Goal: Task Accomplishment & Management: Manage account settings

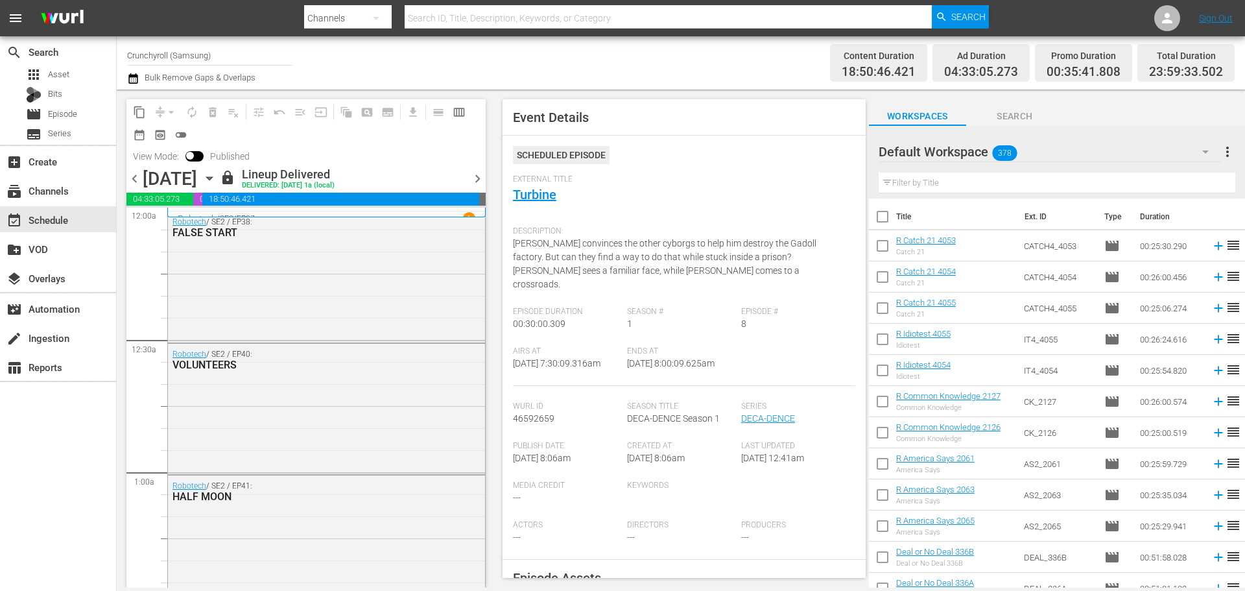
scroll to position [449, 0]
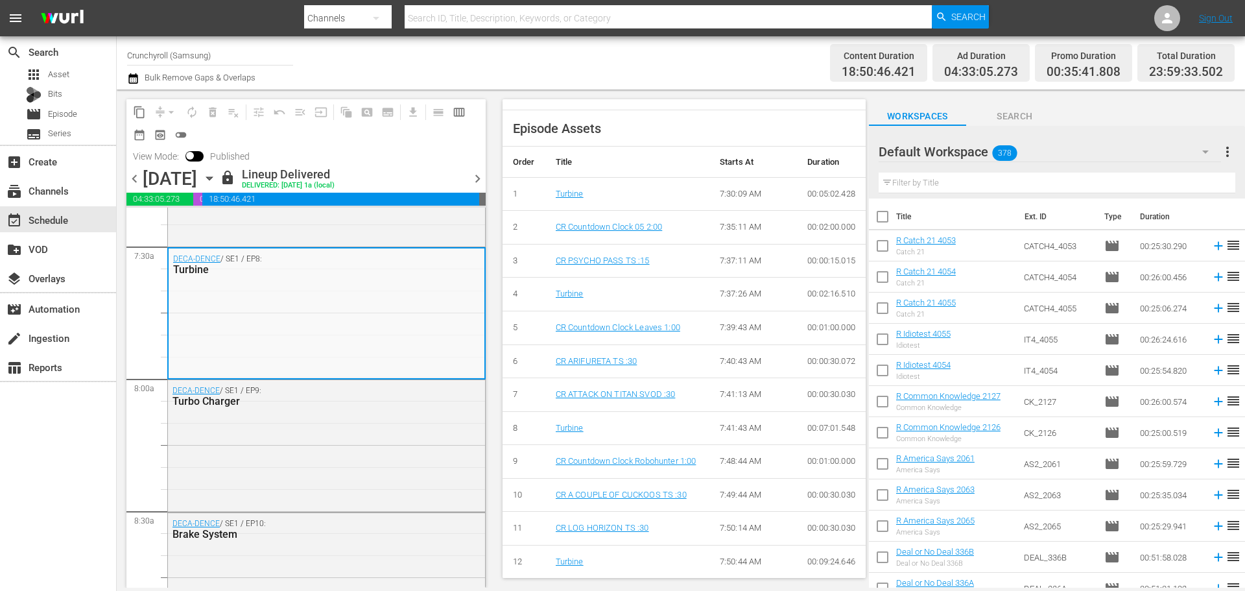
click at [627, 79] on div "Channel Title Crunchyroll (Samsung) Bulk Remove Gaps & Overlaps" at bounding box center [429, 63] width 604 height 47
click at [217, 184] on icon "button" at bounding box center [209, 178] width 14 height 14
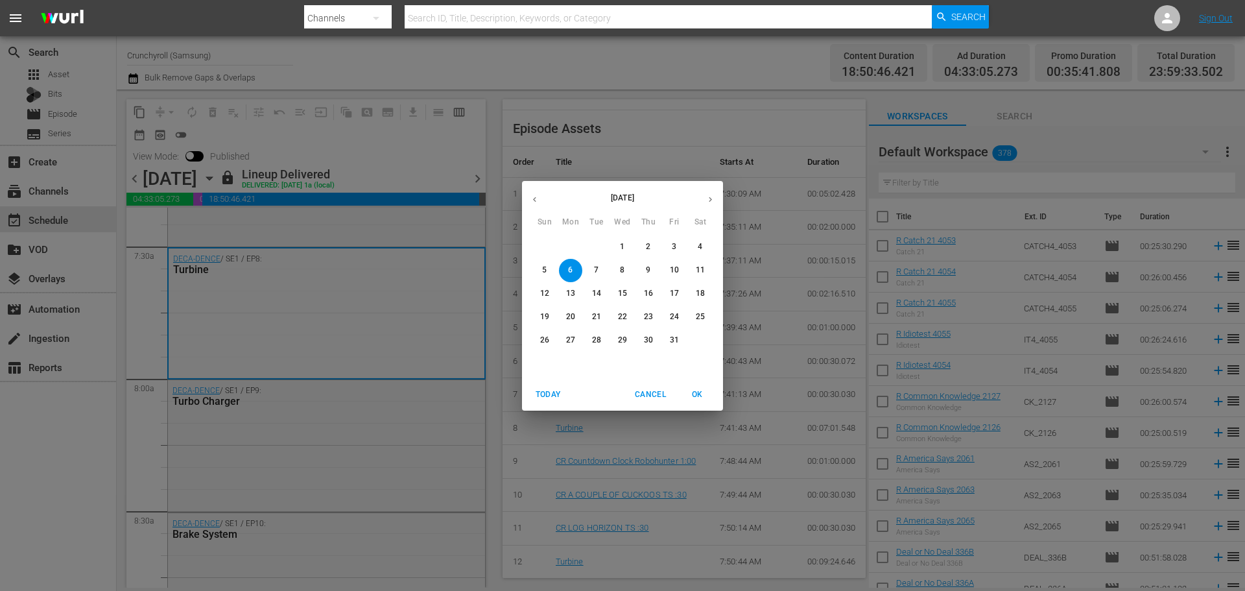
click at [595, 269] on p "7" at bounding box center [596, 270] width 5 height 11
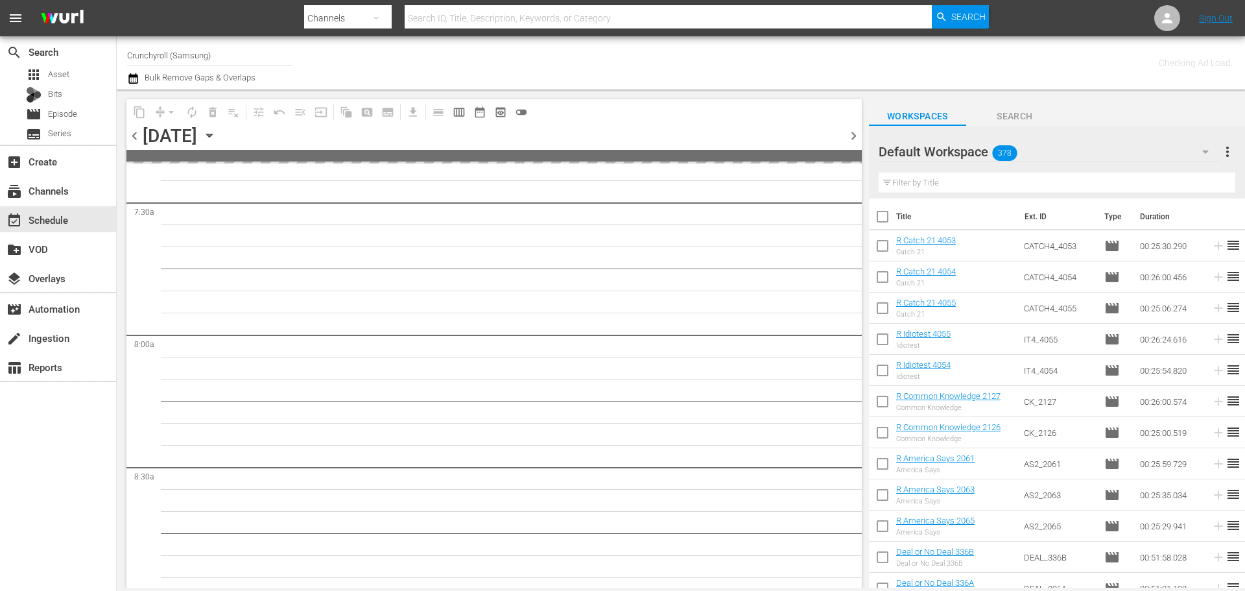
scroll to position [1967, 0]
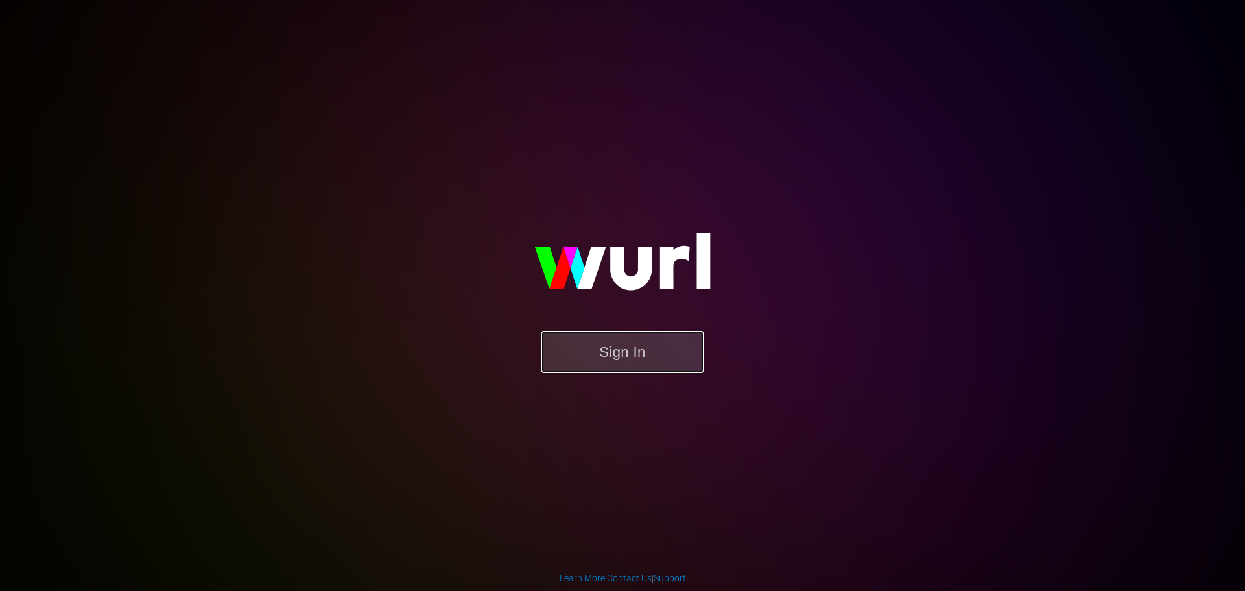
click at [623, 359] on button "Sign In" at bounding box center [622, 352] width 162 height 42
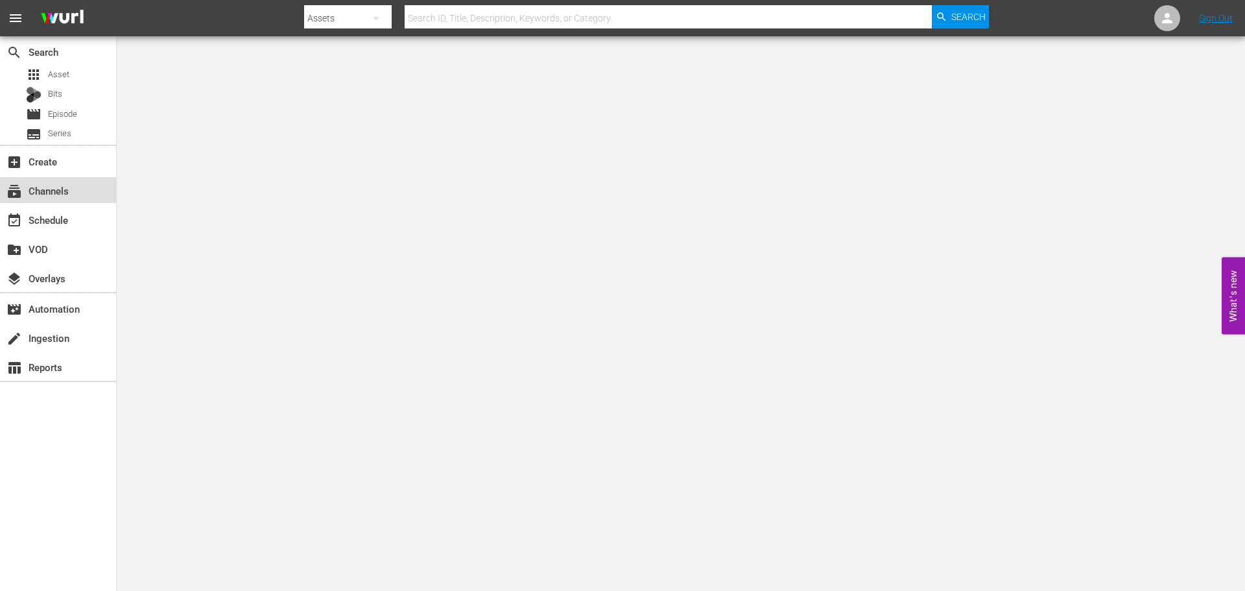
click at [99, 188] on div "subscriptions Channels" at bounding box center [58, 190] width 116 height 26
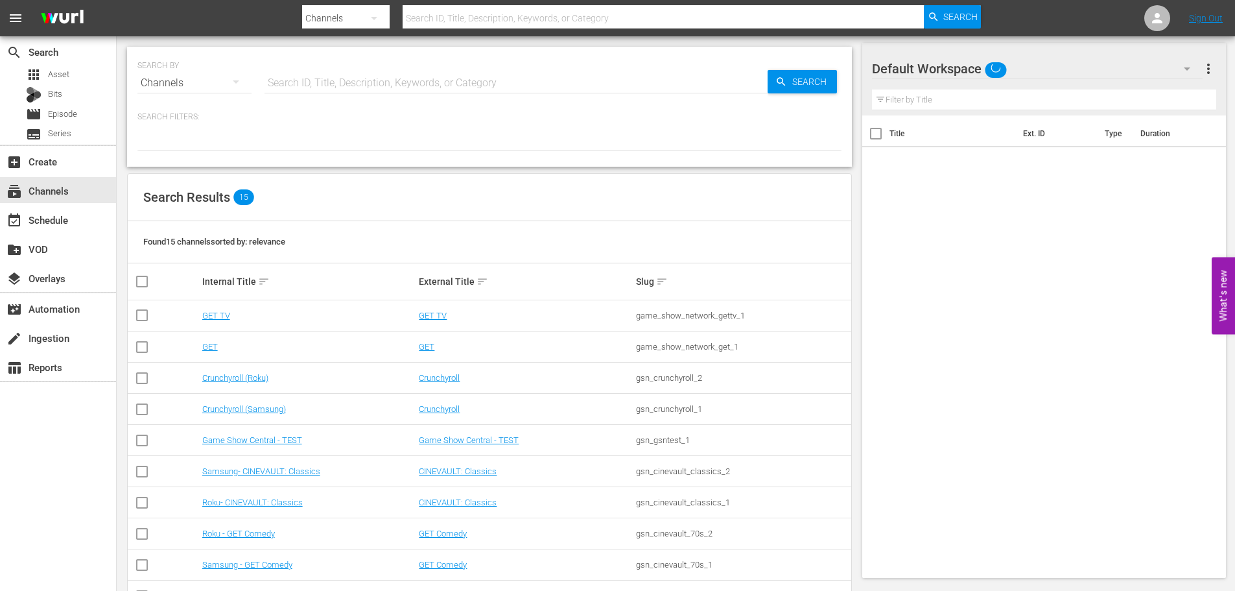
scroll to position [200, 0]
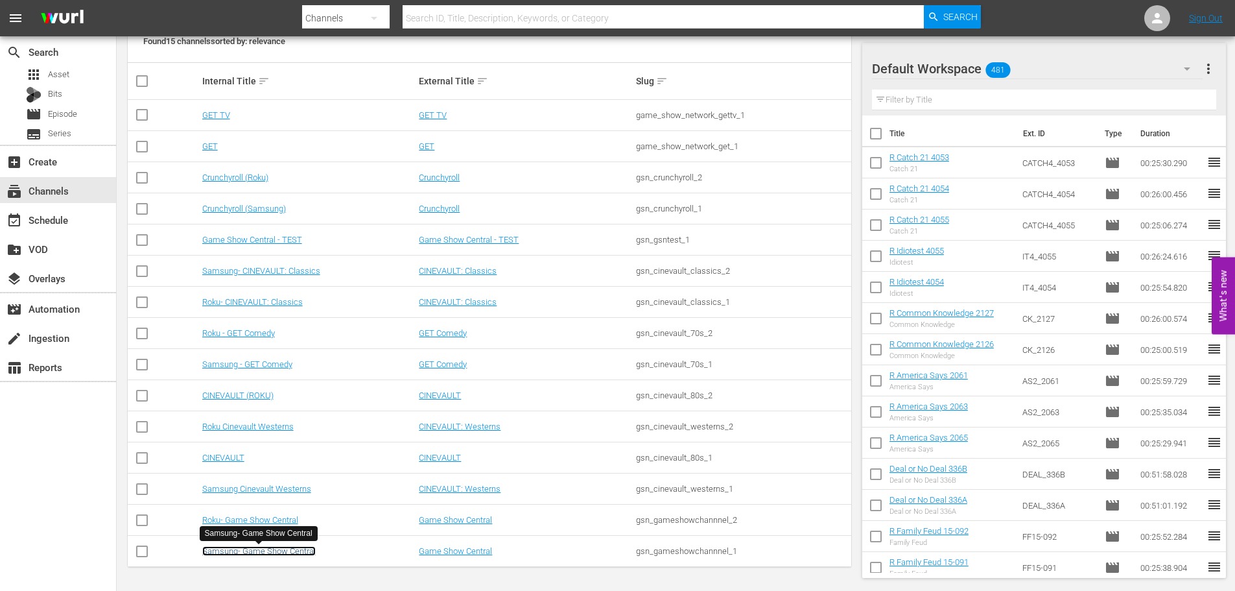
click at [285, 553] on link "Samsung- Game Show Central" at bounding box center [258, 551] width 113 height 10
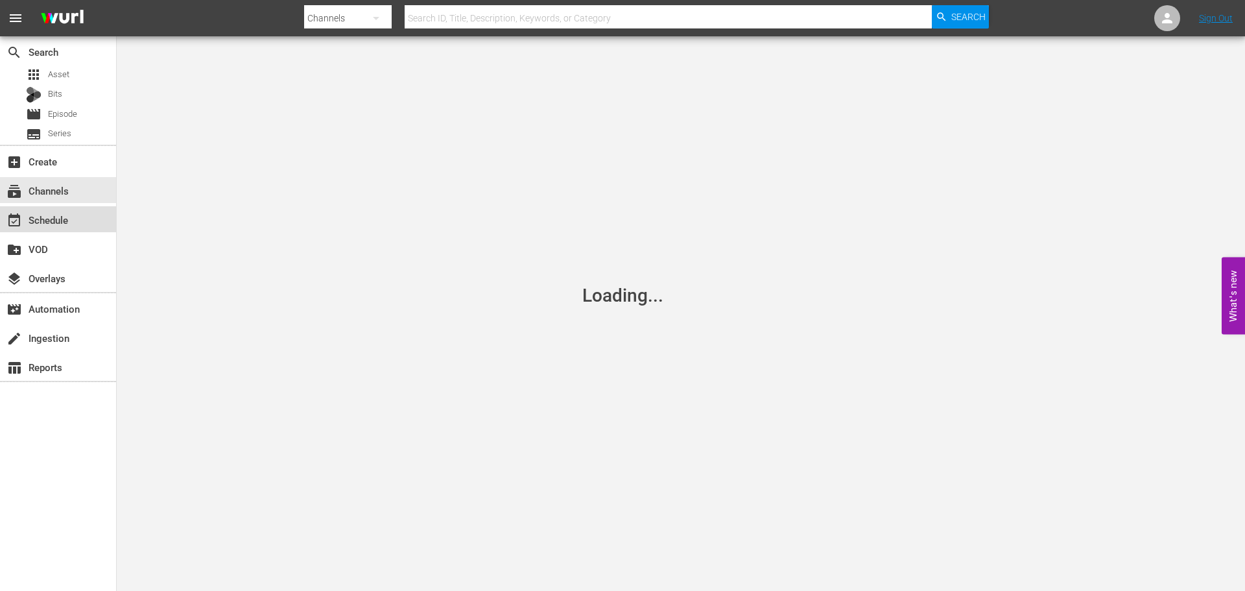
click at [71, 213] on div "event_available Schedule" at bounding box center [36, 218] width 73 height 12
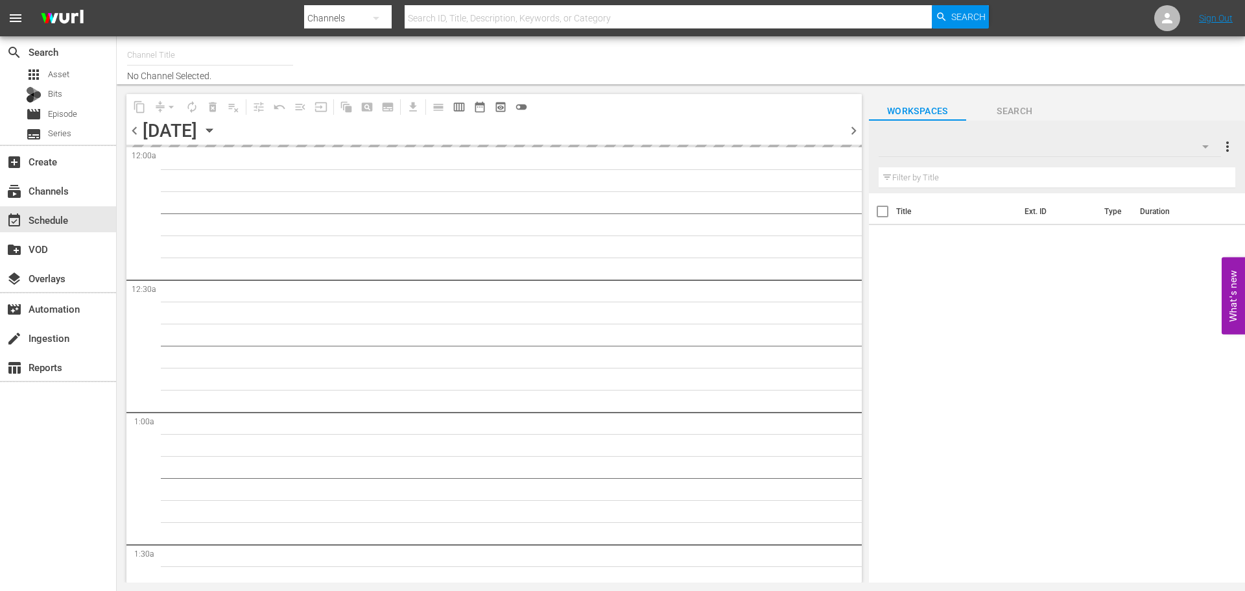
type input "Samsung- Game Show Central (416)"
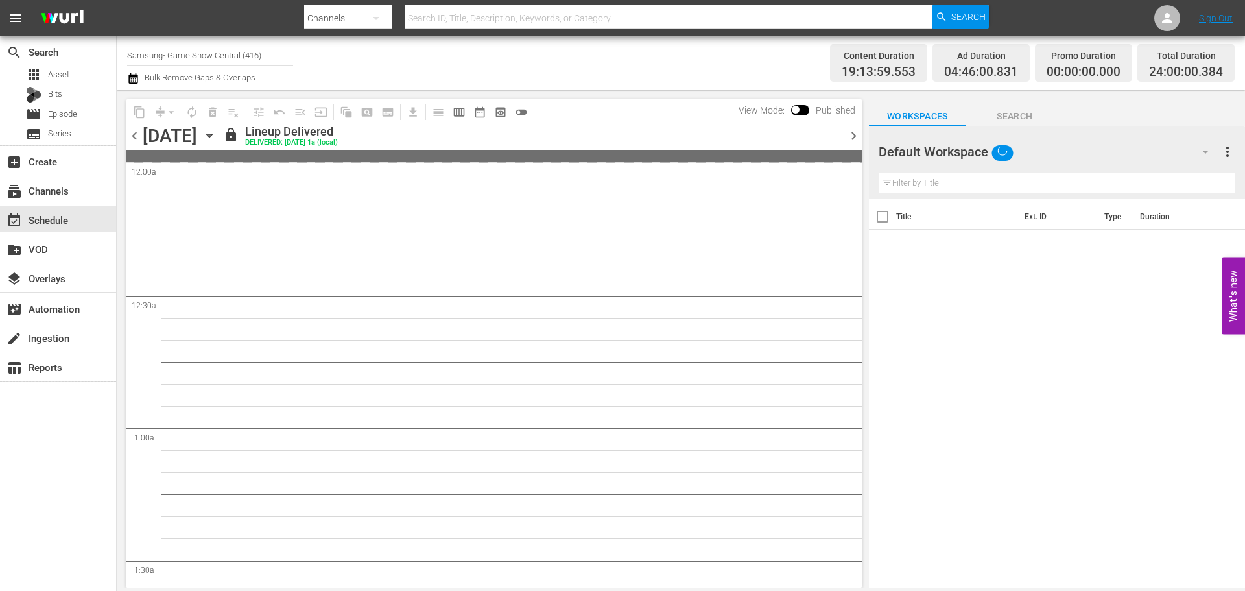
click at [212, 134] on icon "button" at bounding box center [209, 135] width 6 height 3
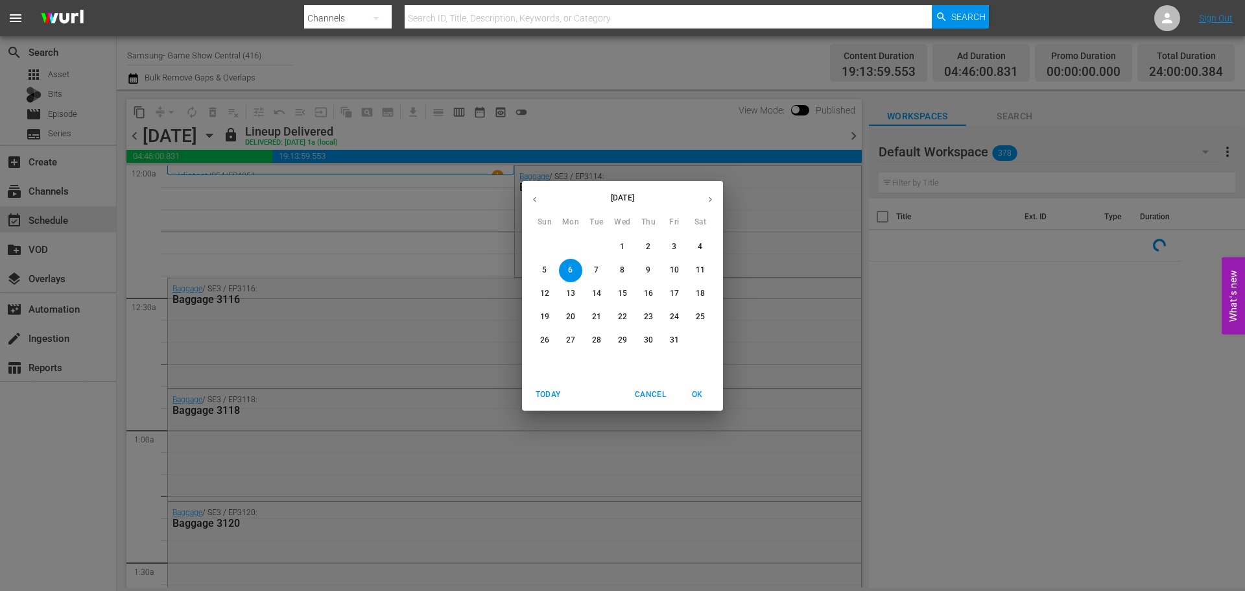
click at [593, 274] on span "7" at bounding box center [596, 270] width 23 height 11
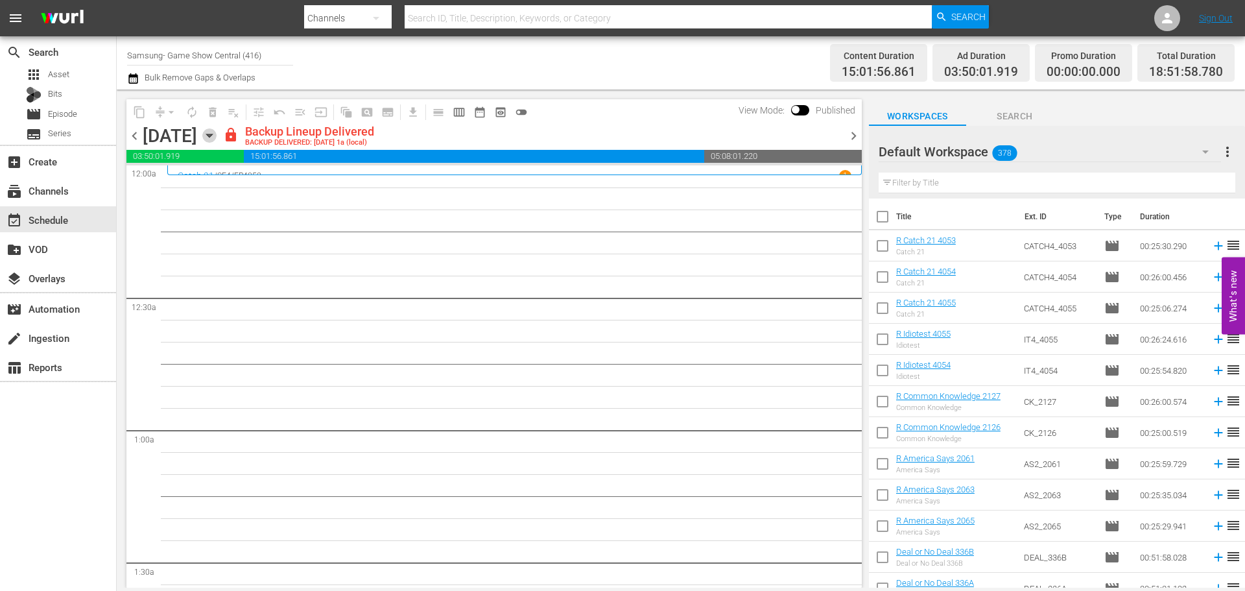
click at [217, 136] on icon "button" at bounding box center [209, 135] width 14 height 14
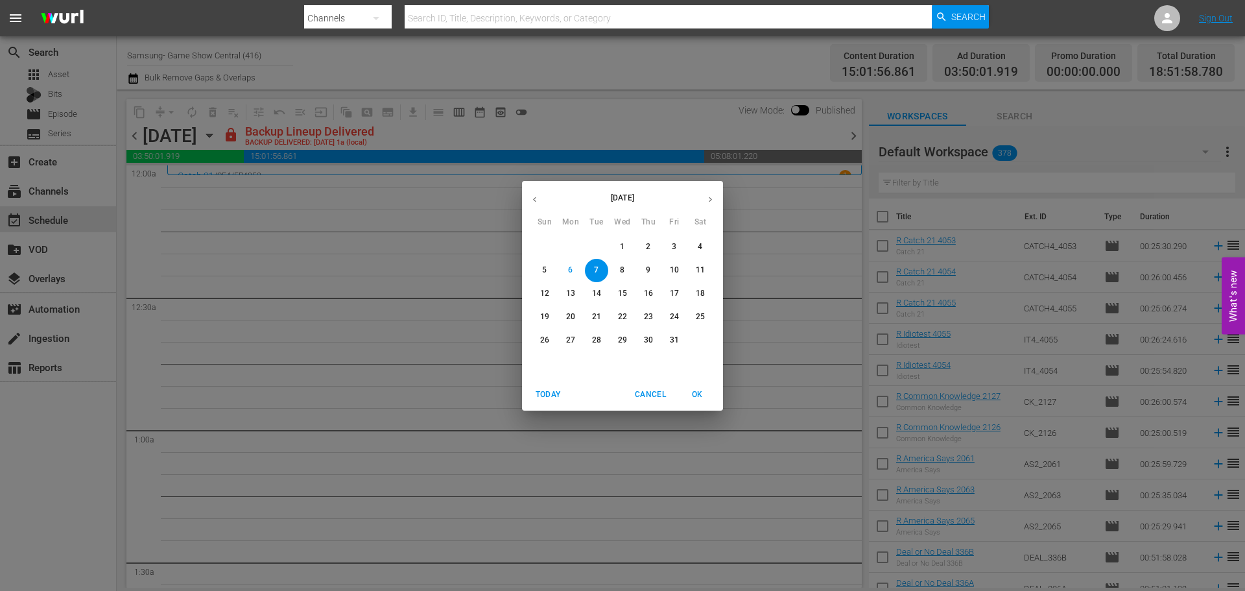
click at [619, 275] on span "8" at bounding box center [622, 270] width 23 height 11
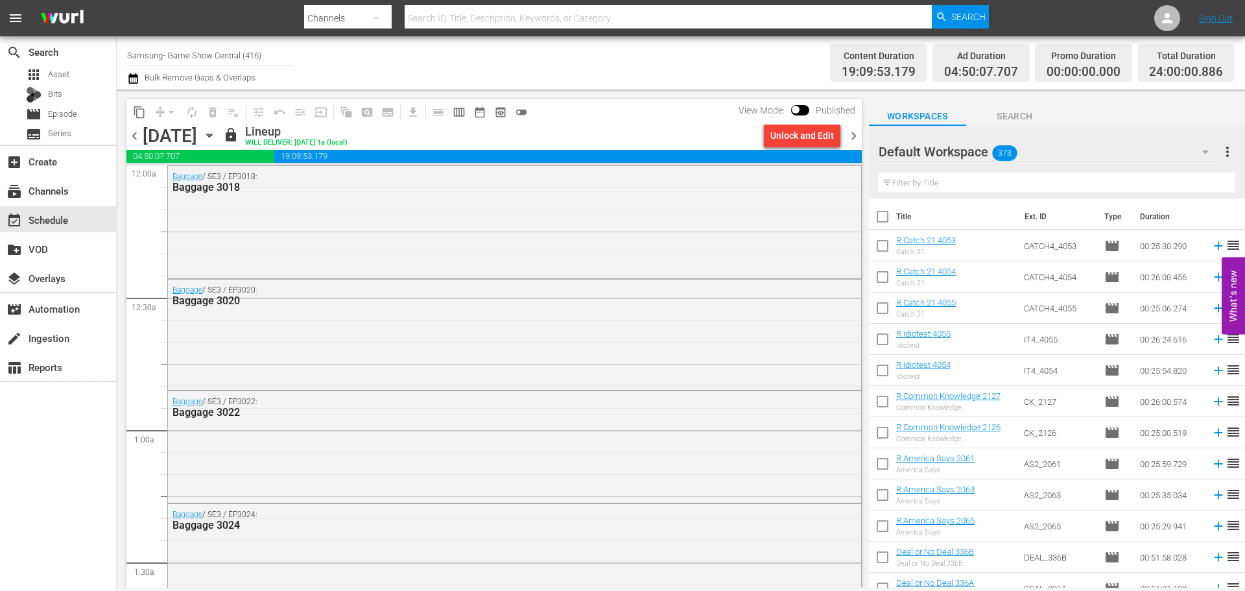
click at [220, 132] on div "Wednesday, October 8th October 8th" at bounding box center [181, 135] width 77 height 21
click at [220, 146] on div "Wednesday, October 8th October 8th" at bounding box center [181, 135] width 77 height 21
click at [217, 138] on icon "button" at bounding box center [209, 135] width 14 height 14
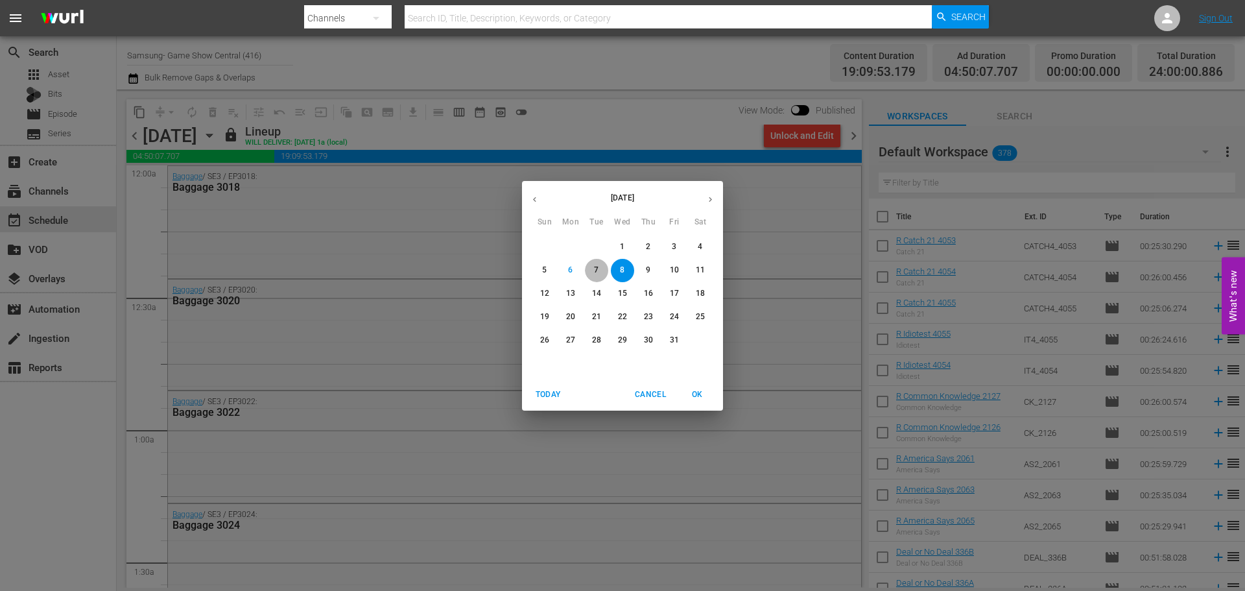
click at [597, 271] on p "7" at bounding box center [596, 270] width 5 height 11
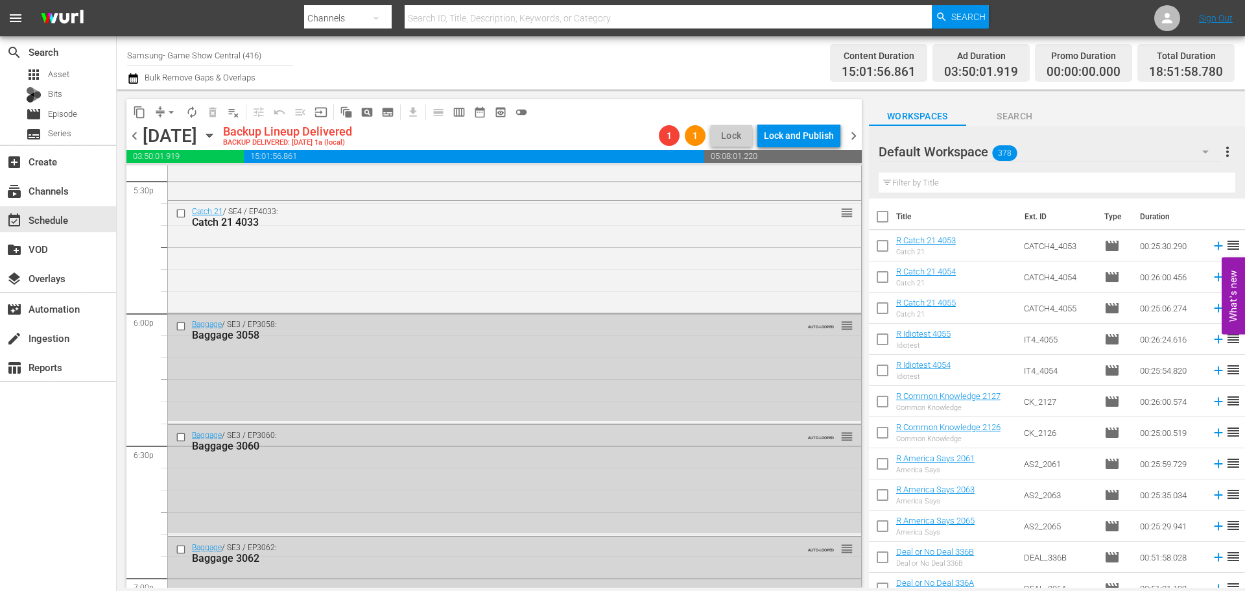
scroll to position [4668, 0]
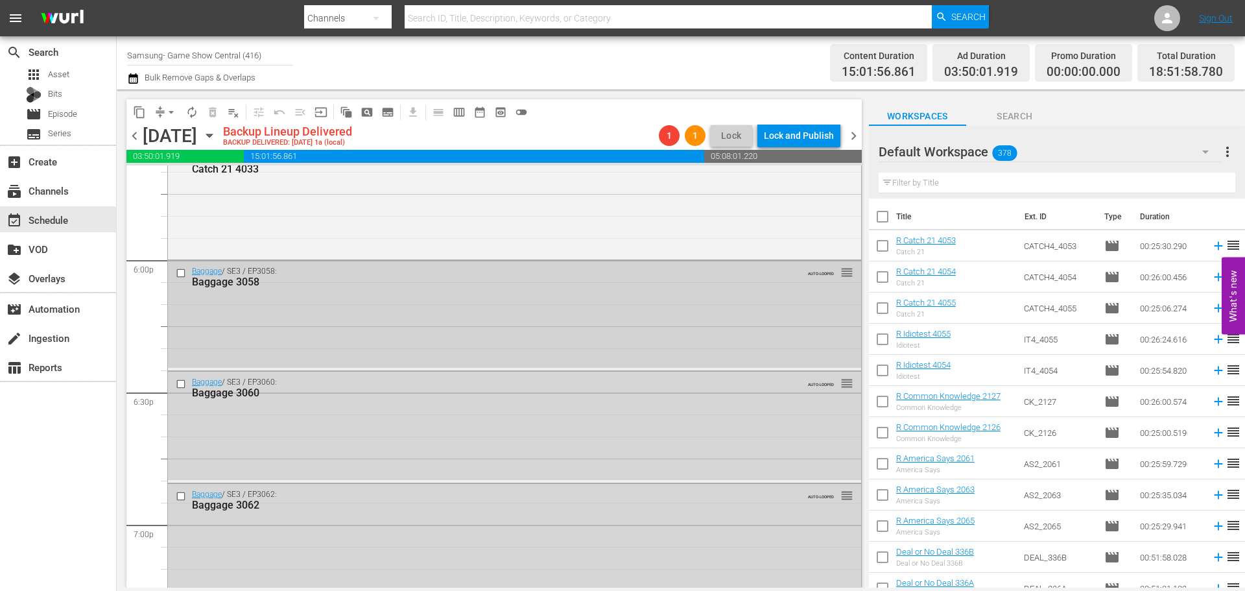
click at [181, 275] on input "checkbox" at bounding box center [183, 272] width 14 height 11
click at [182, 387] on input "checkbox" at bounding box center [183, 384] width 14 height 11
click at [183, 494] on input "checkbox" at bounding box center [183, 496] width 14 height 11
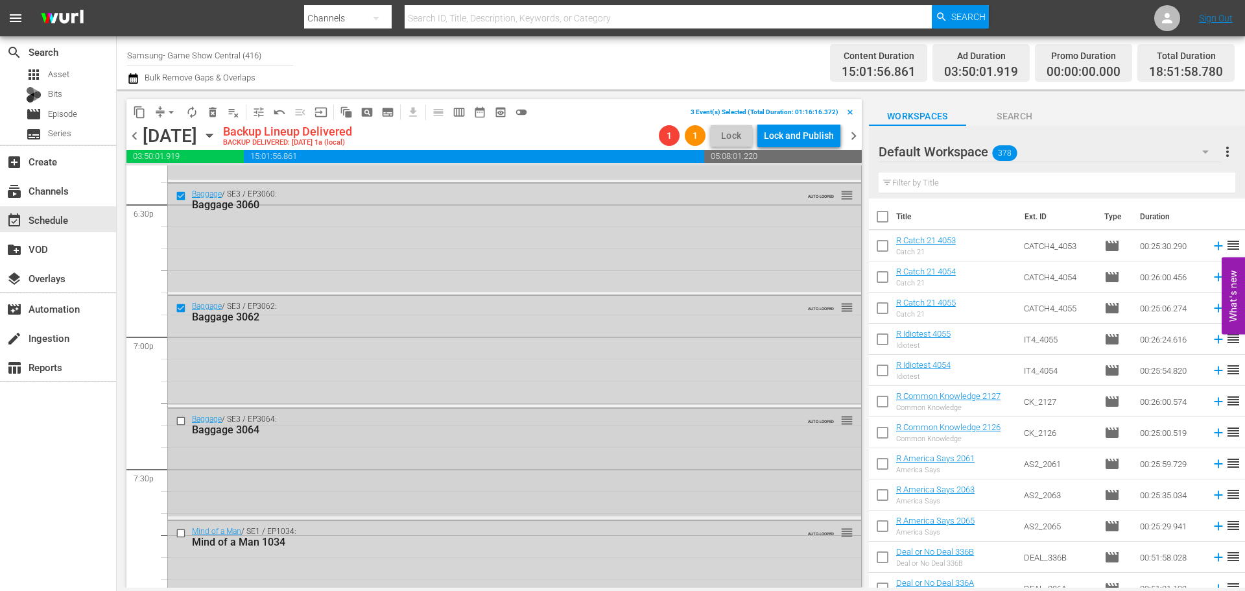
scroll to position [4862, 0]
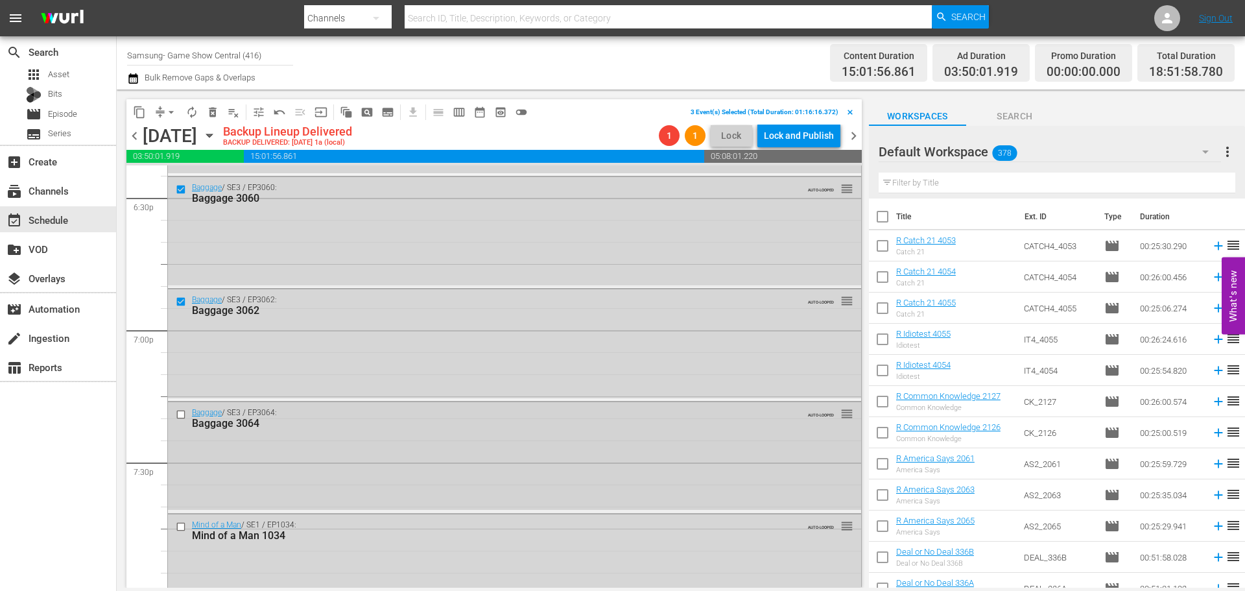
click at [180, 410] on input "checkbox" at bounding box center [183, 414] width 14 height 11
click at [182, 528] on input "checkbox" at bounding box center [183, 526] width 14 height 11
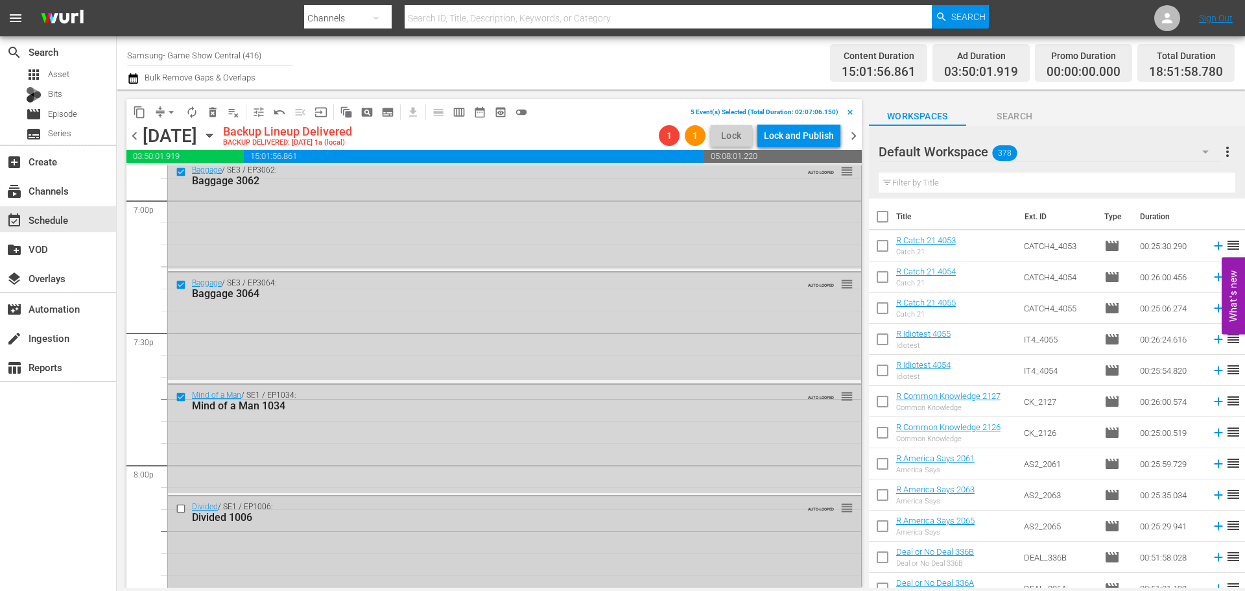
click at [184, 508] on input "checkbox" at bounding box center [183, 508] width 14 height 11
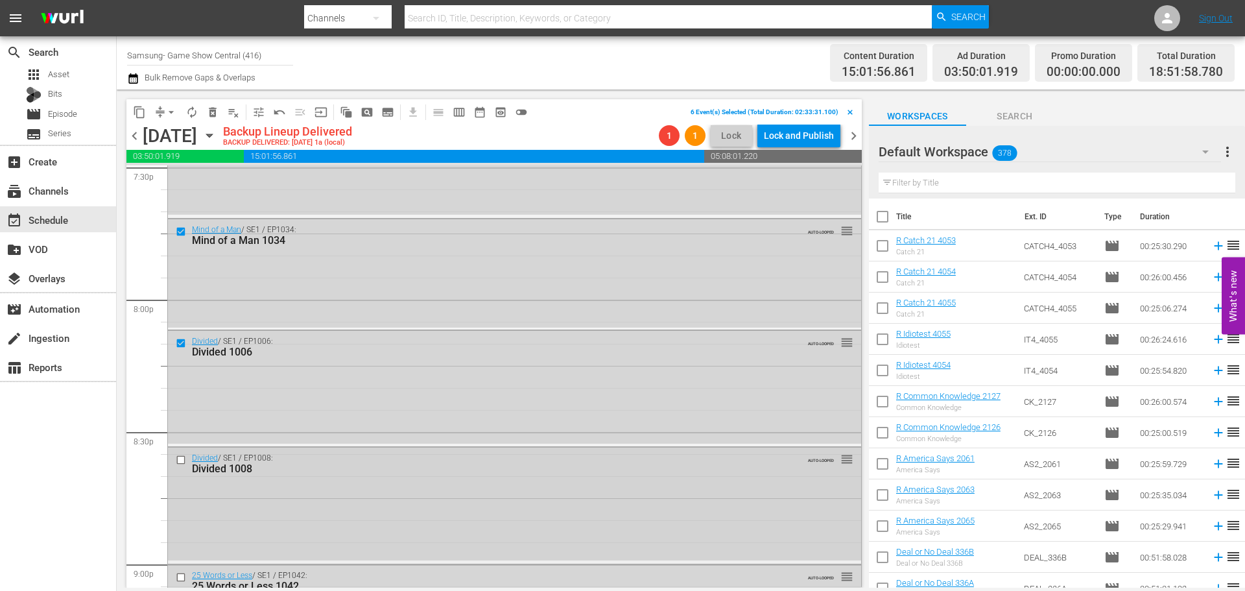
scroll to position [5186, 0]
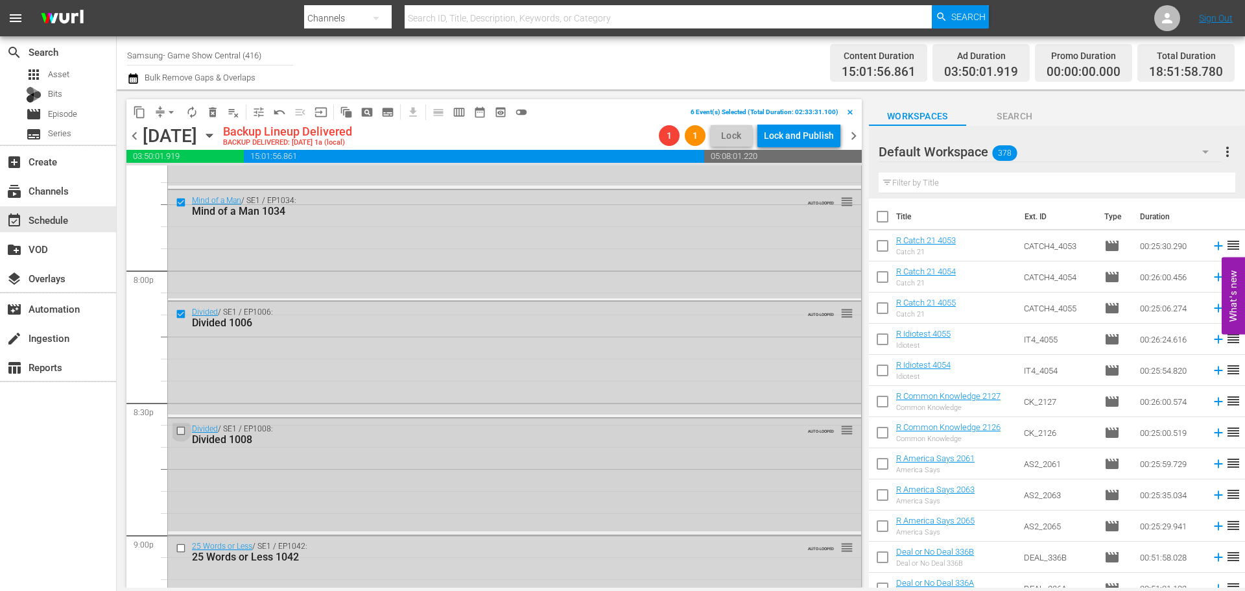
click at [176, 430] on input "checkbox" at bounding box center [183, 430] width 14 height 11
click at [181, 547] on input "checkbox" at bounding box center [183, 547] width 14 height 11
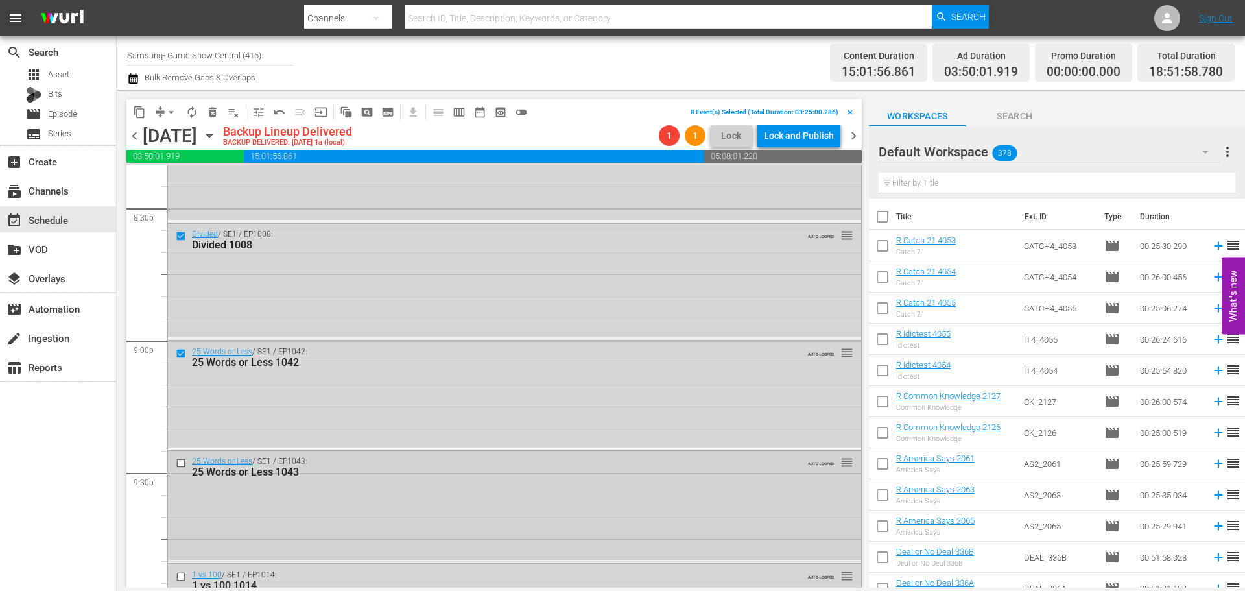
click at [181, 465] on input "checkbox" at bounding box center [183, 463] width 14 height 11
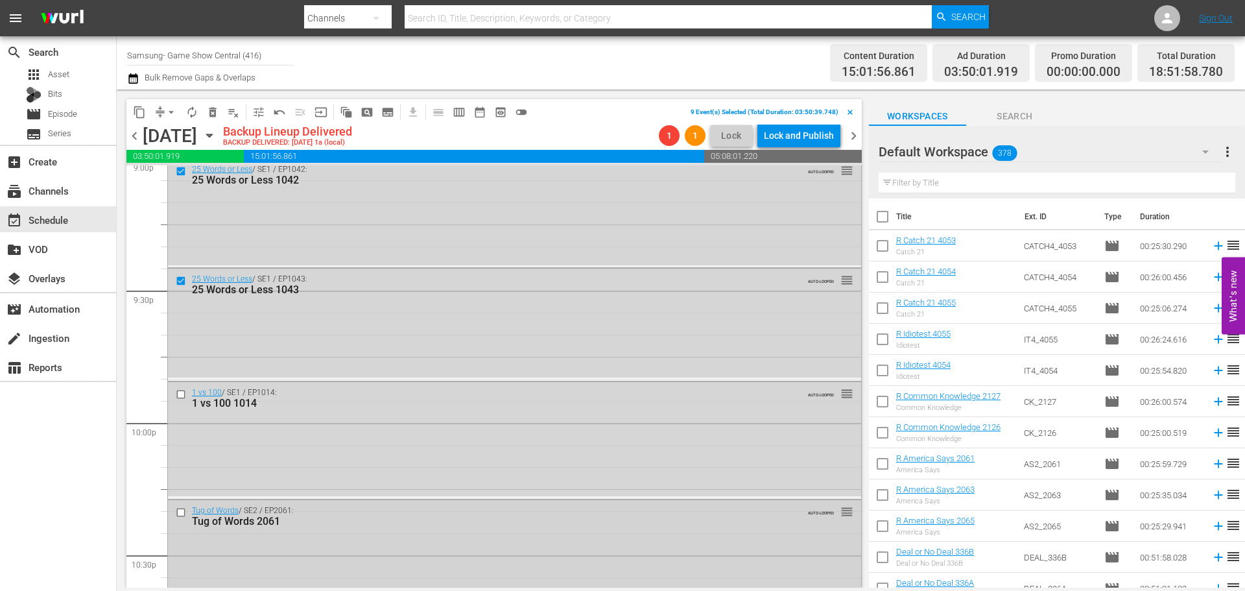
scroll to position [5575, 0]
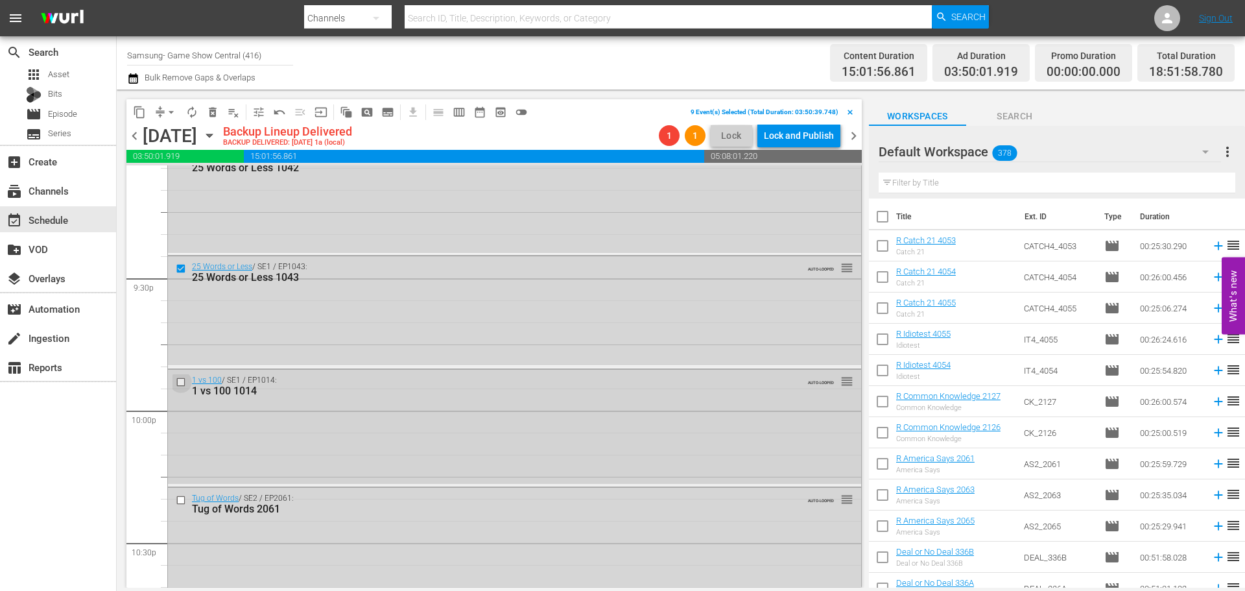
click at [186, 379] on input "checkbox" at bounding box center [183, 382] width 14 height 11
click at [187, 503] on input "checkbox" at bounding box center [183, 500] width 14 height 11
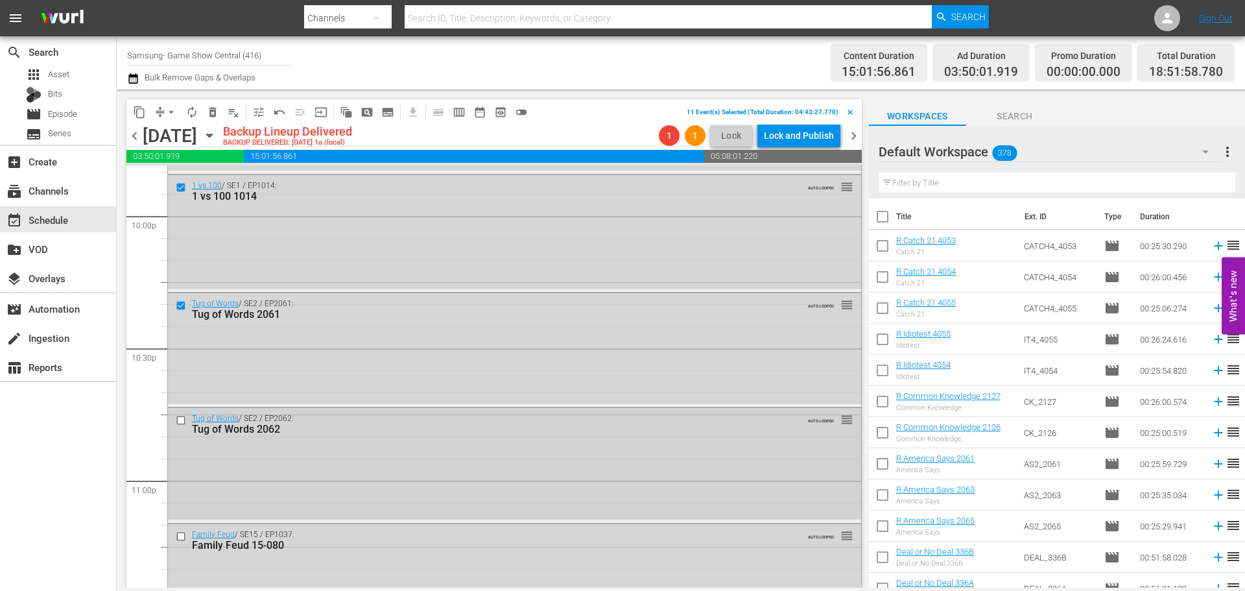
click at [180, 418] on input "checkbox" at bounding box center [183, 419] width 14 height 11
click at [176, 540] on input "checkbox" at bounding box center [183, 535] width 14 height 11
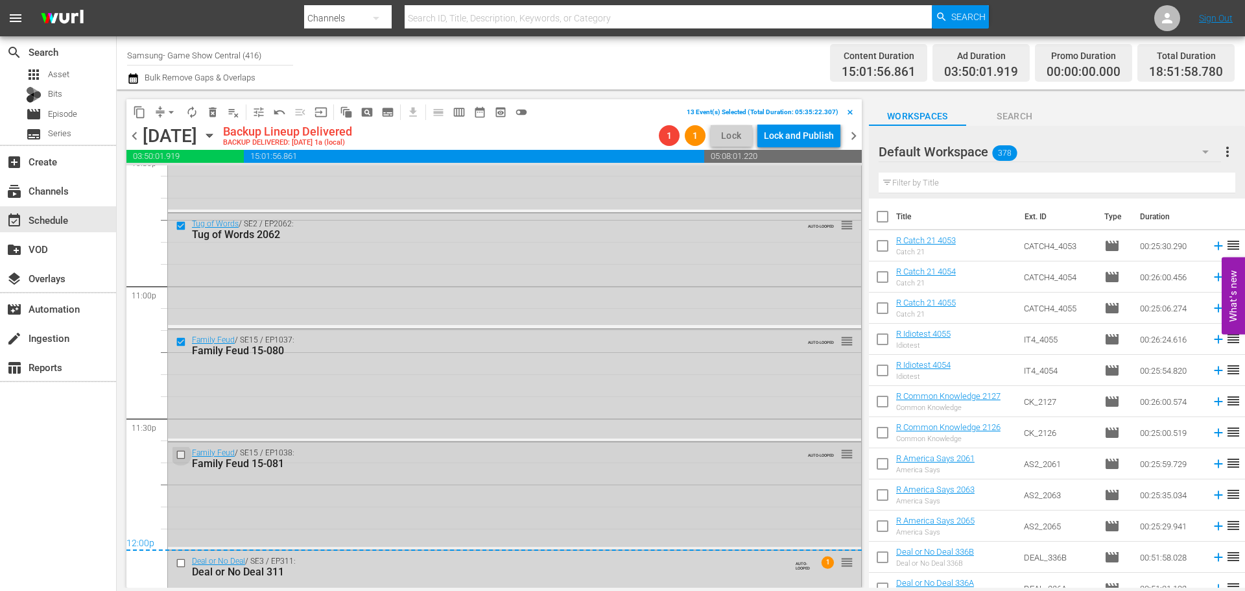
click at [180, 452] on input "checkbox" at bounding box center [183, 454] width 14 height 11
click at [185, 565] on input "checkbox" at bounding box center [183, 562] width 14 height 11
click at [219, 119] on button "delete_forever_outlined" at bounding box center [212, 112] width 21 height 21
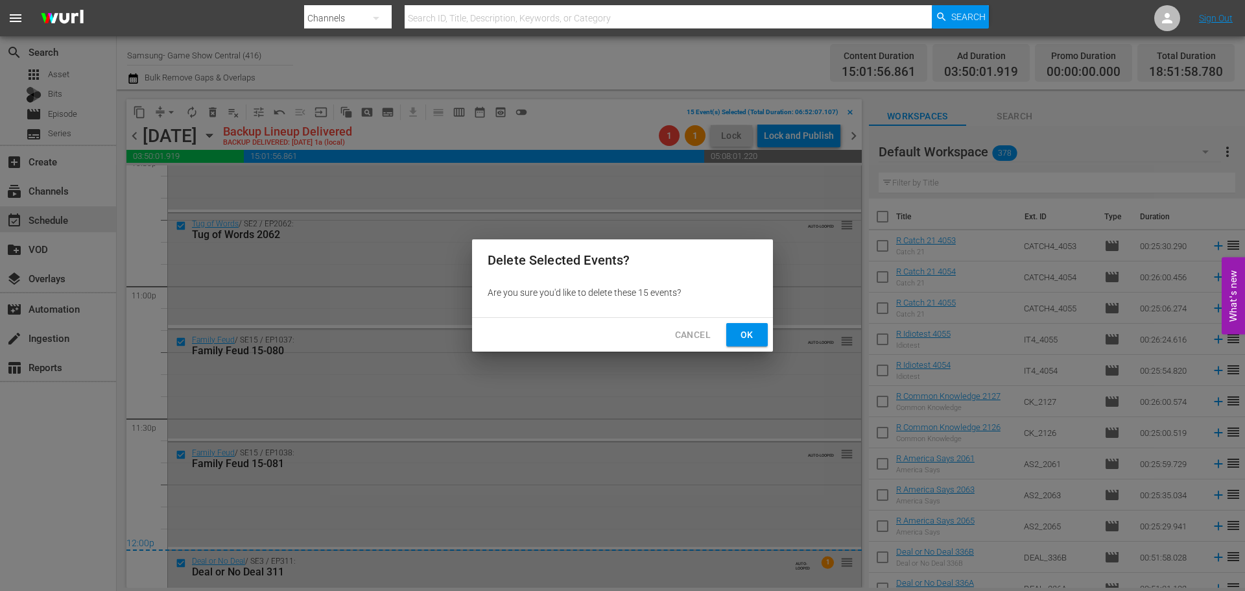
click at [750, 335] on span "Ok" at bounding box center [747, 335] width 21 height 16
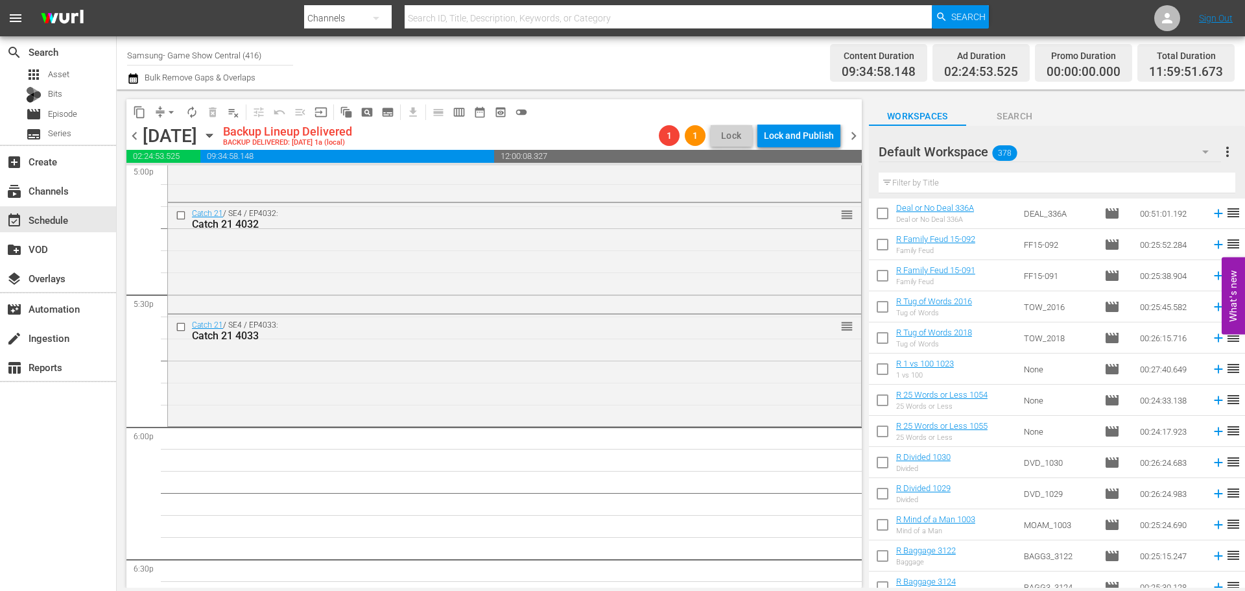
scroll to position [648, 0]
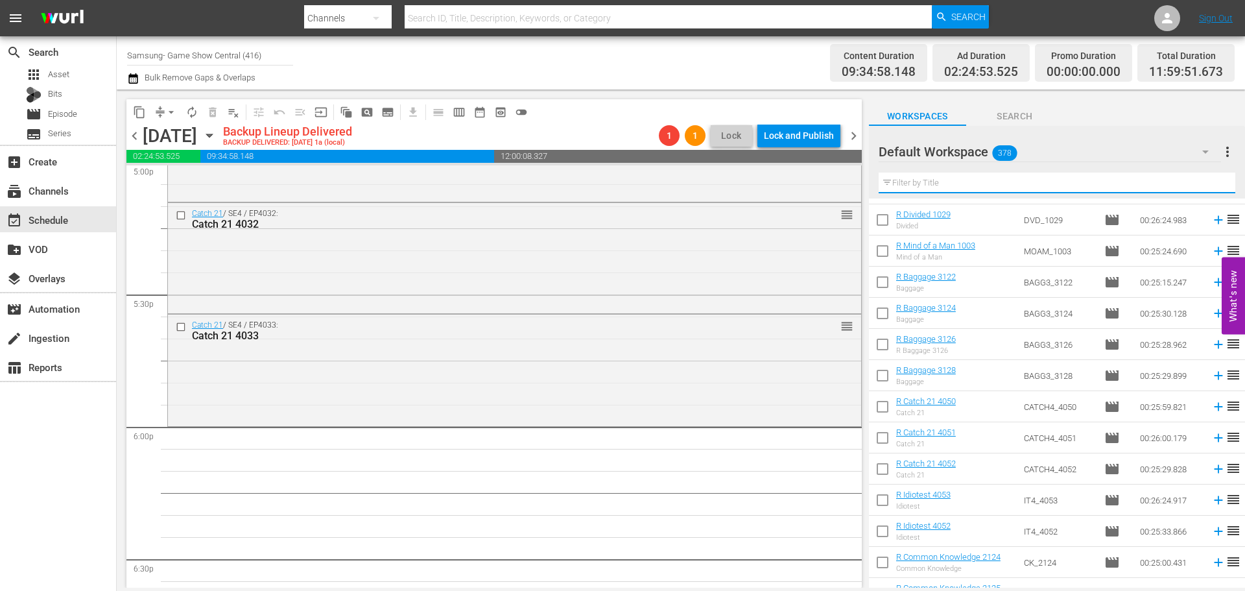
click at [952, 189] on input "text" at bounding box center [1057, 182] width 357 height 21
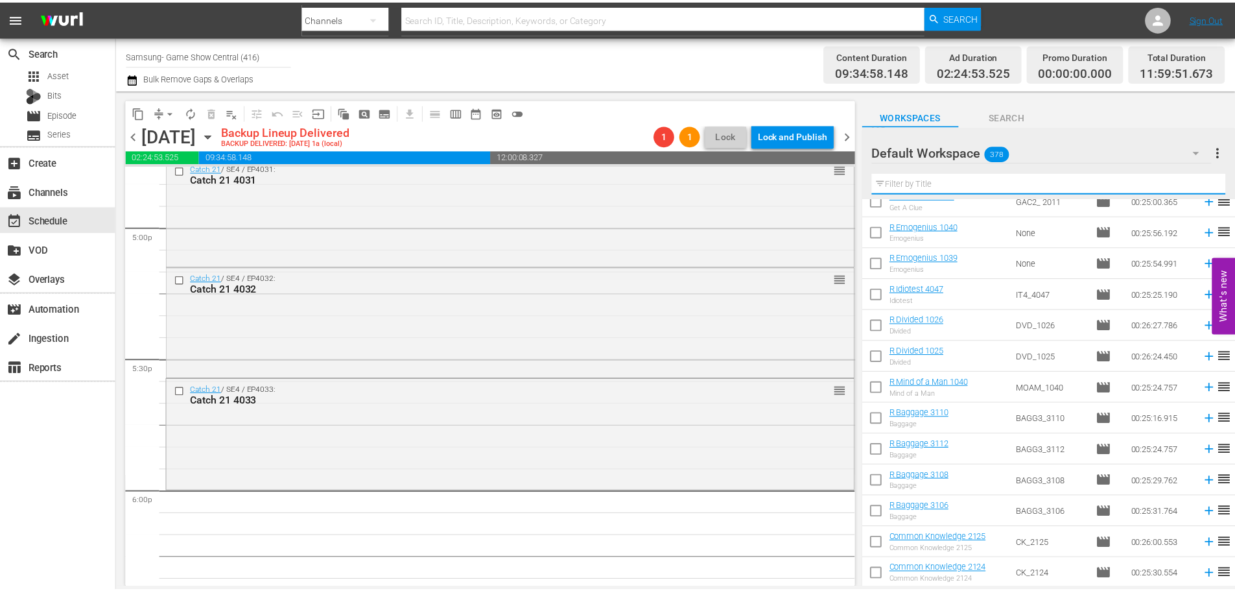
scroll to position [2140, 0]
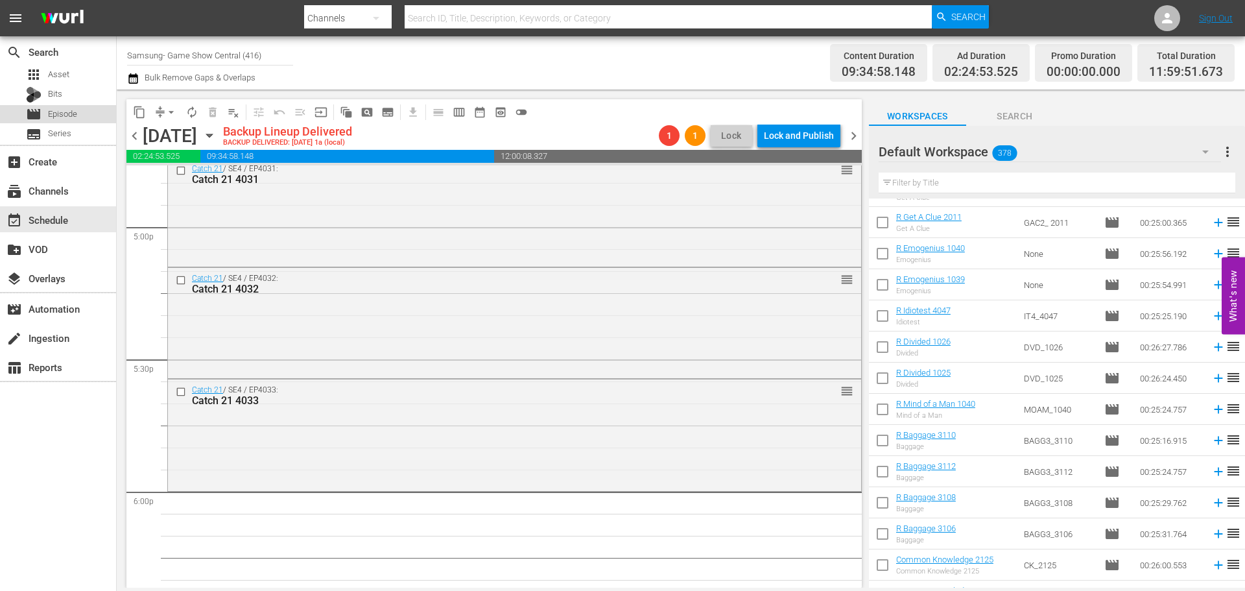
click at [72, 119] on span "Episode" at bounding box center [62, 114] width 29 height 13
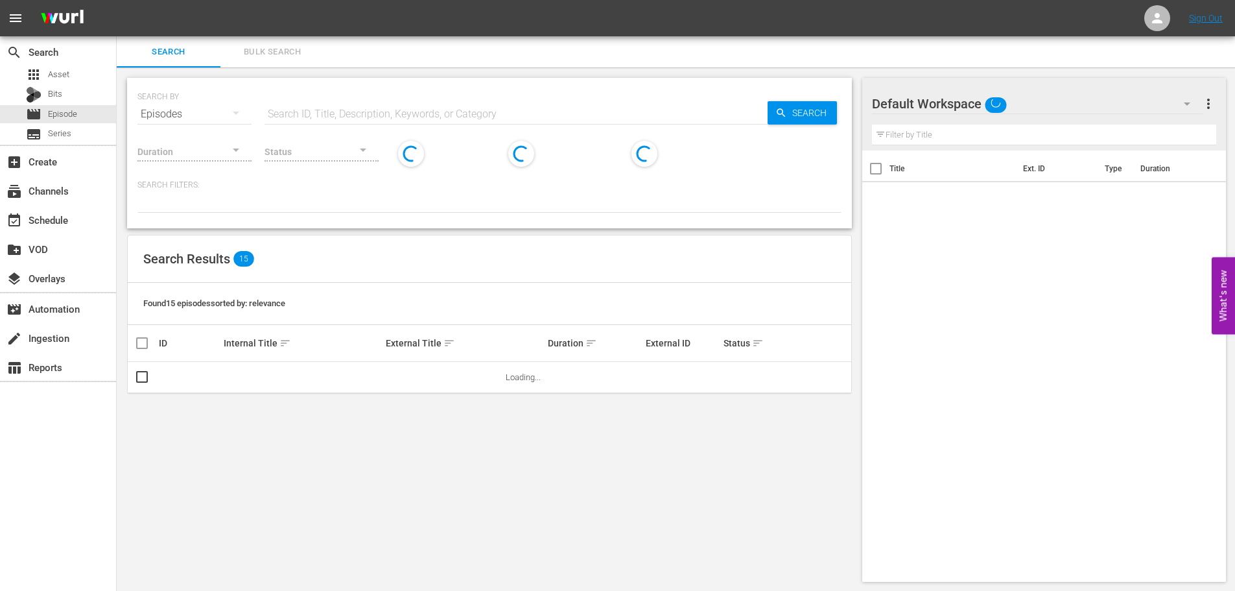
click at [380, 107] on input "text" at bounding box center [516, 114] width 503 height 31
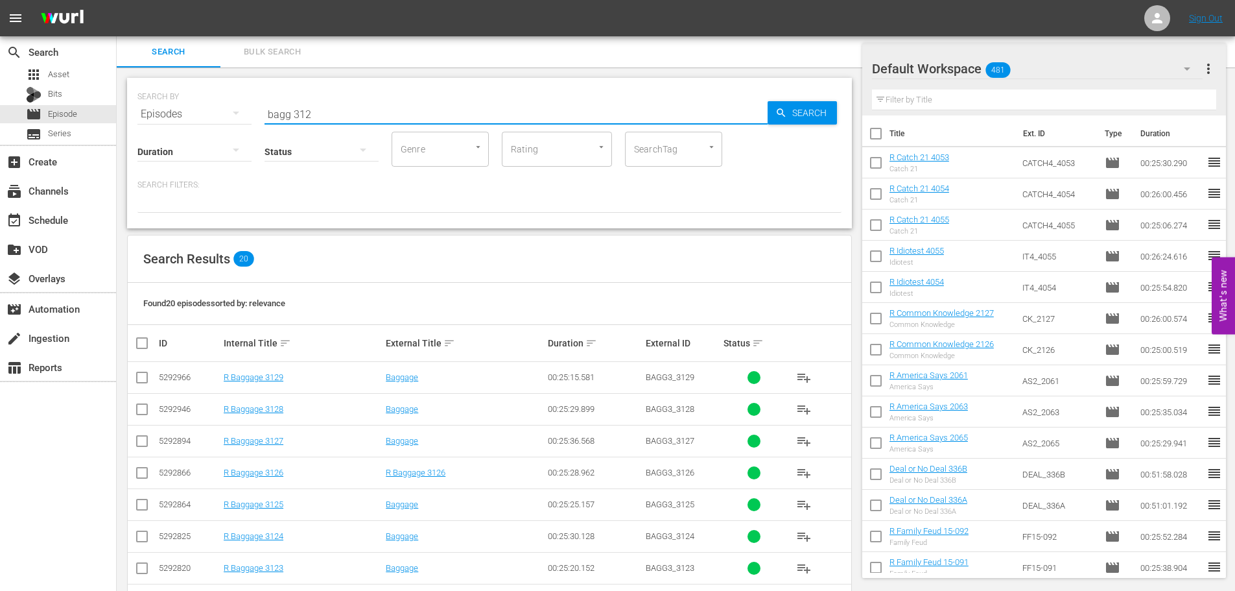
scroll to position [431, 0]
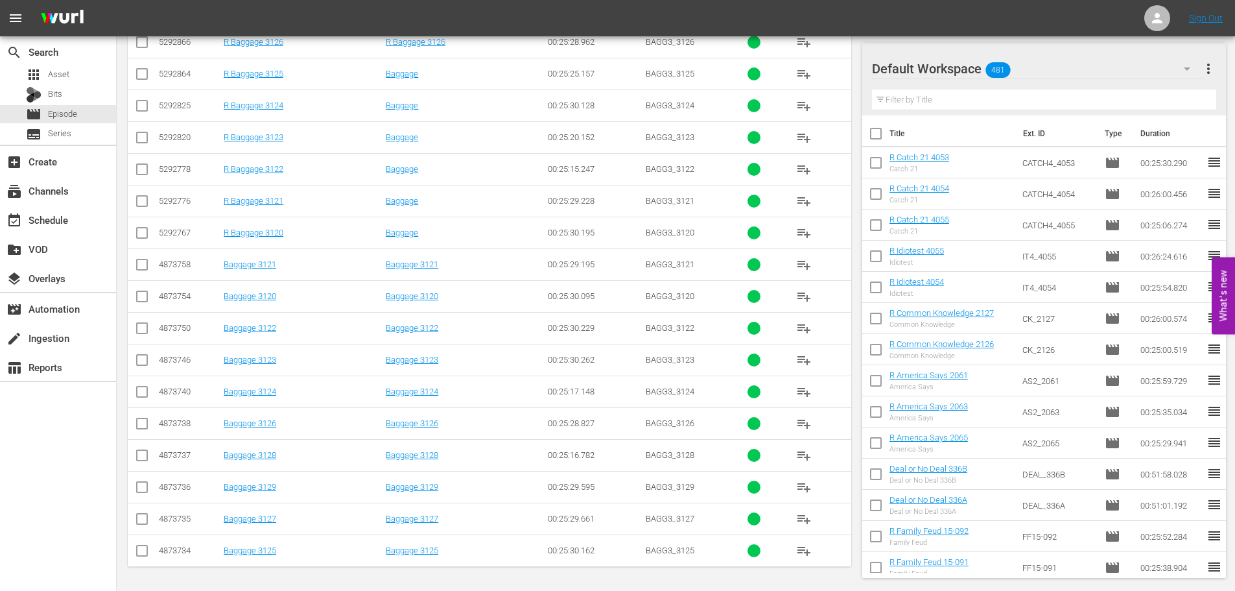
type input "bagg 312"
click at [133, 329] on td at bounding box center [142, 328] width 29 height 32
click at [142, 390] on input "checkbox" at bounding box center [142, 394] width 16 height 16
checkbox input "true"
click at [141, 331] on input "checkbox" at bounding box center [142, 331] width 16 height 16
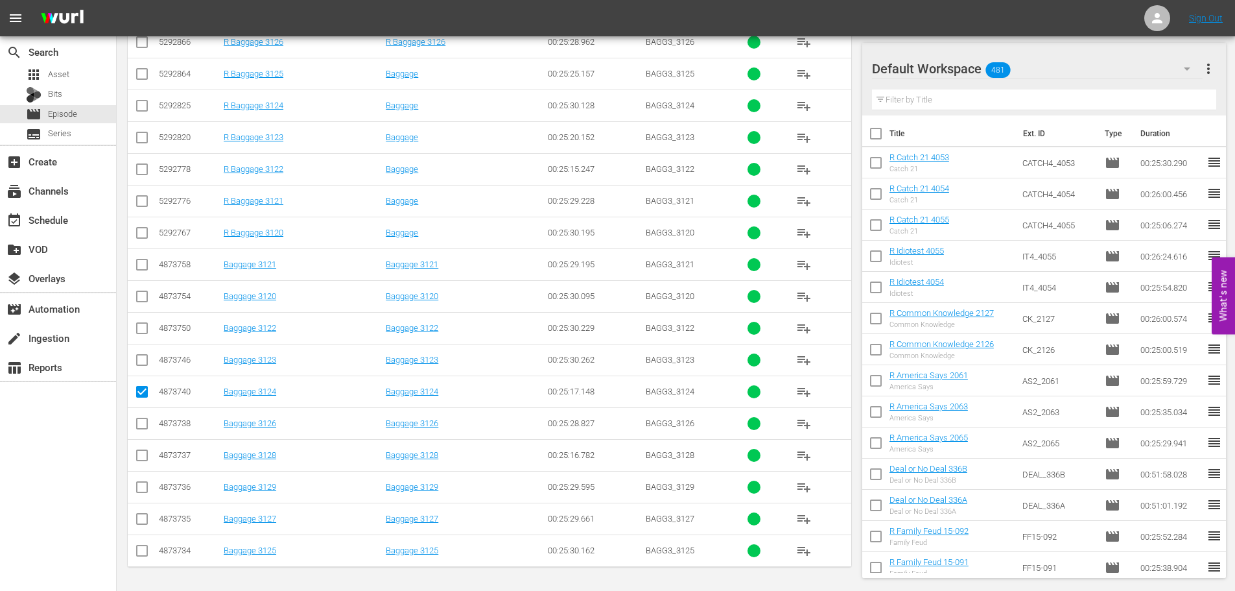
checkbox input "true"
drag, startPoint x: 145, startPoint y: 420, endPoint x: 136, endPoint y: 443, distance: 24.2
click at [145, 423] on input "checkbox" at bounding box center [142, 426] width 16 height 16
checkbox input "true"
click at [142, 458] on input "checkbox" at bounding box center [142, 458] width 16 height 16
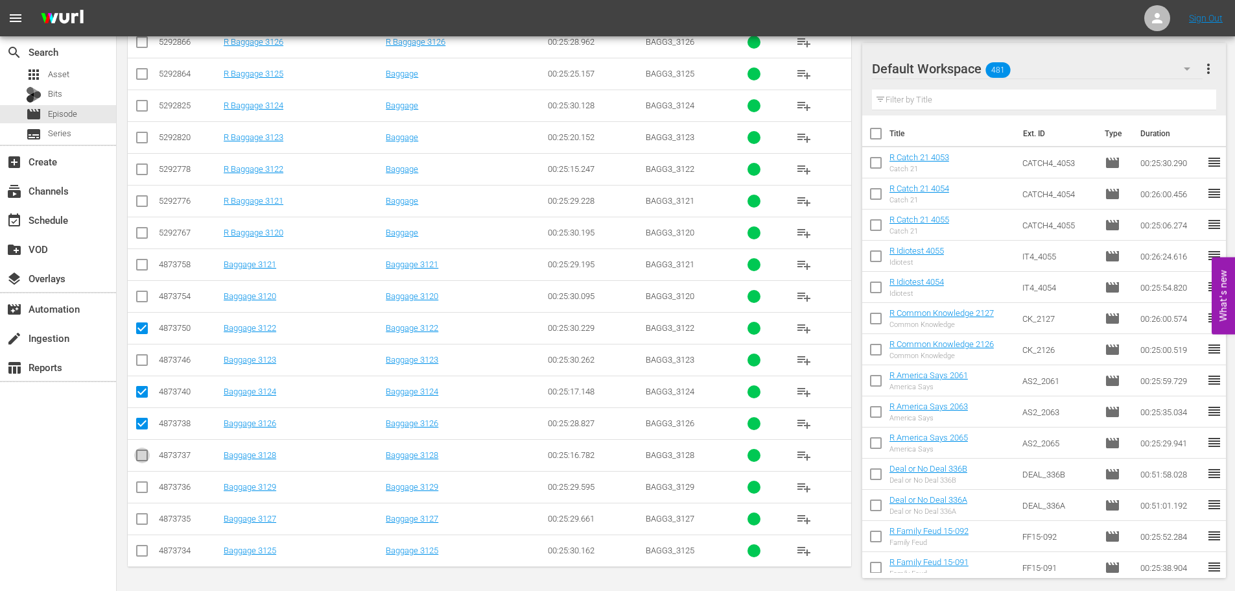
checkbox input "true"
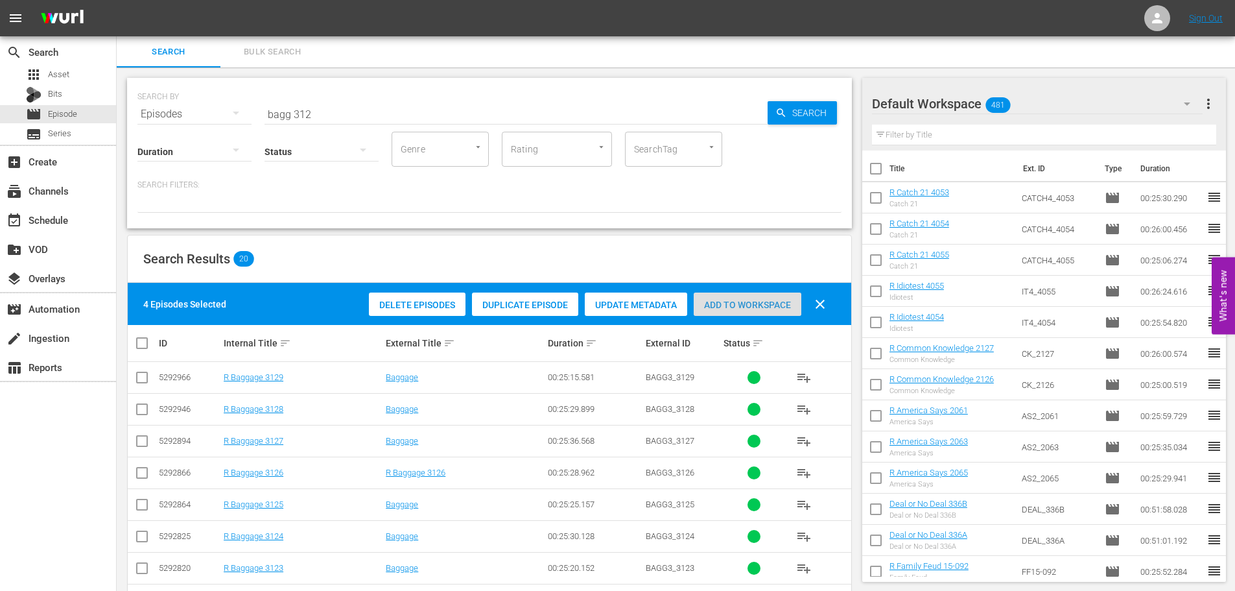
click at [752, 305] on span "Add to Workspace" at bounding box center [748, 305] width 108 height 10
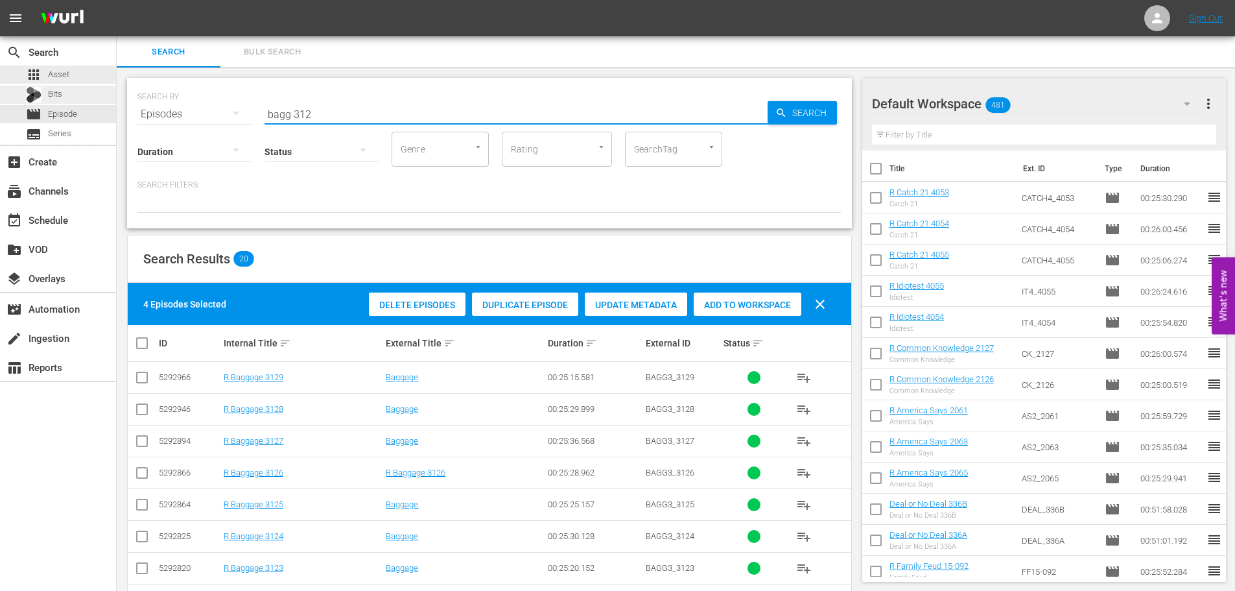
drag, startPoint x: 329, startPoint y: 112, endPoint x: 80, endPoint y: 90, distance: 250.0
click at [117, 0] on div "search Search apps Asset Bits movie Episode subtitles Series add_box Create sub…" at bounding box center [676, 0] width 1119 height 0
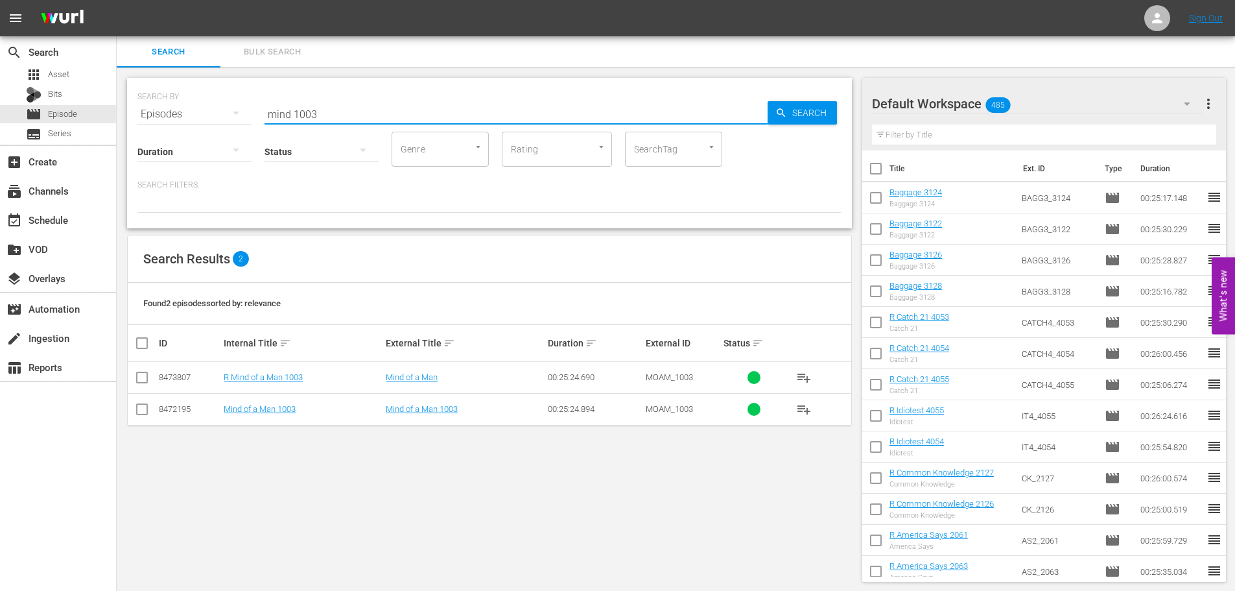
type input "mind 1003"
click at [138, 404] on input "checkbox" at bounding box center [142, 412] width 16 height 16
checkbox input "true"
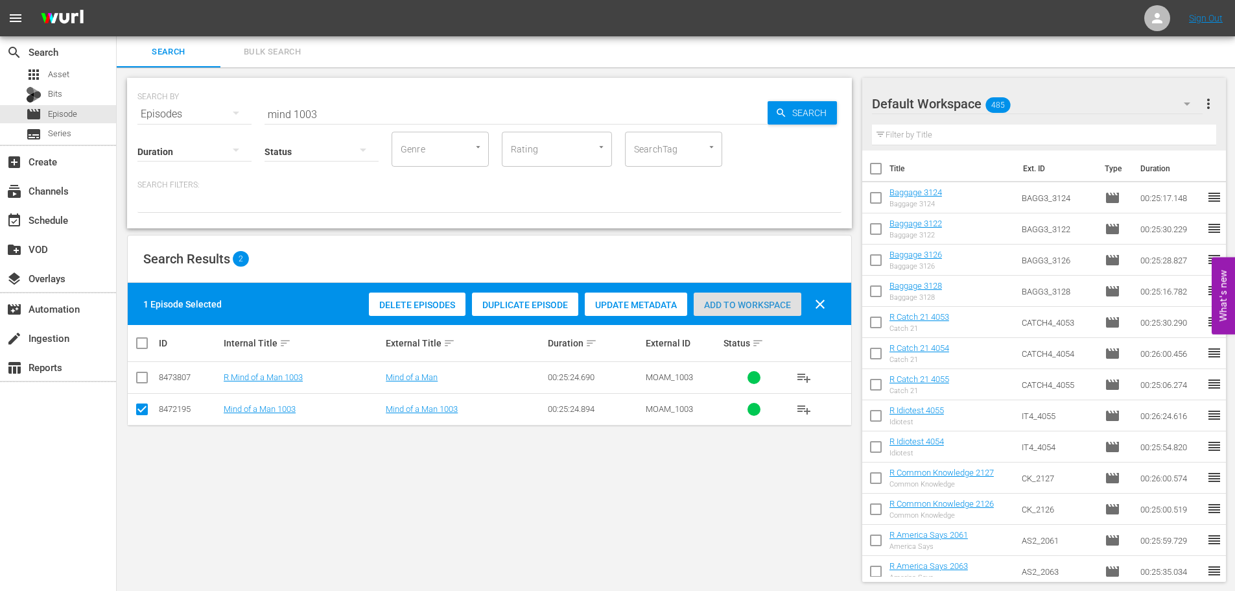
drag, startPoint x: 720, startPoint y: 300, endPoint x: 637, endPoint y: 251, distance: 96.5
click at [721, 300] on span "Add to Workspace" at bounding box center [748, 305] width 108 height 10
drag, startPoint x: 368, startPoint y: 91, endPoint x: 342, endPoint y: 106, distance: 29.6
click at [326, 113] on div "SEARCH BY Search By Episodes Search ID, Title, Description, Keywords, or Catego…" at bounding box center [489, 106] width 704 height 47
drag, startPoint x: 344, startPoint y: 104, endPoint x: 105, endPoint y: 110, distance: 238.7
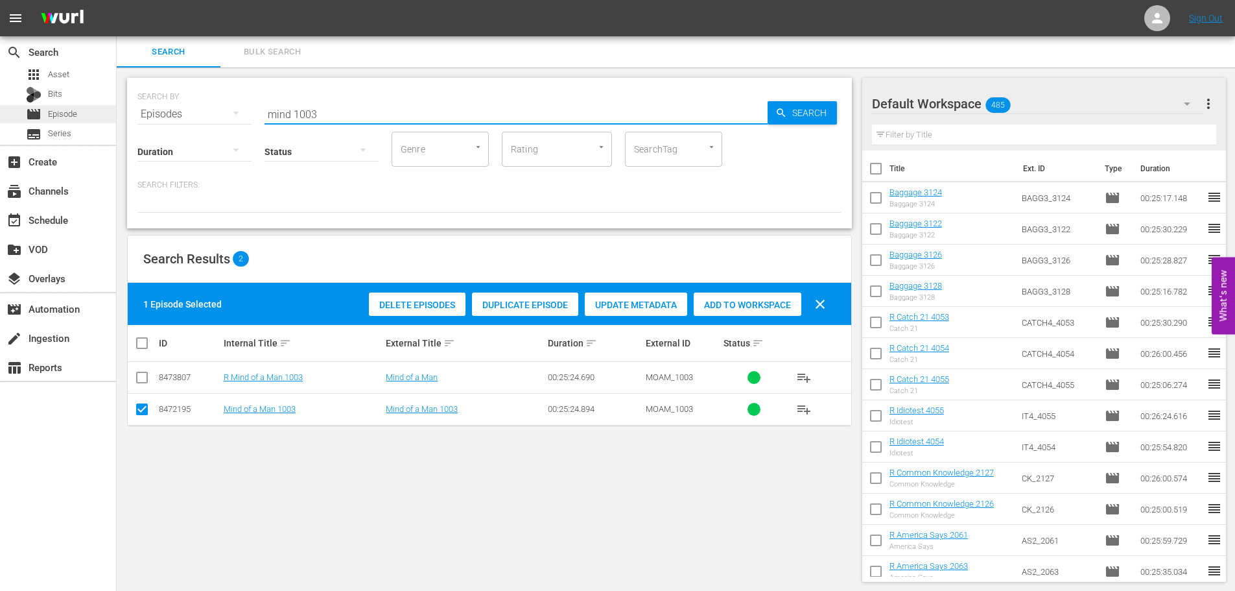
click at [117, 0] on div "search Search apps Asset Bits movie Episode subtitles Series add_box Create sub…" at bounding box center [676, 0] width 1119 height 0
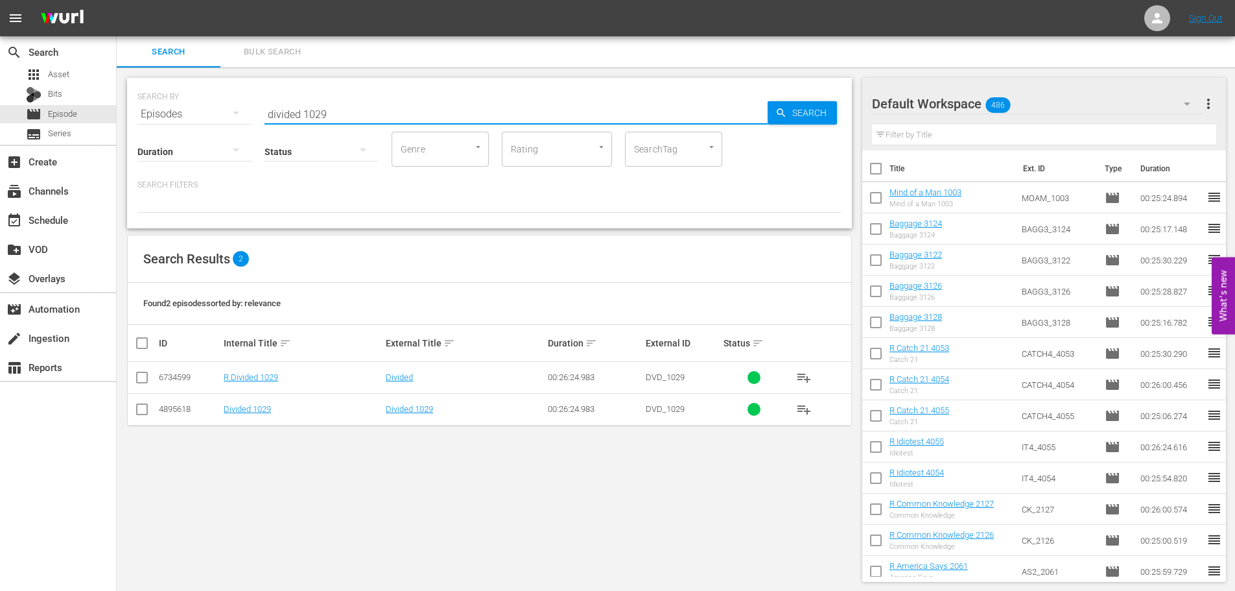
type input "divided 1029"
click at [148, 414] on input "checkbox" at bounding box center [142, 412] width 16 height 16
checkbox input "true"
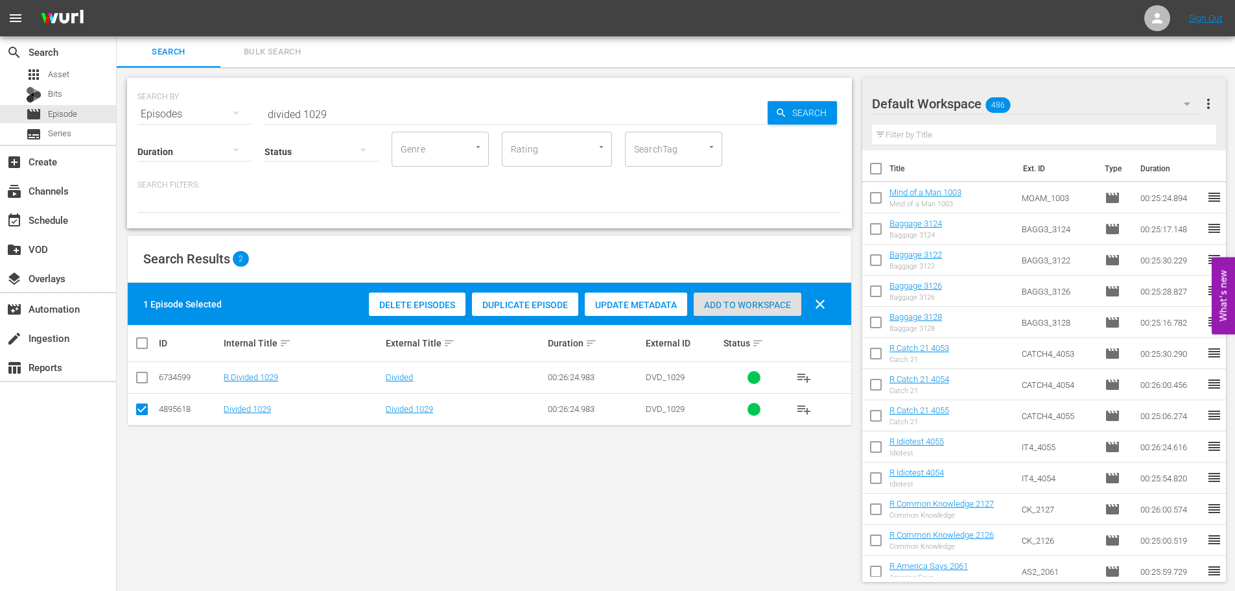
click at [763, 307] on span "Add to Workspace" at bounding box center [748, 305] width 108 height 10
click at [394, 101] on input "divided 1029" at bounding box center [516, 114] width 503 height 31
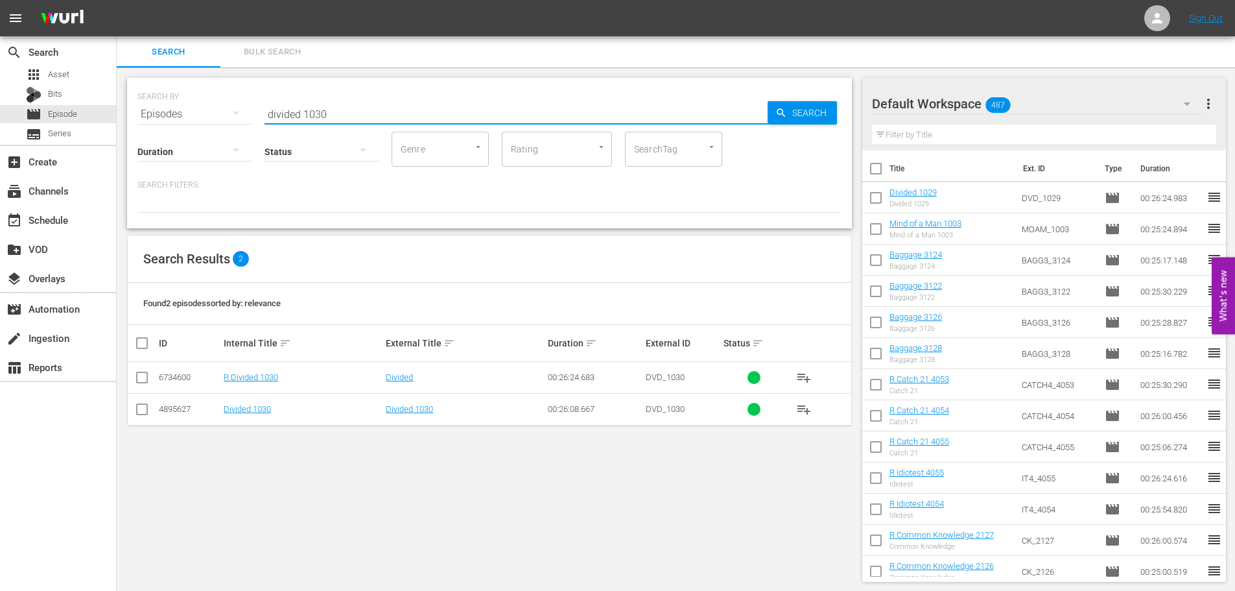
type input "divided 1030"
click at [152, 427] on div "SEARCH BY Search By Episodes Search ID, Title, Description, Keywords, or Catego…" at bounding box center [490, 329] width 746 height 525
click at [149, 417] on input "checkbox" at bounding box center [142, 412] width 16 height 16
checkbox input "true"
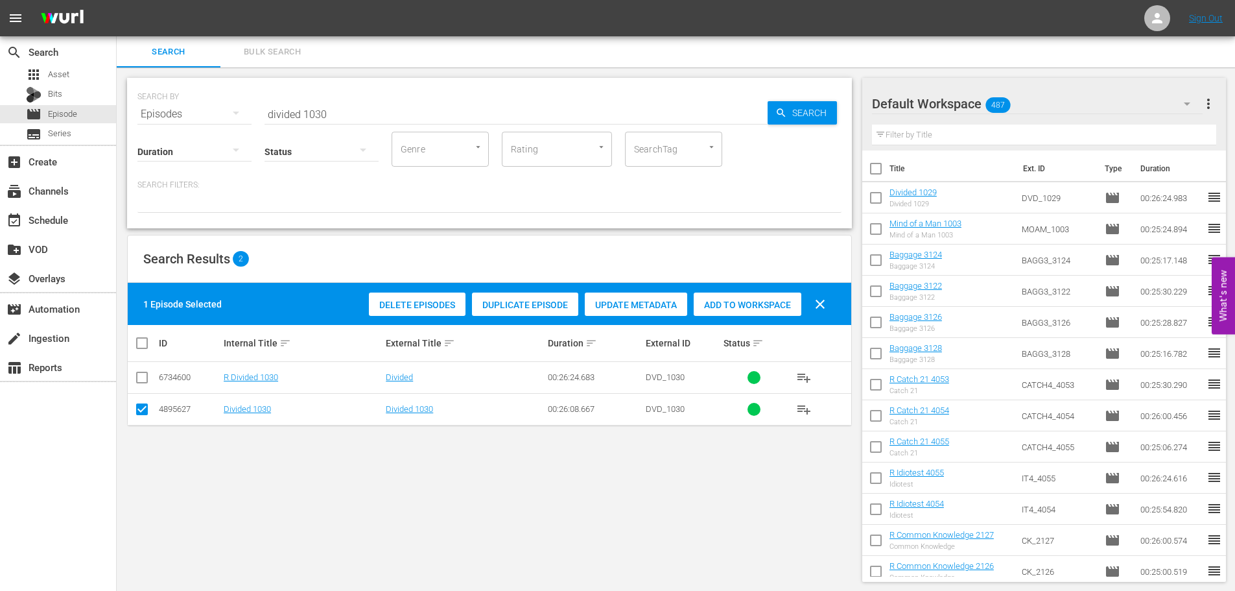
drag, startPoint x: 790, startPoint y: 300, endPoint x: 768, endPoint y: 262, distance: 44.2
click at [795, 294] on div "Add to Workspace" at bounding box center [748, 304] width 108 height 25
drag, startPoint x: 167, startPoint y: 86, endPoint x: 0, endPoint y: 73, distance: 167.1
click at [117, 0] on div "search Search apps Asset Bits movie Episode subtitles Series add_box Create sub…" at bounding box center [676, 0] width 1119 height 0
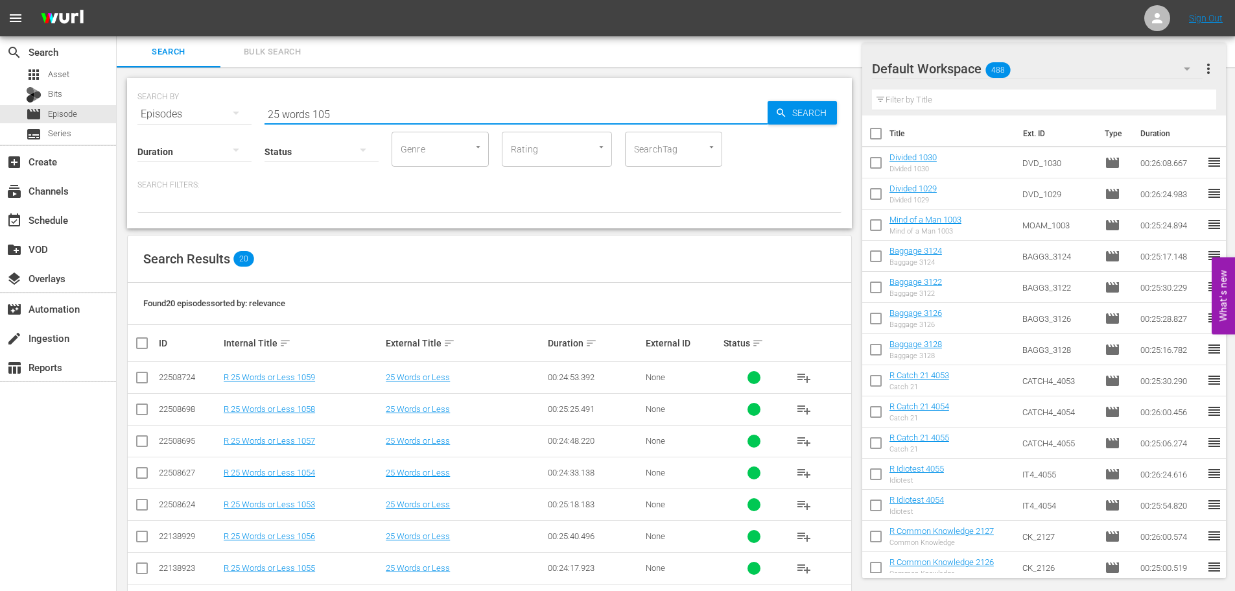
scroll to position [431, 0]
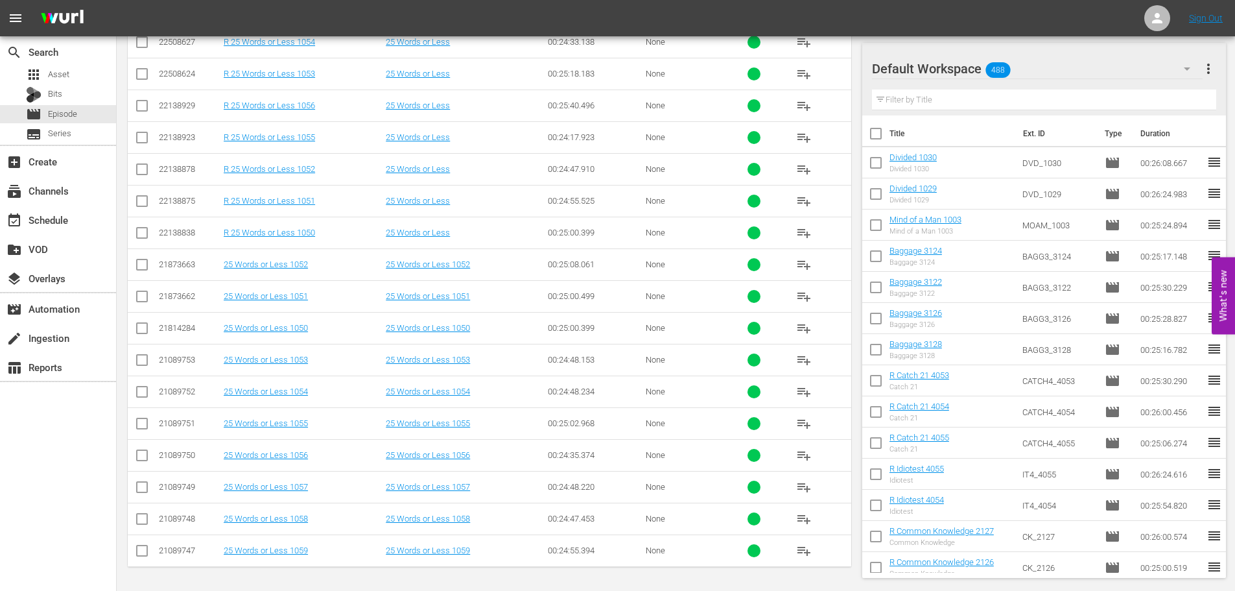
type input "25 words 105"
click at [147, 398] on input "checkbox" at bounding box center [142, 394] width 16 height 16
checkbox input "true"
click at [141, 425] on input "checkbox" at bounding box center [142, 426] width 16 height 16
checkbox input "true"
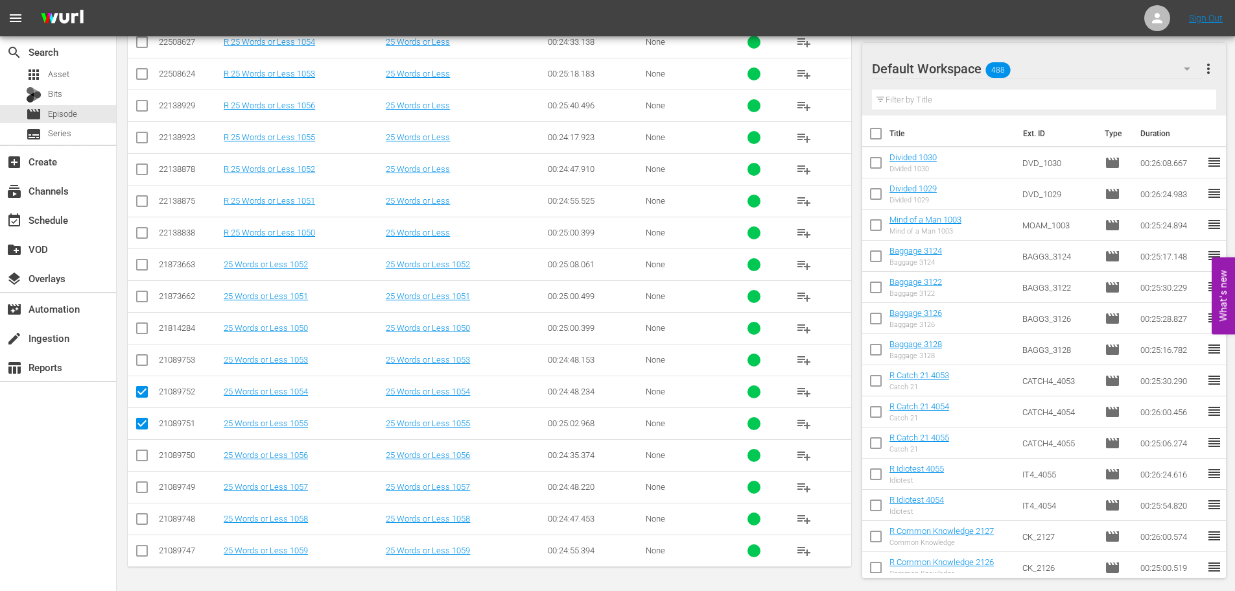
scroll to position [0, 0]
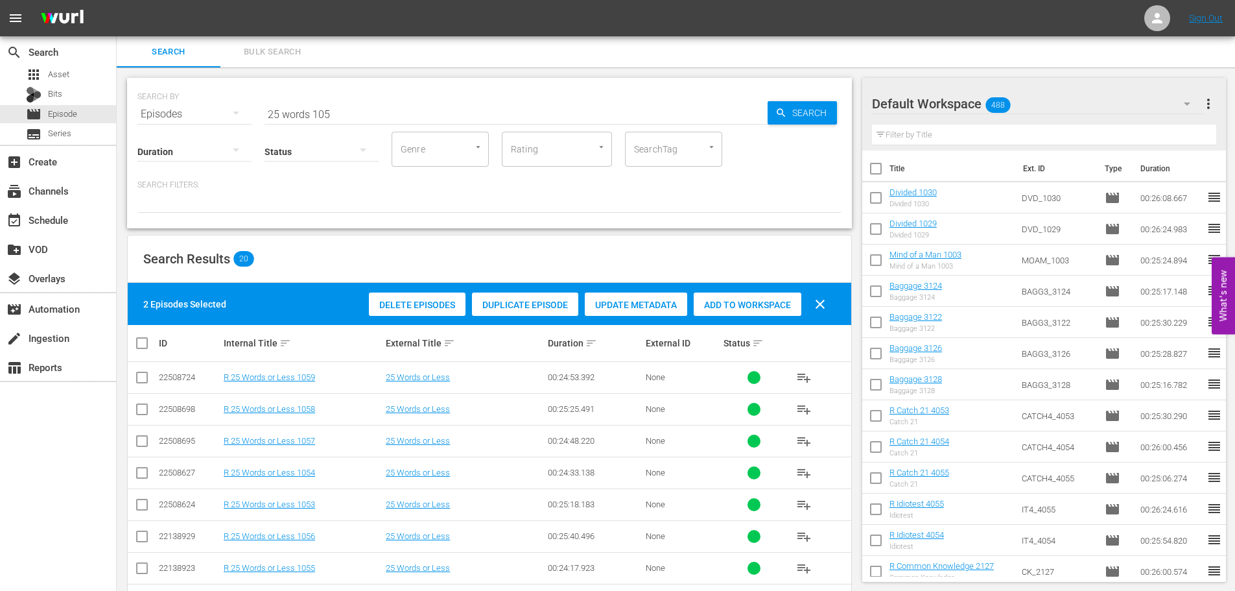
click at [768, 300] on span "Add to Workspace" at bounding box center [748, 305] width 108 height 10
drag, startPoint x: 427, startPoint y: 120, endPoint x: 8, endPoint y: 42, distance: 426.2
click at [117, 0] on div "search Search apps Asset Bits movie Episode subtitles Series add_box Create sub…" at bounding box center [676, 0] width 1119 height 0
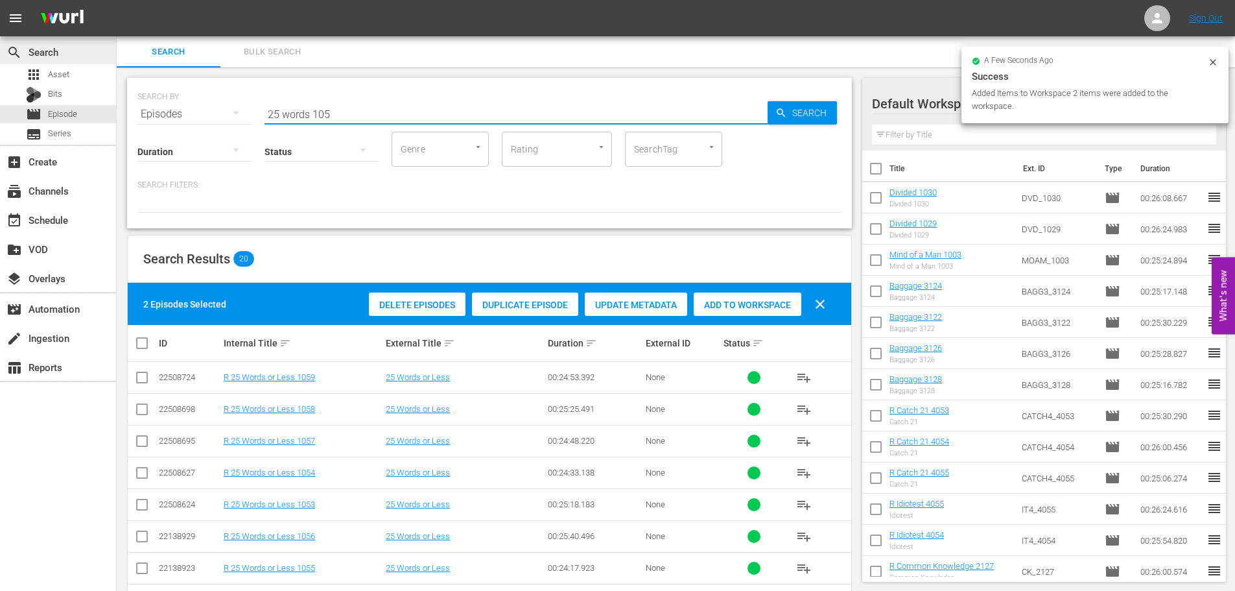
type input "1"
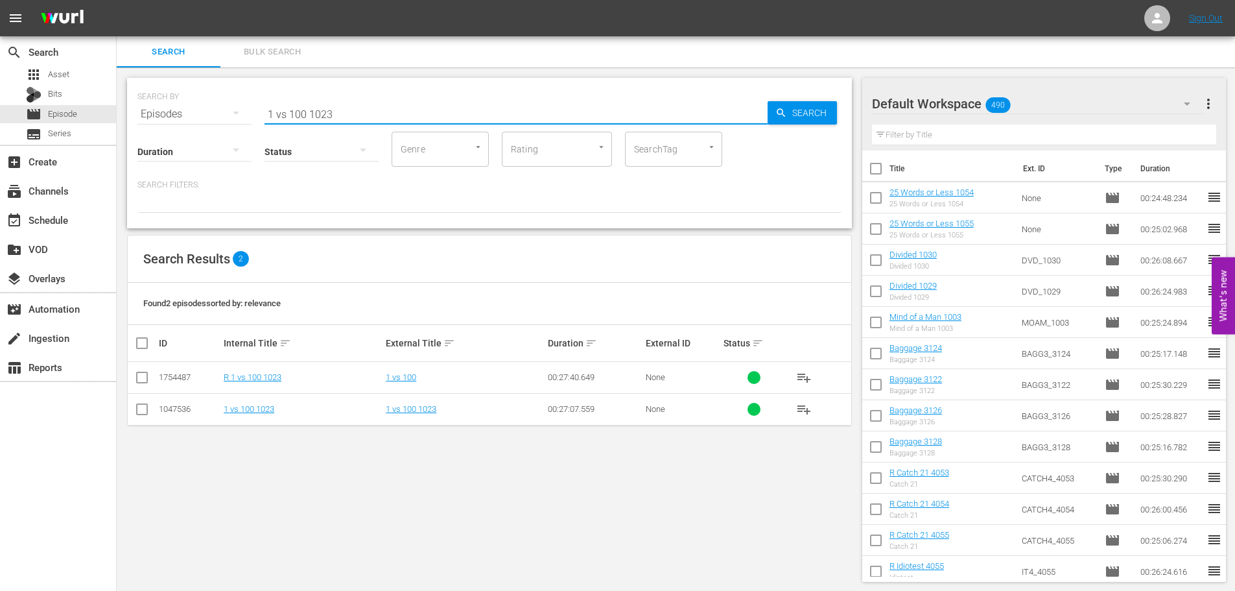
type input "1 vs 100 1023"
click at [140, 412] on input "checkbox" at bounding box center [142, 412] width 16 height 16
checkbox input "true"
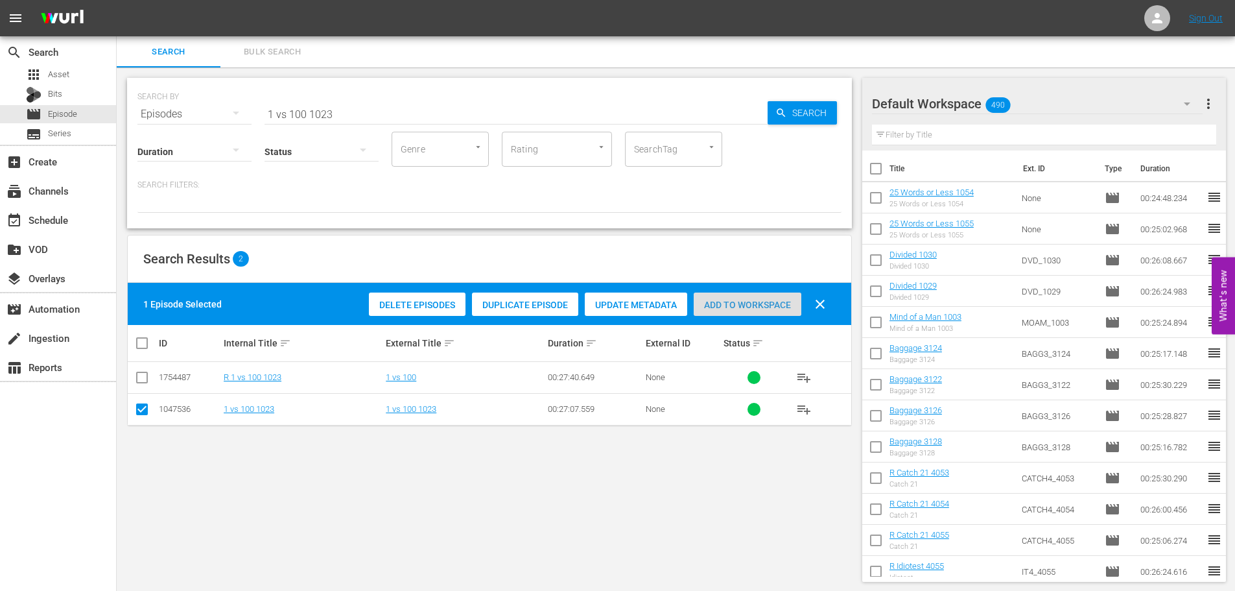
drag, startPoint x: 766, startPoint y: 308, endPoint x: 759, endPoint y: 305, distance: 7.8
click at [765, 308] on span "Add to Workspace" at bounding box center [748, 305] width 108 height 10
drag, startPoint x: 361, startPoint y: 112, endPoint x: 0, endPoint y: 203, distance: 371.8
click at [117, 0] on div "search Search apps Asset Bits movie Episode subtitles Series add_box Create sub…" at bounding box center [676, 0] width 1119 height 0
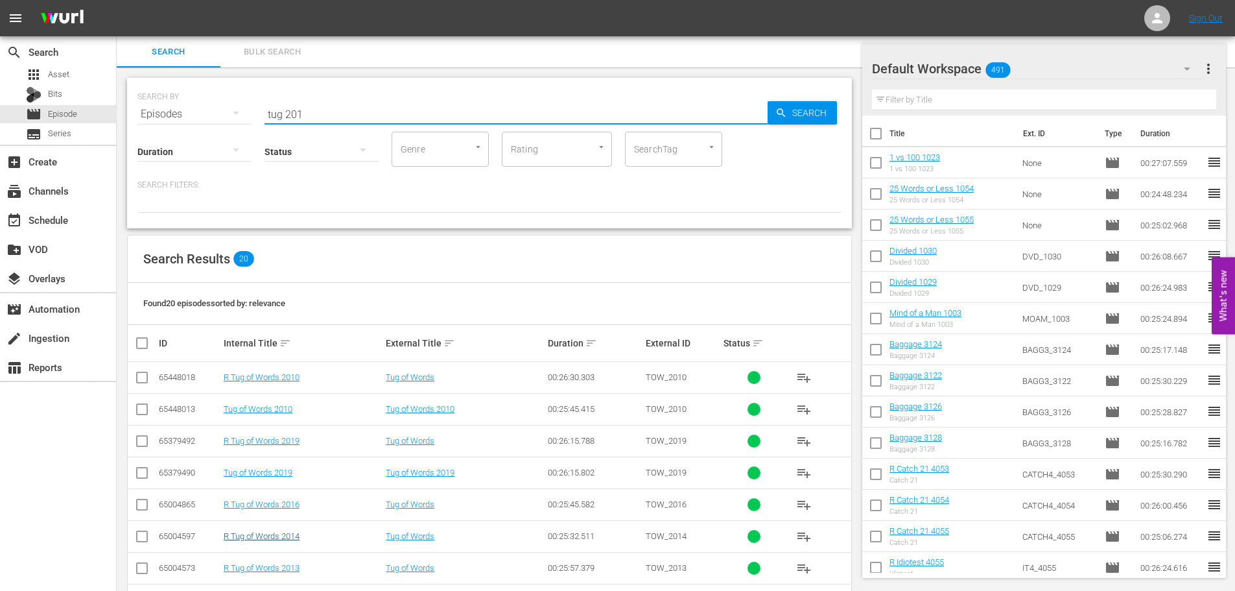
scroll to position [195, 0]
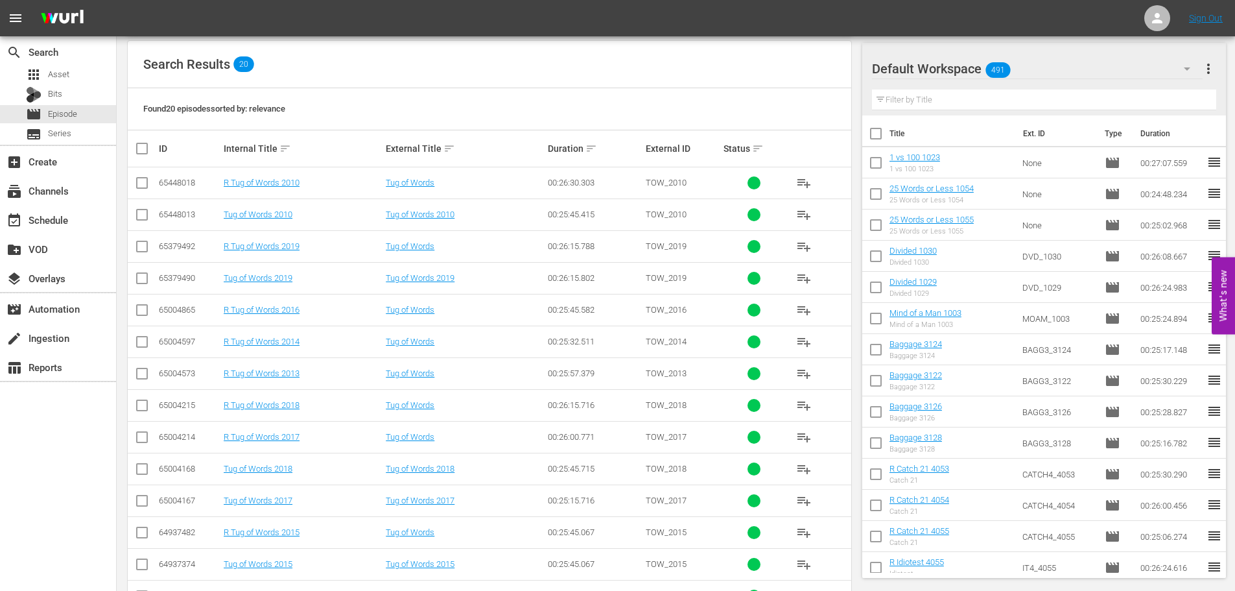
type input "tug 201"
click at [129, 476] on td at bounding box center [142, 469] width 29 height 32
click at [140, 476] on input "checkbox" at bounding box center [142, 472] width 16 height 16
checkbox input "true"
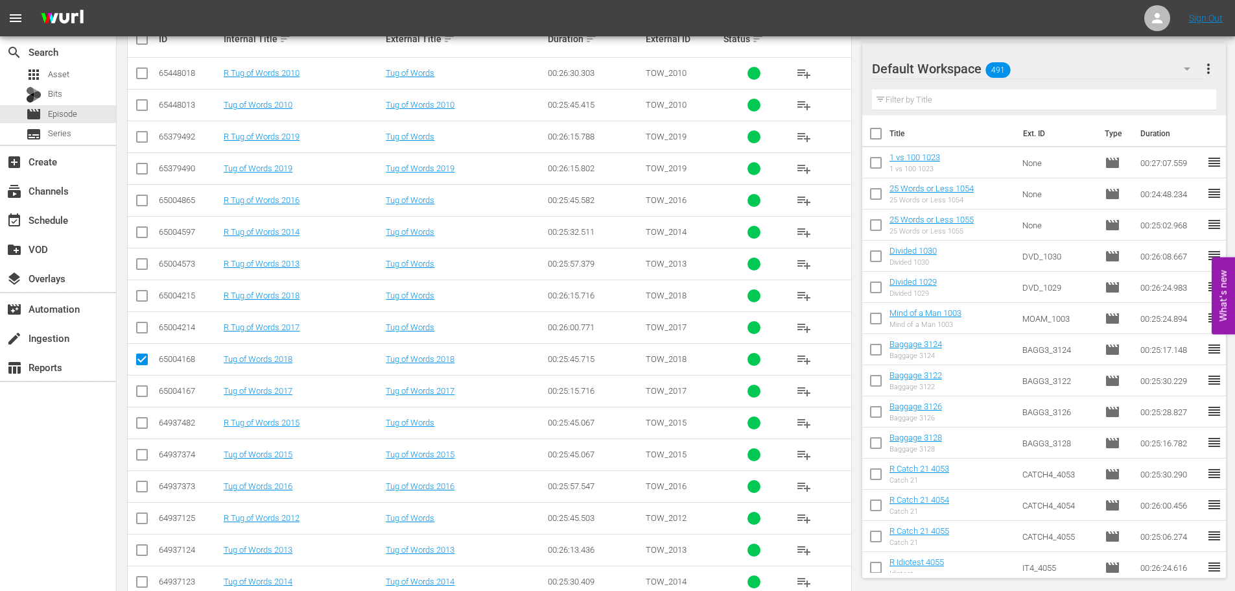
scroll to position [324, 0]
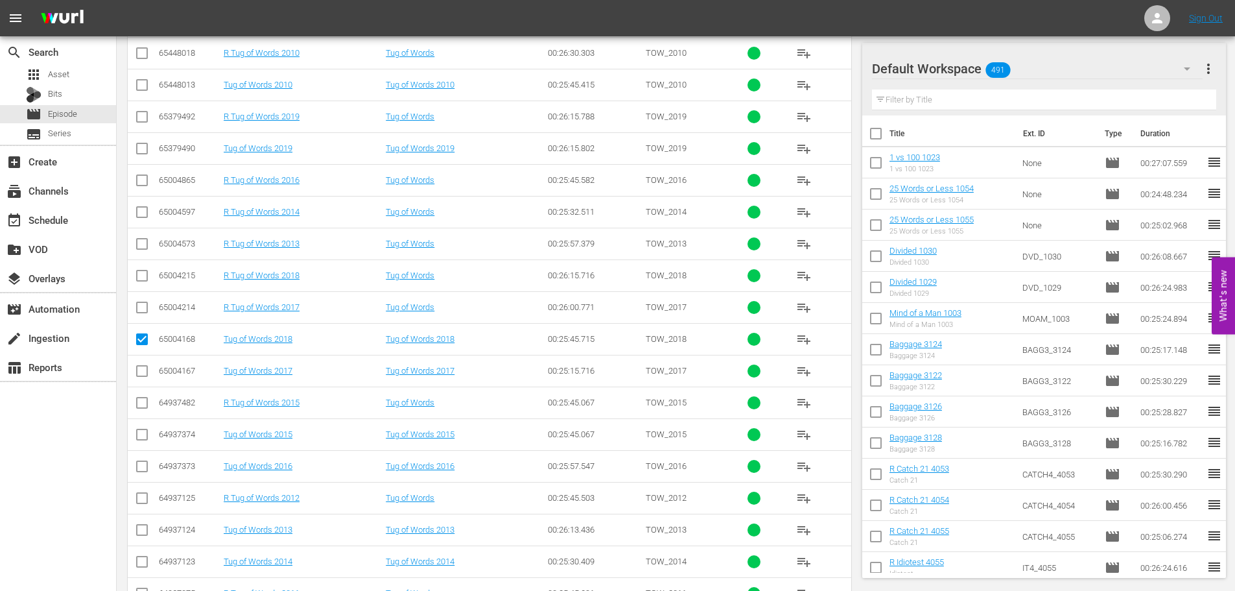
click at [141, 469] on input "checkbox" at bounding box center [142, 469] width 16 height 16
checkbox input "true"
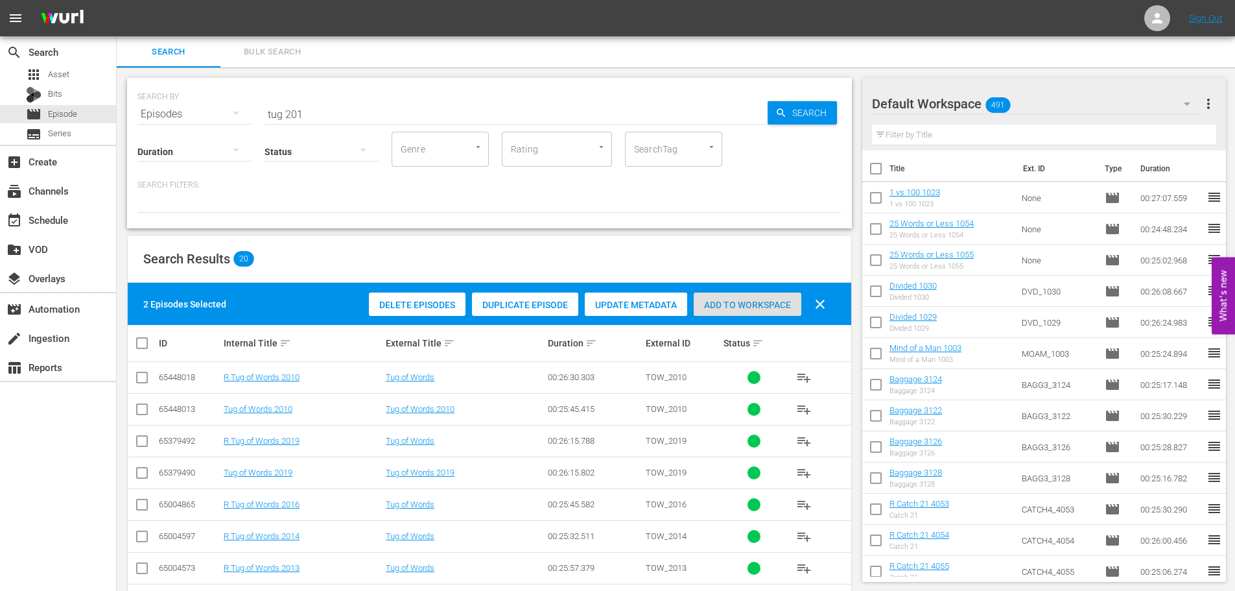
drag, startPoint x: 725, startPoint y: 305, endPoint x: 499, endPoint y: 162, distance: 267.0
click at [723, 303] on span "Add to Workspace" at bounding box center [748, 305] width 108 height 10
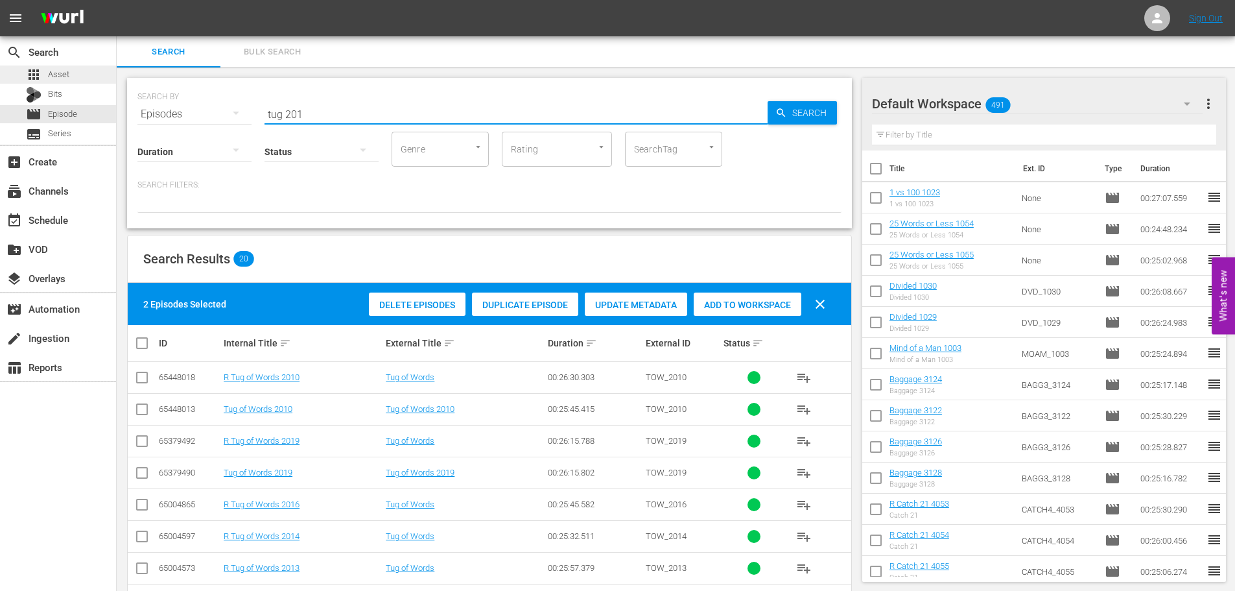
drag, startPoint x: 376, startPoint y: 116, endPoint x: 0, endPoint y: 82, distance: 377.6
click at [117, 0] on div "search Search apps Asset Bits movie Episode subtitles Series add_box Create sub…" at bounding box center [676, 0] width 1119 height 0
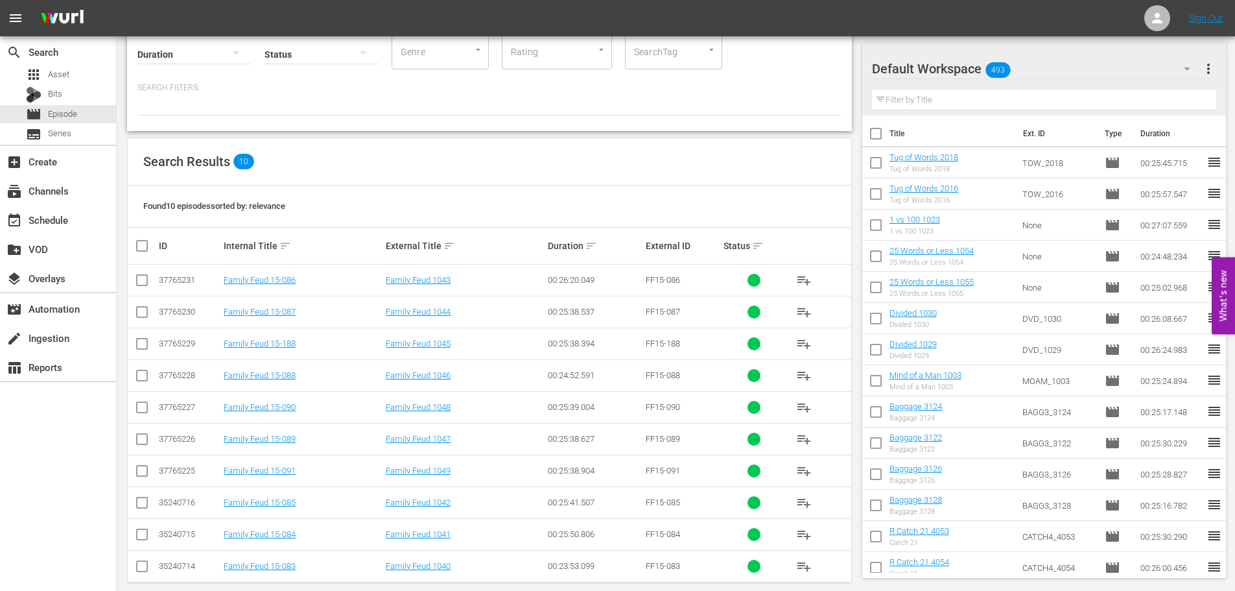
scroll to position [113, 0]
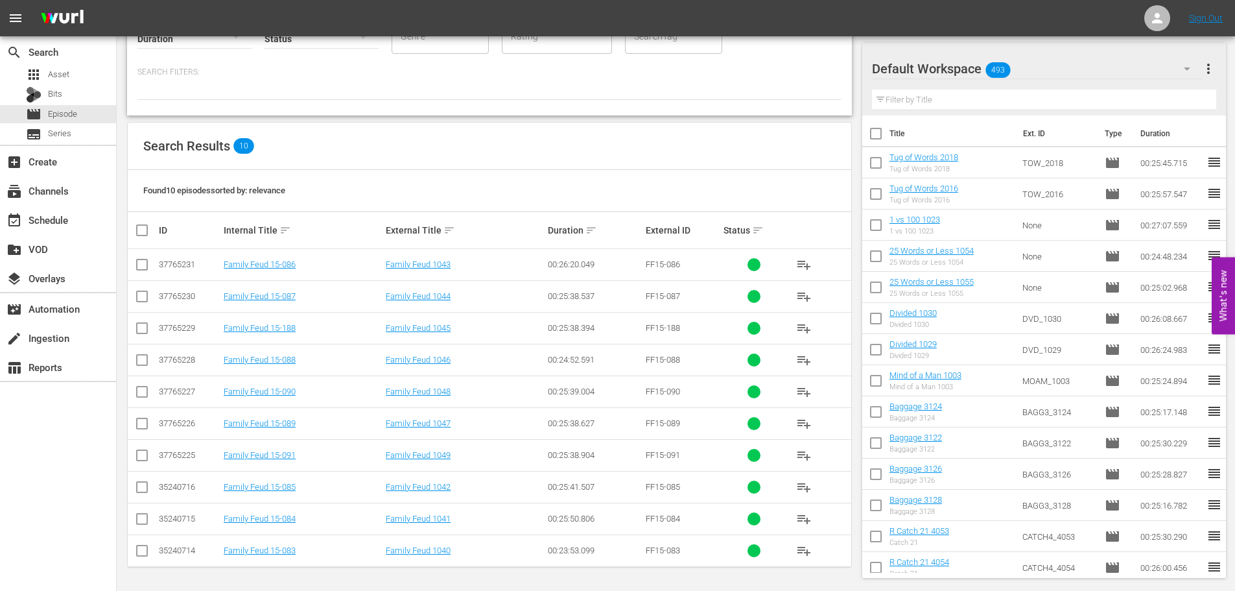
type input "family feud 104"
click at [130, 431] on td at bounding box center [142, 423] width 29 height 32
drag, startPoint x: 155, startPoint y: 420, endPoint x: 146, endPoint y: 428, distance: 12.4
click at [154, 421] on td at bounding box center [142, 423] width 29 height 32
click at [141, 427] on input "checkbox" at bounding box center [142, 426] width 16 height 16
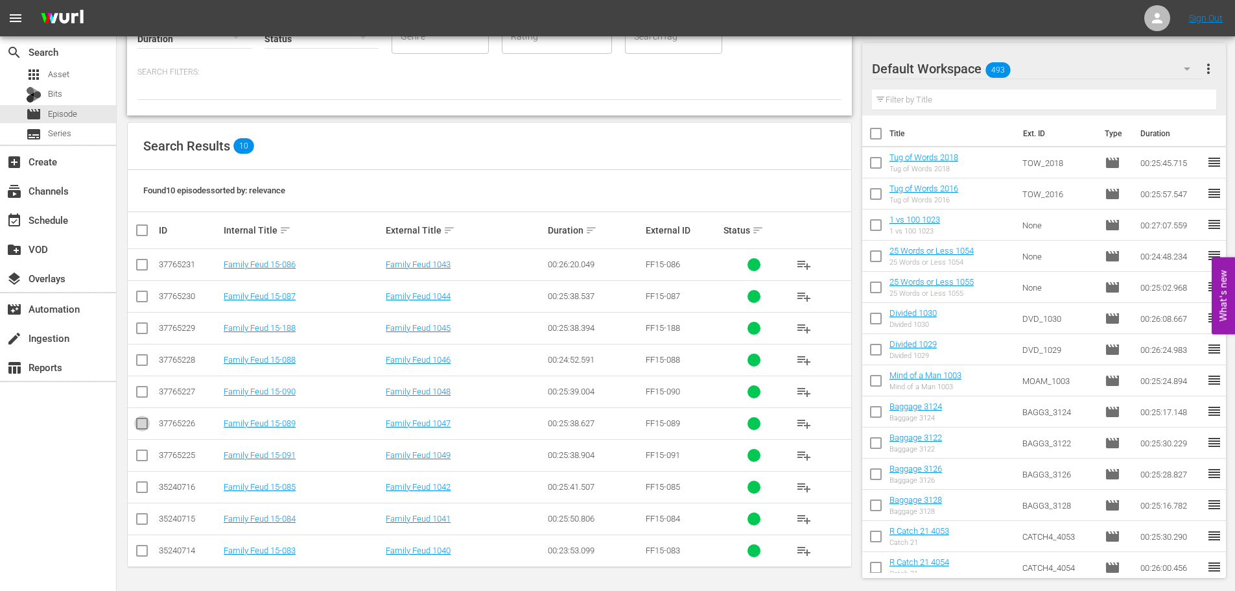
checkbox input "true"
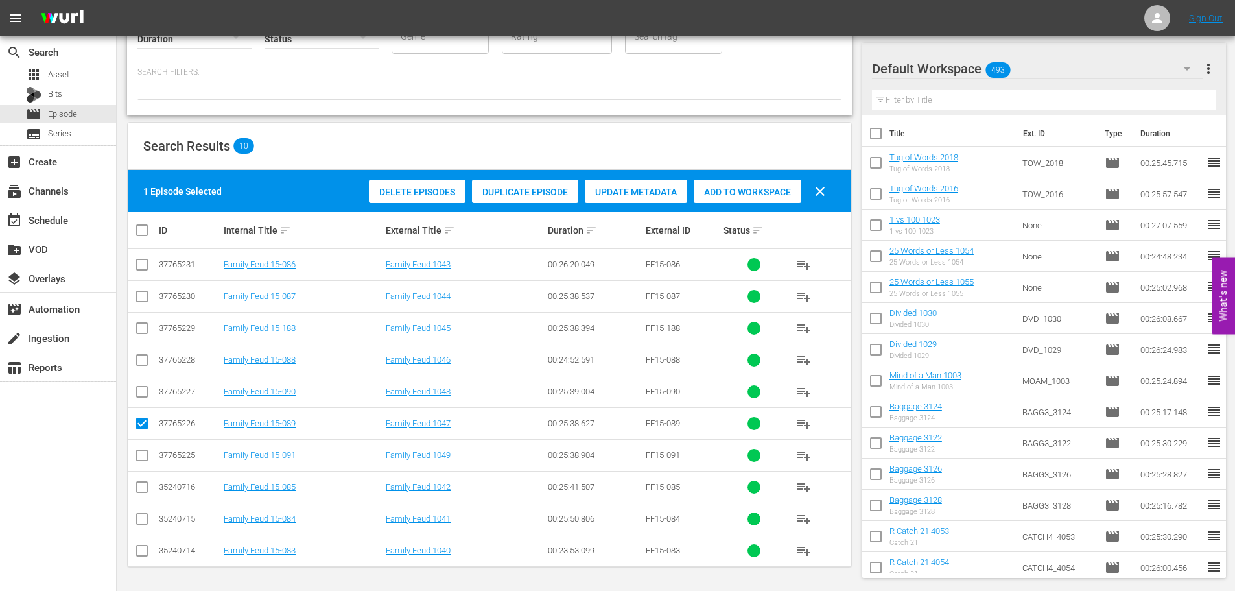
click at [145, 388] on input "checkbox" at bounding box center [142, 394] width 16 height 16
checkbox input "true"
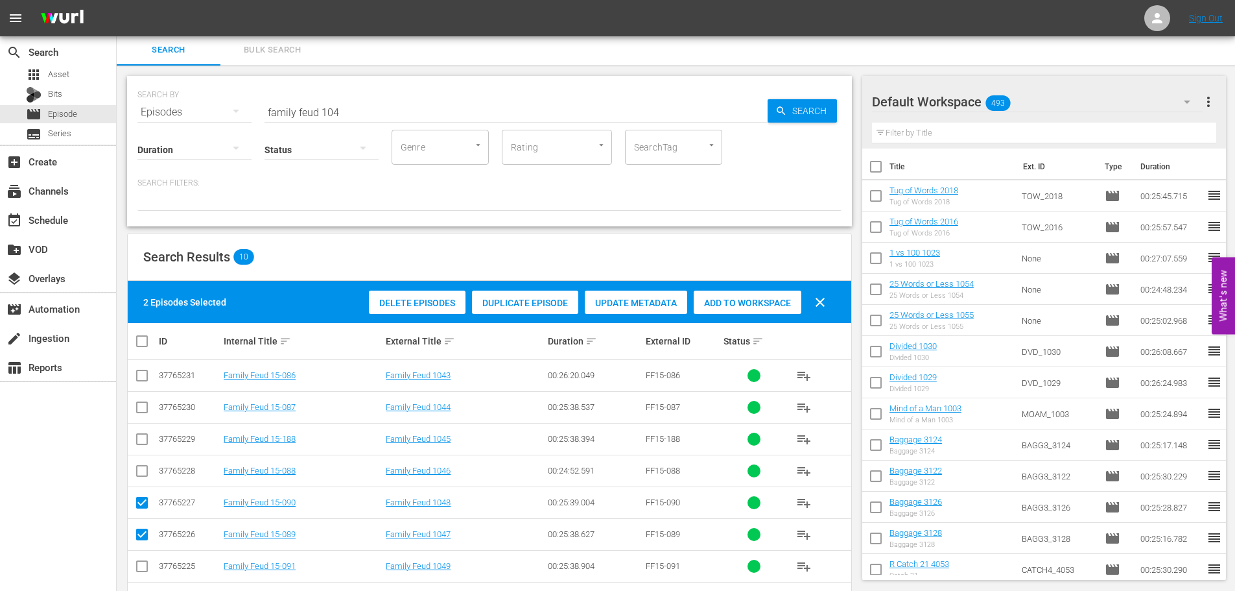
scroll to position [0, 0]
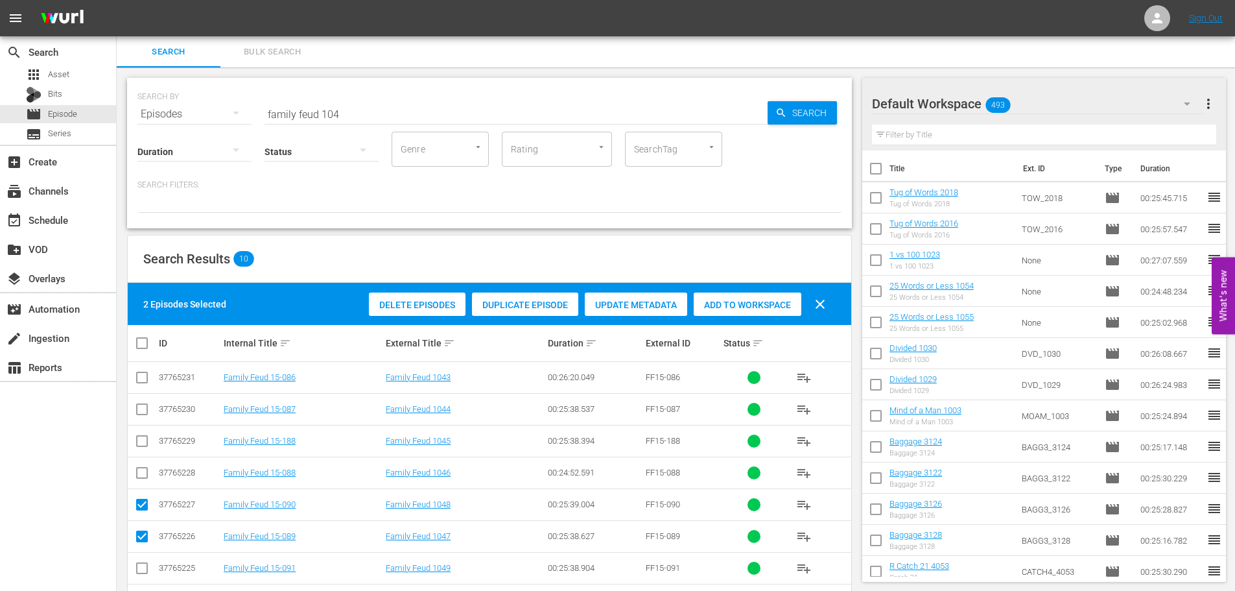
click at [739, 300] on span "Add to Workspace" at bounding box center [748, 305] width 108 height 10
drag, startPoint x: 368, startPoint y: 110, endPoint x: 64, endPoint y: 112, distance: 303.5
click at [117, 0] on div "search Search apps Asset Bits movie Episode subtitles Series add_box Create sub…" at bounding box center [676, 0] width 1119 height 0
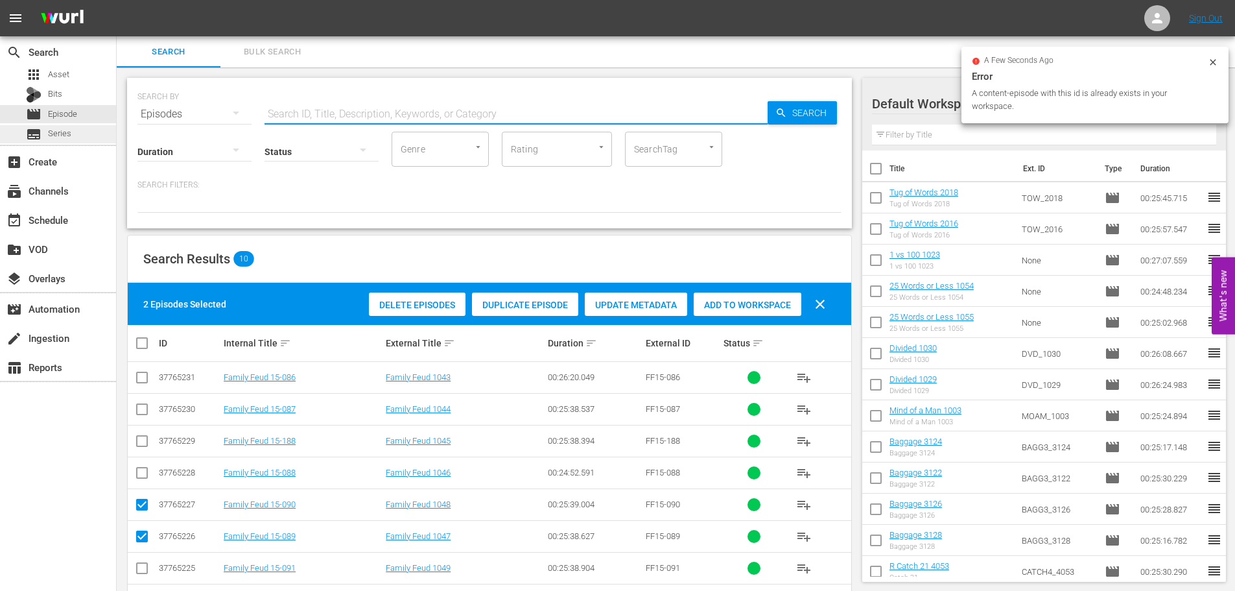
type input "e"
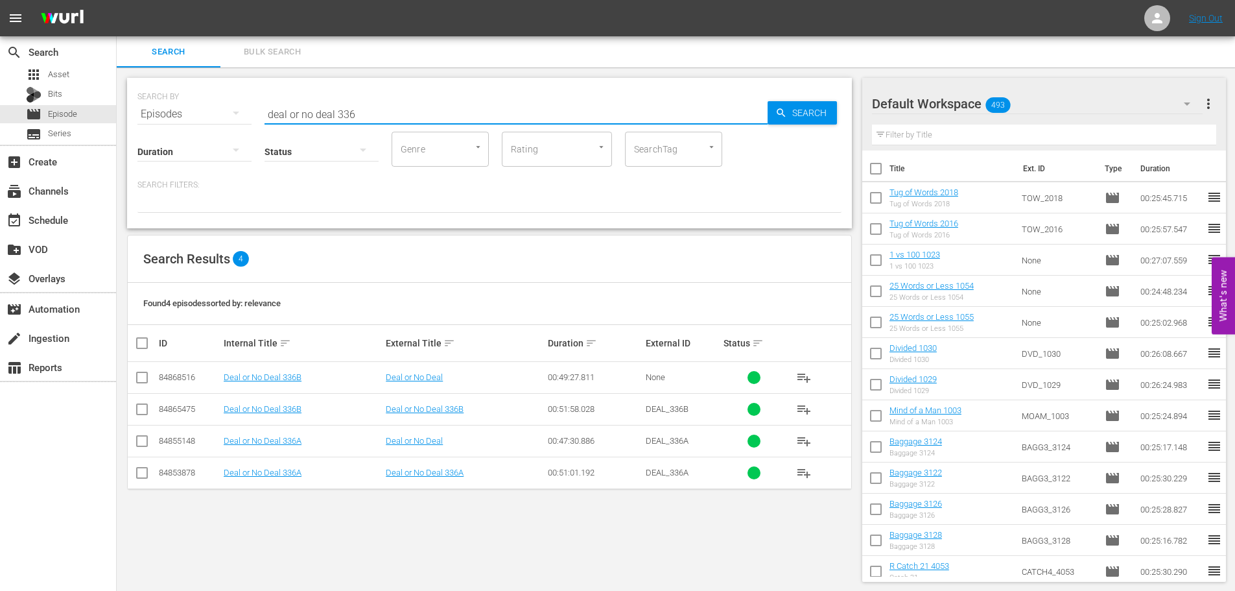
type input "deal or no deal 336"
click at [141, 483] on td at bounding box center [142, 473] width 29 height 32
click at [139, 480] on input "checkbox" at bounding box center [142, 476] width 16 height 16
checkbox input "true"
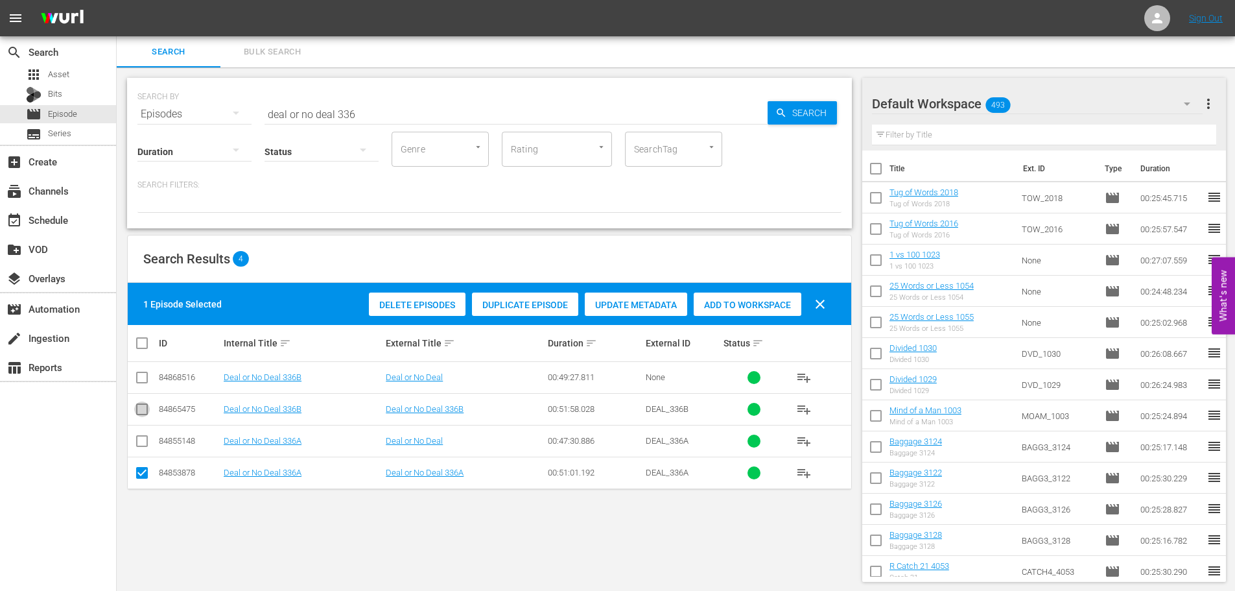
click at [135, 401] on icon at bounding box center [142, 409] width 16 height 16
click at [142, 410] on input "checkbox" at bounding box center [142, 412] width 16 height 16
checkbox input "true"
click at [718, 314] on div "Add to Workspace" at bounding box center [748, 304] width 108 height 25
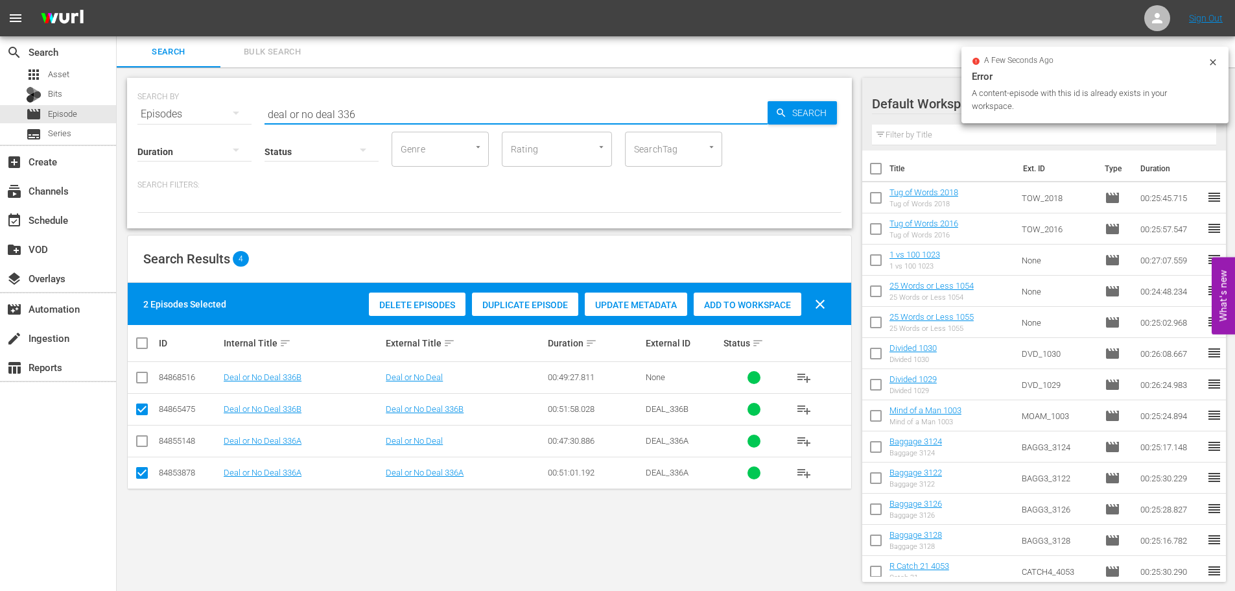
drag, startPoint x: 433, startPoint y: 122, endPoint x: 201, endPoint y: 126, distance: 231.5
click at [201, 126] on div "SEARCH BY Search By Episodes Search ID, Title, Description, Keywords, or Catego…" at bounding box center [489, 153] width 725 height 150
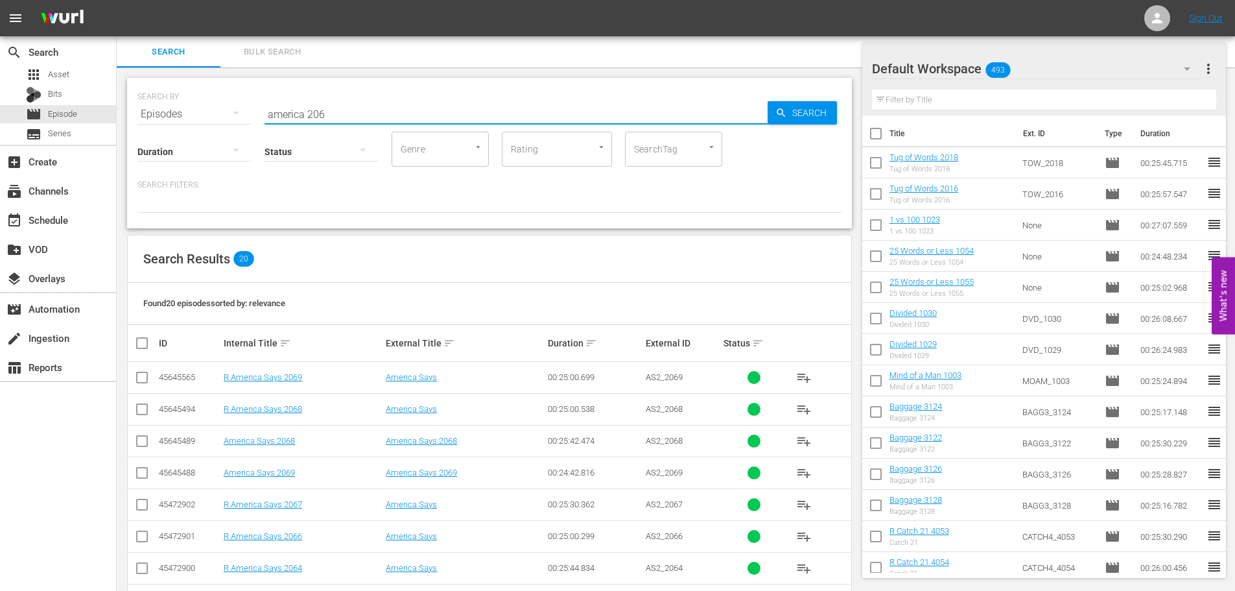
scroll to position [431, 0]
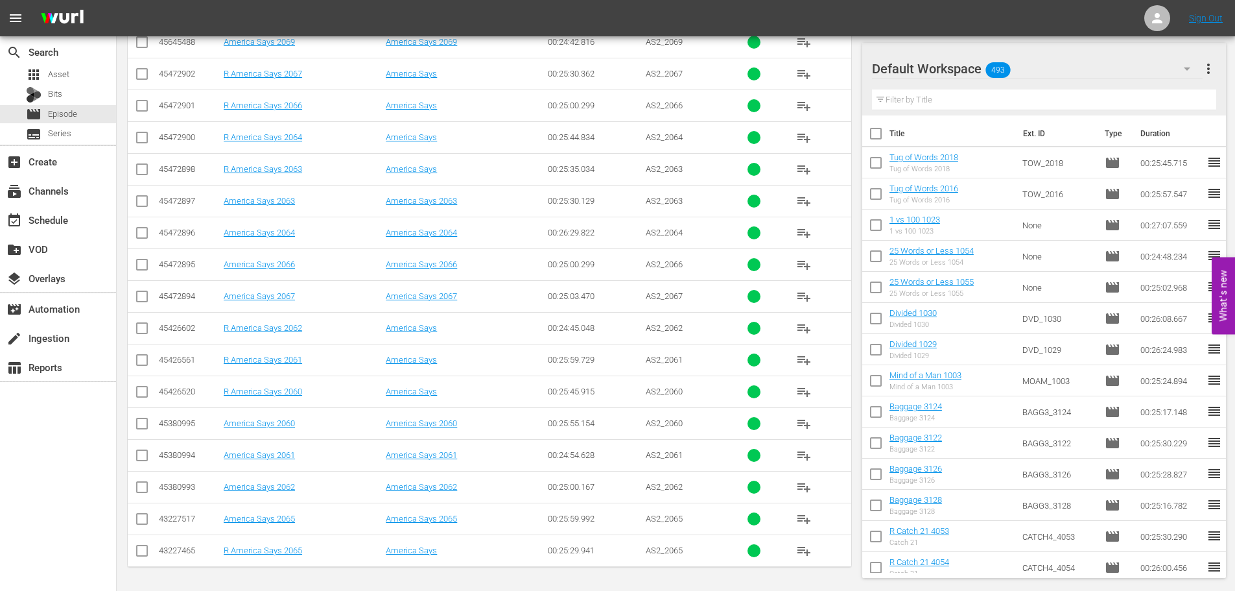
type input "america 206"
click at [140, 462] on input "checkbox" at bounding box center [142, 458] width 16 height 16
checkbox input "true"
click at [143, 527] on input "checkbox" at bounding box center [142, 522] width 16 height 16
checkbox input "true"
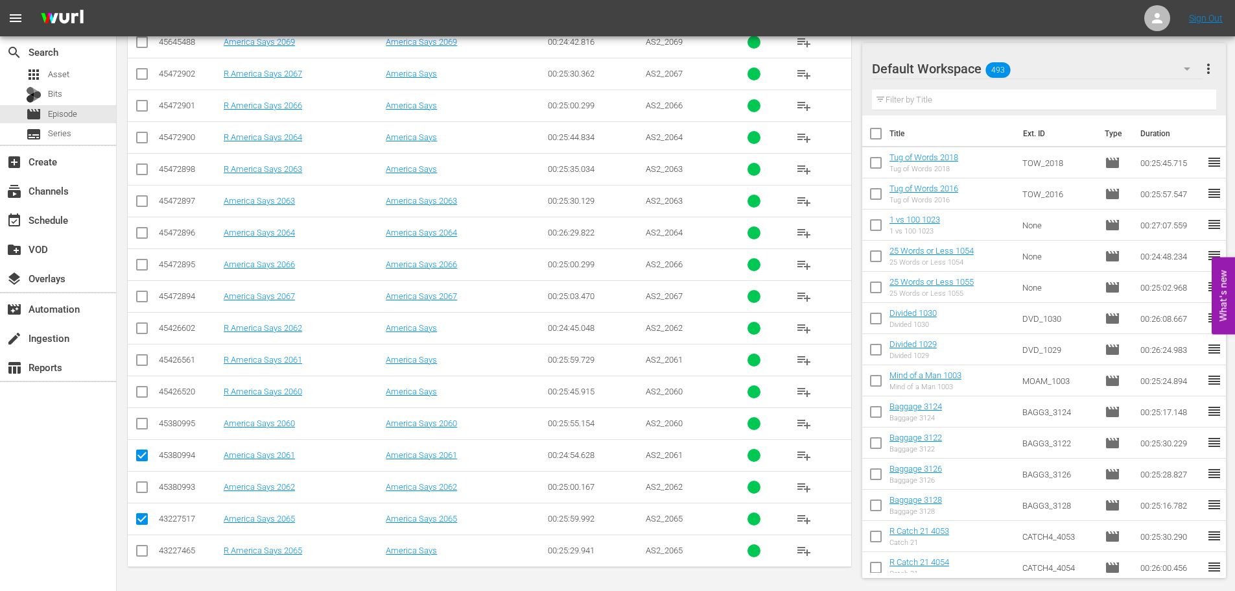
click at [132, 208] on td at bounding box center [142, 201] width 29 height 32
click at [137, 205] on input "checkbox" at bounding box center [142, 204] width 16 height 16
checkbox input "true"
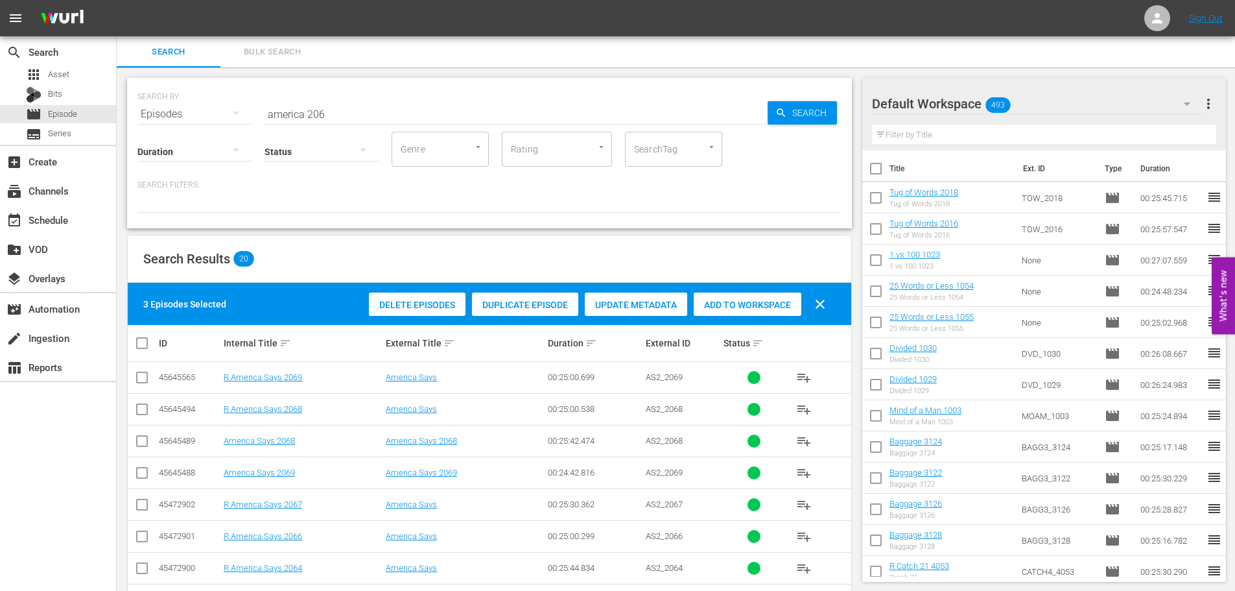
click at [726, 306] on span "Add to Workspace" at bounding box center [748, 305] width 108 height 10
drag, startPoint x: 398, startPoint y: 125, endPoint x: 122, endPoint y: 108, distance: 276.7
click at [123, 108] on div "SEARCH BY Search By Episodes Search ID, Title, Description, Keywords, or Catego…" at bounding box center [490, 544] width 746 height 954
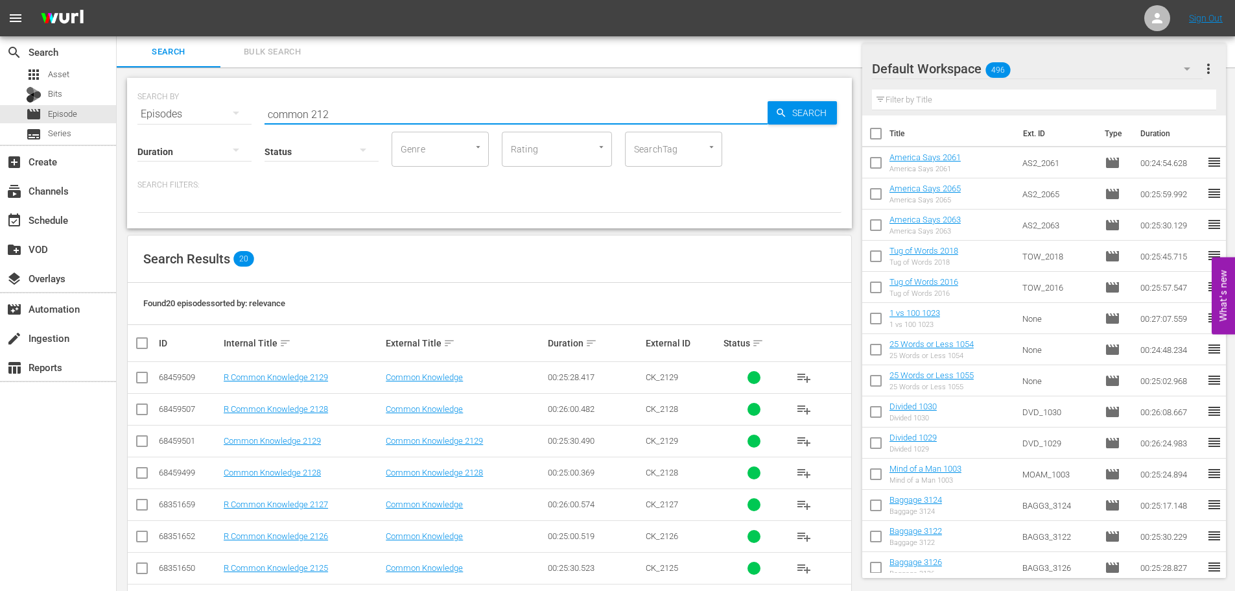
scroll to position [324, 0]
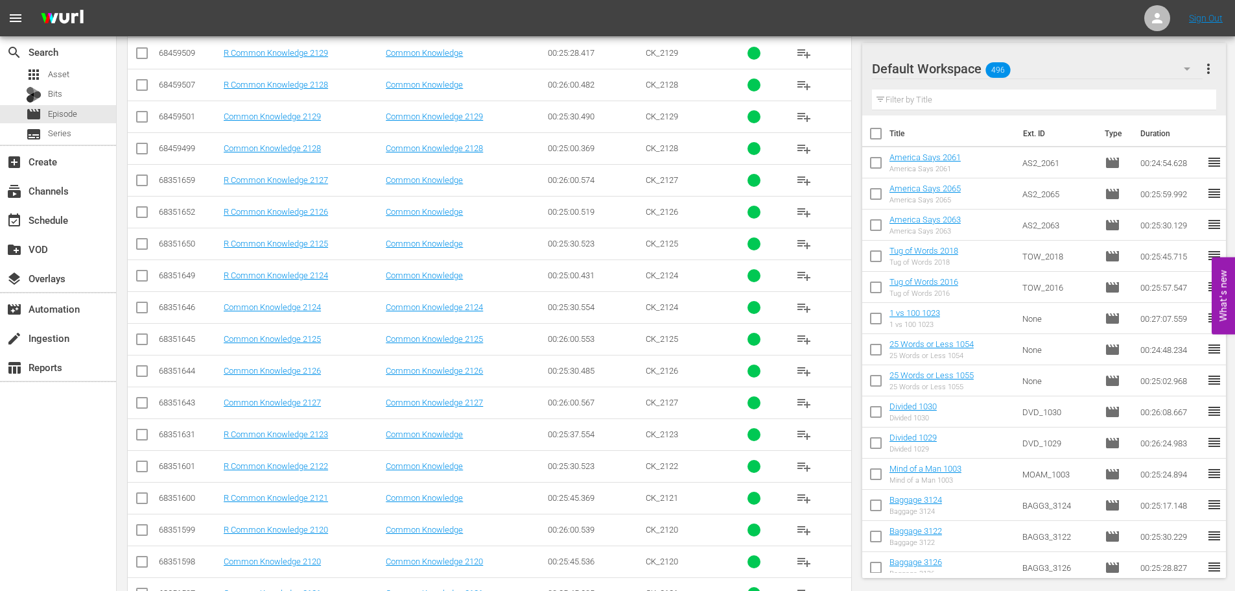
type input "common 212"
click at [146, 386] on td at bounding box center [142, 402] width 29 height 32
click at [148, 381] on input "checkbox" at bounding box center [142, 374] width 16 height 16
checkbox input "true"
click at [149, 415] on td at bounding box center [142, 402] width 29 height 32
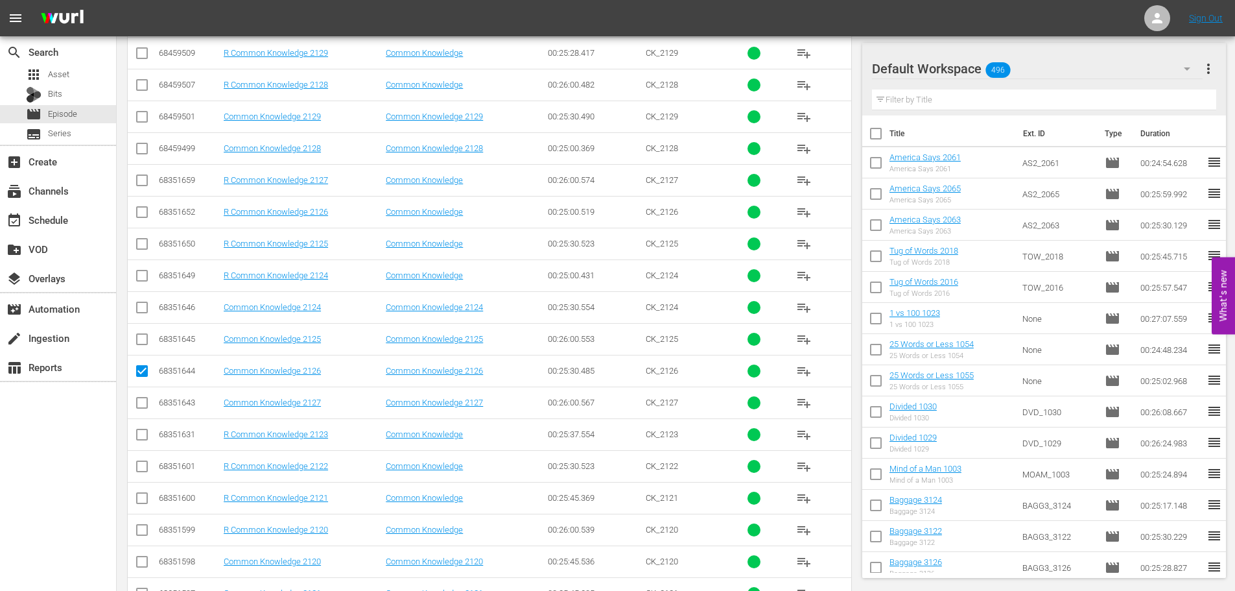
click at [142, 400] on input "checkbox" at bounding box center [142, 406] width 16 height 16
checkbox input "true"
click at [136, 149] on input "checkbox" at bounding box center [142, 151] width 16 height 16
click at [145, 147] on input "checkbox" at bounding box center [142, 151] width 16 height 16
checkbox input "false"
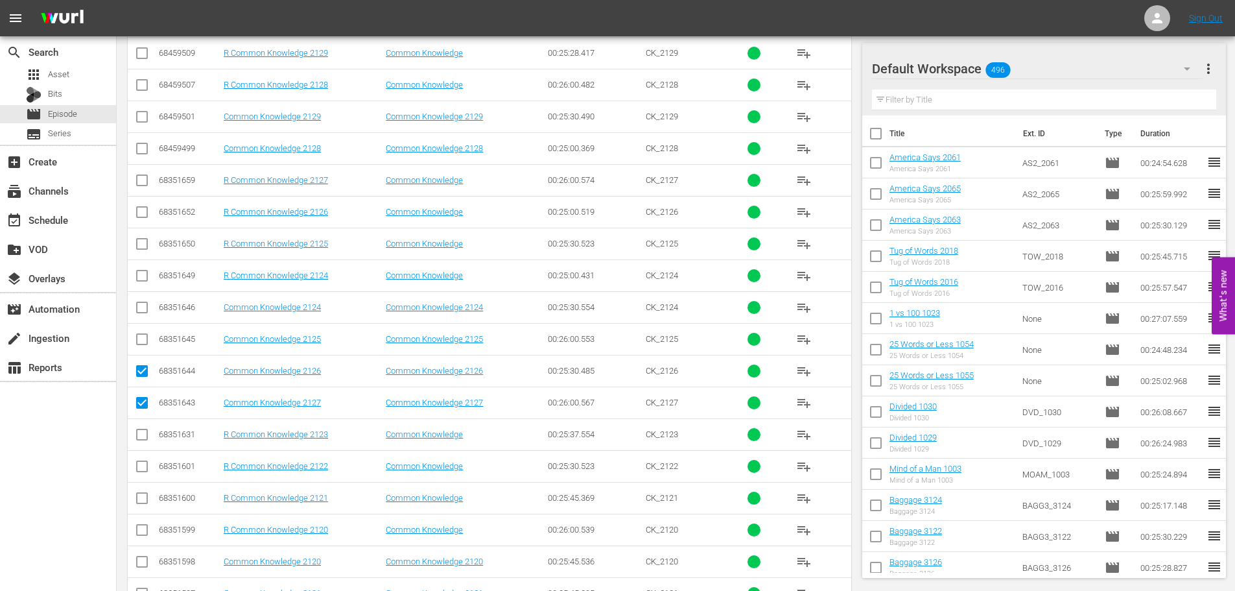
scroll to position [0, 0]
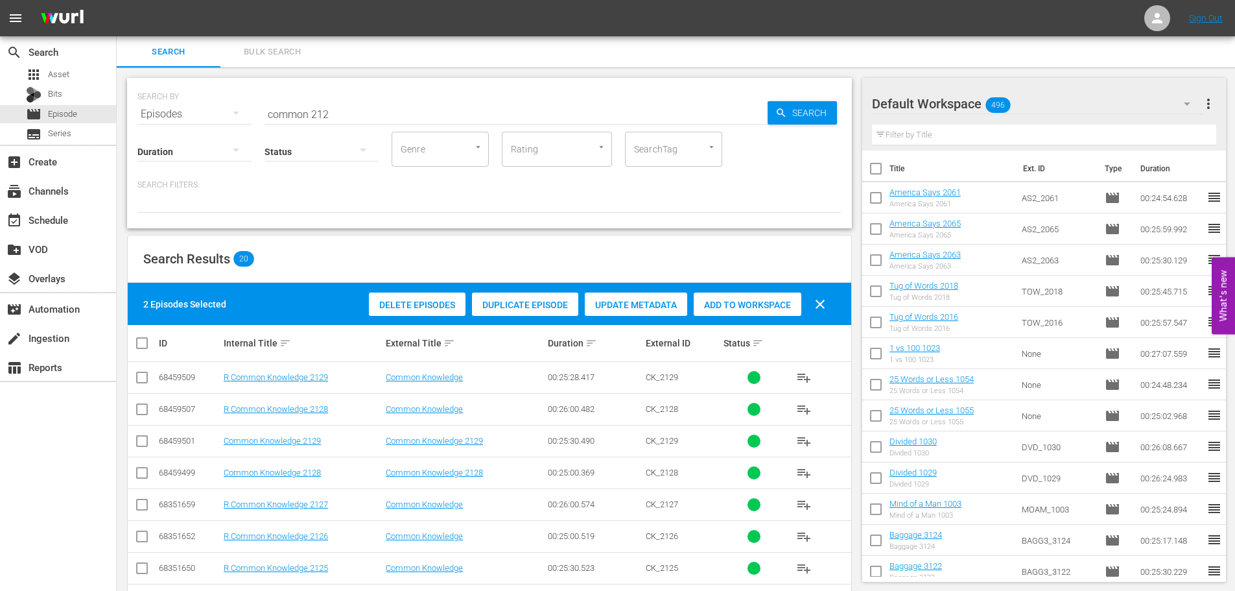
click at [766, 303] on span "Add to Workspace" at bounding box center [748, 305] width 108 height 10
drag, startPoint x: 374, startPoint y: 126, endPoint x: 342, endPoint y: 108, distance: 36.9
click at [232, 130] on div "Duration Status Genre Genre Rating Rating SearchTag SearchTag" at bounding box center [489, 148] width 704 height 37
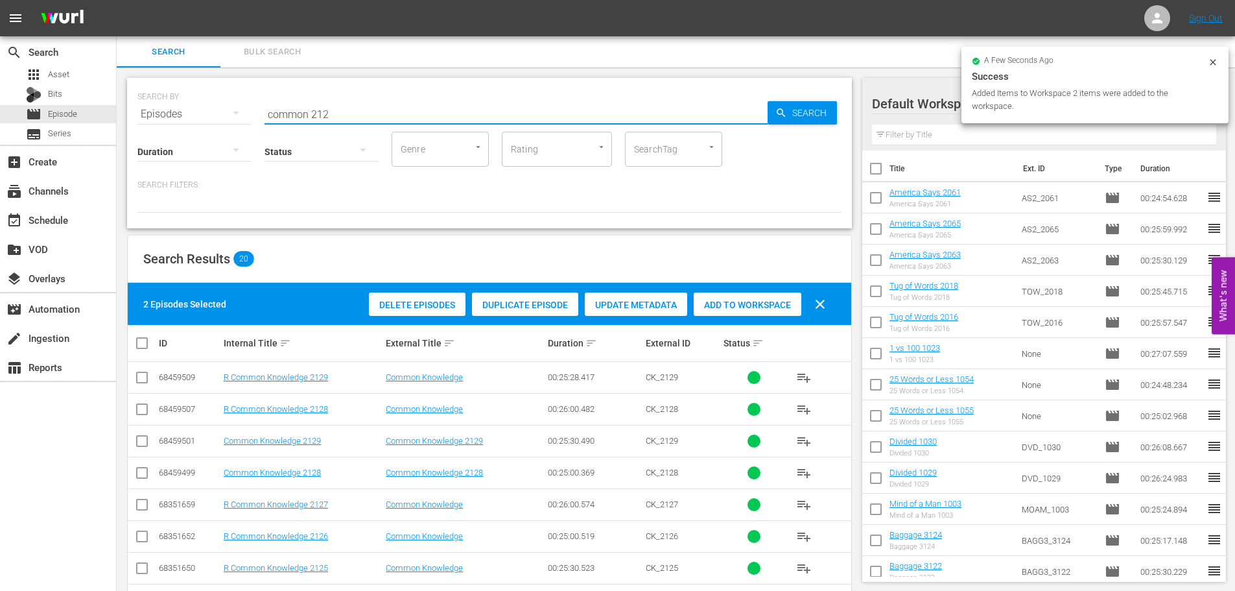
drag, startPoint x: 342, startPoint y: 108, endPoint x: 227, endPoint y: 110, distance: 115.5
click at [227, 110] on div "SEARCH BY Search By Episodes Search ID, Title, Description, Keywords, or Catego…" at bounding box center [489, 106] width 704 height 47
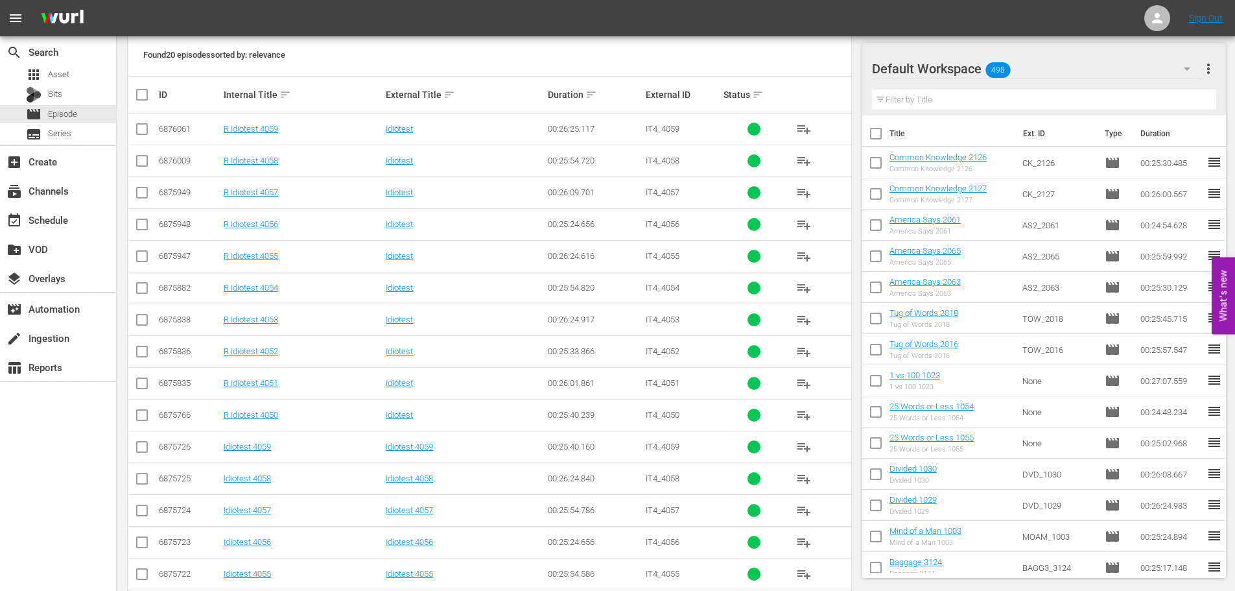
scroll to position [324, 0]
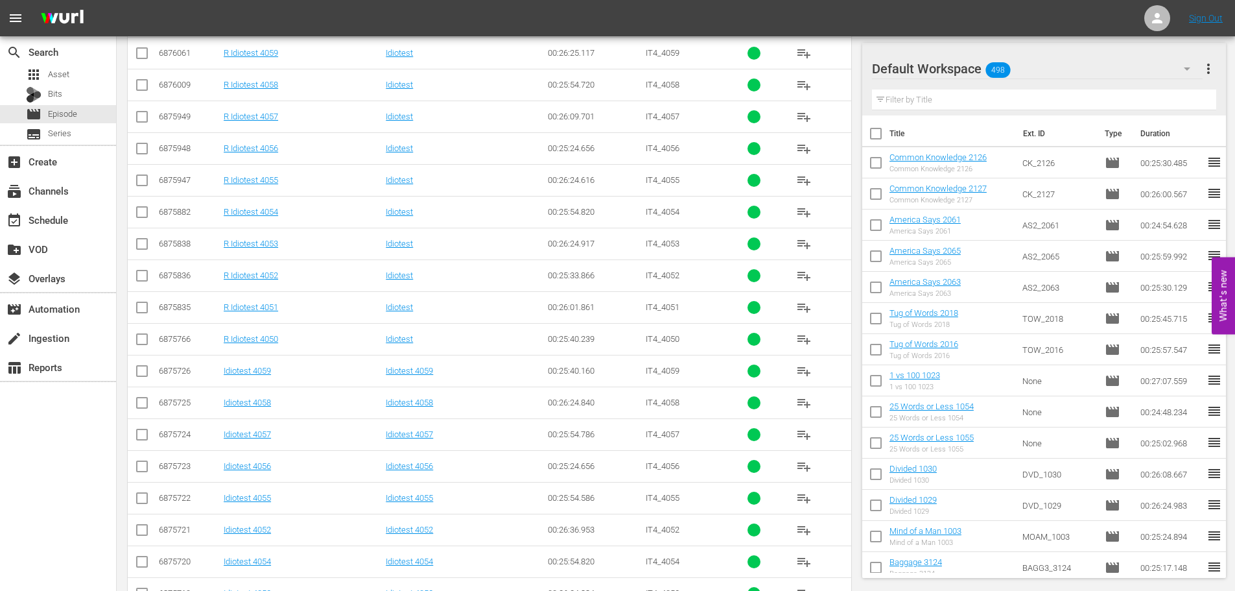
type input "idiotest 405"
click at [141, 557] on input "checkbox" at bounding box center [142, 564] width 16 height 16
checkbox input "true"
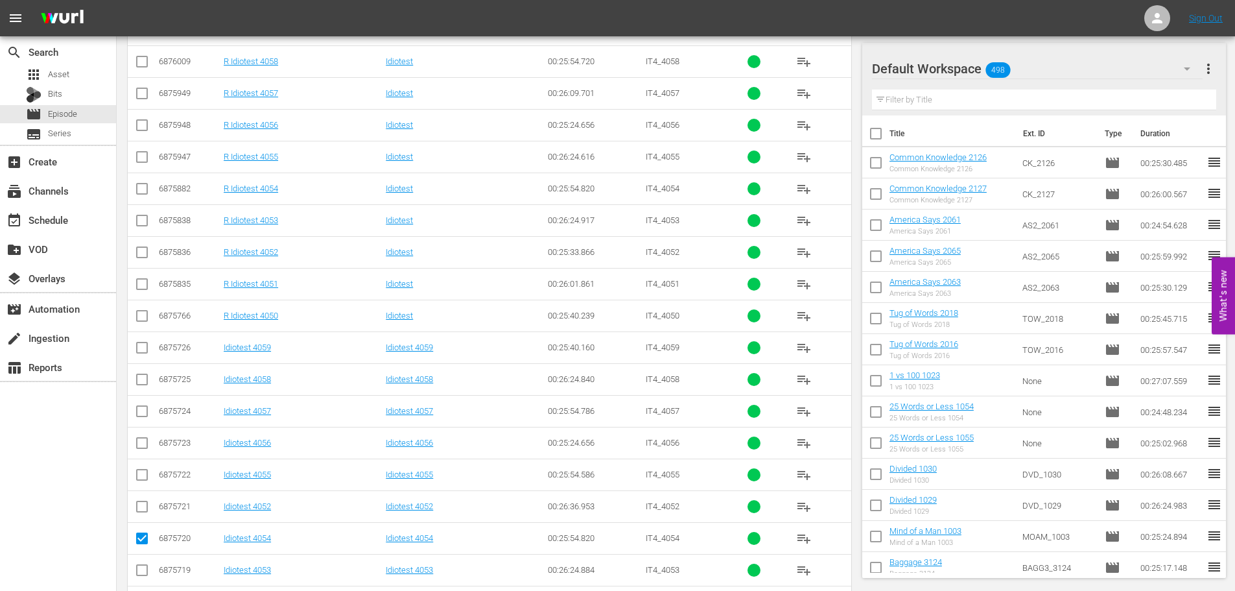
scroll to position [431, 0]
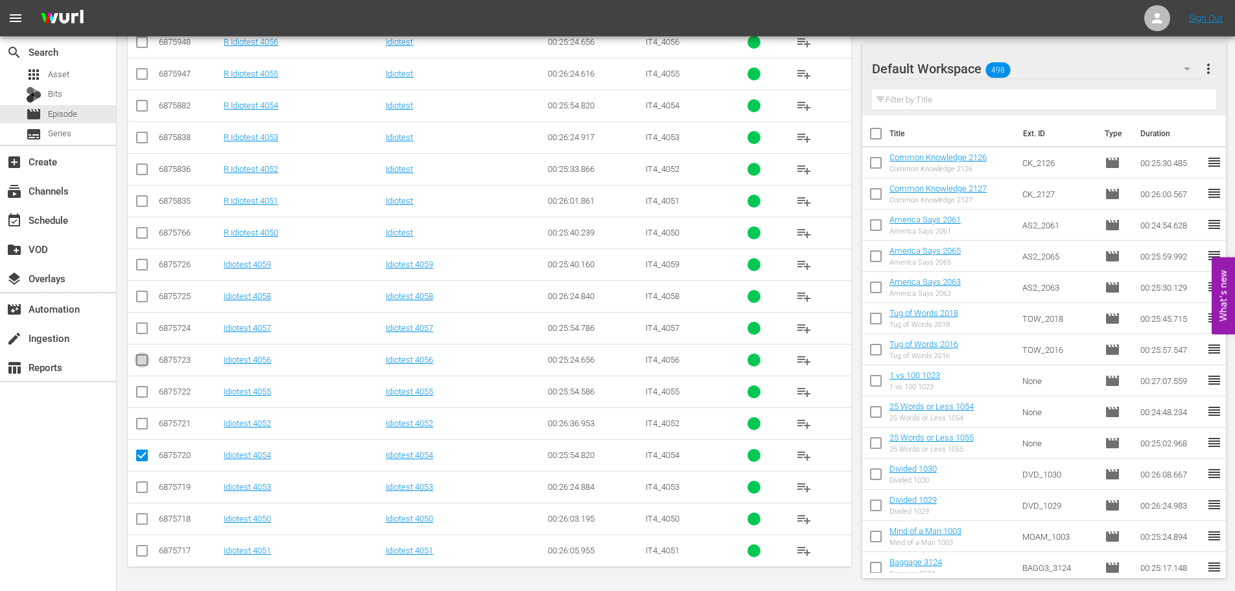
click at [139, 369] on input "checkbox" at bounding box center [142, 363] width 16 height 16
click at [139, 365] on input "checkbox" at bounding box center [142, 363] width 16 height 16
checkbox input "false"
click at [142, 403] on td at bounding box center [142, 391] width 29 height 32
click at [137, 383] on td at bounding box center [142, 391] width 29 height 32
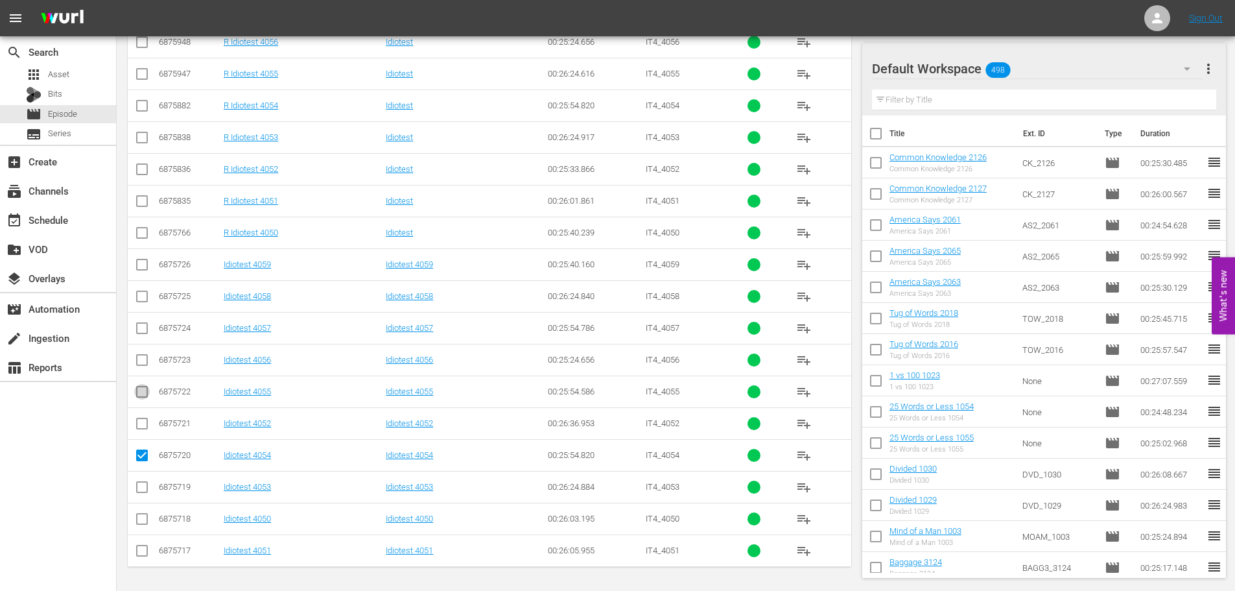
click at [146, 394] on input "checkbox" at bounding box center [142, 394] width 16 height 16
checkbox input "true"
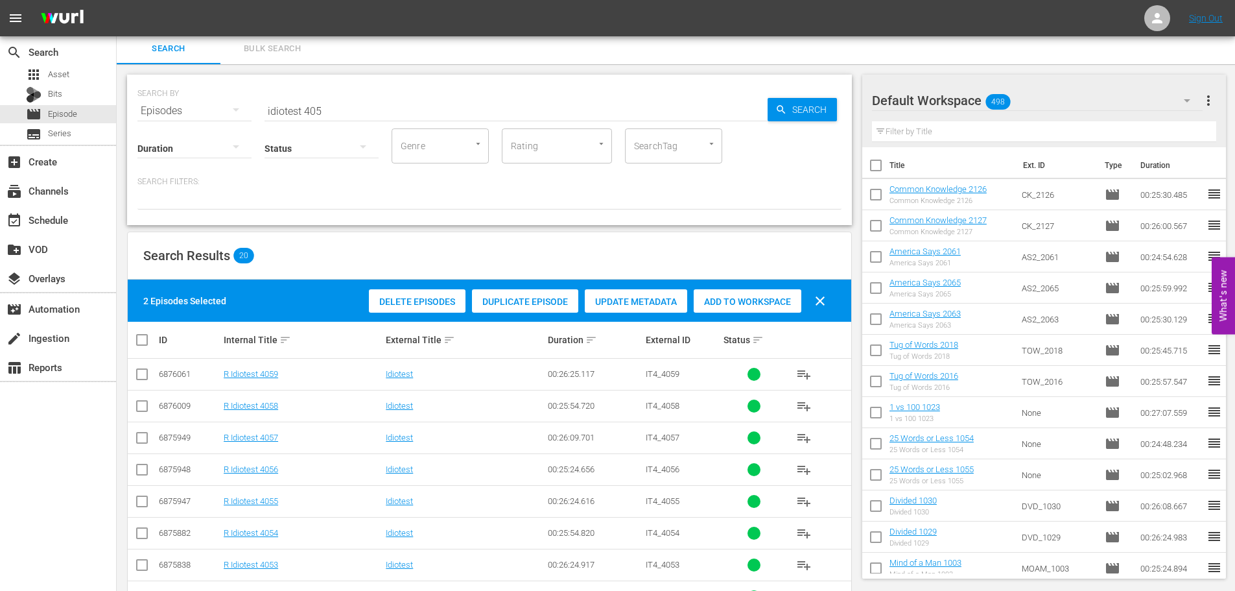
scroll to position [0, 0]
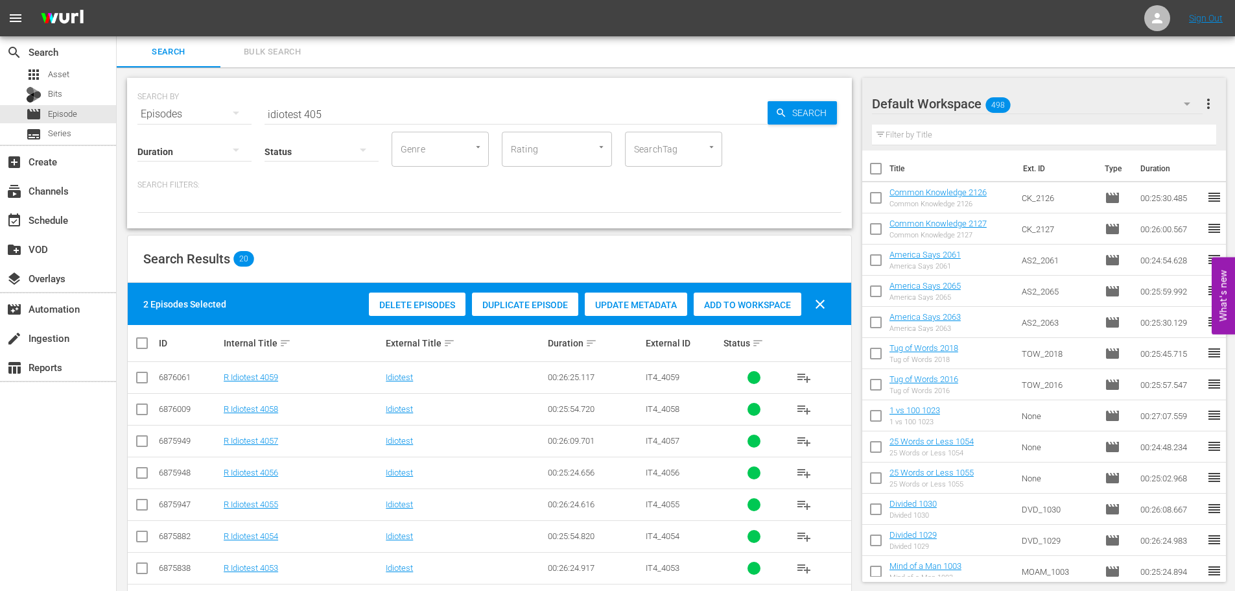
click at [700, 297] on div "Add to Workspace" at bounding box center [748, 304] width 108 height 25
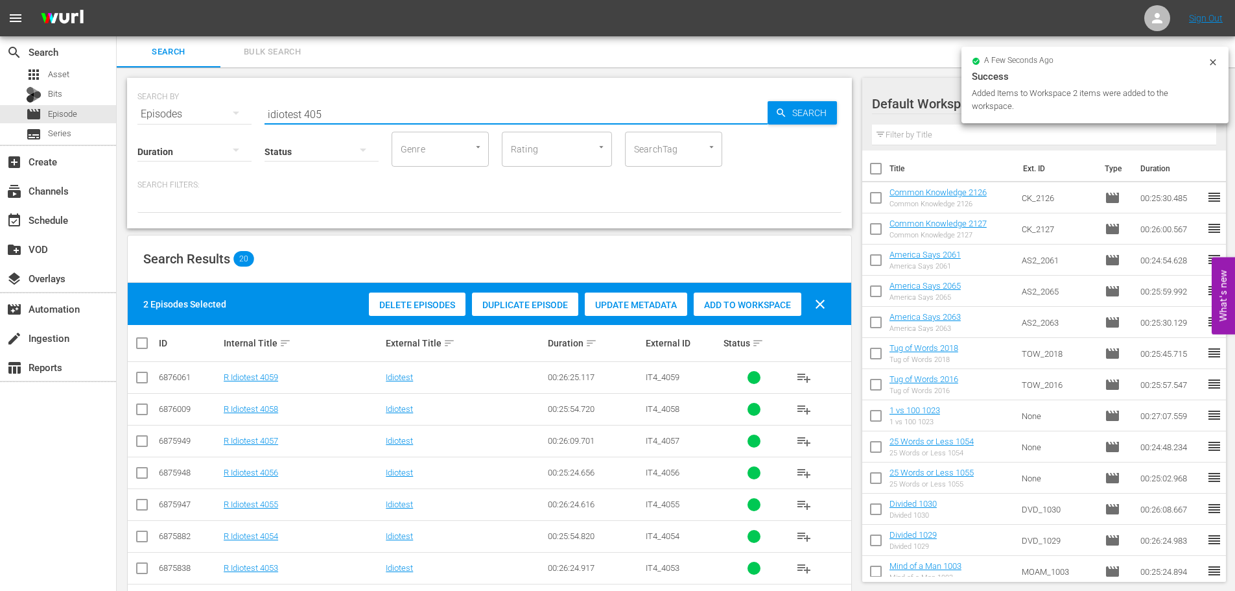
drag, startPoint x: 360, startPoint y: 104, endPoint x: 231, endPoint y: 110, distance: 128.5
click at [231, 110] on div "SEARCH BY Search By Episodes Search ID, Title, Description, Keywords, or Catego…" at bounding box center [489, 106] width 704 height 47
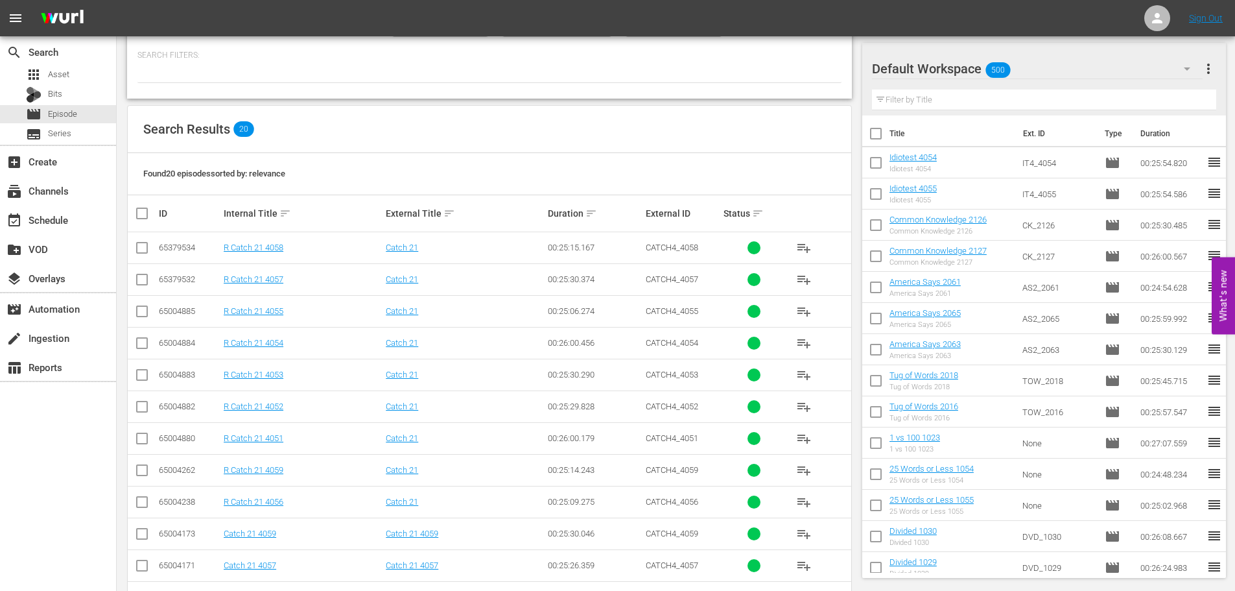
scroll to position [431, 0]
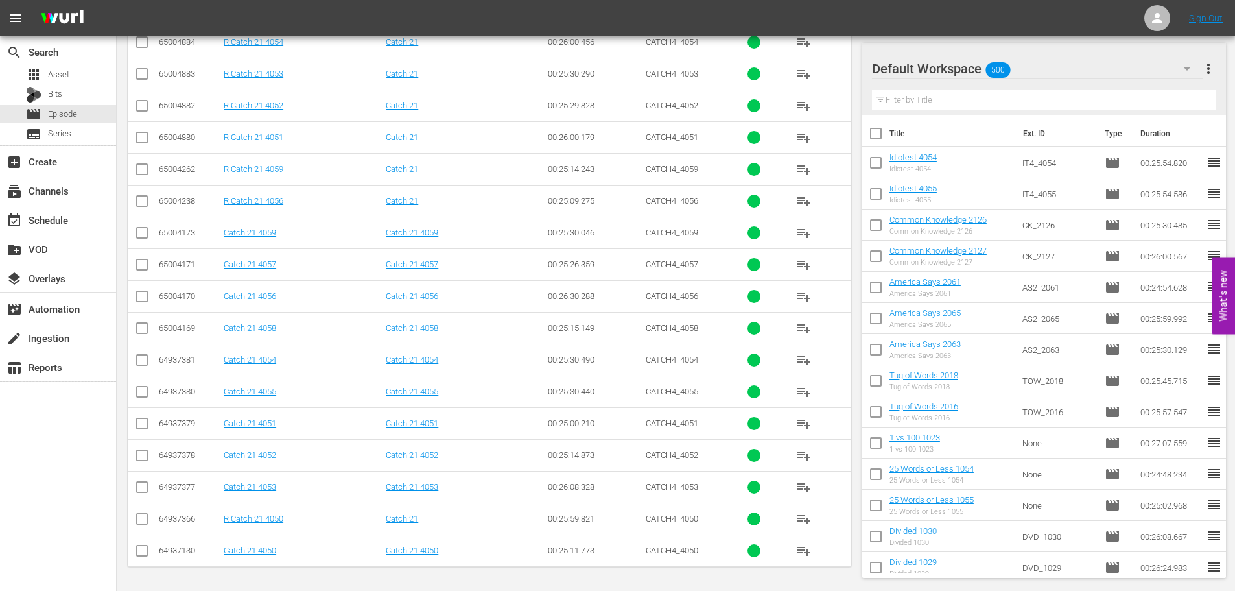
type input "catch 21 405"
click at [146, 497] on td at bounding box center [142, 487] width 29 height 32
click at [147, 493] on input "checkbox" at bounding box center [142, 490] width 16 height 16
checkbox input "true"
click at [145, 359] on input "checkbox" at bounding box center [142, 363] width 16 height 16
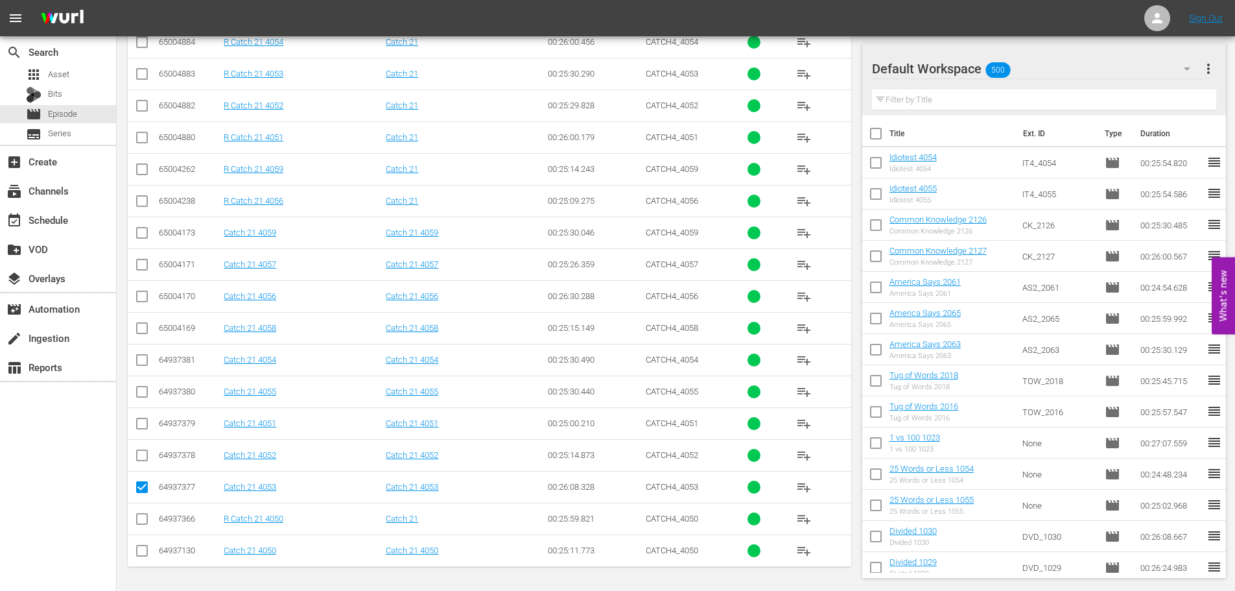
checkbox input "true"
click at [149, 398] on input "checkbox" at bounding box center [142, 394] width 16 height 16
checkbox input "true"
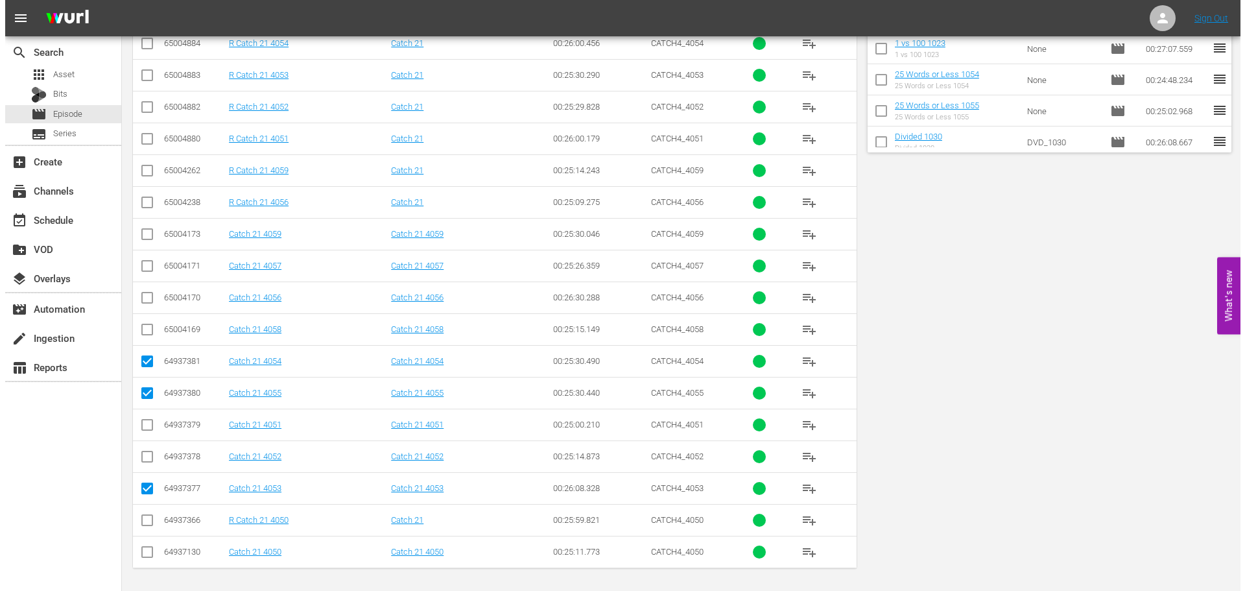
scroll to position [0, 0]
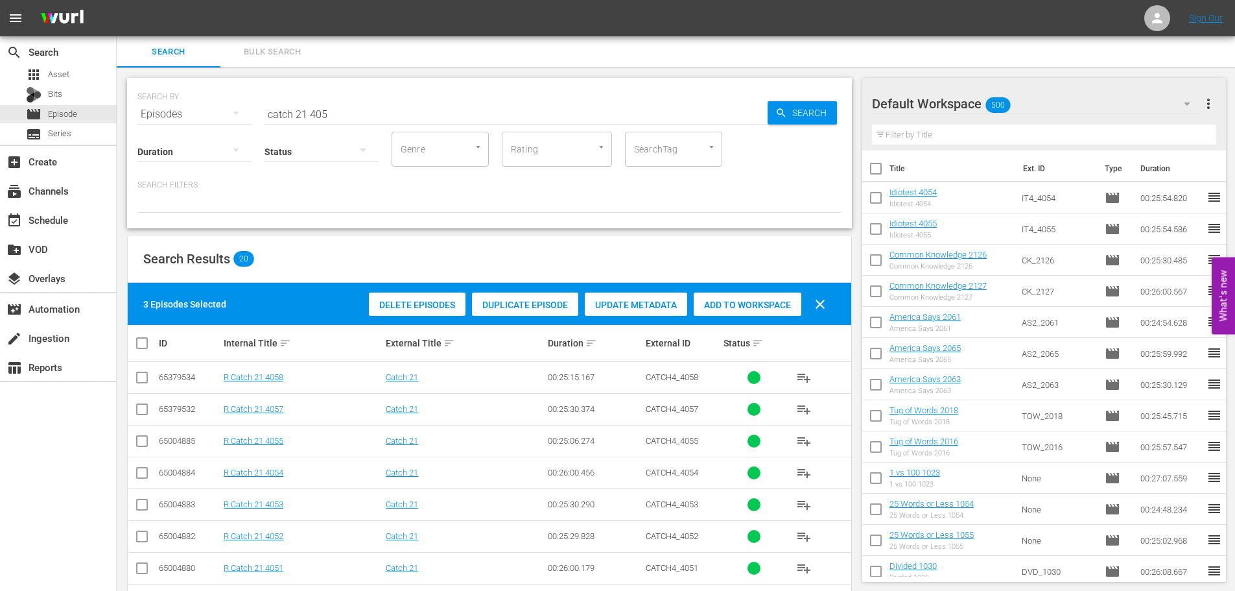
click at [758, 320] on div "3 Episodes Selected Delete Episodes Duplicate Episode Update Metadata Add to Wo…" at bounding box center [490, 304] width 724 height 42
click at [757, 306] on span "Add to Workspace" at bounding box center [748, 305] width 108 height 10
click at [70, 235] on div "create_new_folder VOD" at bounding box center [58, 248] width 116 height 26
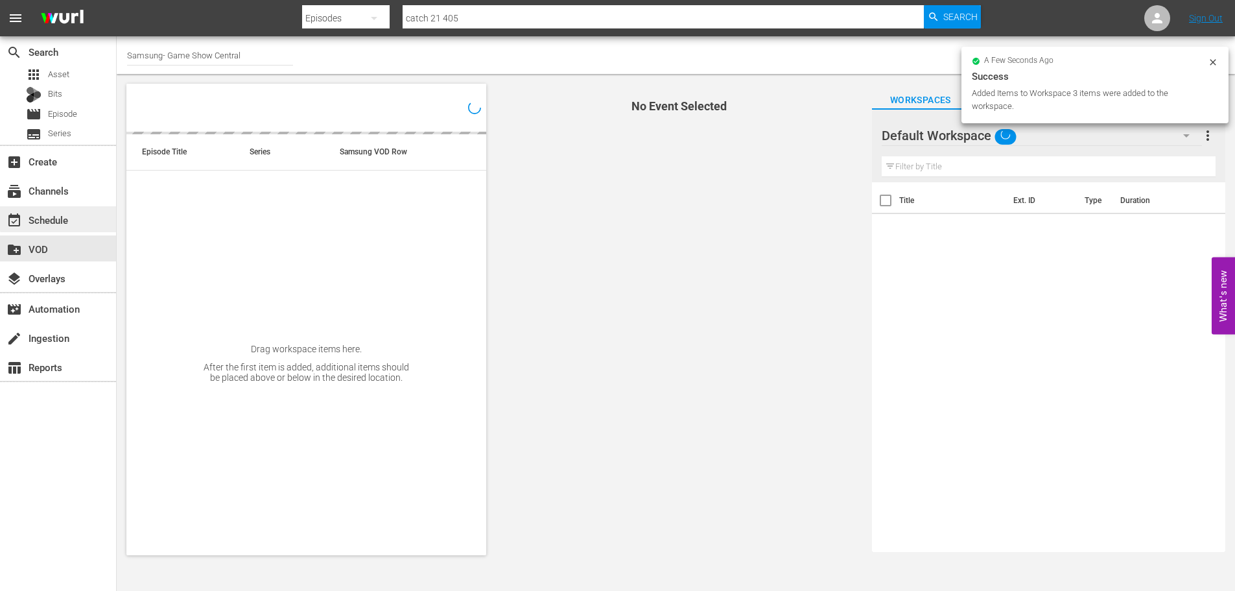
click at [83, 216] on div "event_available Schedule" at bounding box center [58, 219] width 116 height 26
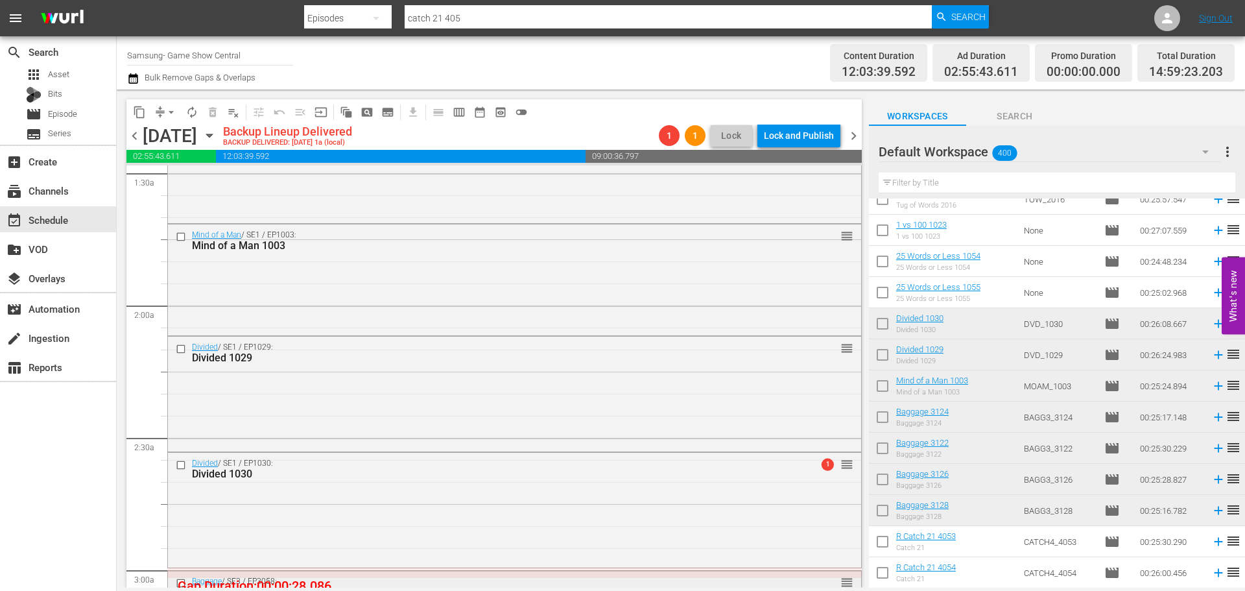
scroll to position [519, 0]
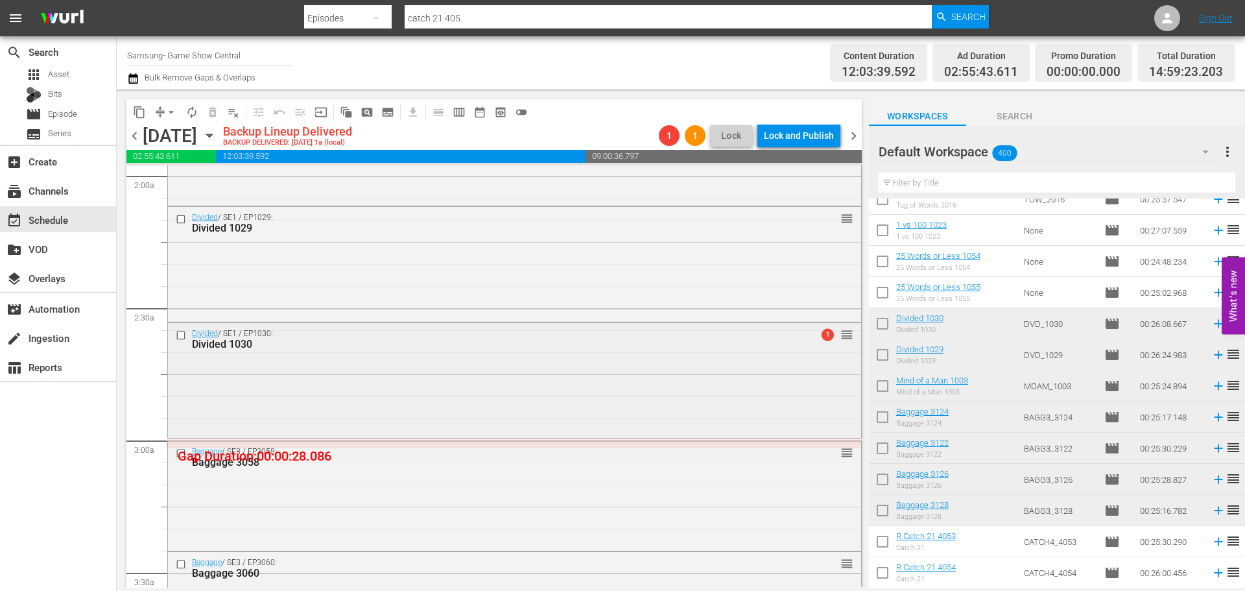
click at [617, 366] on div "Divided / SE1 / EP1030: Divided 1030 1 reorder" at bounding box center [514, 379] width 693 height 112
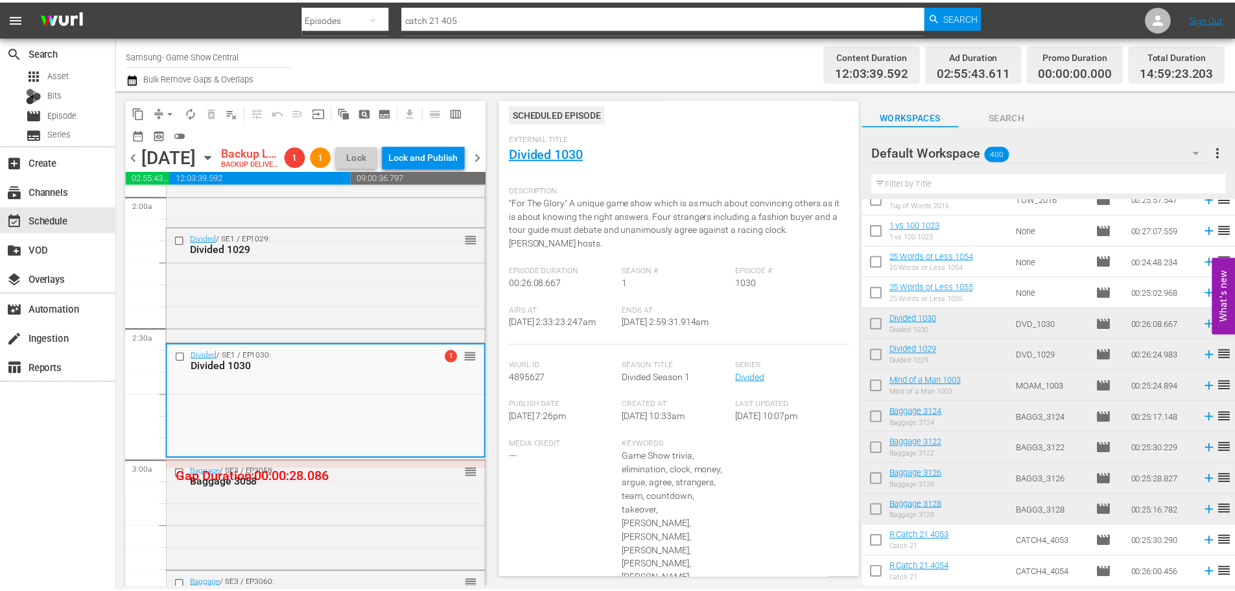
scroll to position [0, 0]
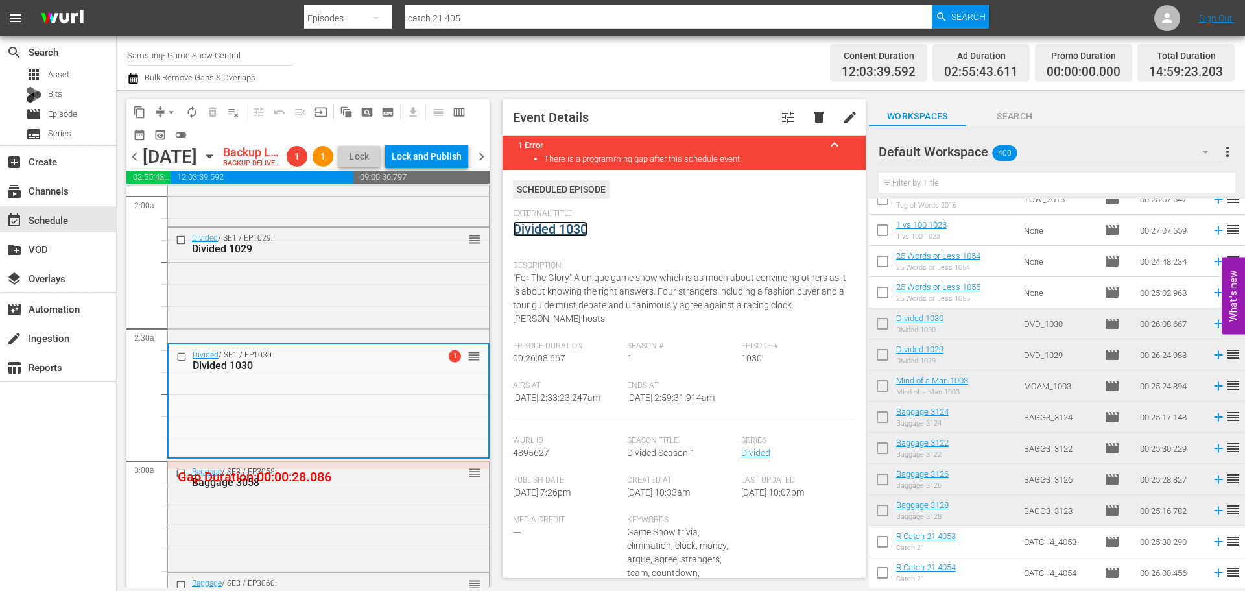
click at [565, 231] on link "Divided 1030" at bounding box center [550, 229] width 75 height 16
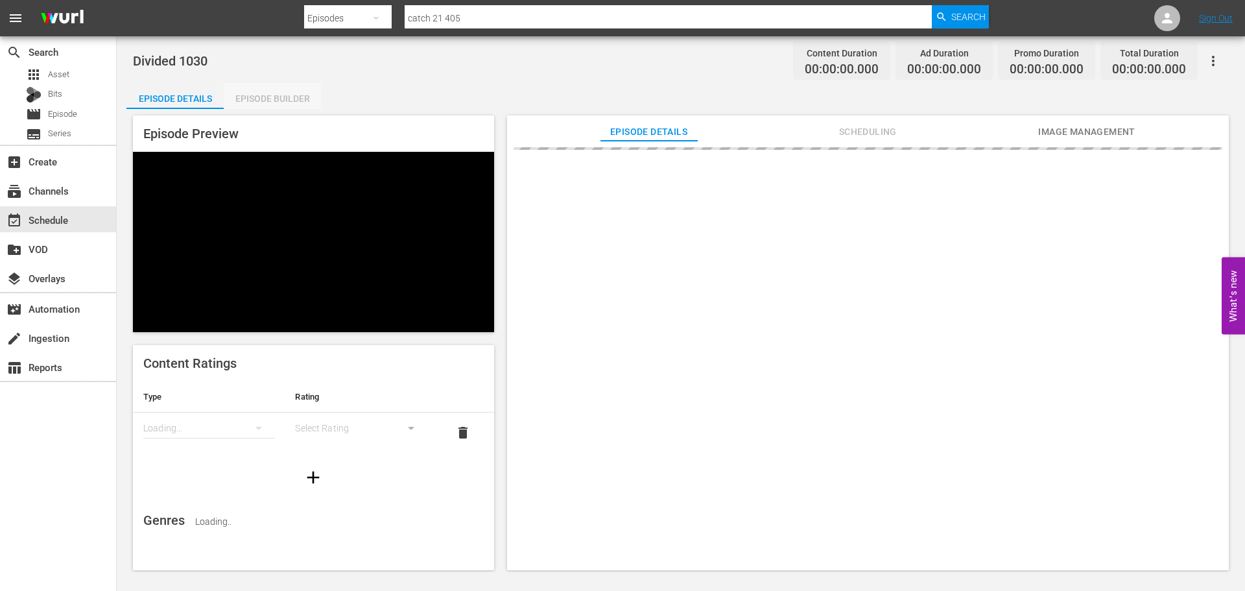
click at [286, 95] on div "Episode Builder" at bounding box center [272, 98] width 97 height 31
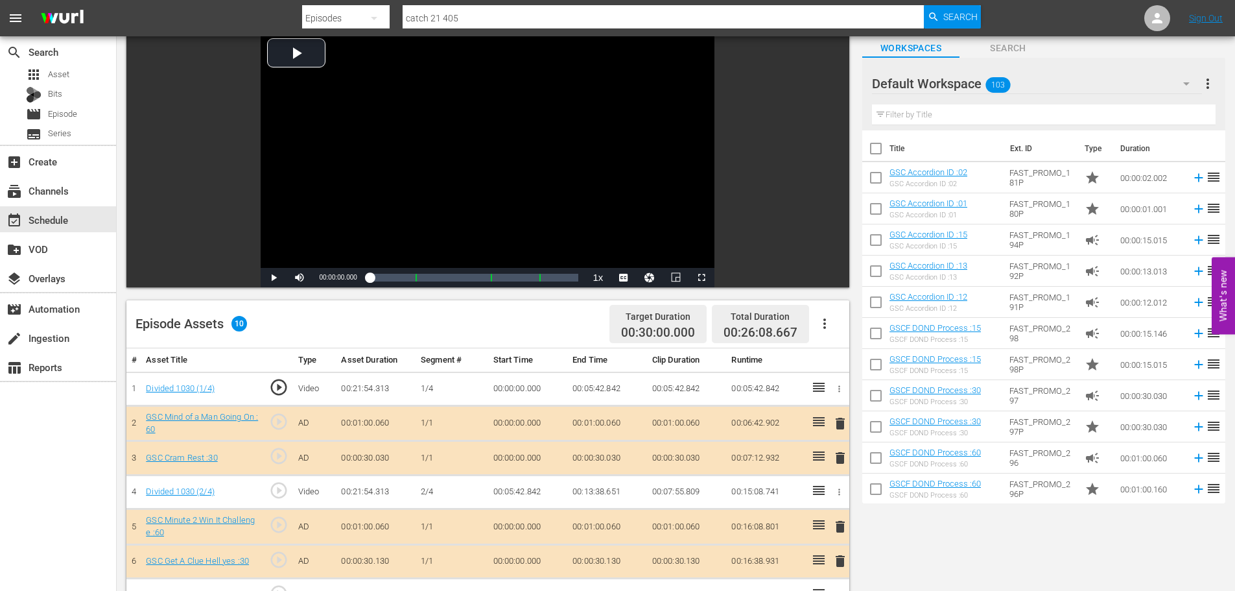
scroll to position [338, 0]
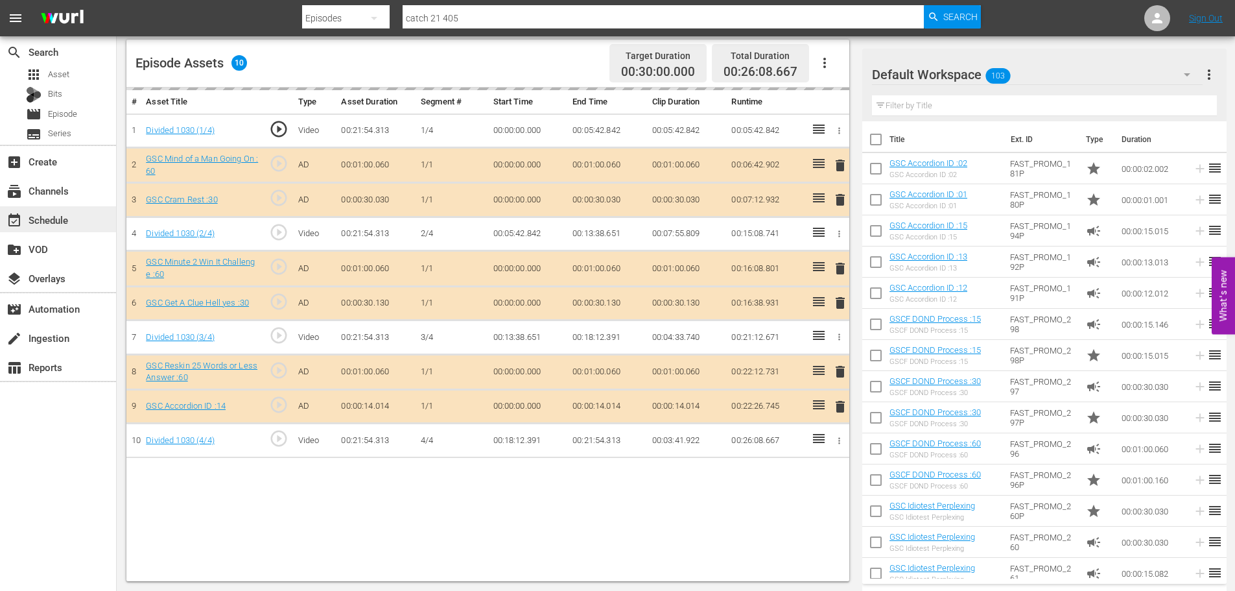
click at [56, 219] on div "event_available Schedule" at bounding box center [36, 218] width 73 height 12
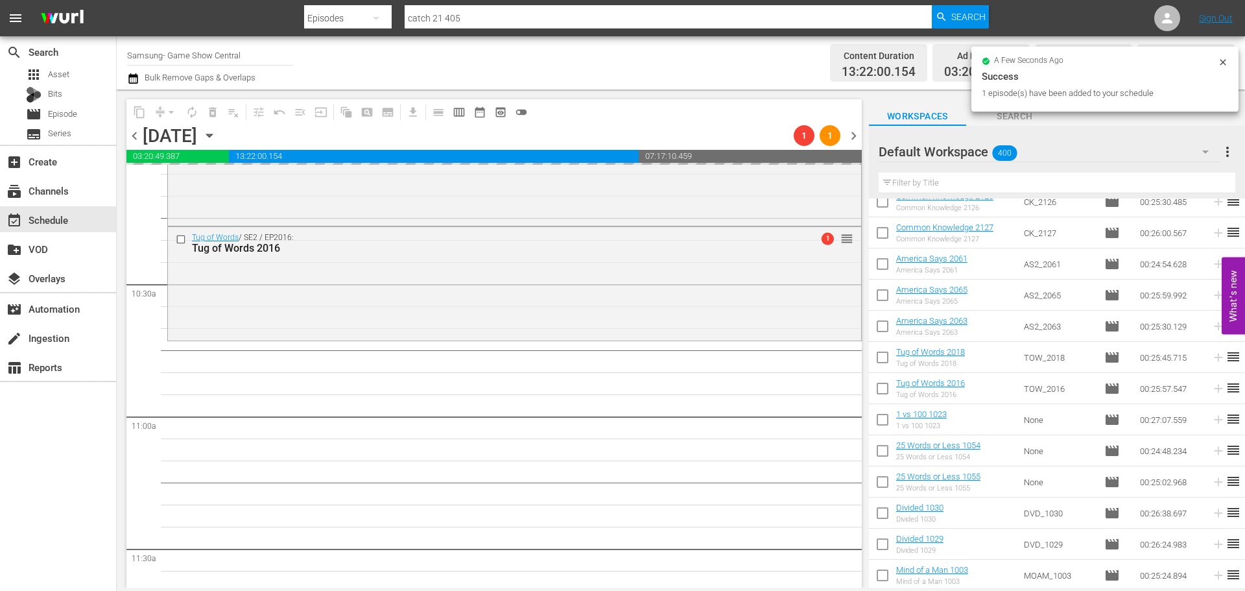
scroll to position [195, 0]
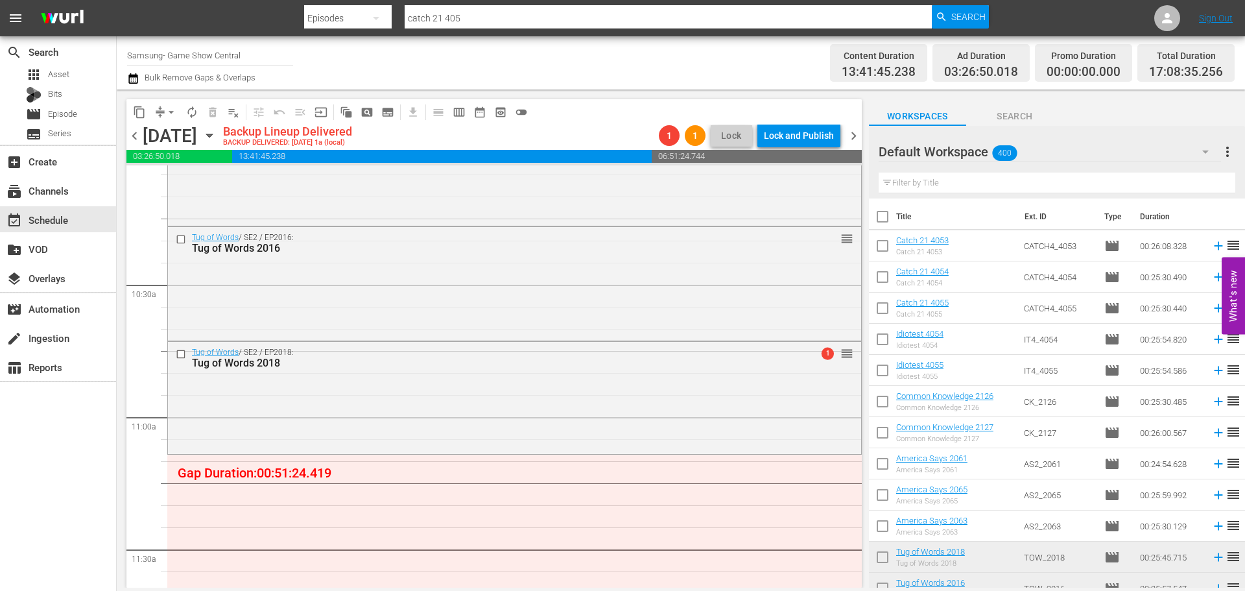
drag, startPoint x: 951, startPoint y: 185, endPoint x: 992, endPoint y: 125, distance: 73.4
click at [951, 182] on input "text" at bounding box center [1057, 182] width 357 height 21
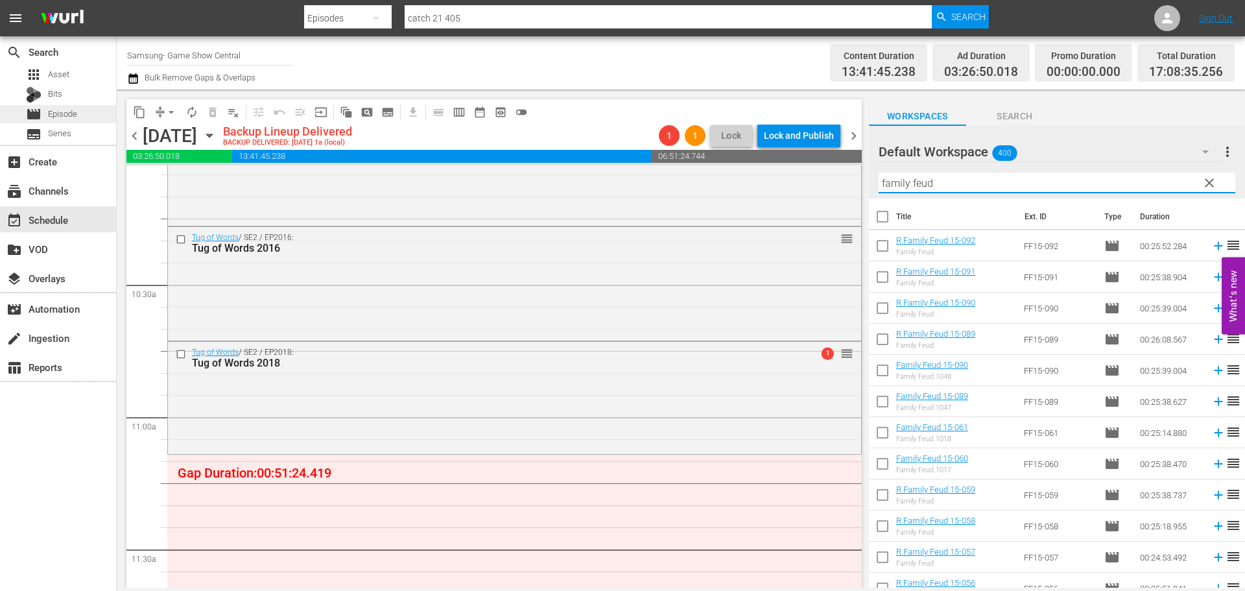
type input "family feud"
click at [77, 106] on div "movie Episode" at bounding box center [51, 114] width 51 height 18
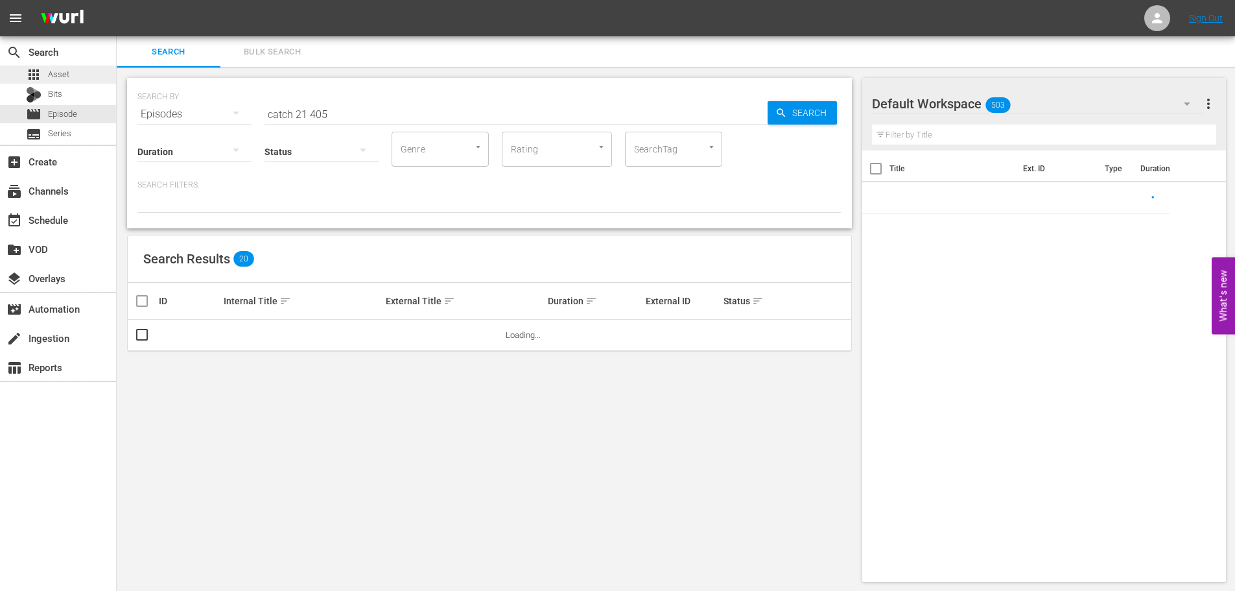
drag, startPoint x: 346, startPoint y: 106, endPoint x: 109, endPoint y: 73, distance: 239.6
click at [117, 0] on div "search Search apps Asset Bits movie Episode subtitles Series add_box Create sub…" at bounding box center [676, 0] width 1119 height 0
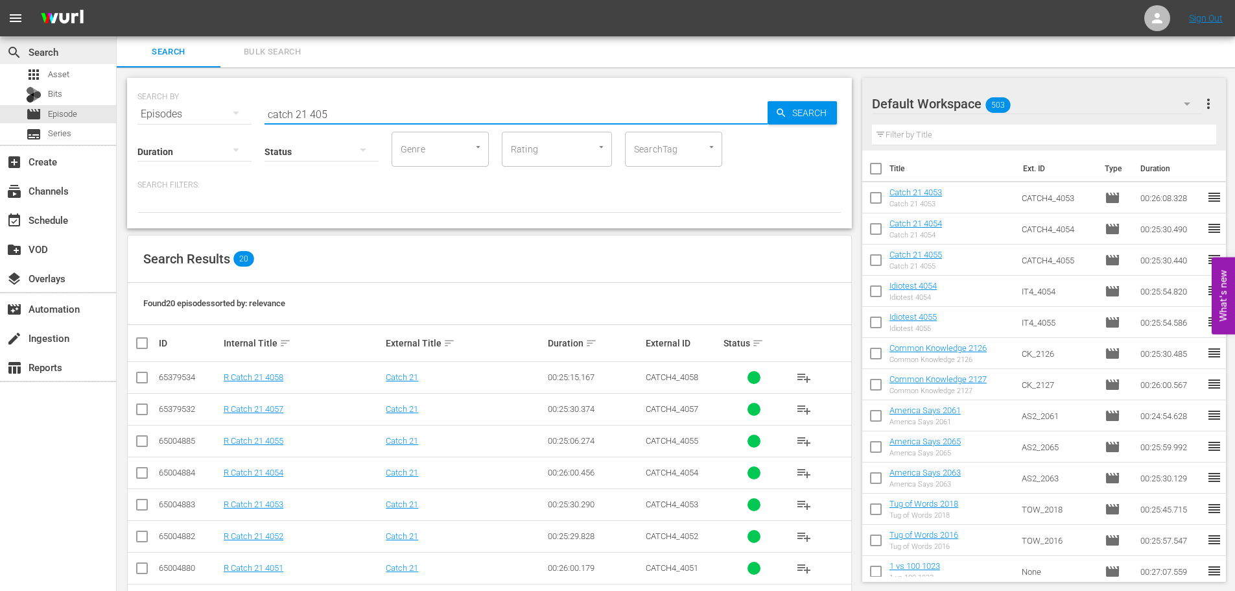
type input "f"
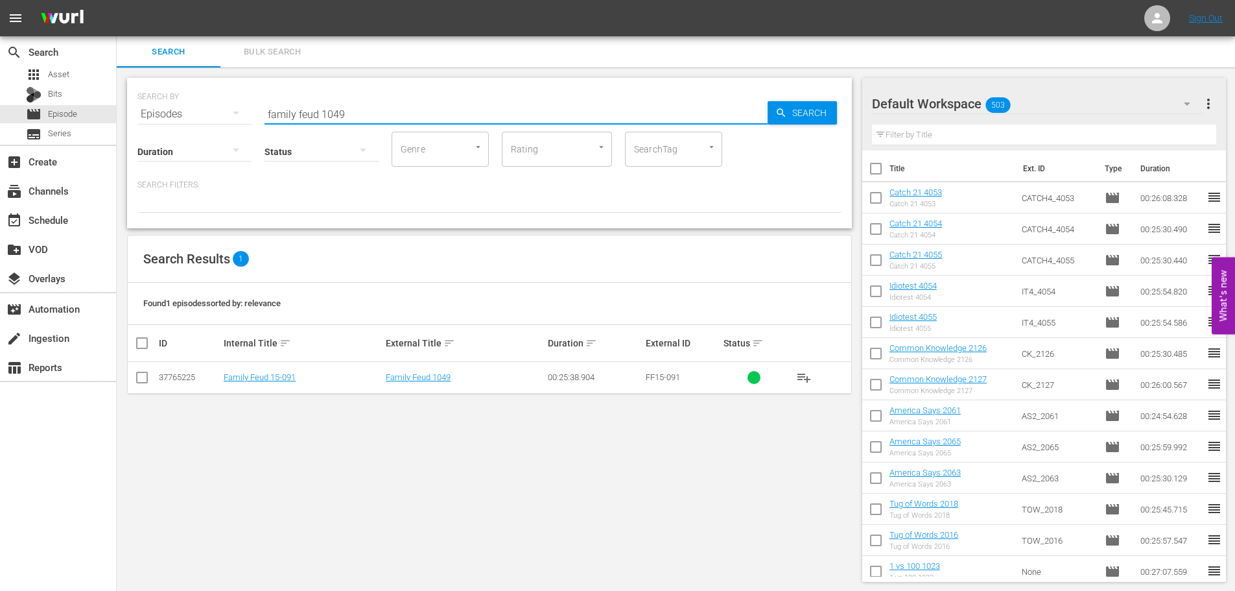
type input "family feud 1049"
click at [143, 383] on input "checkbox" at bounding box center [142, 380] width 16 height 16
checkbox input "true"
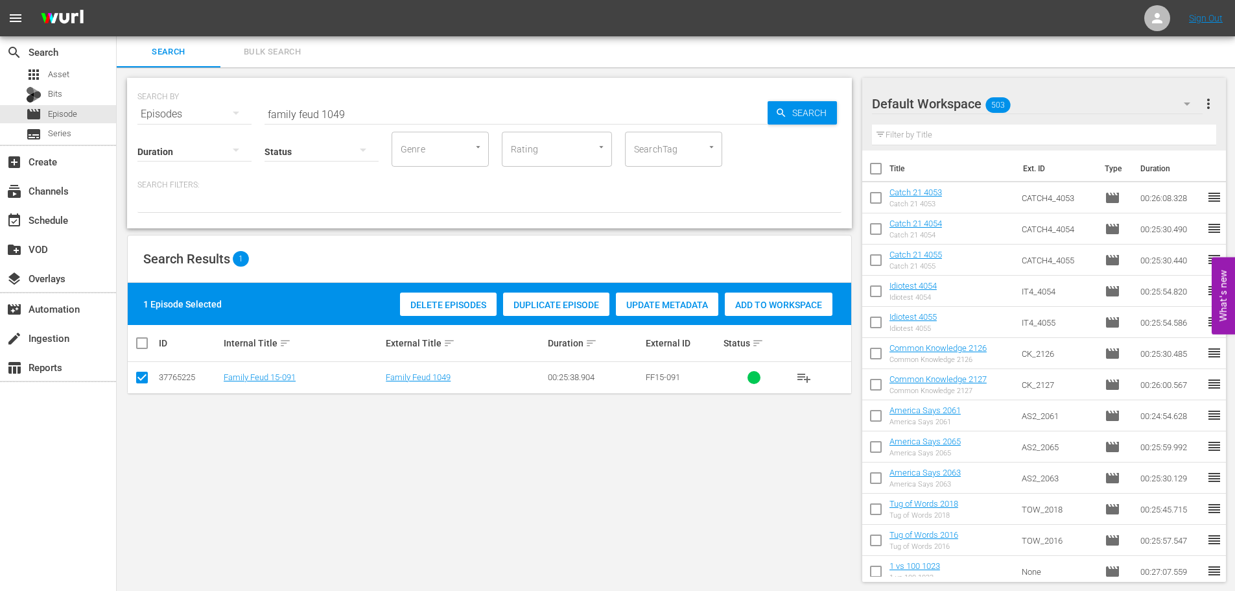
click at [809, 308] on span "Add to Workspace" at bounding box center [779, 305] width 108 height 10
click at [508, 130] on div "Duration Status Genre Genre Rating Rating SearchTag SearchTag" at bounding box center [489, 148] width 704 height 37
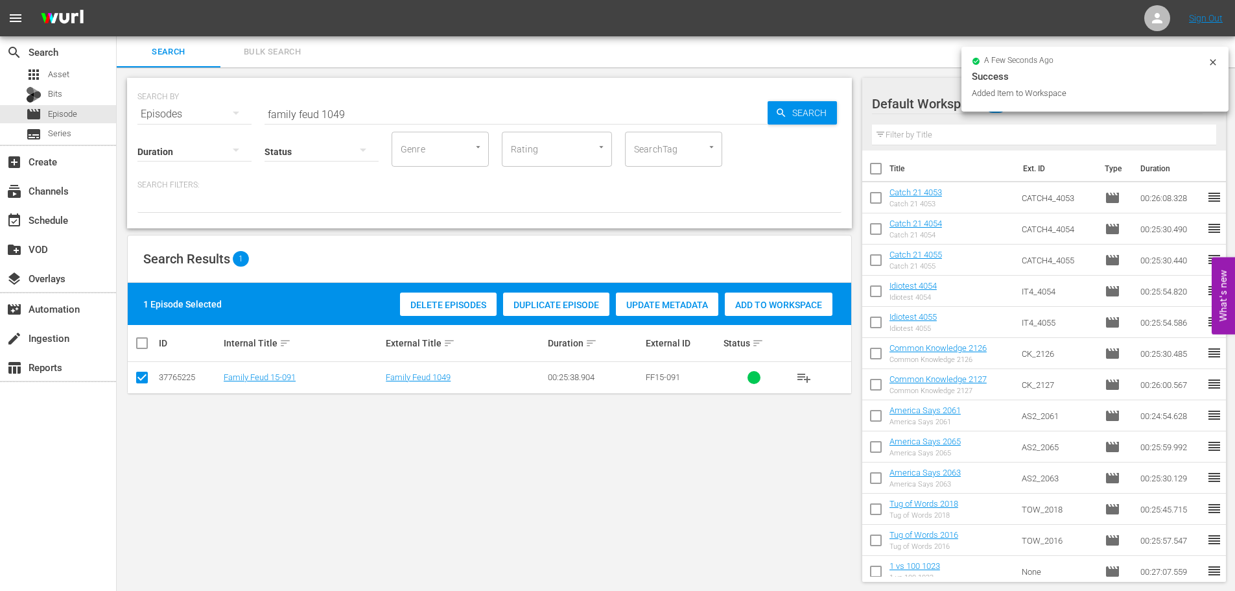
click at [503, 121] on input "family feud 1049" at bounding box center [516, 114] width 503 height 31
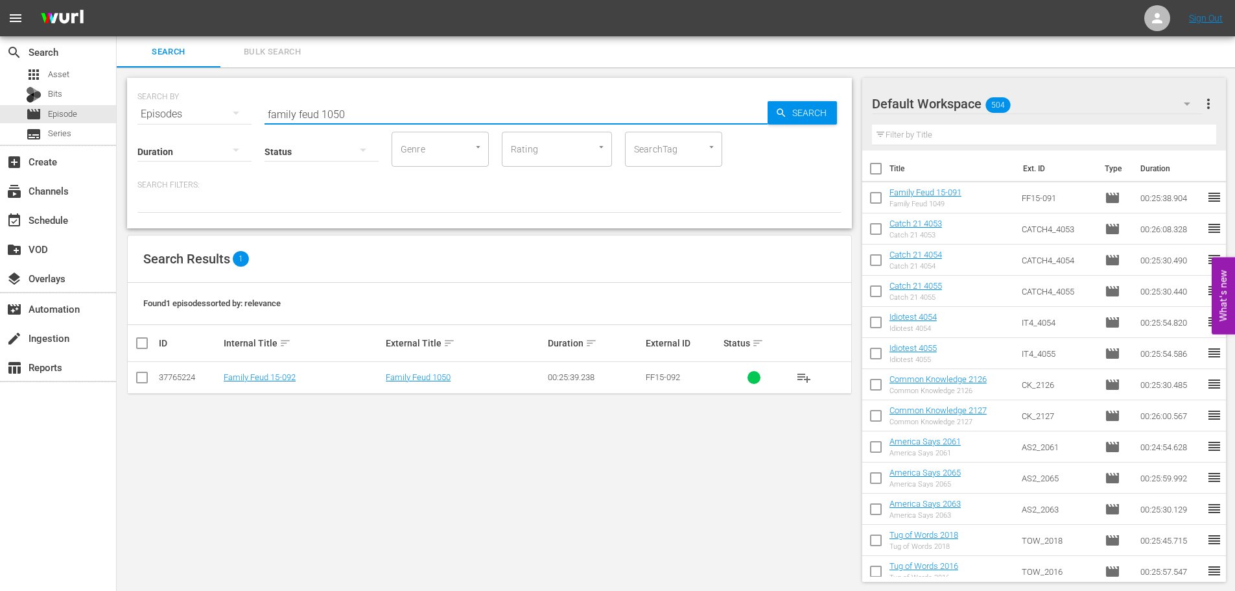
type input "family feud 1050"
click at [139, 383] on input "checkbox" at bounding box center [142, 380] width 16 height 16
checkbox input "true"
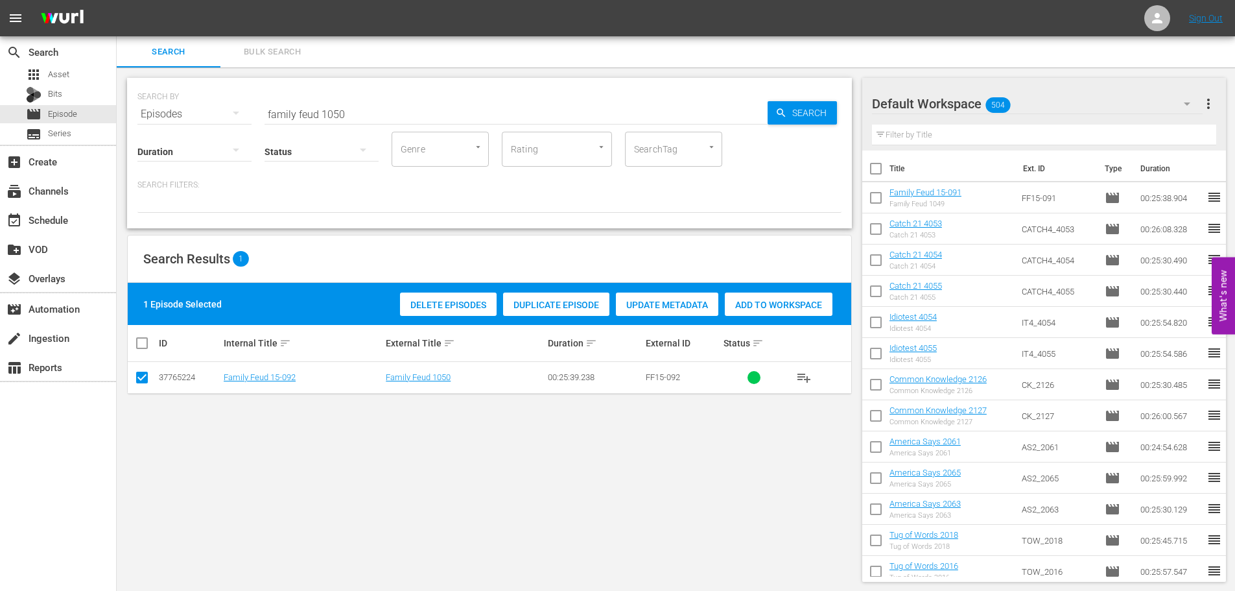
click at [776, 302] on span "Add to Workspace" at bounding box center [779, 305] width 108 height 10
click at [77, 222] on div "event_available Schedule" at bounding box center [58, 219] width 116 height 26
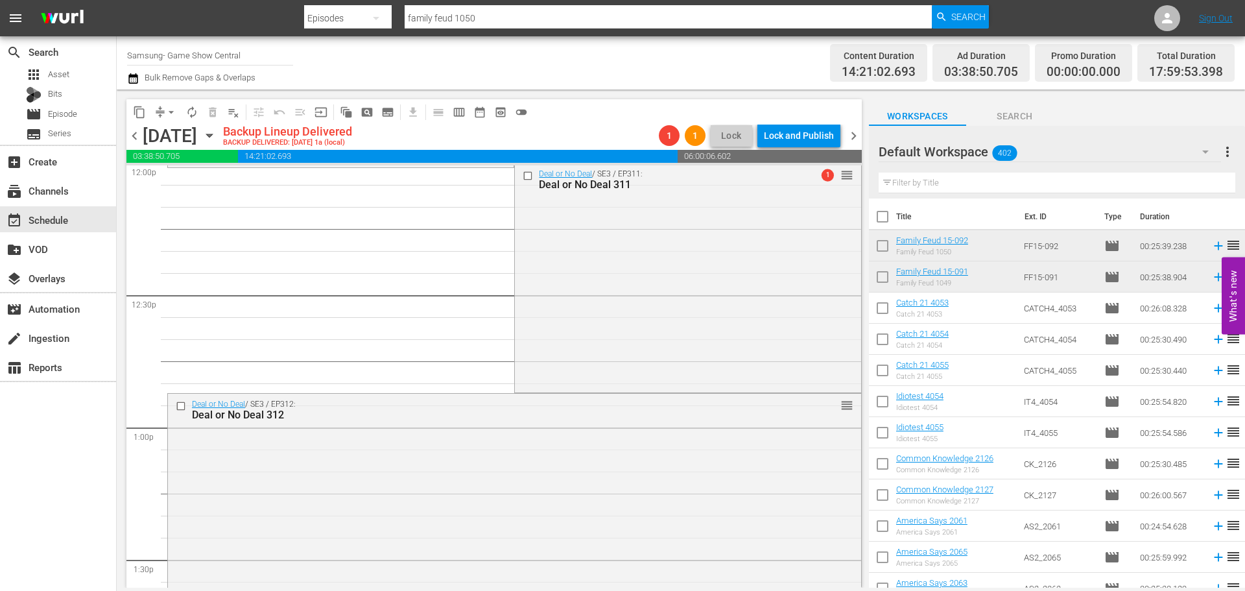
scroll to position [2983, 0]
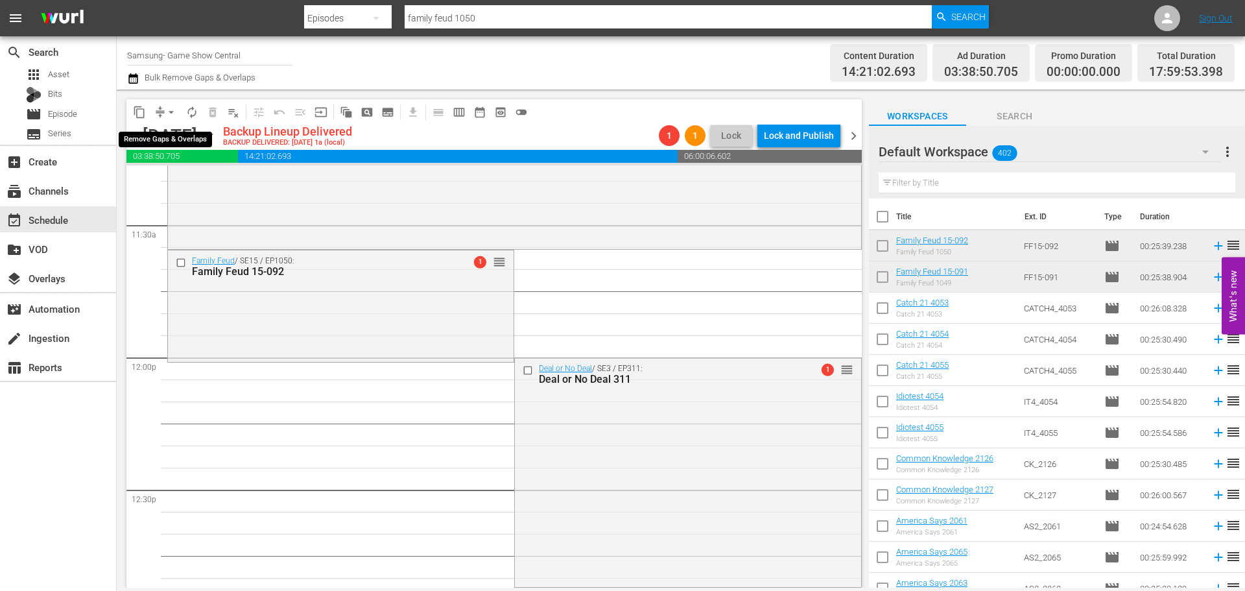
click at [167, 106] on span "arrow_drop_down" at bounding box center [171, 112] width 13 height 13
click at [161, 126] on ul "Align to Midnight Align to First Episode Align to End of Previous Day" at bounding box center [172, 160] width 136 height 75
click at [161, 137] on li "Align to Midnight" at bounding box center [172, 138] width 136 height 21
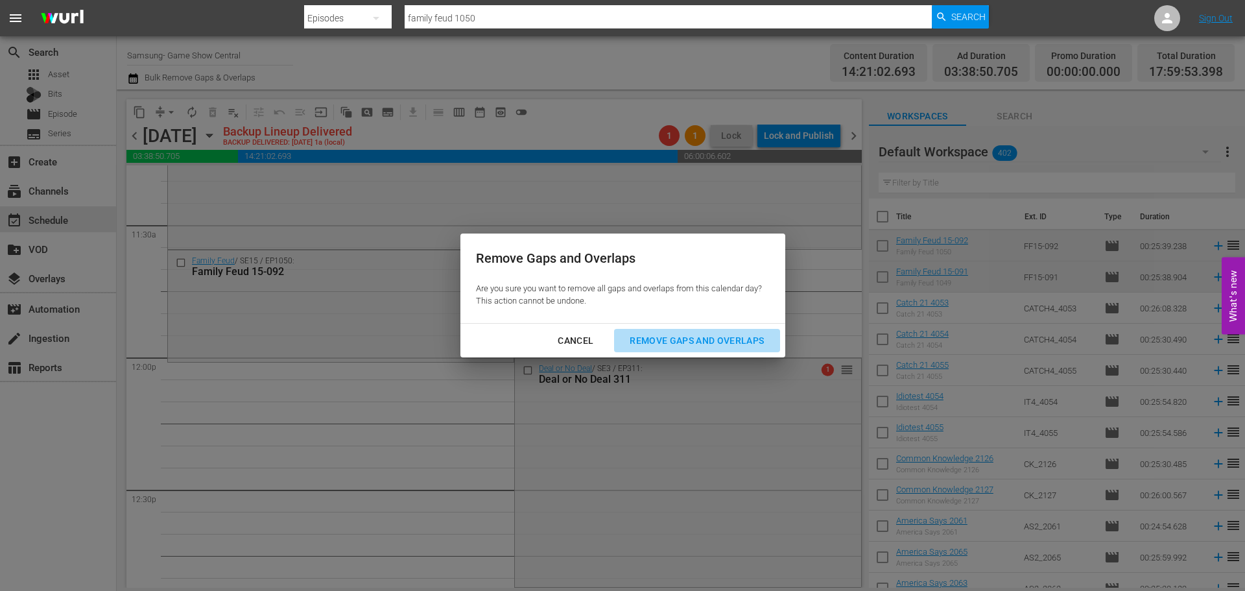
click at [651, 338] on div "Remove Gaps and Overlaps" at bounding box center [696, 341] width 155 height 16
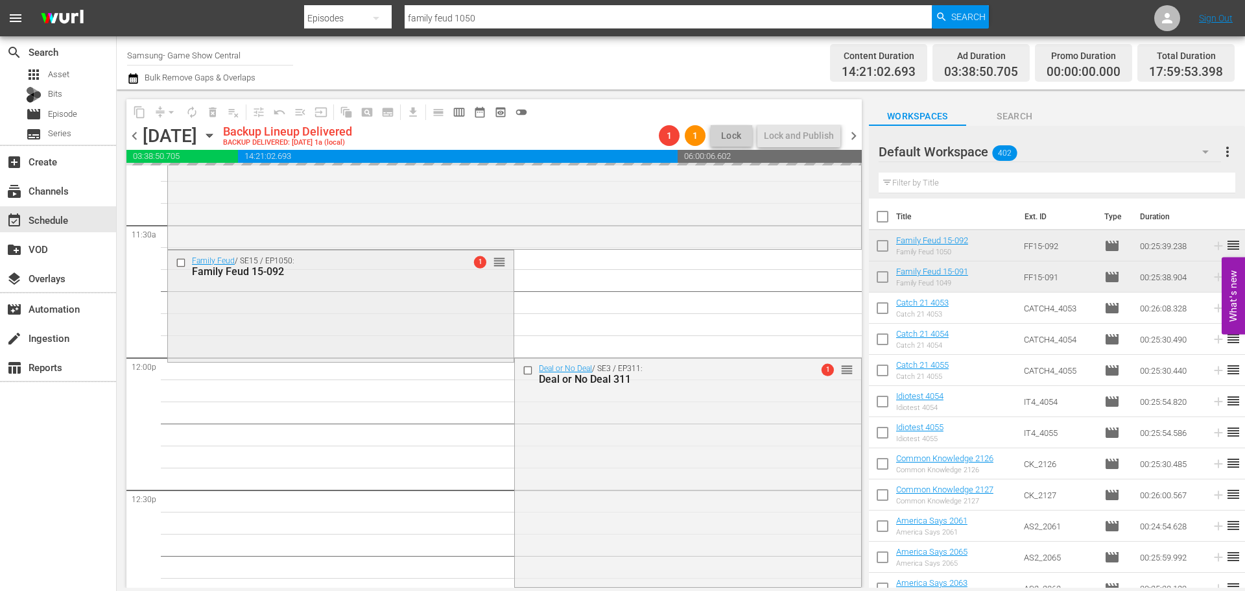
click at [484, 337] on div "Family Feud / SE15 / EP1050: Family Feud 15-092 1 reorder" at bounding box center [341, 304] width 346 height 109
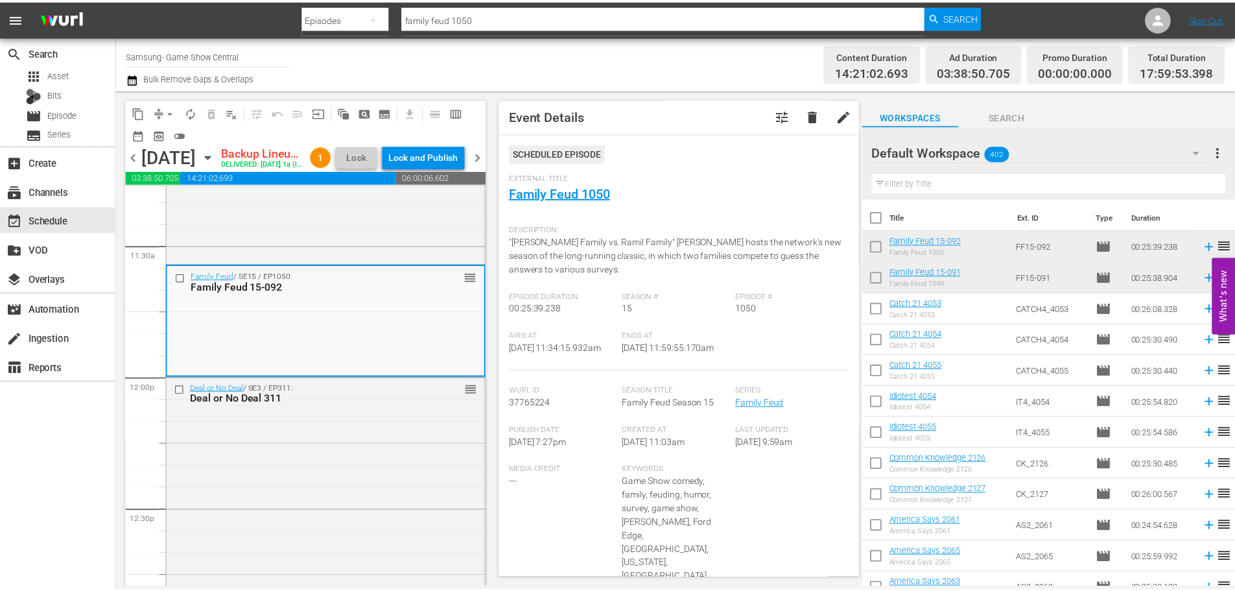
scroll to position [0, 0]
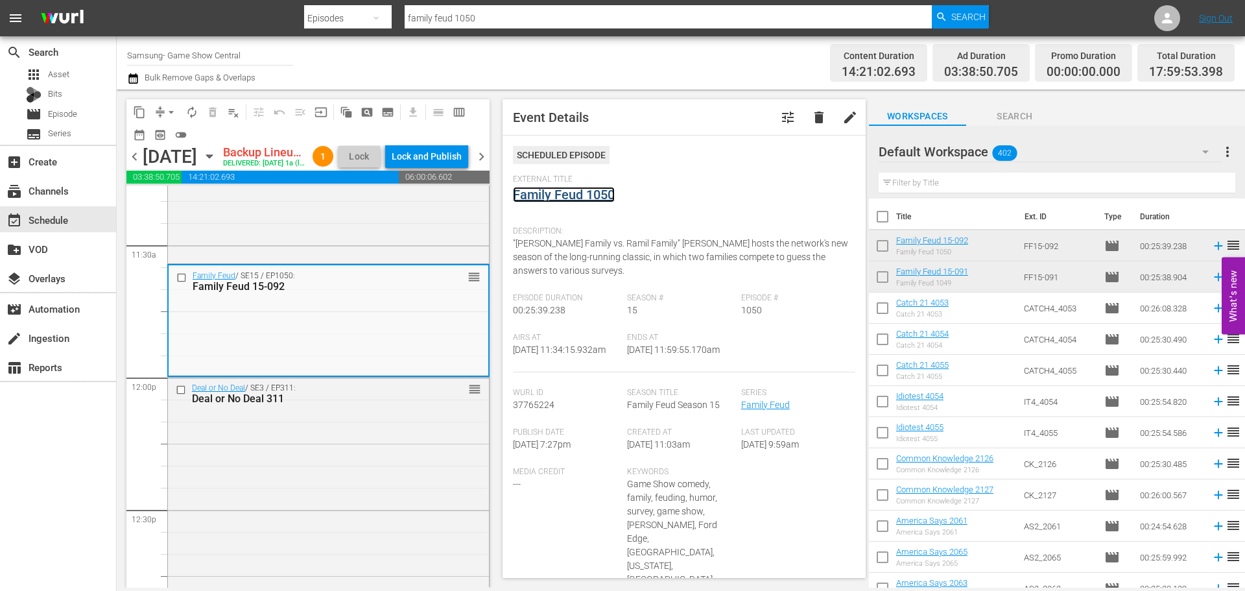
click at [553, 198] on link "Family Feud 1050" at bounding box center [564, 195] width 102 height 16
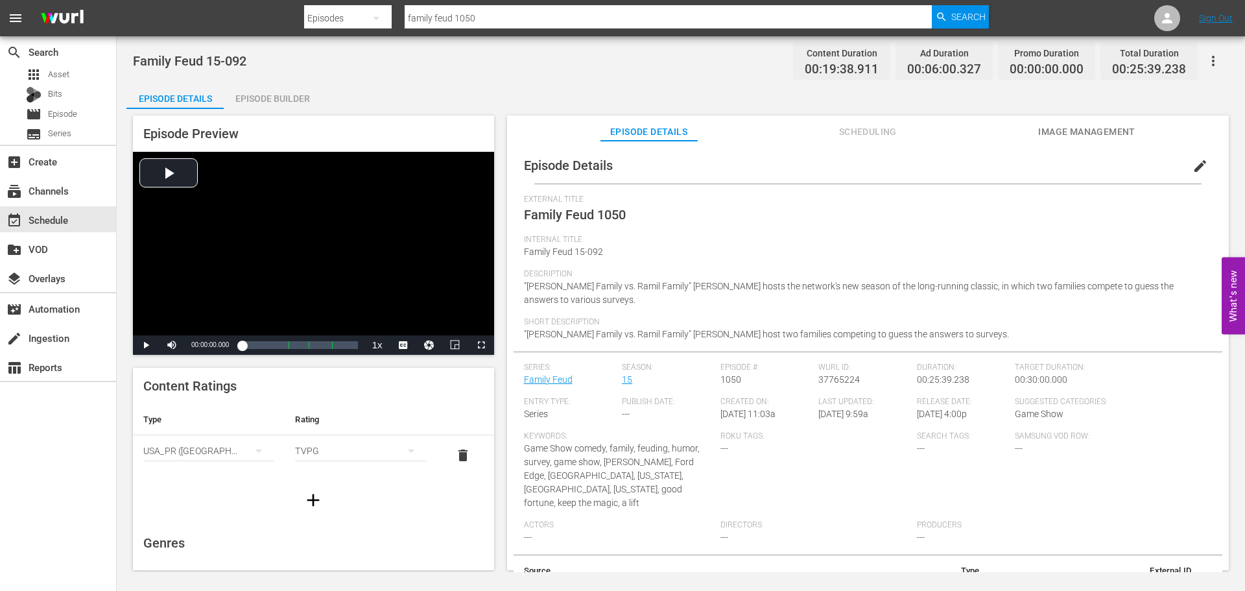
click at [302, 86] on div "Episode Builder" at bounding box center [272, 98] width 97 height 31
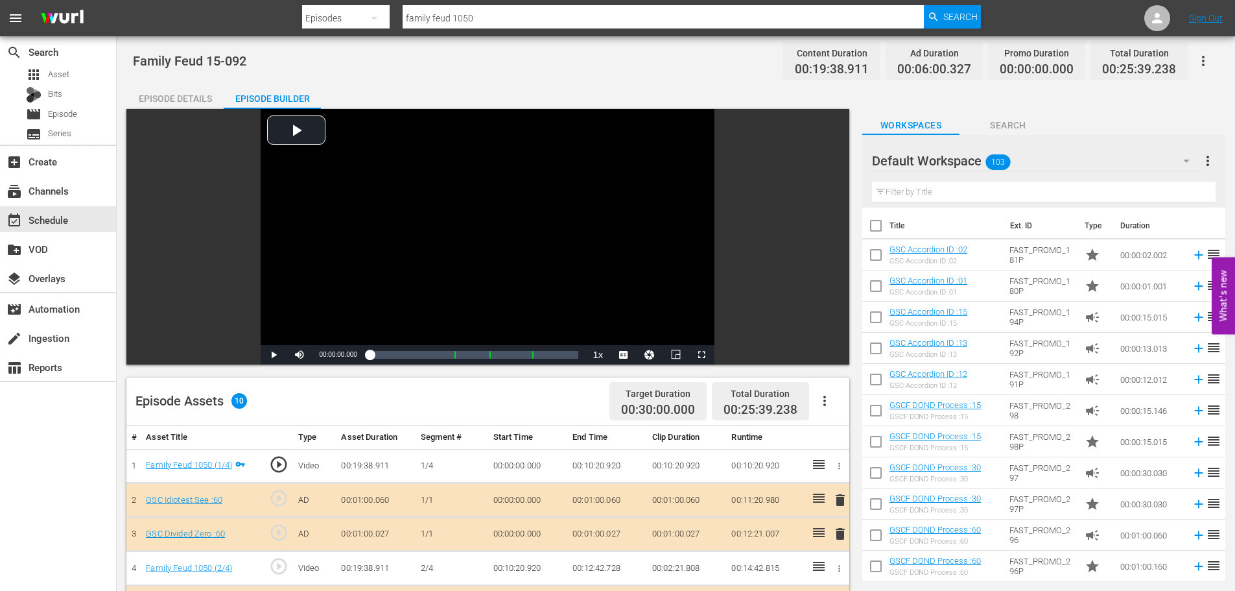
click at [927, 182] on input "text" at bounding box center [1044, 192] width 344 height 21
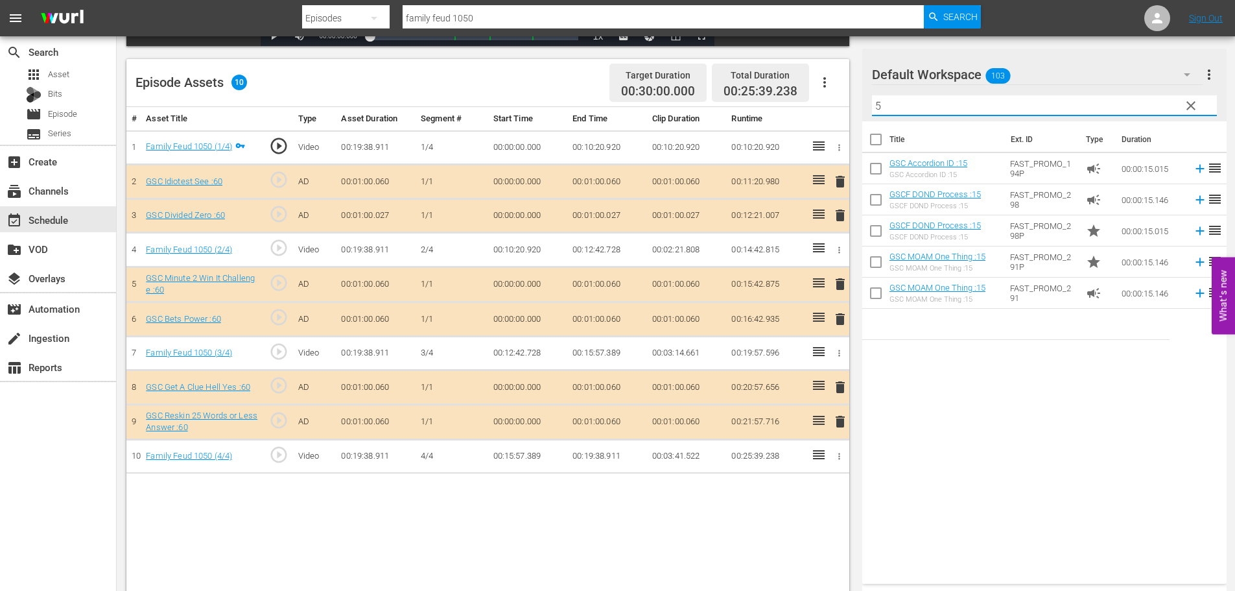
scroll to position [324, 0]
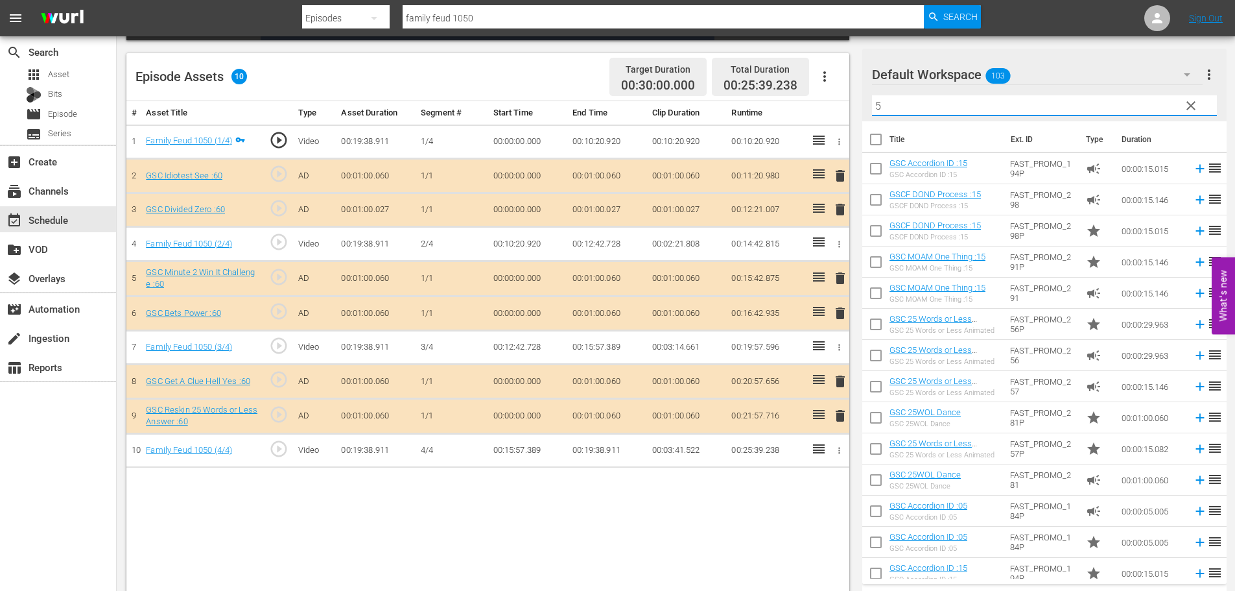
type input "5"
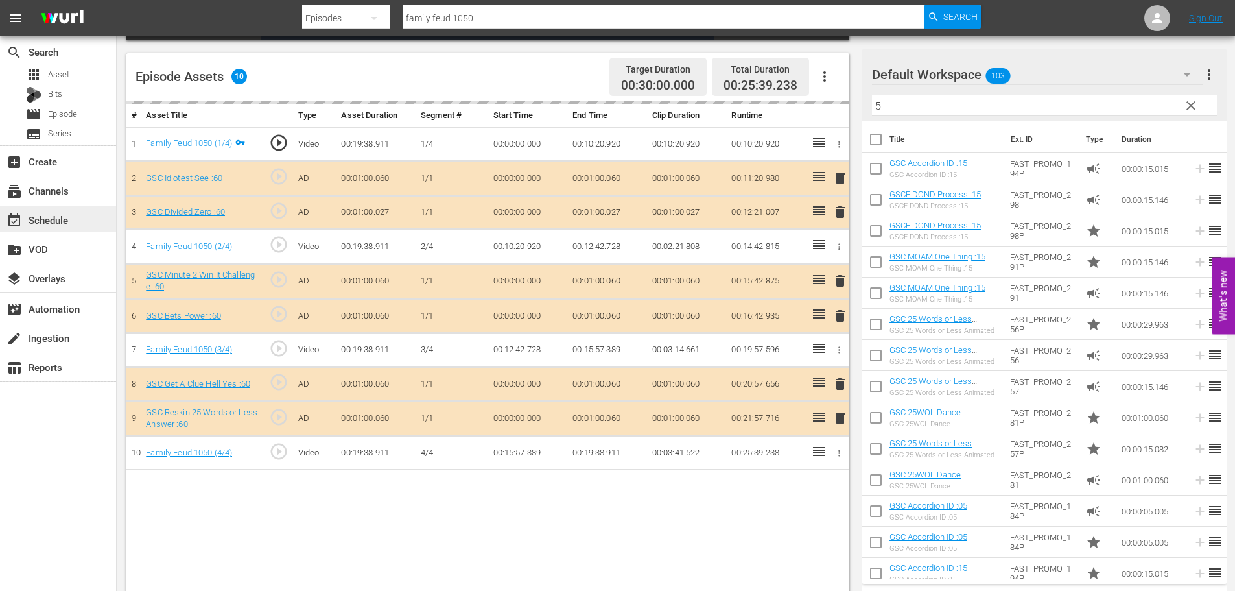
click at [23, 215] on div "event_available Schedule" at bounding box center [36, 218] width 73 height 12
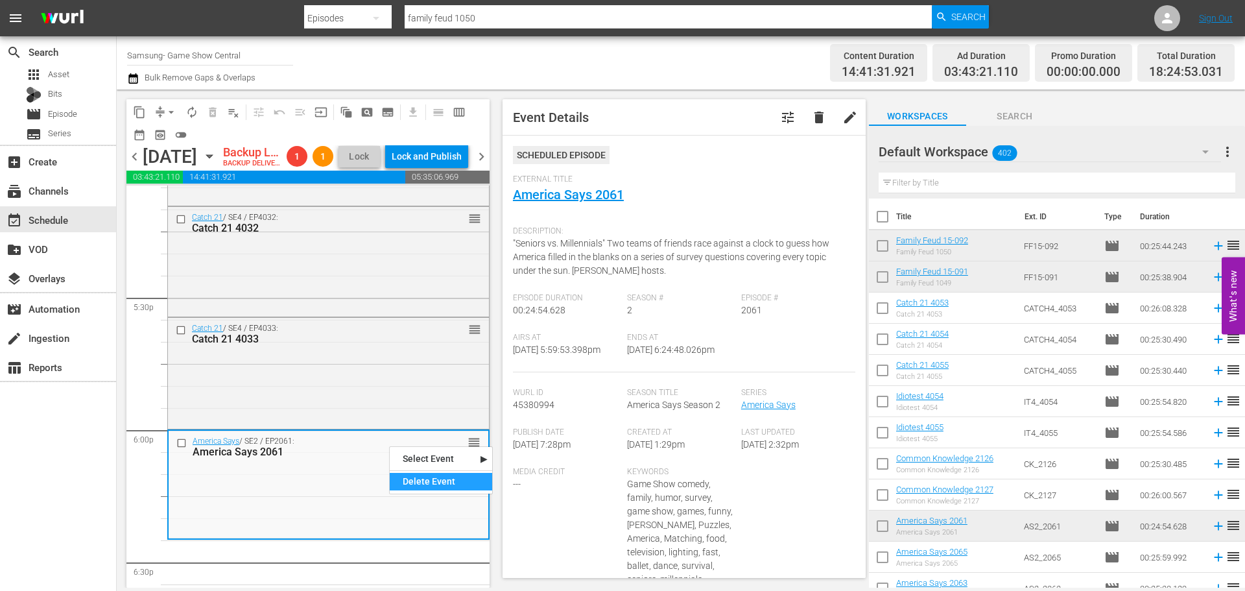
click at [450, 481] on div "Delete Event" at bounding box center [441, 482] width 102 height 18
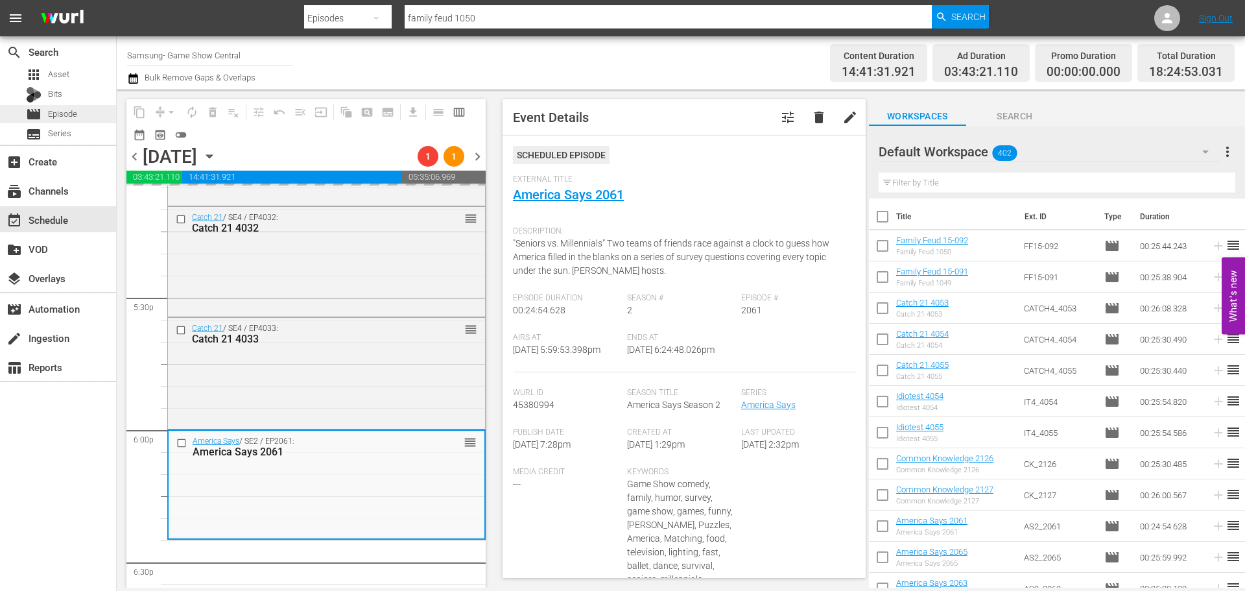
click at [63, 112] on span "Episode" at bounding box center [62, 114] width 29 height 13
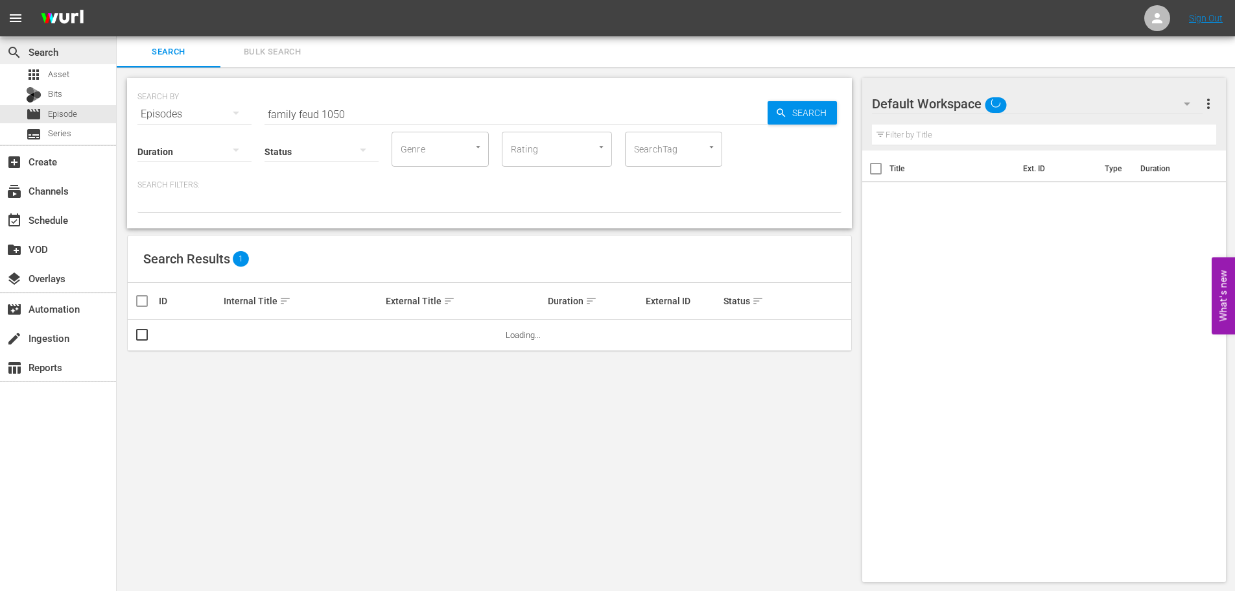
drag, startPoint x: 382, startPoint y: 114, endPoint x: 13, endPoint y: 43, distance: 375.8
click at [117, 0] on div "search Search apps Asset Bits movie Episode subtitles Series add_box Create sub…" at bounding box center [676, 0] width 1119 height 0
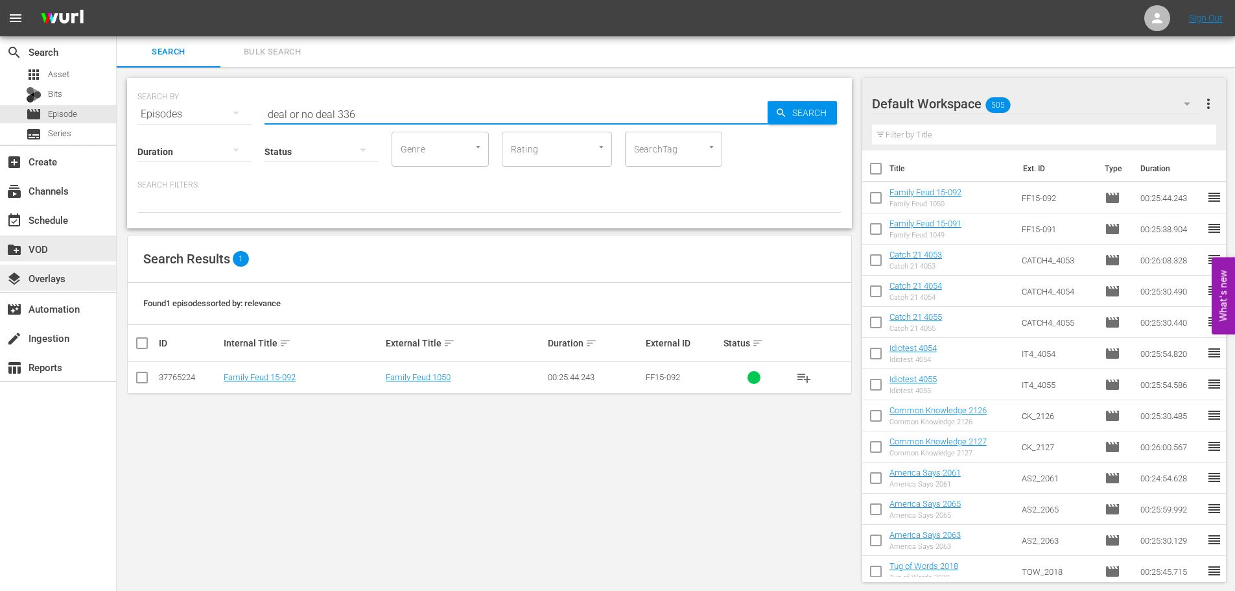
scroll to position [1, 0]
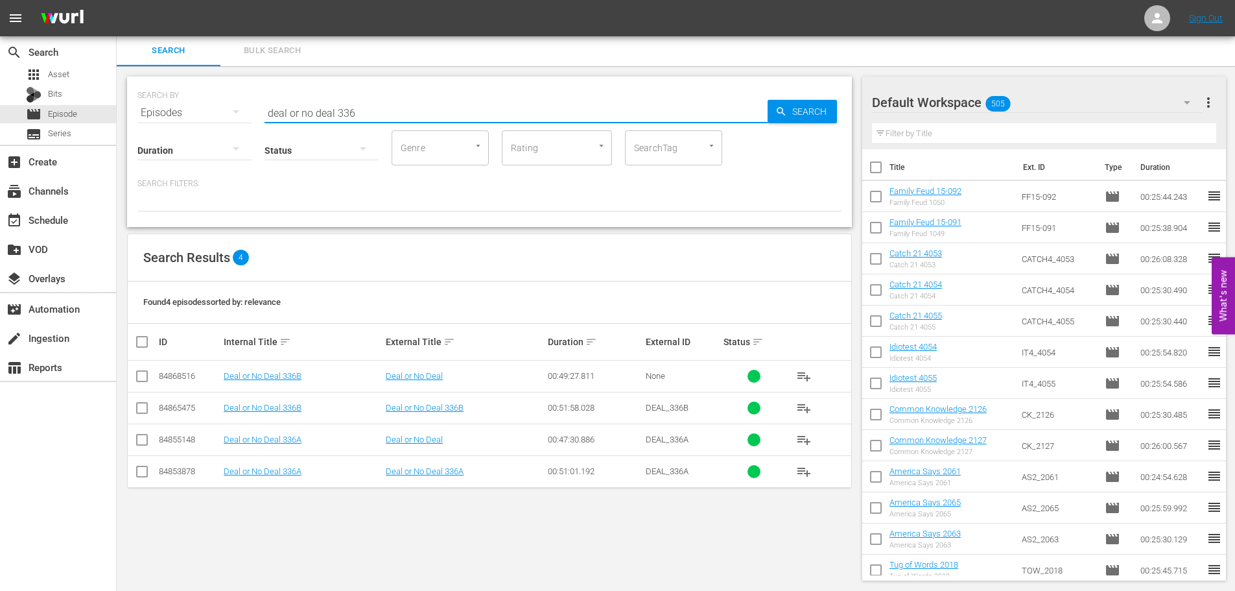
type input "deal or no deal 336"
drag, startPoint x: 150, startPoint y: 480, endPoint x: 153, endPoint y: 438, distance: 42.2
click at [150, 479] on td at bounding box center [142, 471] width 29 height 32
click at [149, 472] on input "checkbox" at bounding box center [142, 474] width 16 height 16
checkbox input "true"
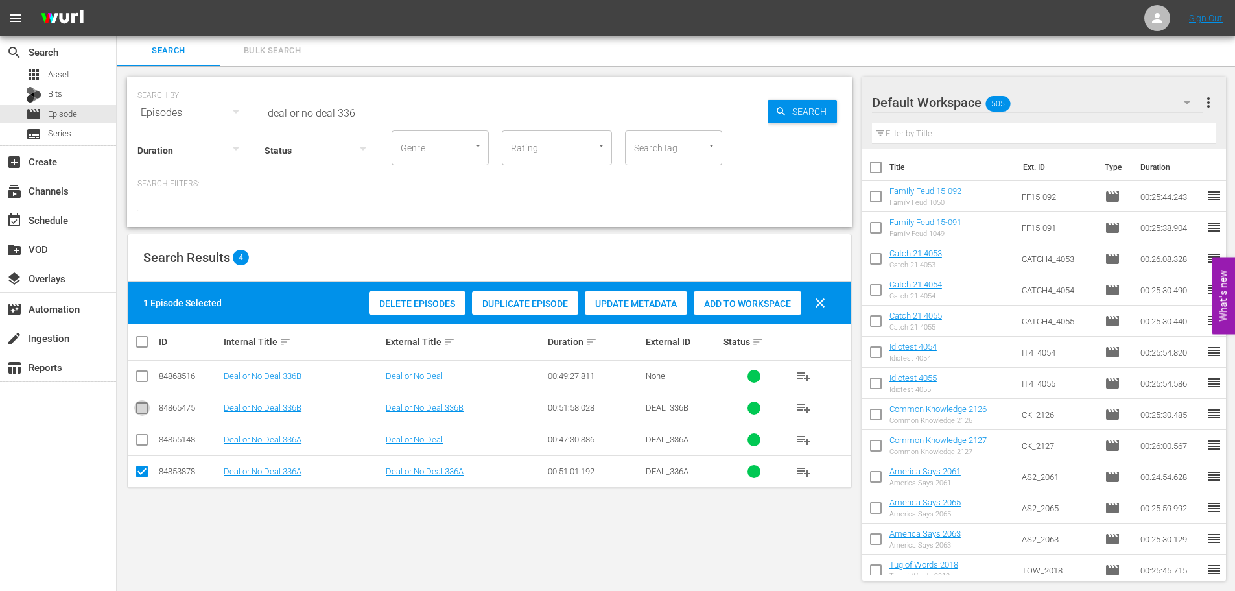
click at [139, 413] on input "checkbox" at bounding box center [142, 411] width 16 height 16
checkbox input "true"
click at [742, 296] on div "Add to Workspace" at bounding box center [748, 303] width 108 height 25
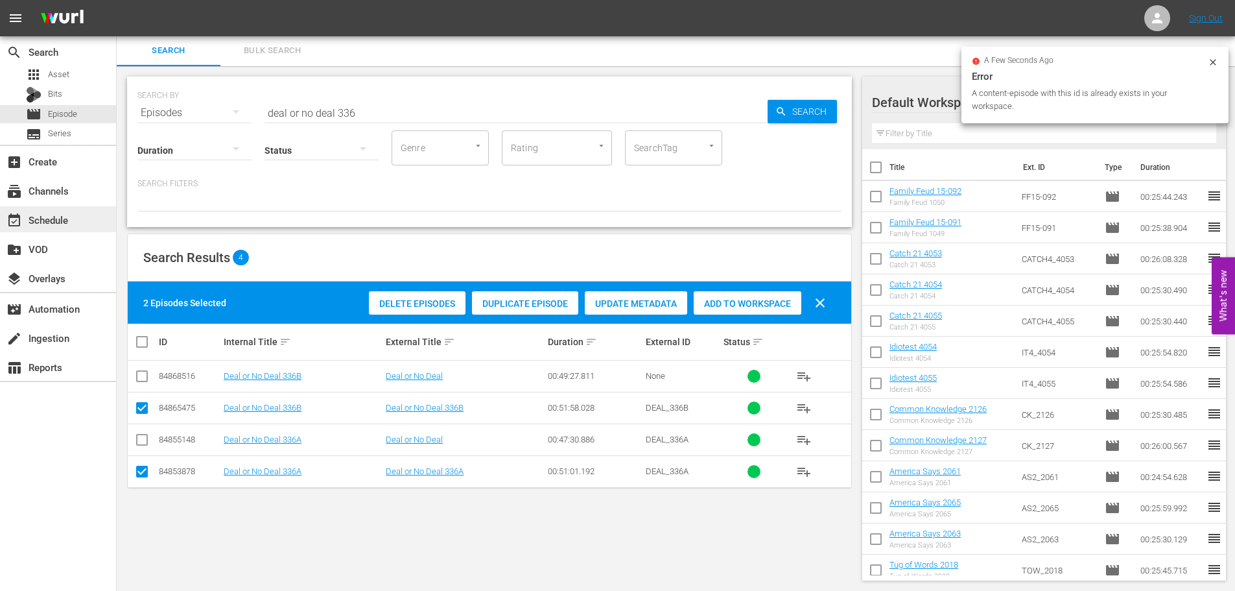
click at [80, 216] on div "event_available Schedule" at bounding box center [58, 219] width 116 height 26
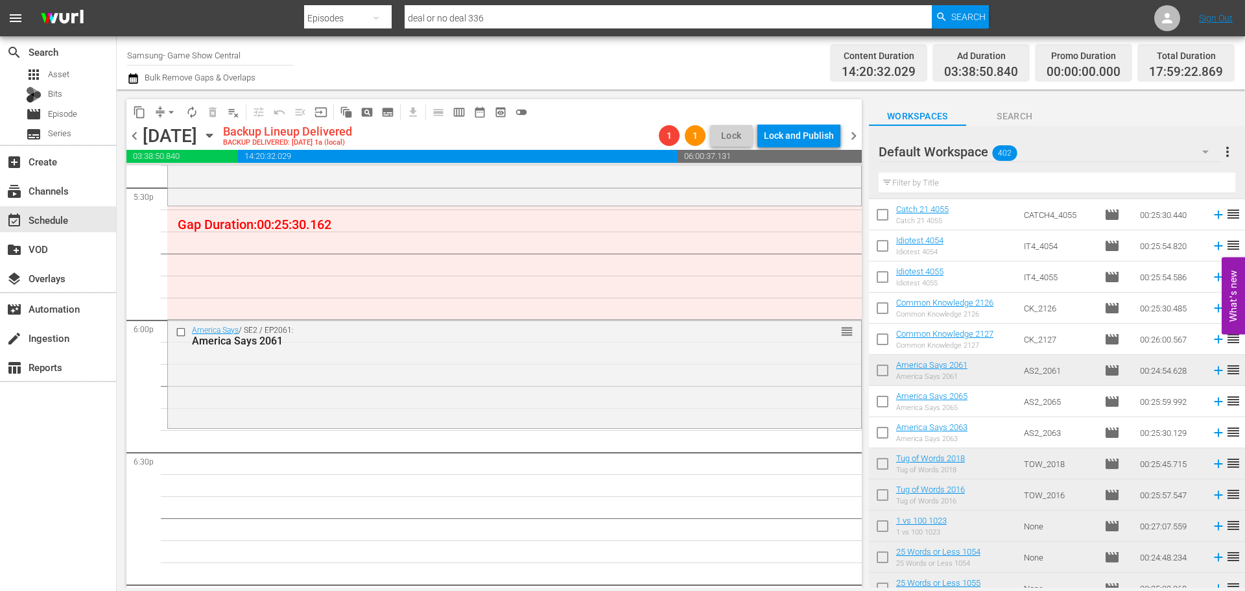
scroll to position [152, 0]
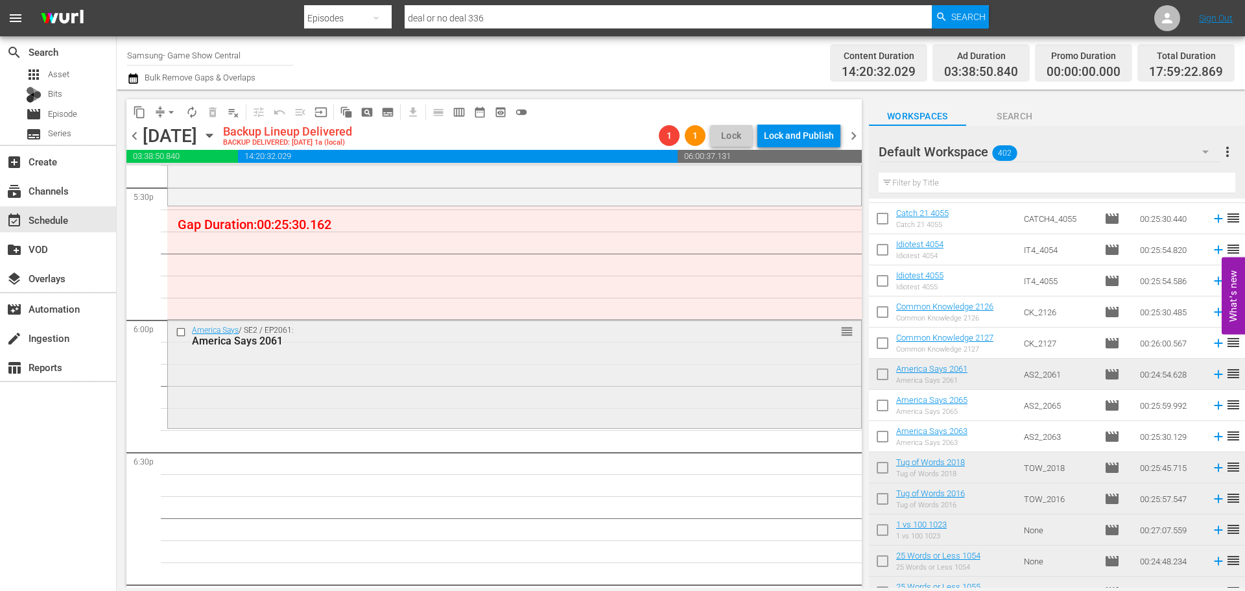
click at [438, 391] on div "America Says / SE2 / EP2061: America Says 2061 reorder" at bounding box center [514, 373] width 693 height 106
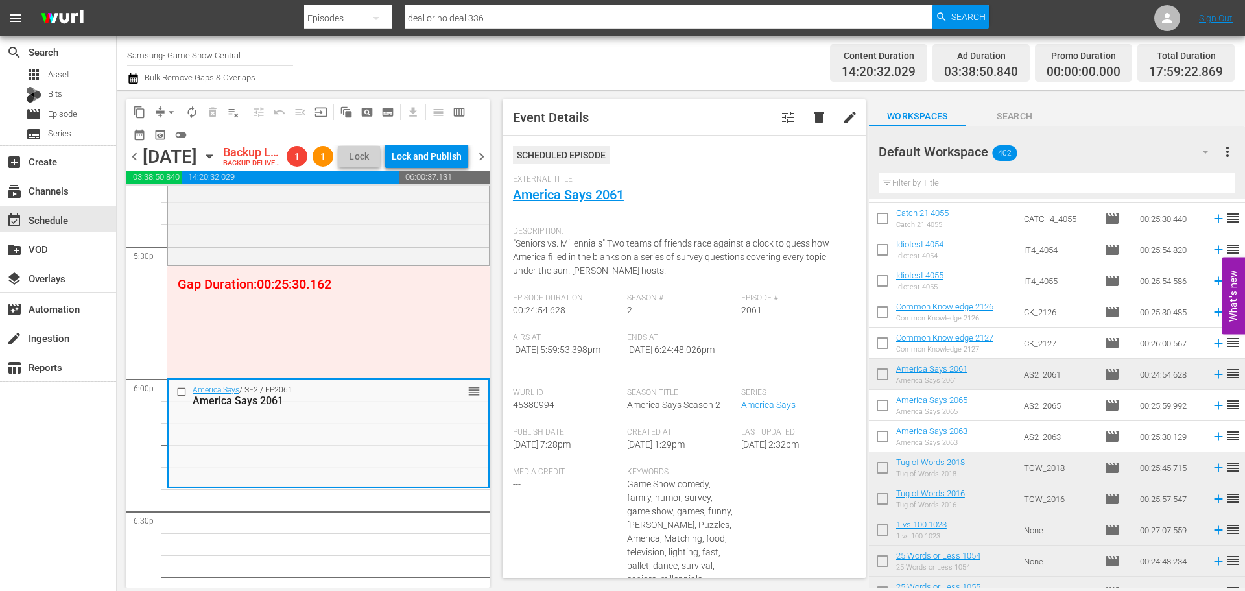
scroll to position [4608, 0]
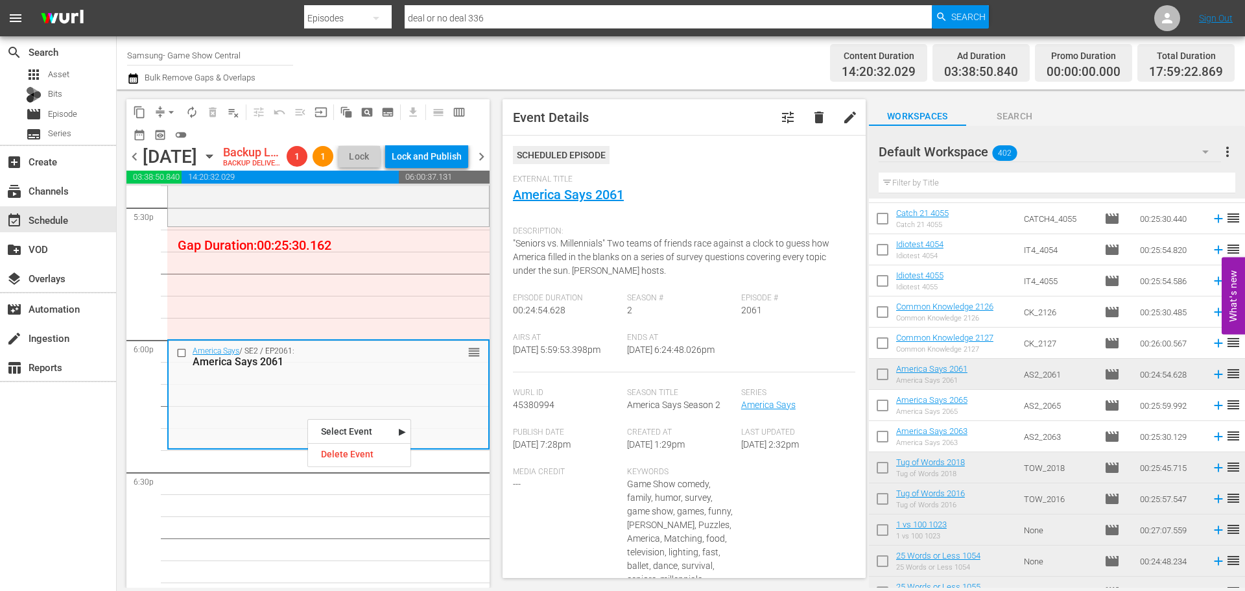
click at [329, 445] on nav "Select Event America Says 2061 Delete Event" at bounding box center [359, 443] width 104 height 48
click at [331, 451] on div "Delete Event" at bounding box center [359, 454] width 102 height 18
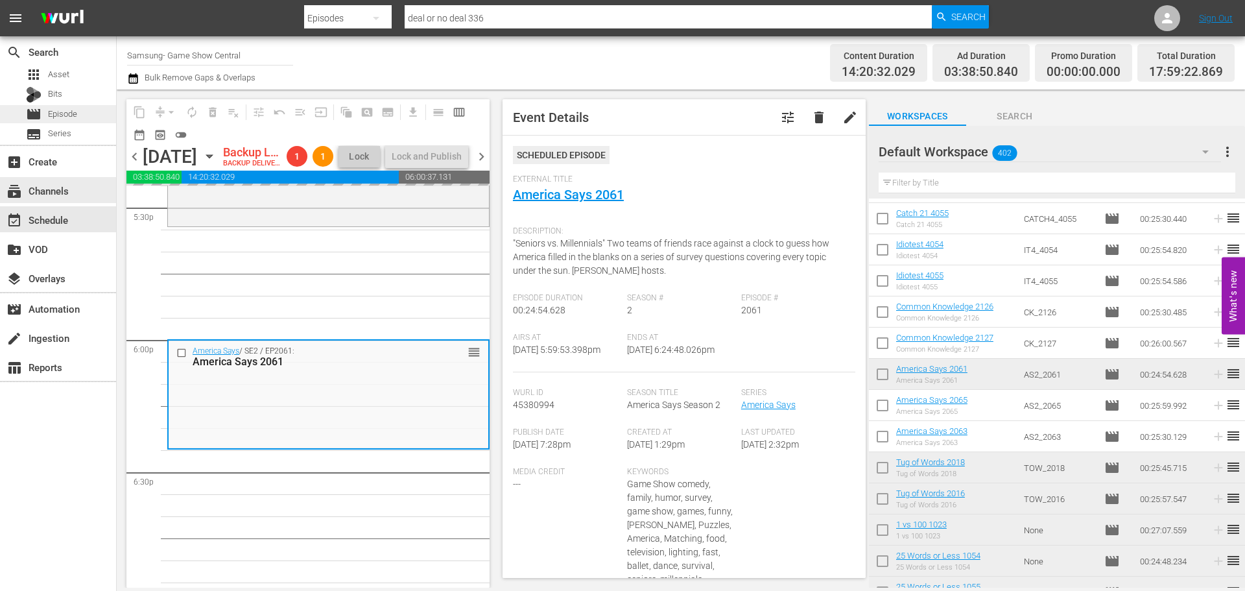
click at [66, 108] on span "Episode" at bounding box center [62, 114] width 29 height 13
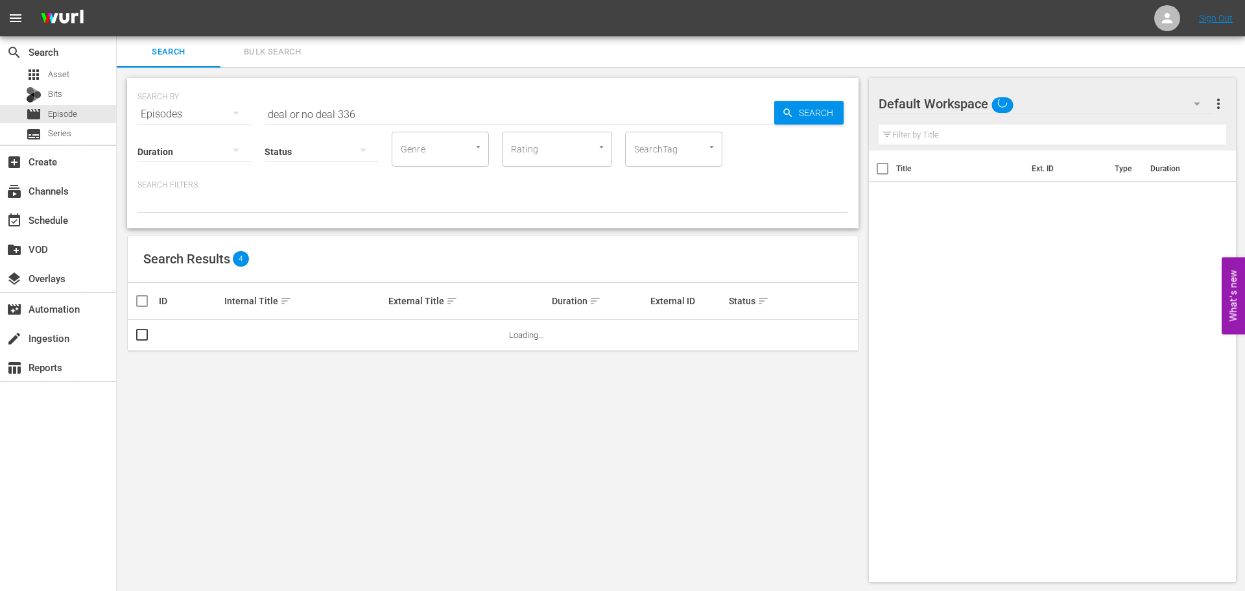
click at [83, 109] on div "movie Episode" at bounding box center [58, 114] width 116 height 18
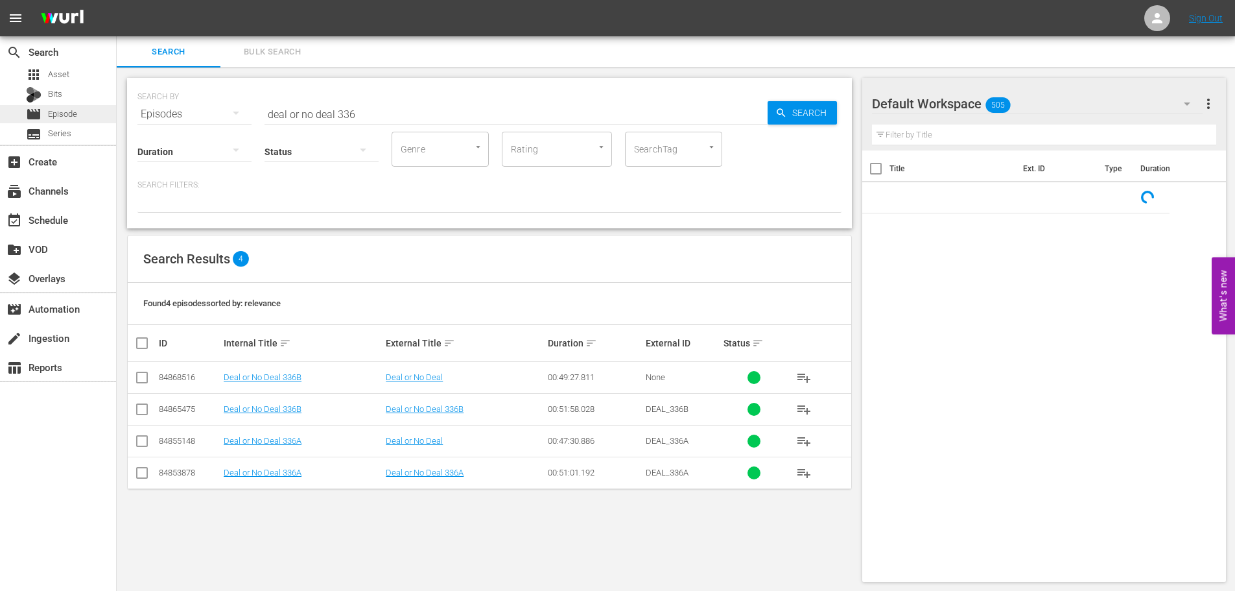
click at [117, 0] on div "search Search apps Asset Bits movie Episode subtitles Series add_box Create sub…" at bounding box center [676, 0] width 1119 height 0
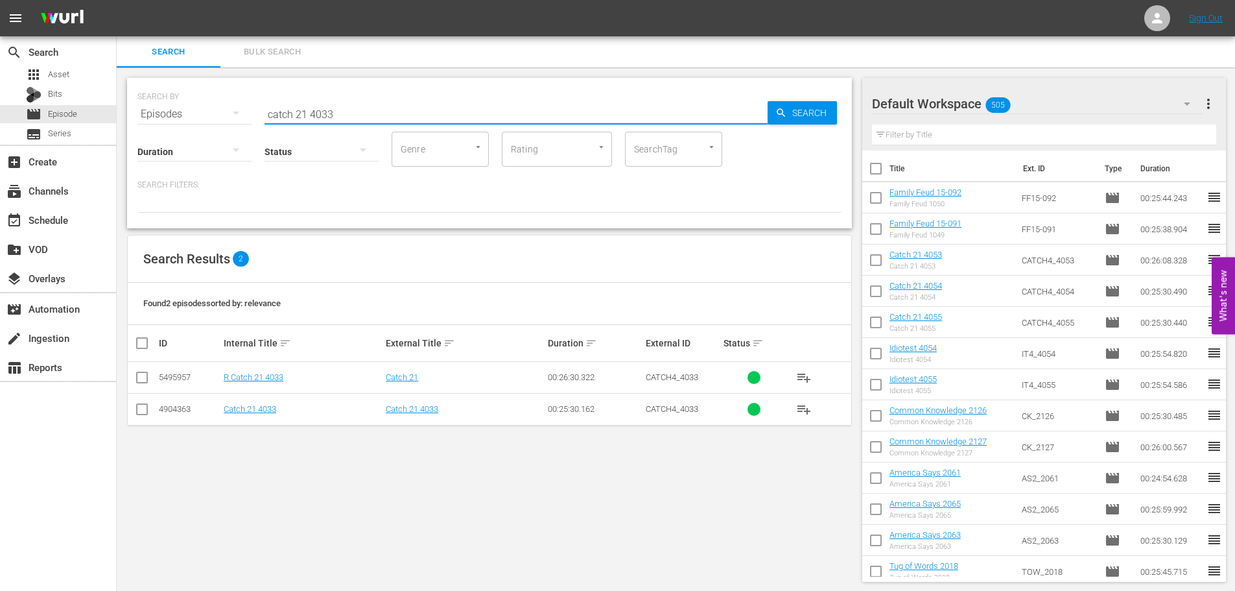
type input "catch 21 4033"
drag, startPoint x: 145, startPoint y: 411, endPoint x: 307, endPoint y: 376, distance: 166.5
click at [145, 411] on input "checkbox" at bounding box center [142, 412] width 16 height 16
checkbox input "true"
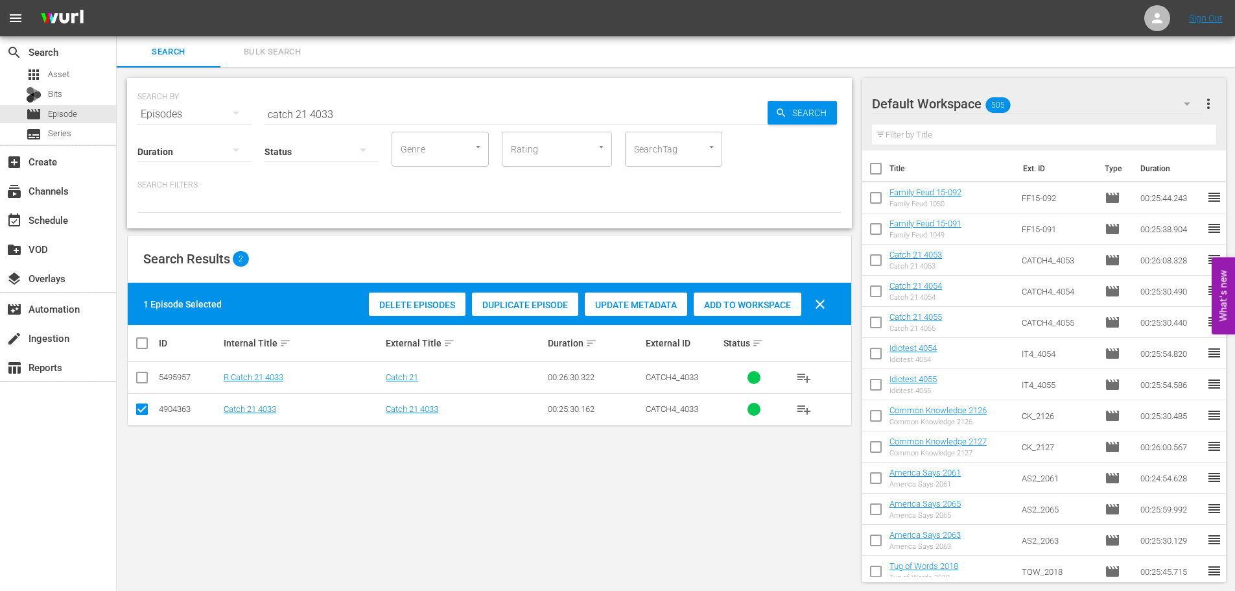
click at [752, 303] on span "Add to Workspace" at bounding box center [748, 305] width 108 height 10
click at [36, 222] on div "event_available Schedule" at bounding box center [36, 218] width 73 height 12
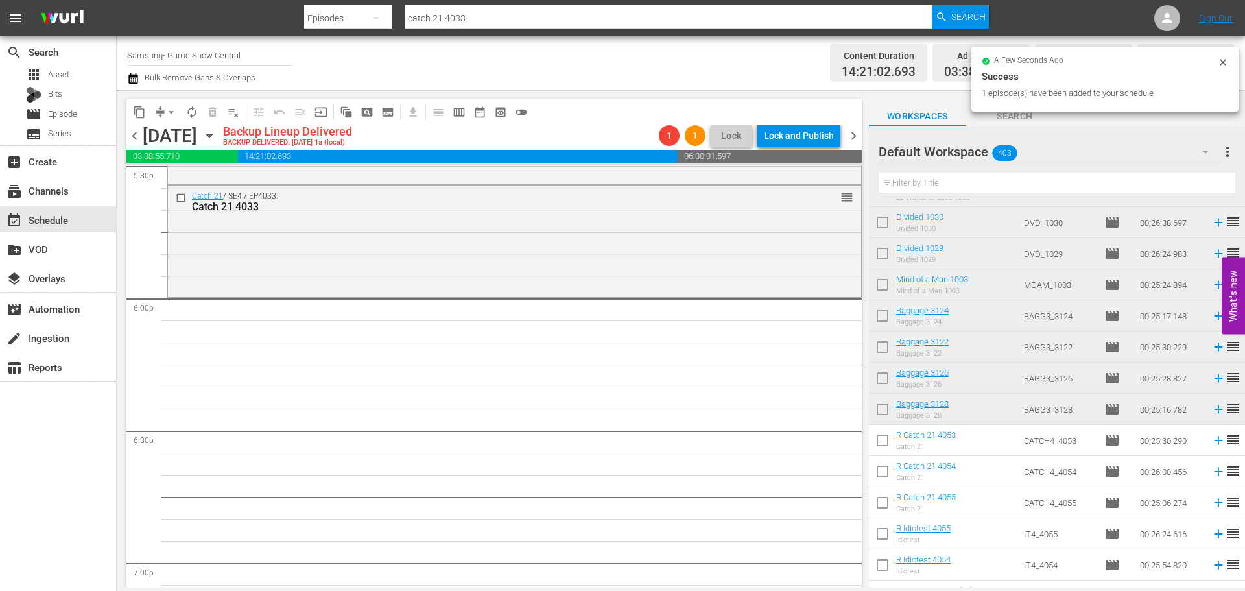
scroll to position [389, 0]
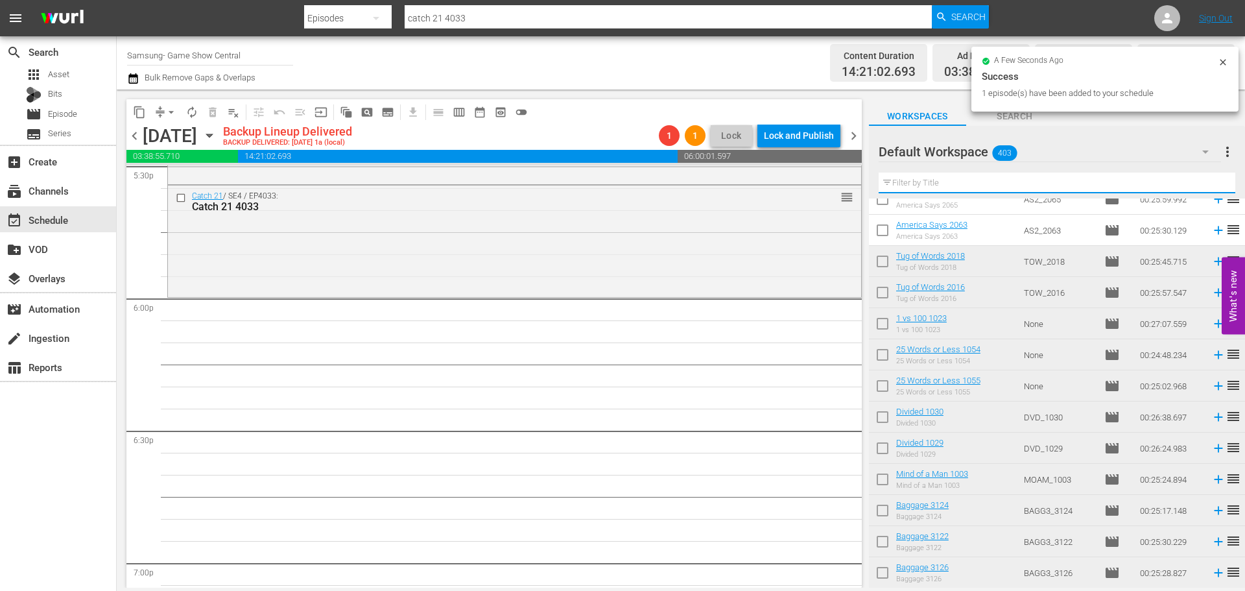
click at [951, 179] on input "text" at bounding box center [1057, 182] width 357 height 21
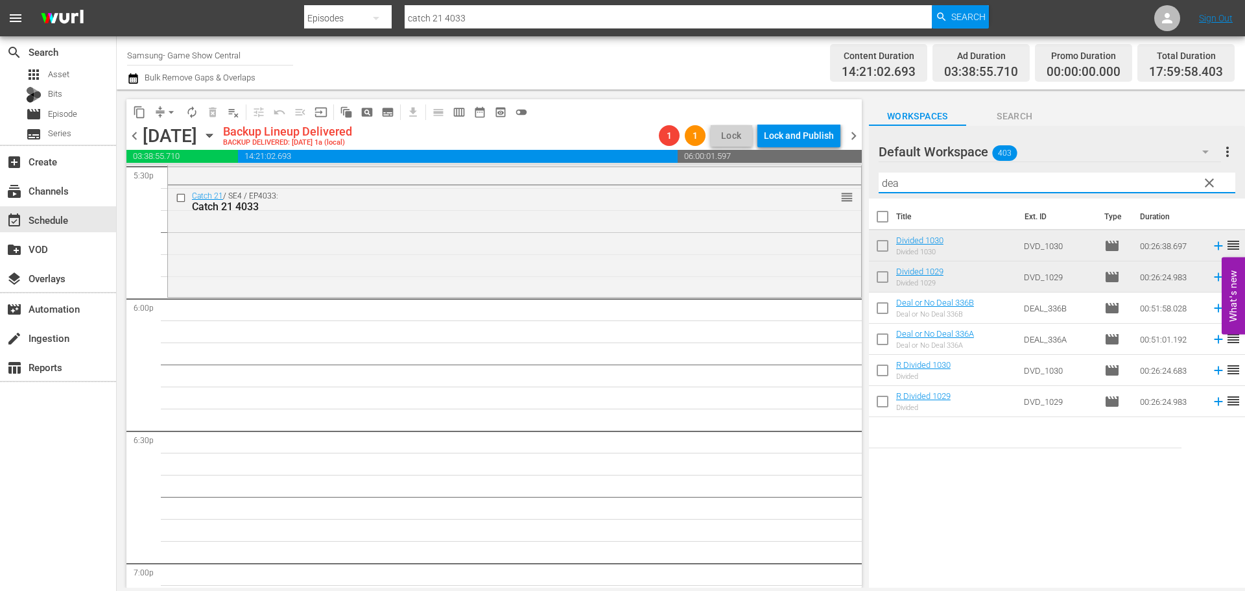
scroll to position [0, 0]
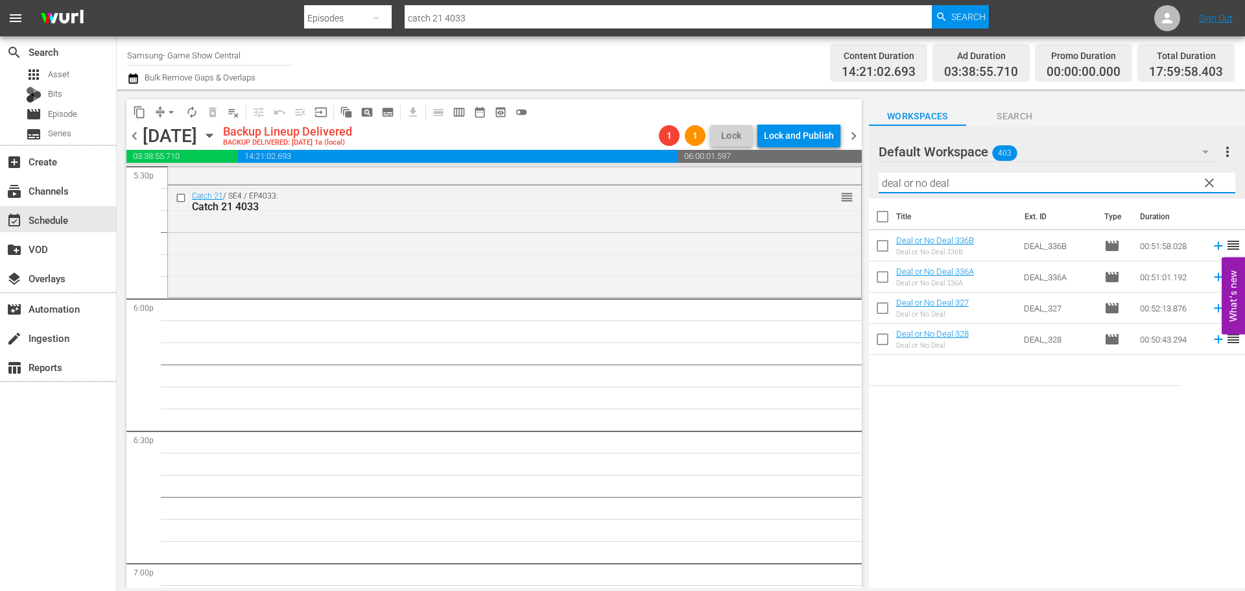
type input "deal or no deal"
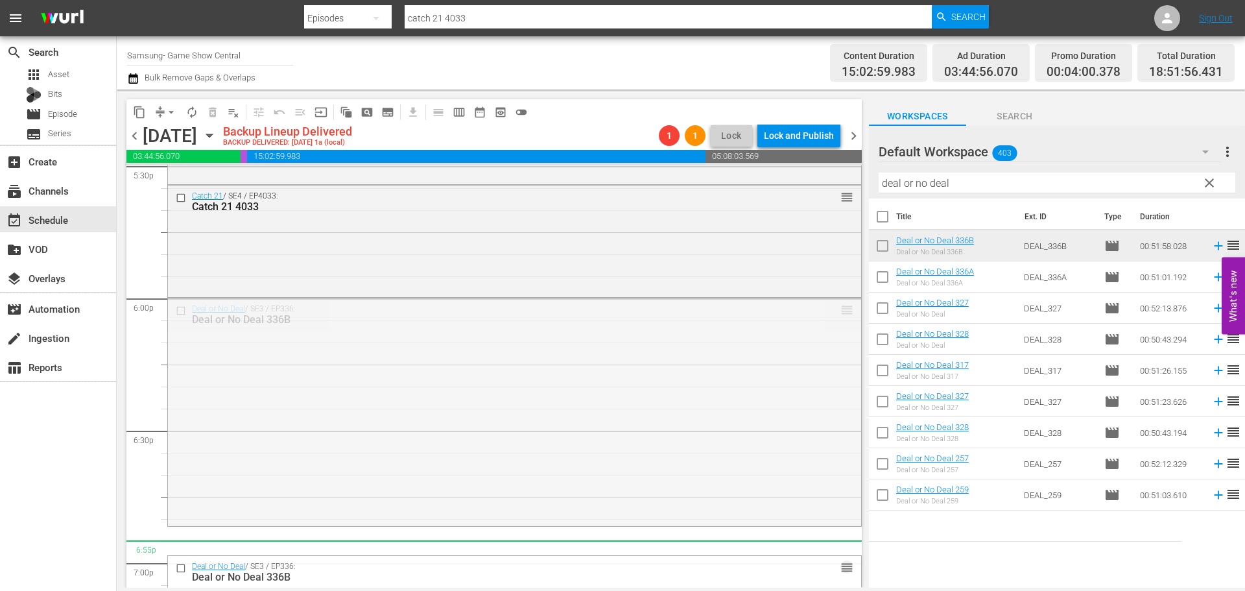
drag, startPoint x: 835, startPoint y: 308, endPoint x: 834, endPoint y: 559, distance: 251.0
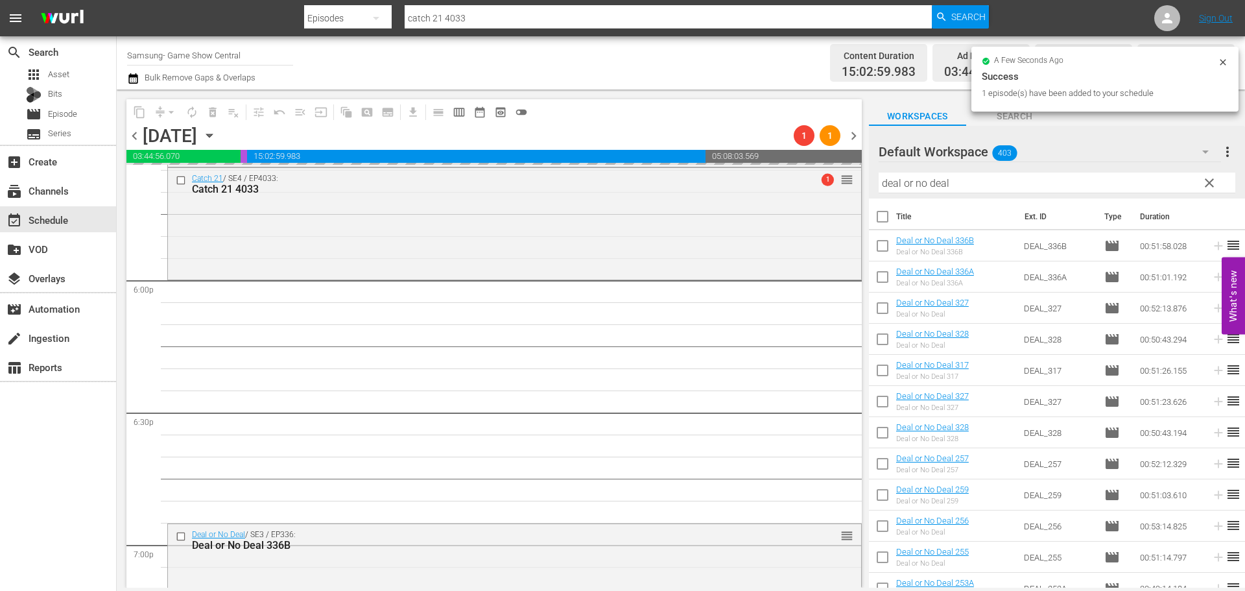
scroll to position [4824, 0]
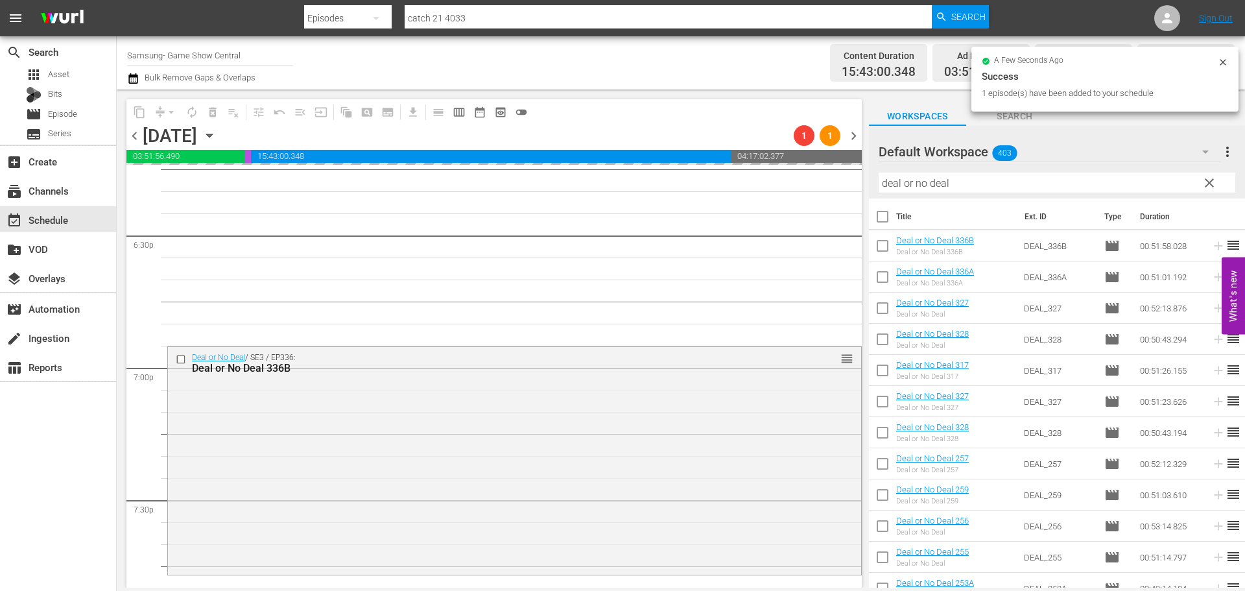
click at [1224, 58] on icon at bounding box center [1223, 62] width 10 height 10
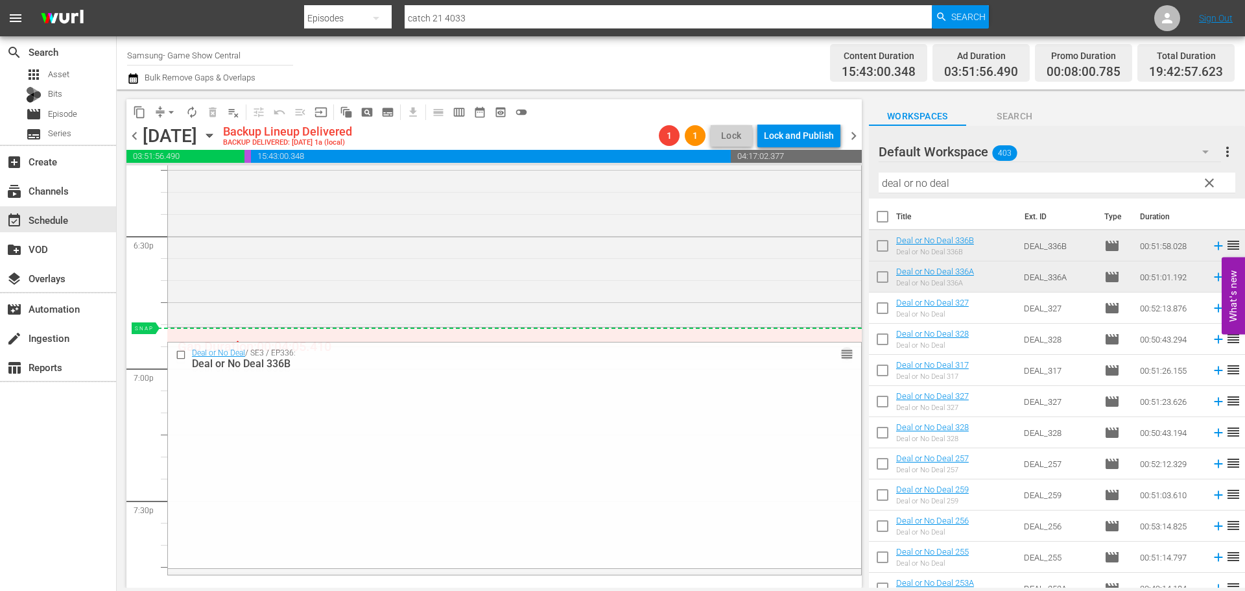
drag, startPoint x: 839, startPoint y: 359, endPoint x: 842, endPoint y: 335, distance: 24.1
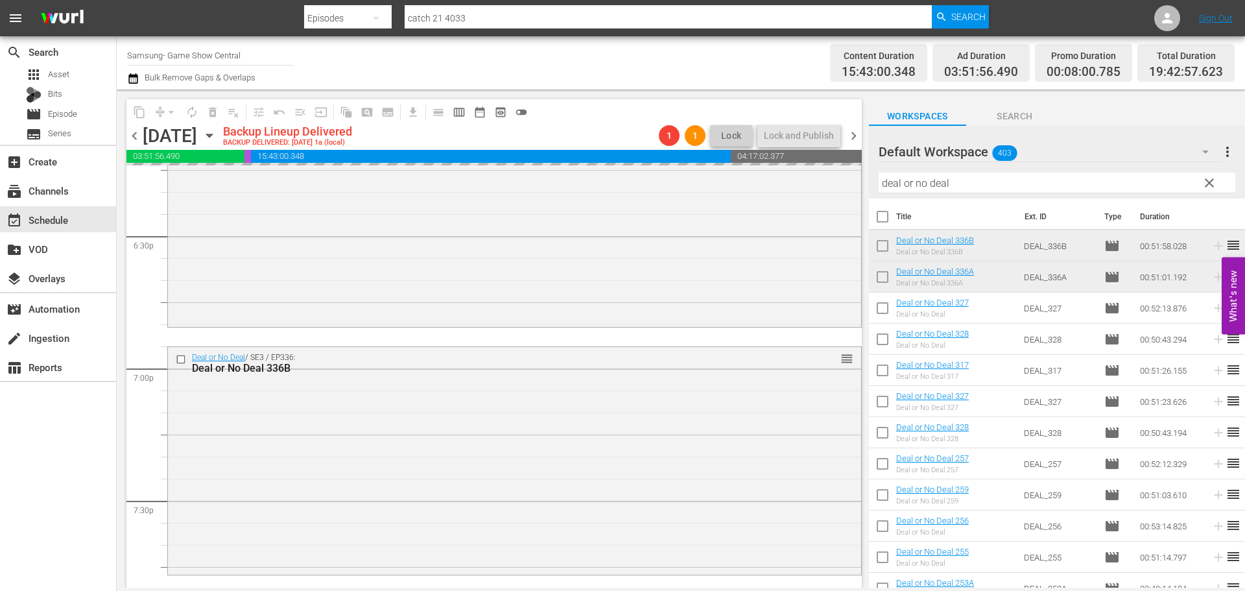
scroll to position [4759, 0]
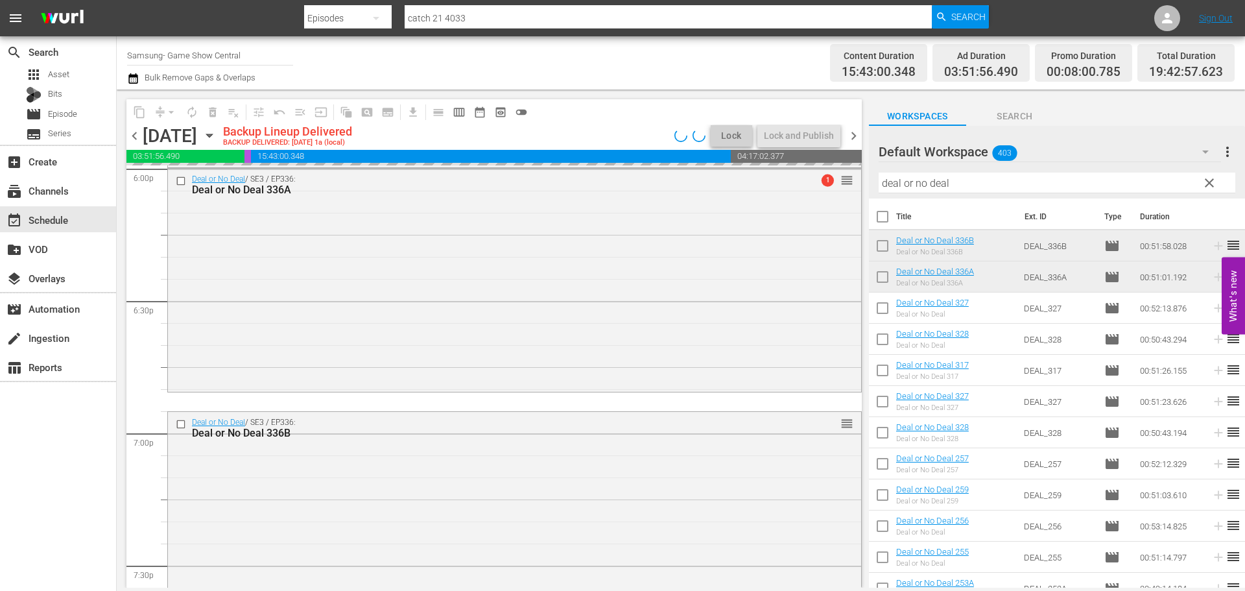
click at [469, 338] on div "Deal or No Deal / SE3 / EP336: Deal or No Deal 336A 1 reorder" at bounding box center [514, 279] width 693 height 221
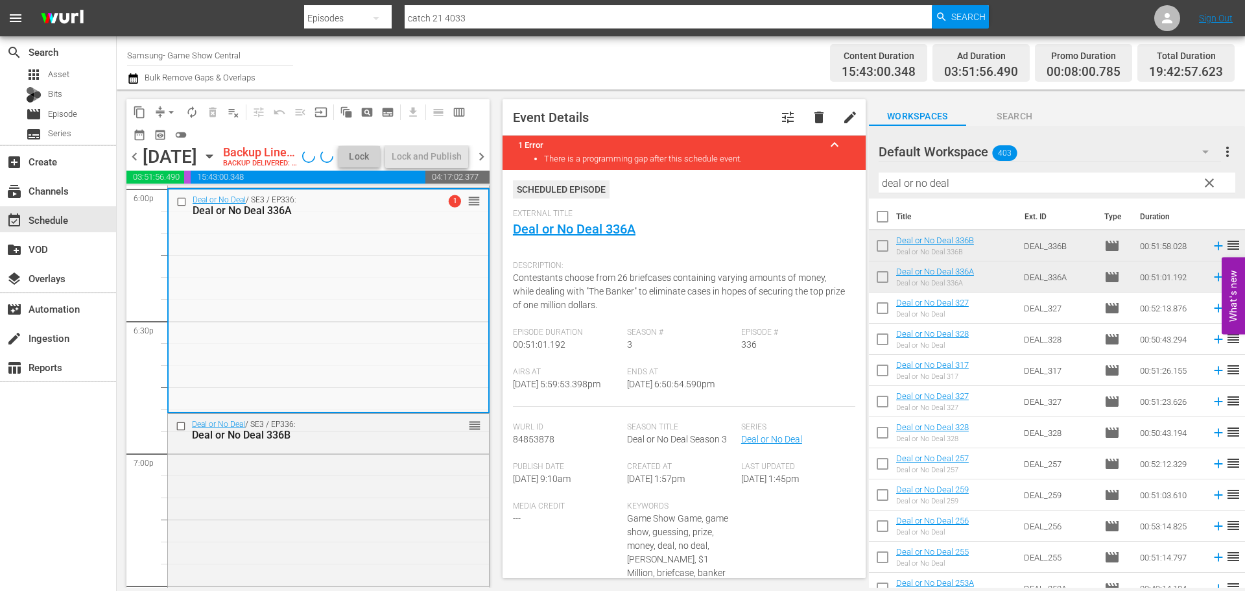
scroll to position [4954, 0]
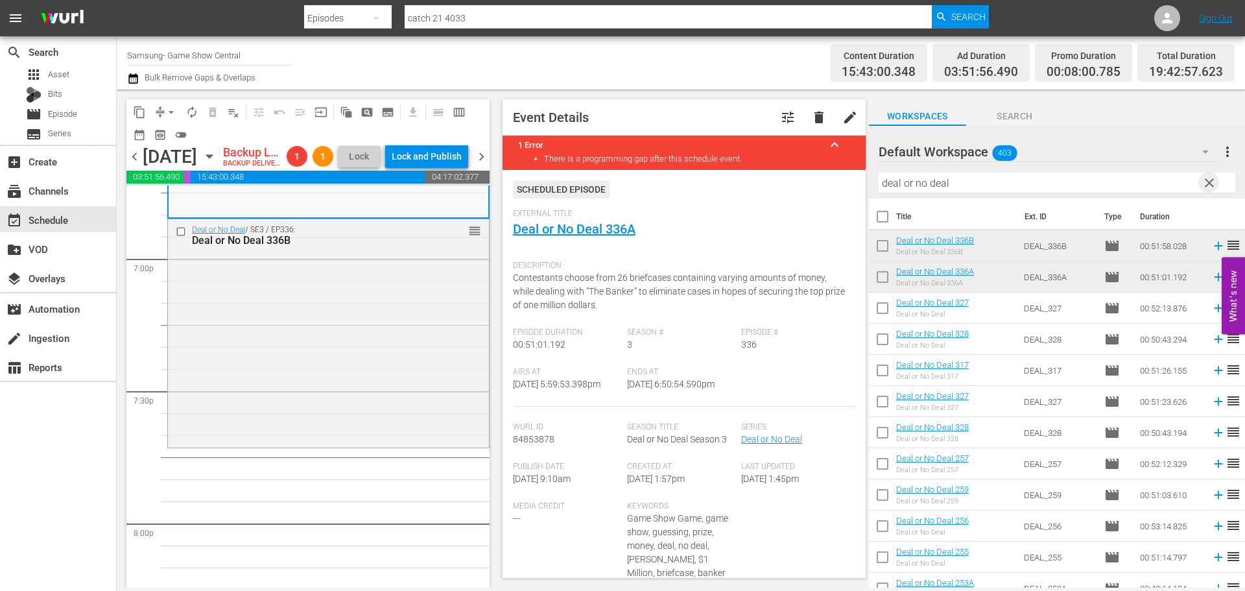
click at [1207, 180] on span "clear" at bounding box center [1210, 183] width 16 height 16
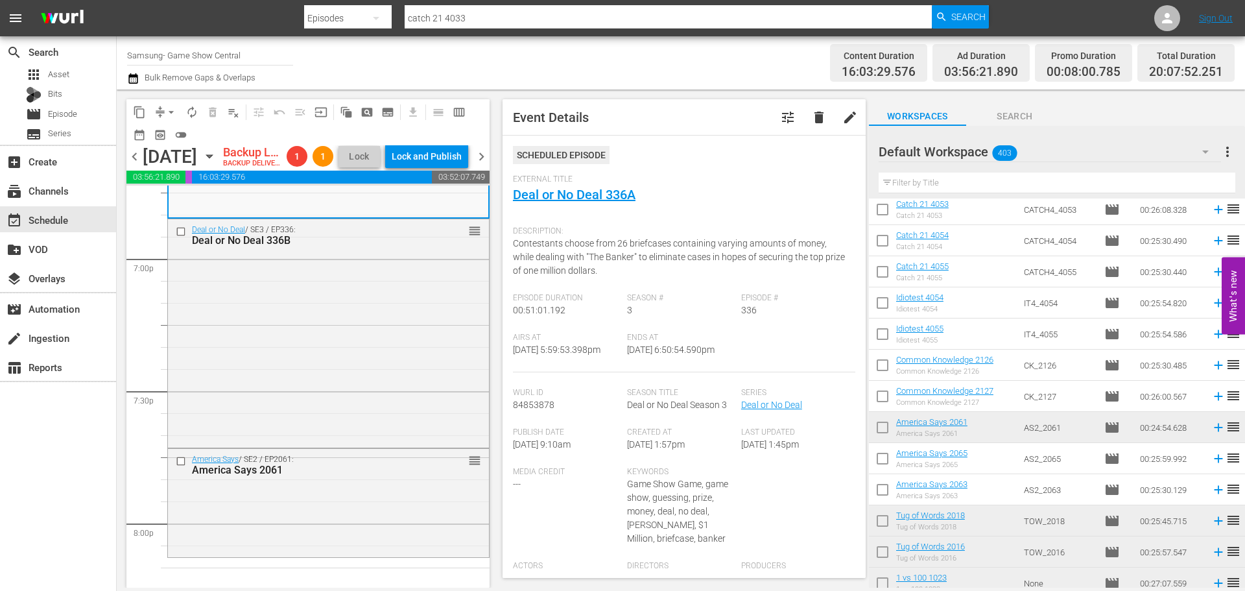
scroll to position [5278, 0]
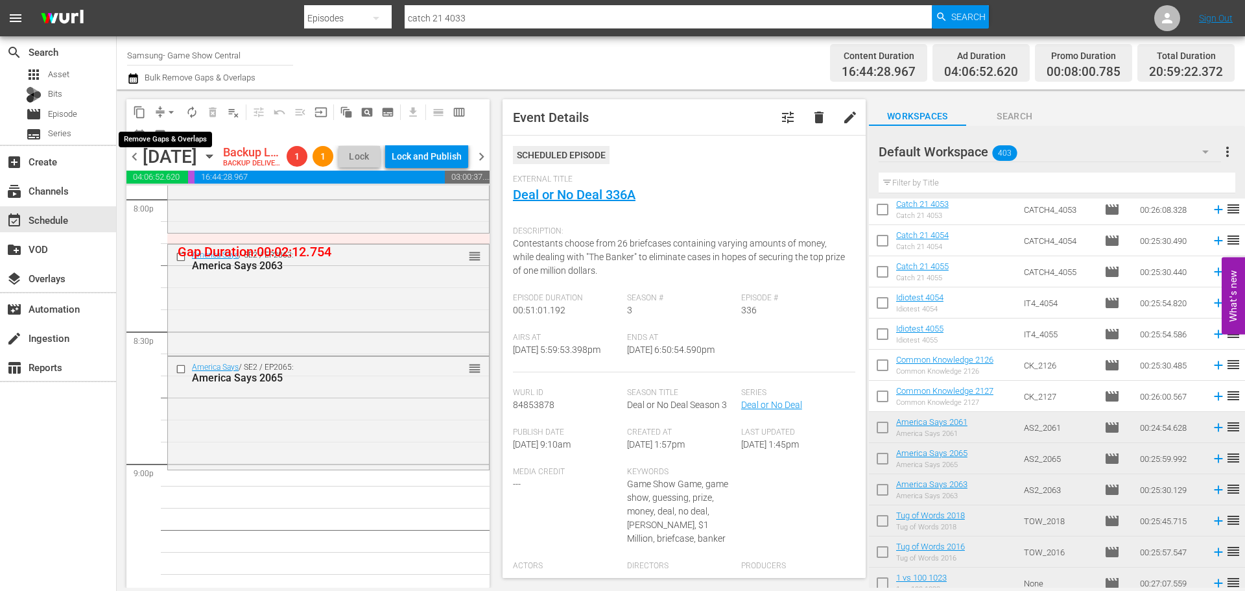
click at [165, 110] on button "arrow_drop_down" at bounding box center [171, 112] width 21 height 21
click at [167, 128] on li "Align to Midnight" at bounding box center [172, 138] width 136 height 21
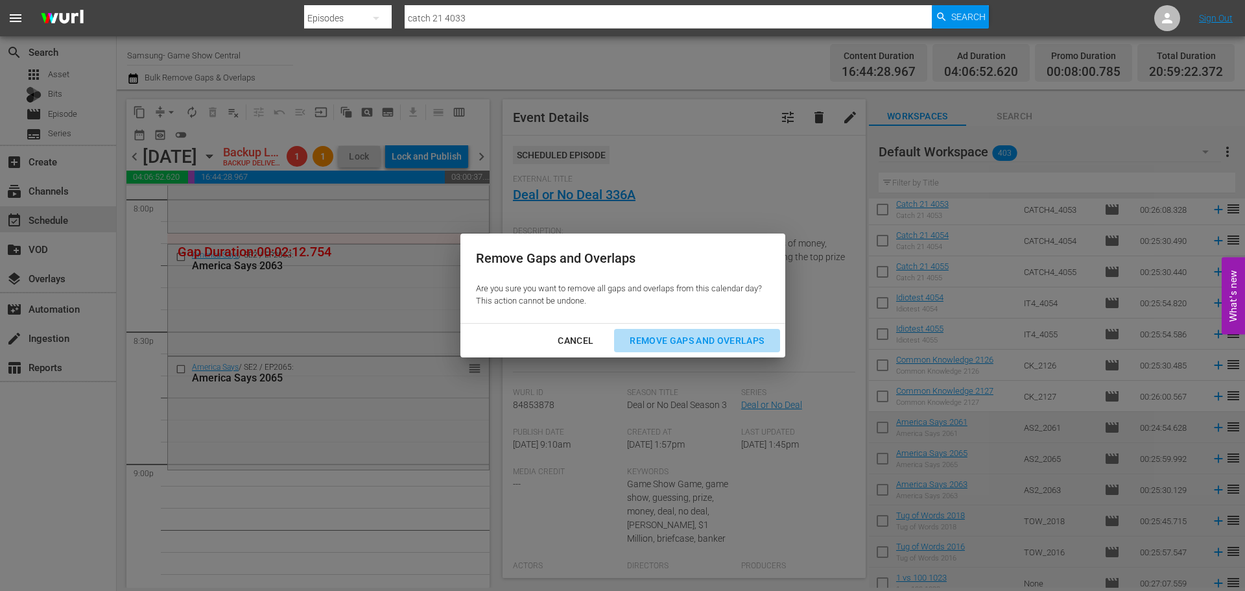
click at [726, 346] on div "Remove Gaps and Overlaps" at bounding box center [696, 341] width 155 height 16
click at [198, 396] on div "Remove Gaps and Overlaps Are you sure you want to remove all gaps and overlaps …" at bounding box center [622, 295] width 1245 height 591
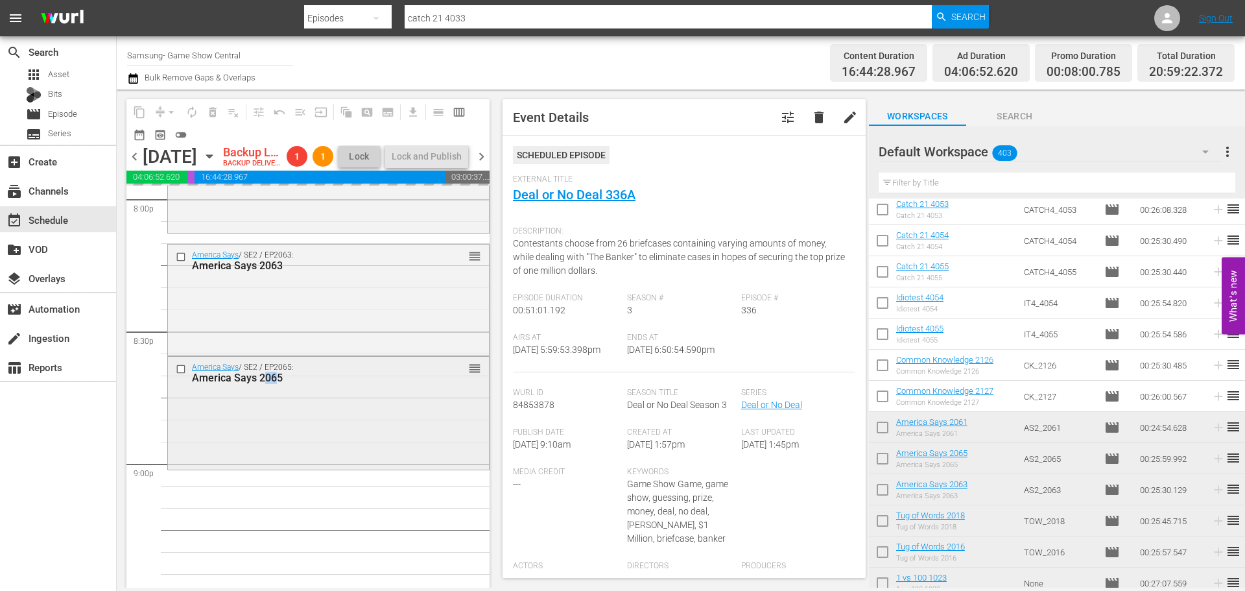
drag, startPoint x: 274, startPoint y: 444, endPoint x: 279, endPoint y: 448, distance: 7.0
click at [279, 448] on div "America Says / SE2 / EP2065: America Says 2065 reorder" at bounding box center [328, 412] width 321 height 111
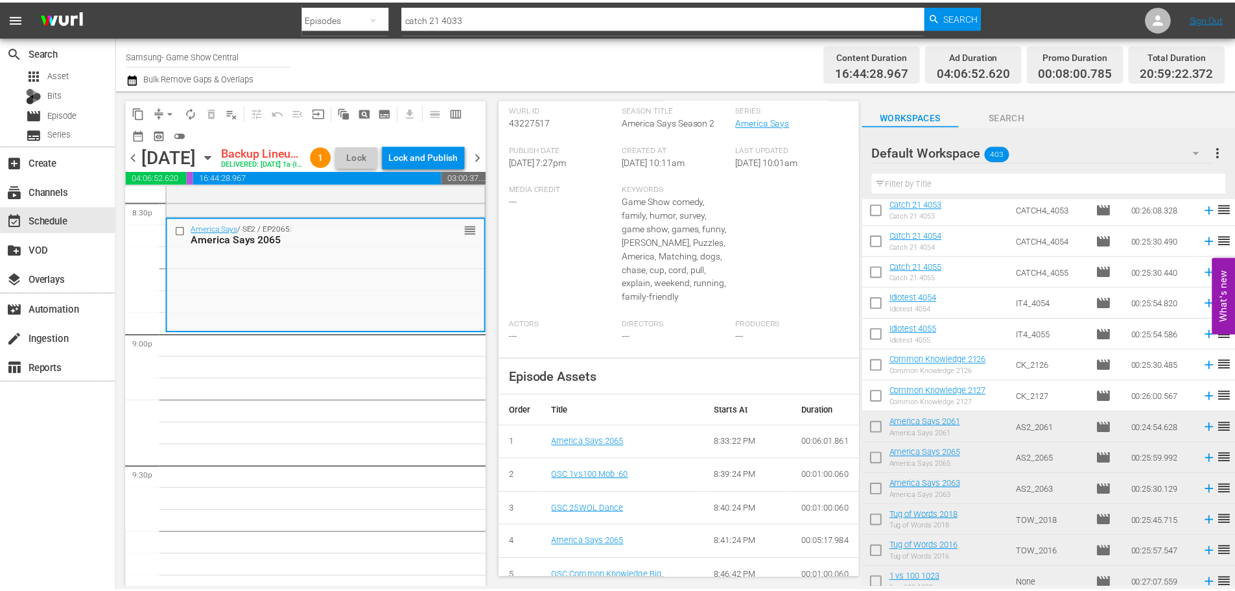
scroll to position [39, 0]
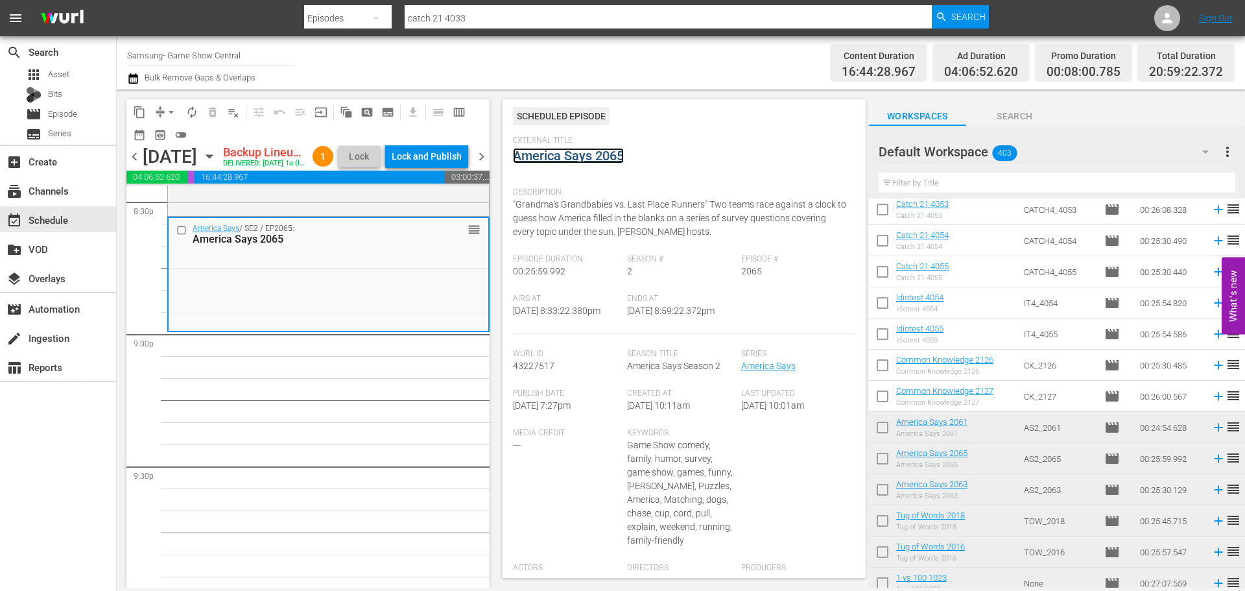
click at [571, 154] on link "America Says 2065" at bounding box center [568, 156] width 111 height 16
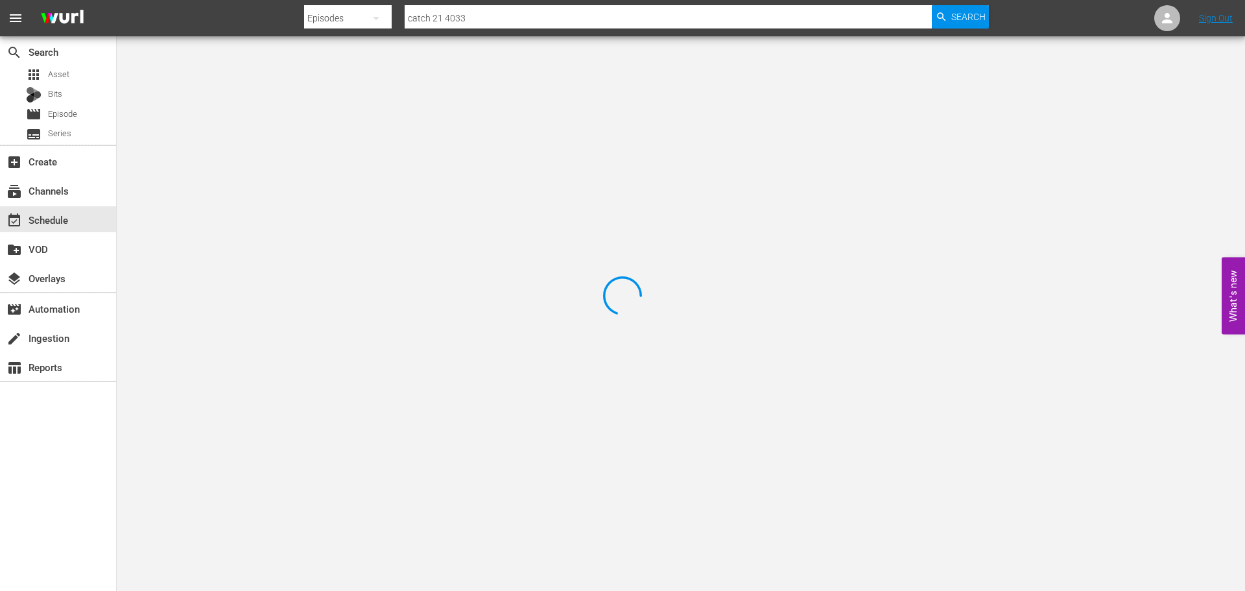
click at [279, 93] on div at bounding box center [622, 295] width 1245 height 591
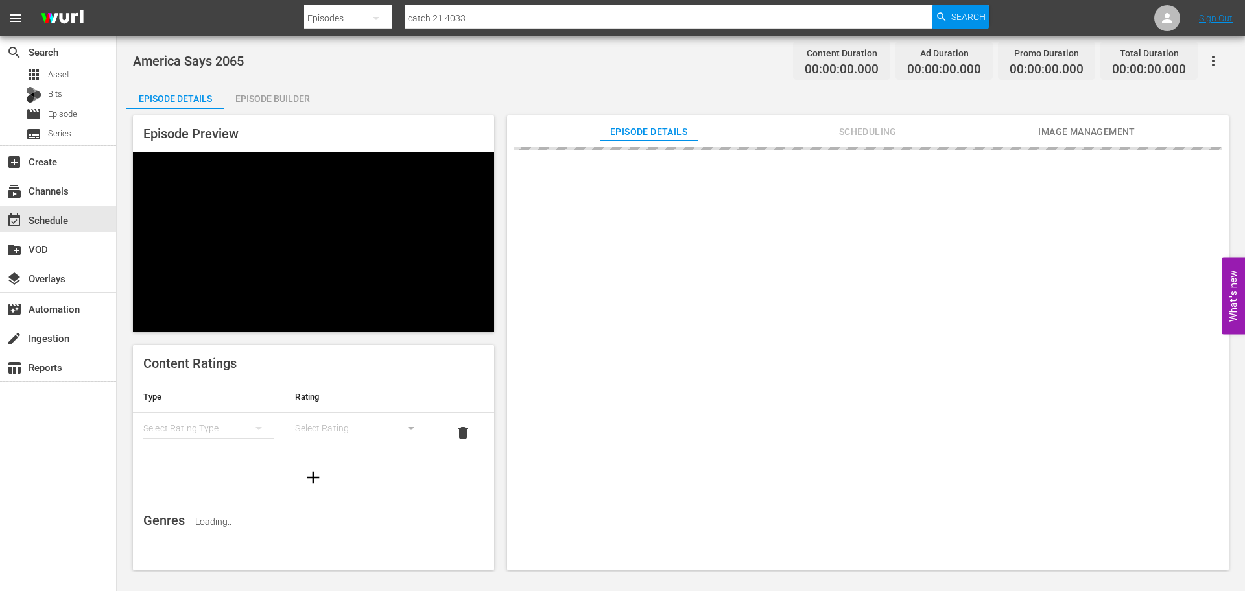
click at [296, 92] on div "Episode Builder" at bounding box center [272, 98] width 97 height 31
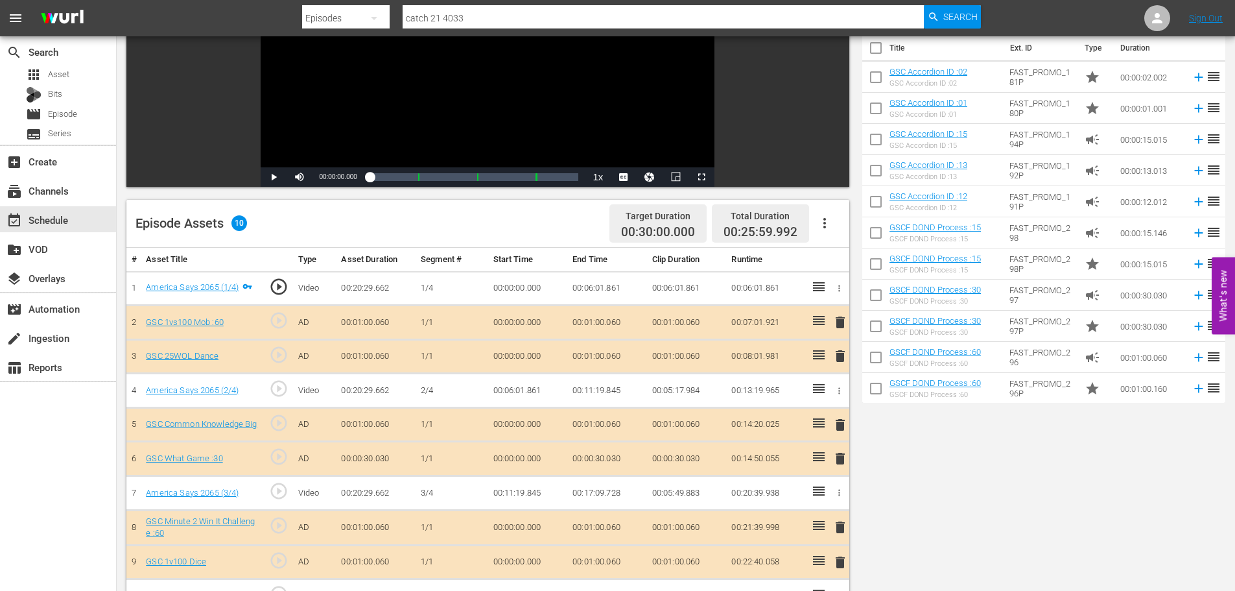
scroll to position [338, 0]
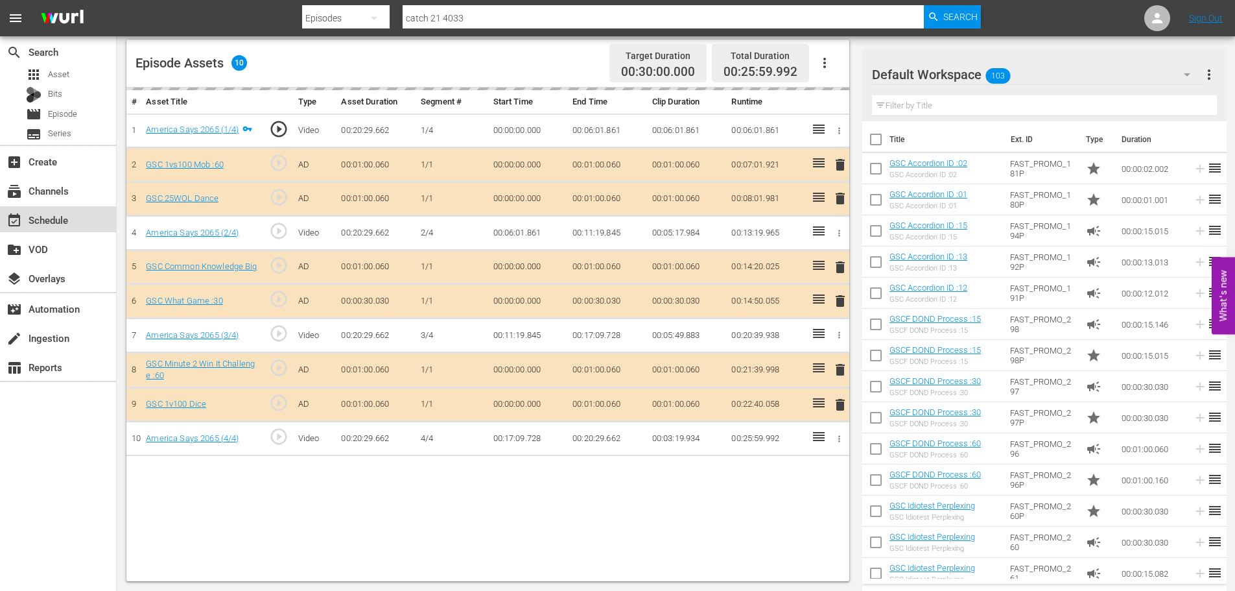
click at [38, 222] on div "event_available Schedule" at bounding box center [36, 218] width 73 height 12
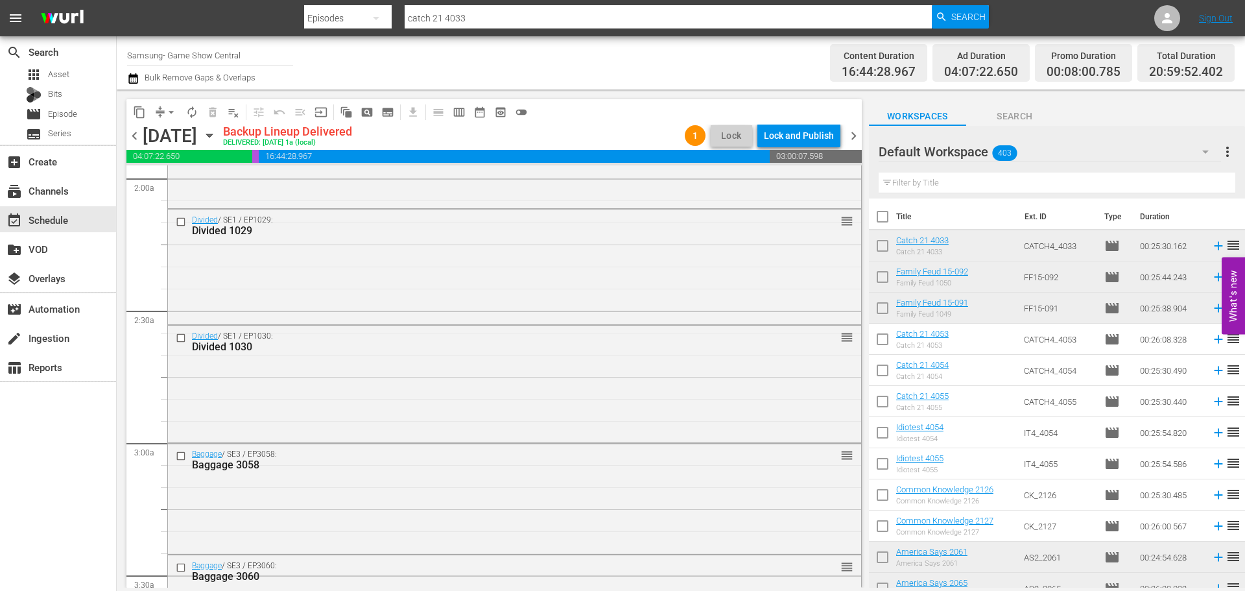
scroll to position [519, 0]
click at [849, 215] on div "Divided / SE1 / EP1029: Divided 1029 reorder" at bounding box center [514, 223] width 693 height 32
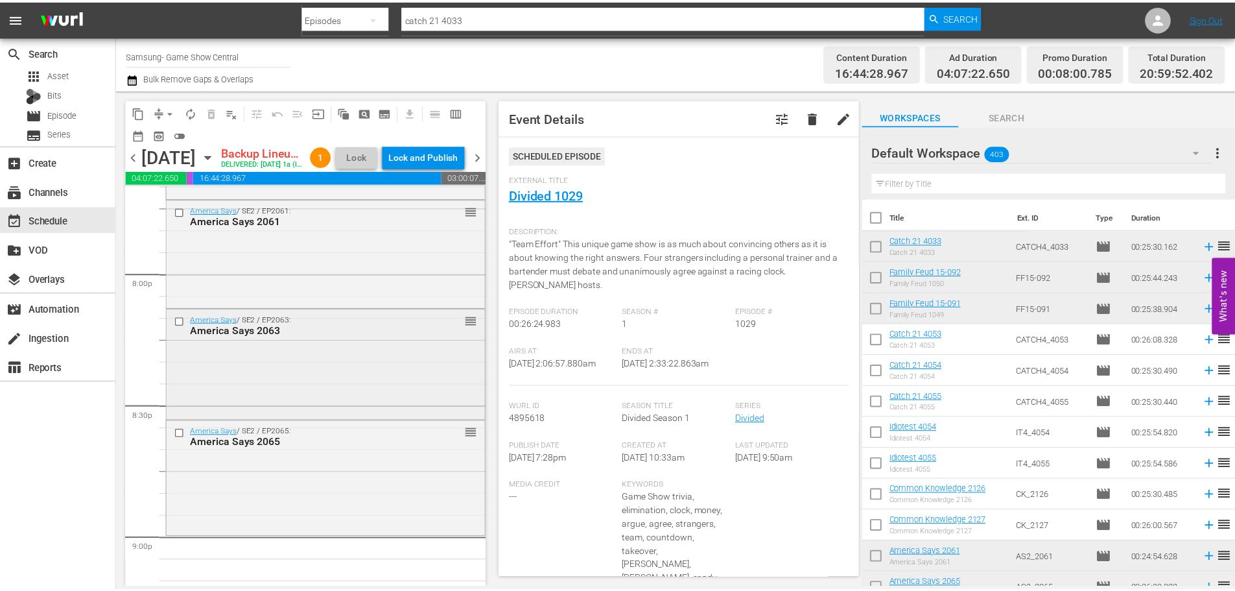
scroll to position [5201, 0]
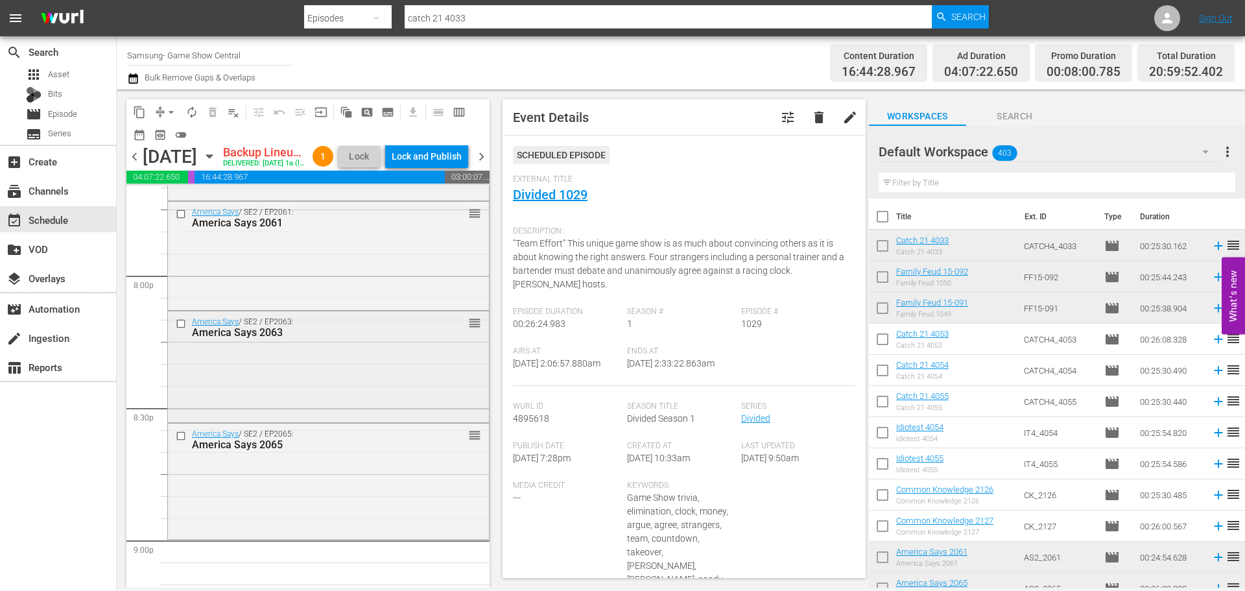
click at [336, 375] on div "America Says / SE2 / EP2063: America Says 2063 reorder" at bounding box center [328, 365] width 321 height 108
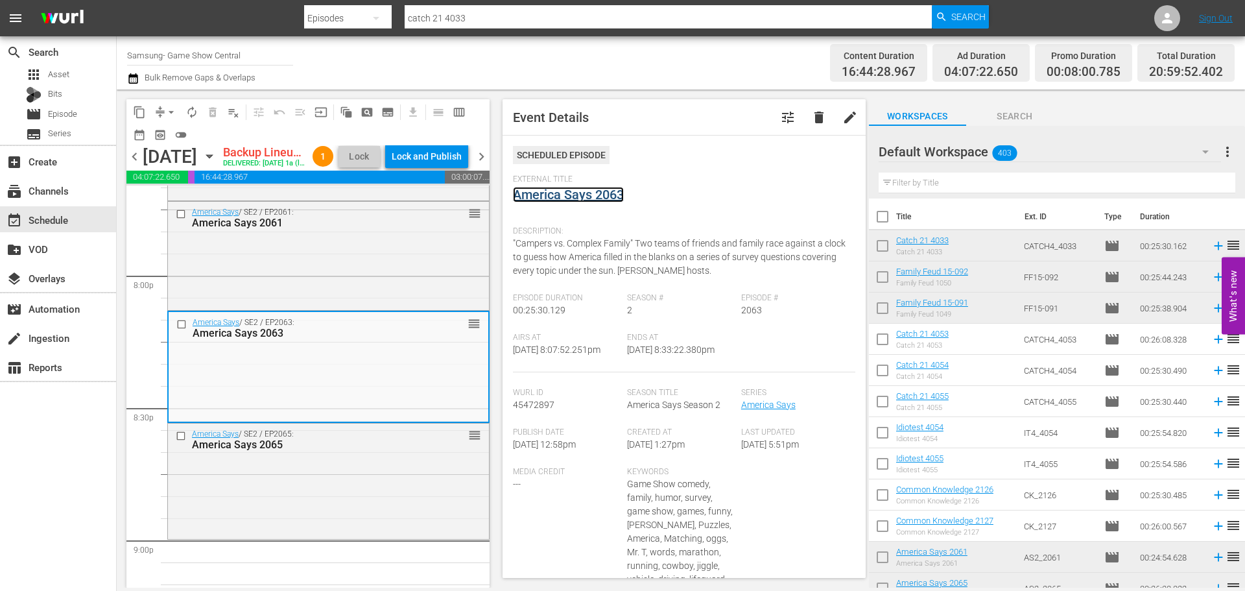
click at [584, 191] on link "America Says 2063" at bounding box center [568, 195] width 111 height 16
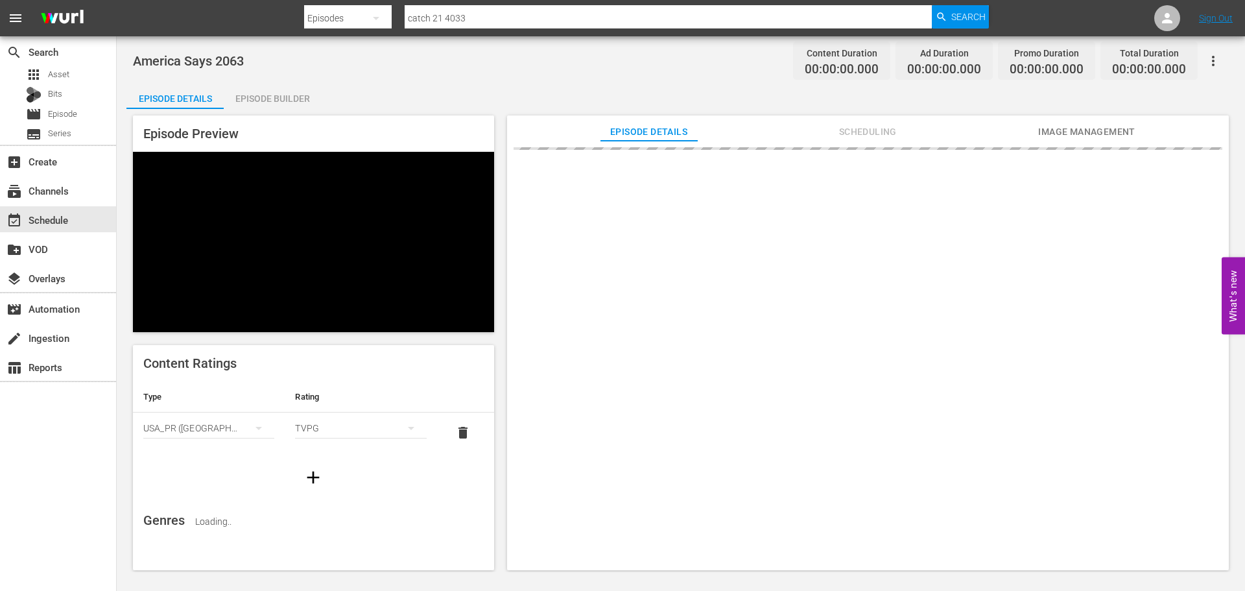
click at [250, 110] on div "Episode Preview Content Ratings Type Rating Select Rating Type USA_PR (United S…" at bounding box center [680, 344] width 1109 height 471
click at [257, 97] on div "Episode Builder" at bounding box center [272, 98] width 97 height 31
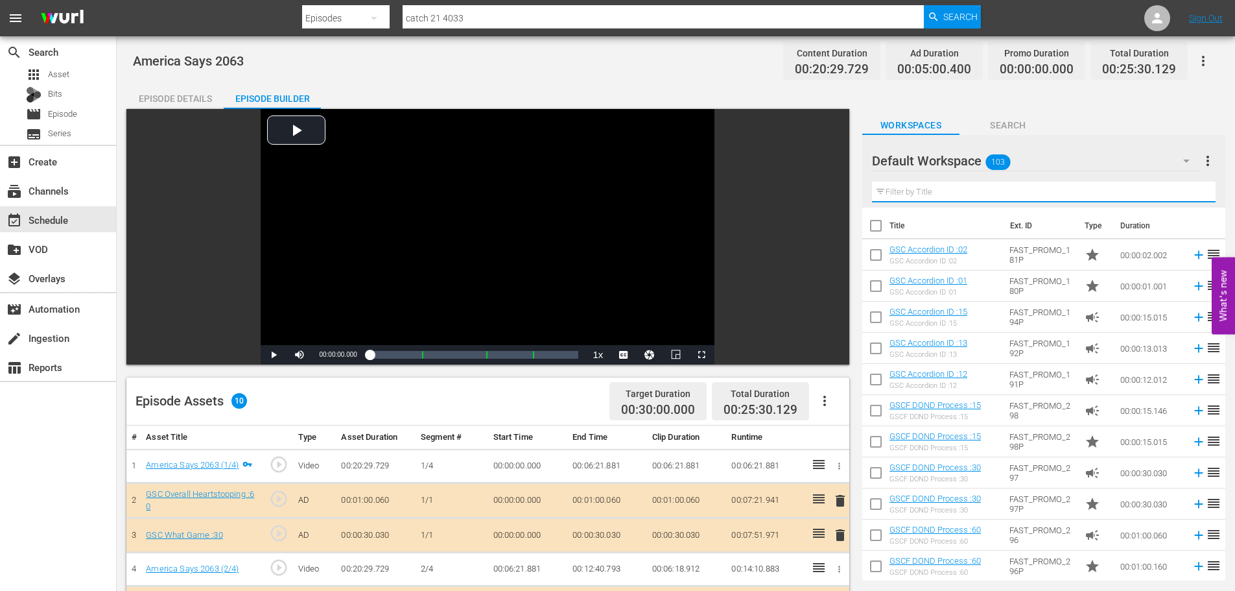
drag, startPoint x: 1003, startPoint y: 191, endPoint x: 1006, endPoint y: 202, distance: 11.3
click at [1003, 191] on input "text" at bounding box center [1044, 192] width 344 height 21
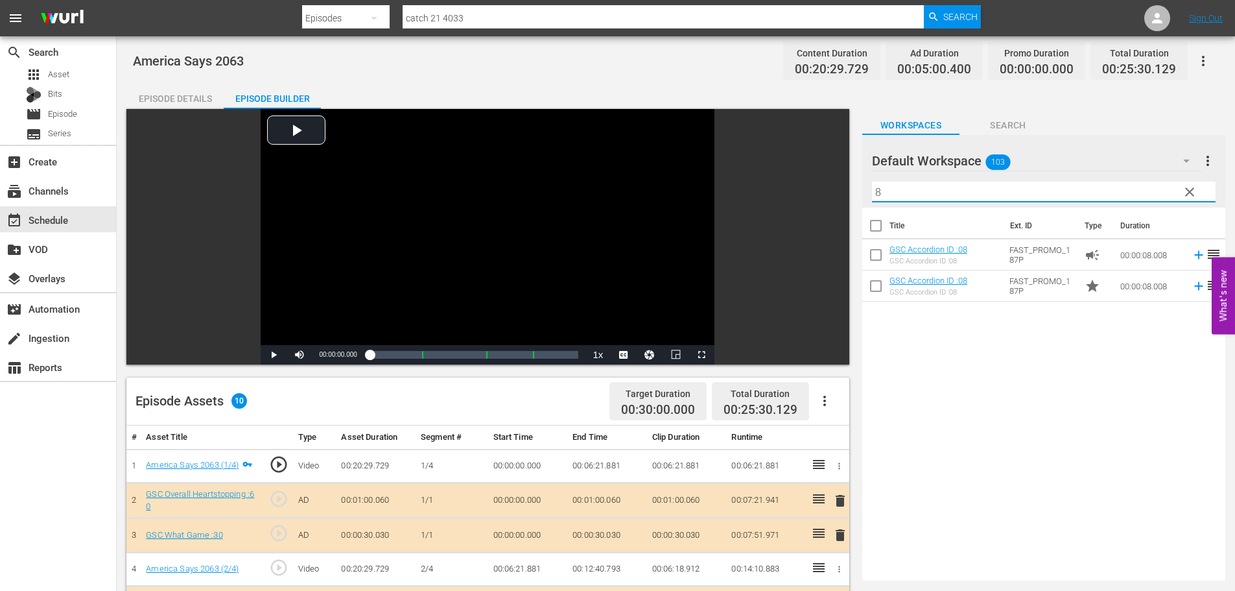
type input "8"
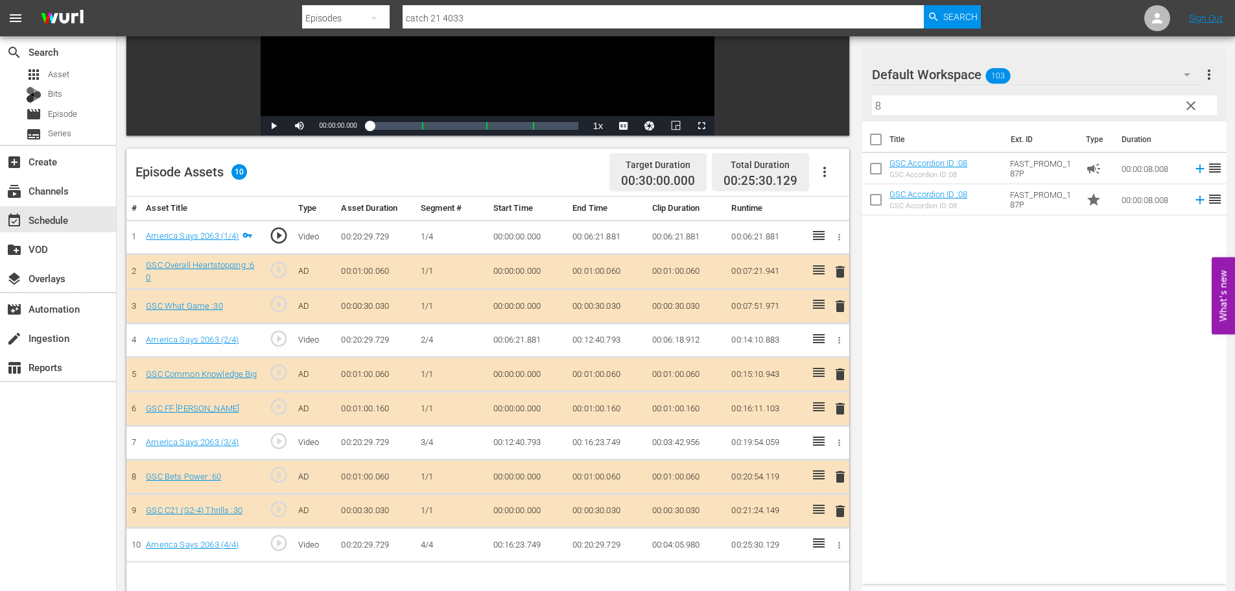
scroll to position [324, 0]
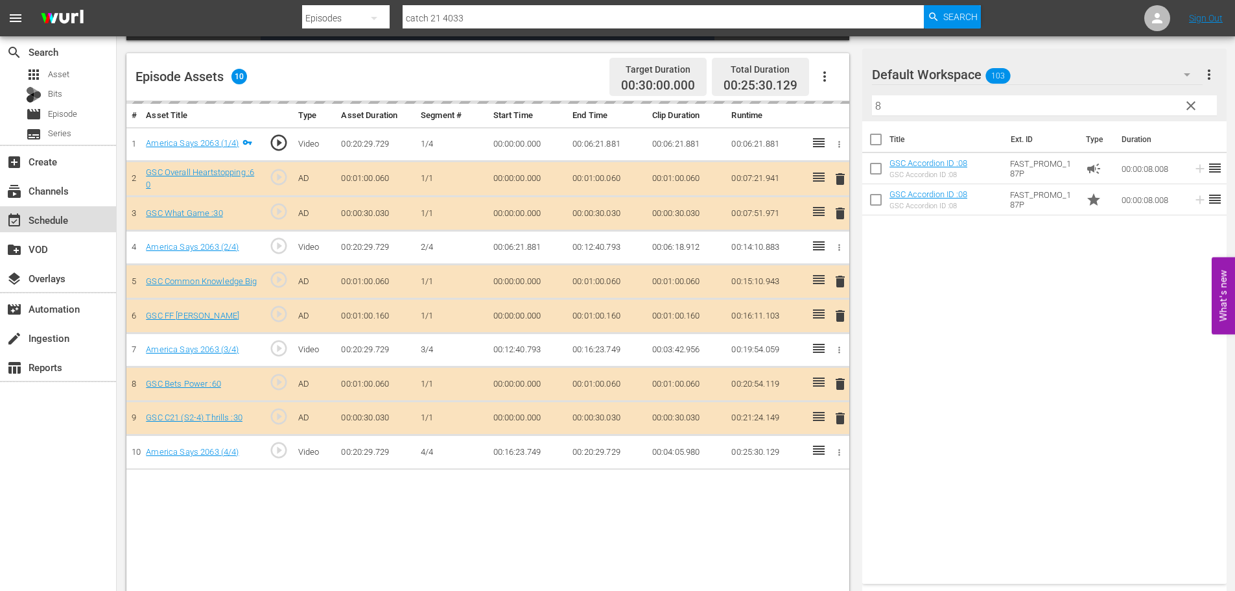
click at [83, 223] on div "event_available Schedule" at bounding box center [58, 219] width 116 height 26
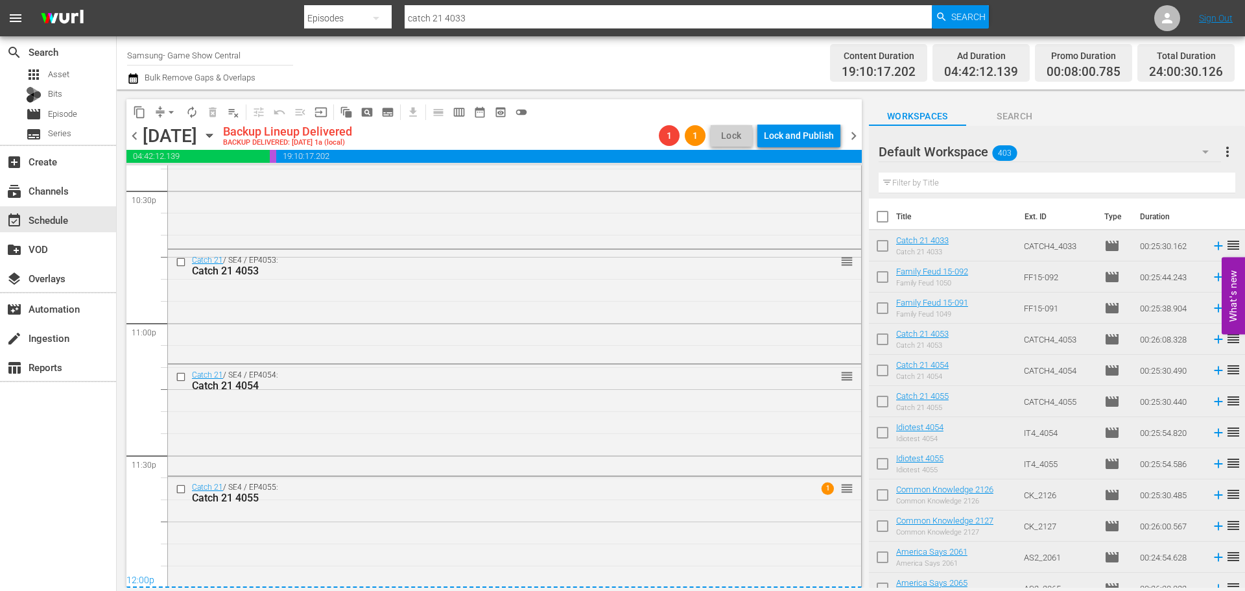
scroll to position [5929, 0]
click at [494, 548] on div "Catch 21 / SE4 / EP4055: Catch 21 4055 1 reorder" at bounding box center [514, 529] width 693 height 108
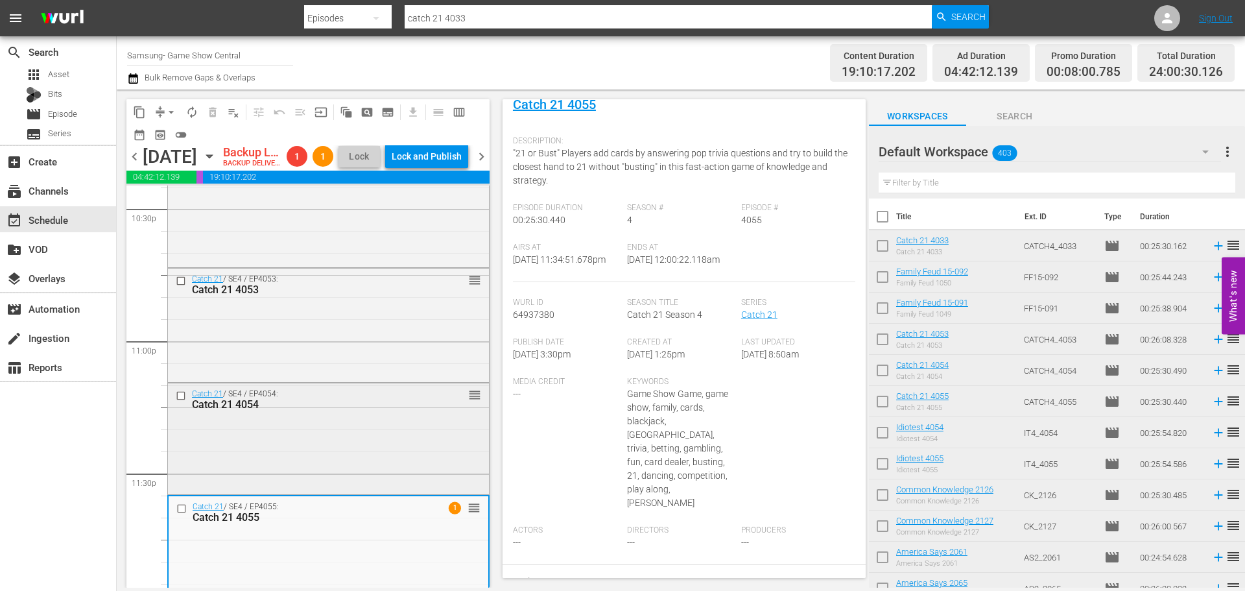
scroll to position [0, 0]
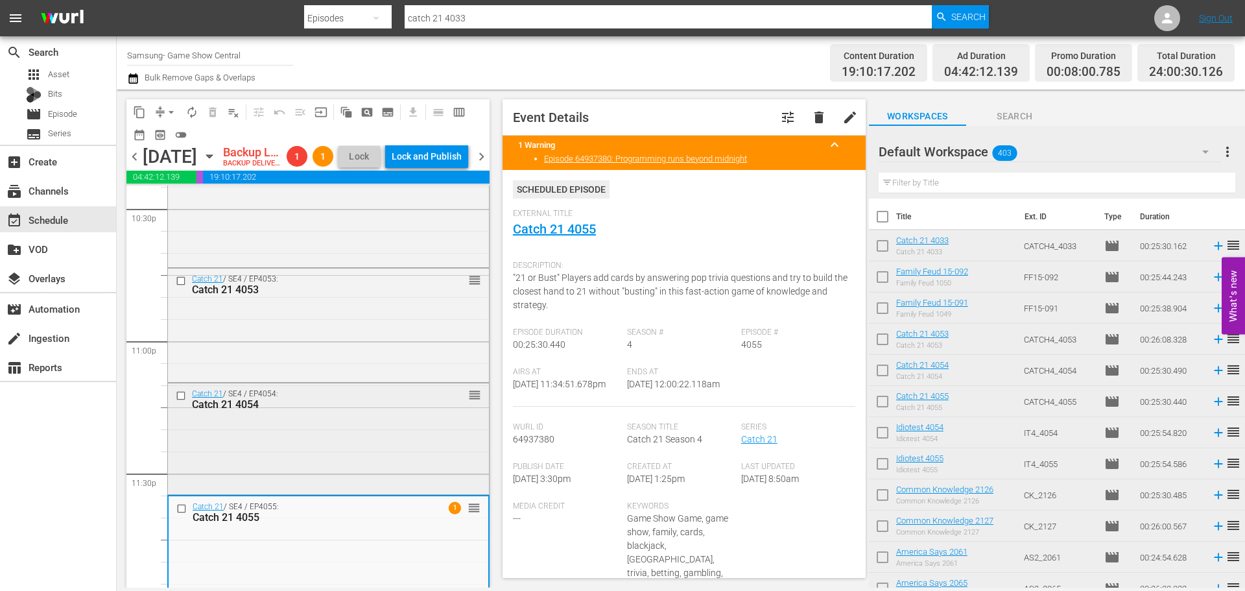
click at [390, 465] on div "Catch 21 / SE4 / EP4054: Catch 21 4054 reorder" at bounding box center [328, 437] width 321 height 108
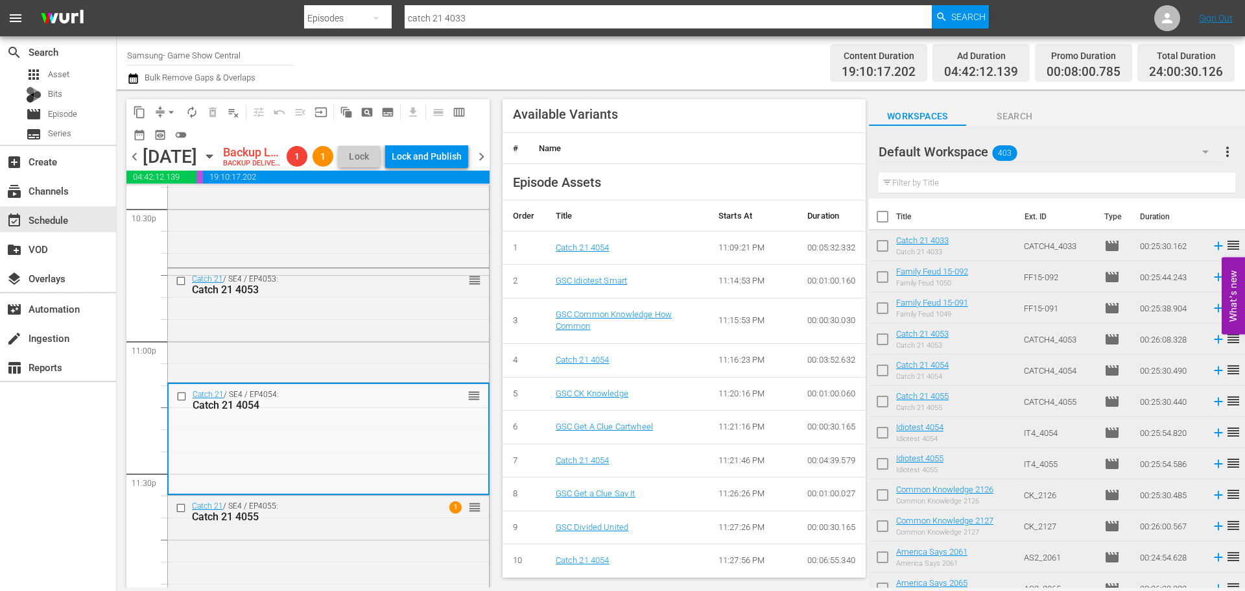
scroll to position [492, 0]
click at [357, 341] on div "Catch 21 / SE4 / EP4053: Catch 21 4053 reorder" at bounding box center [328, 324] width 321 height 112
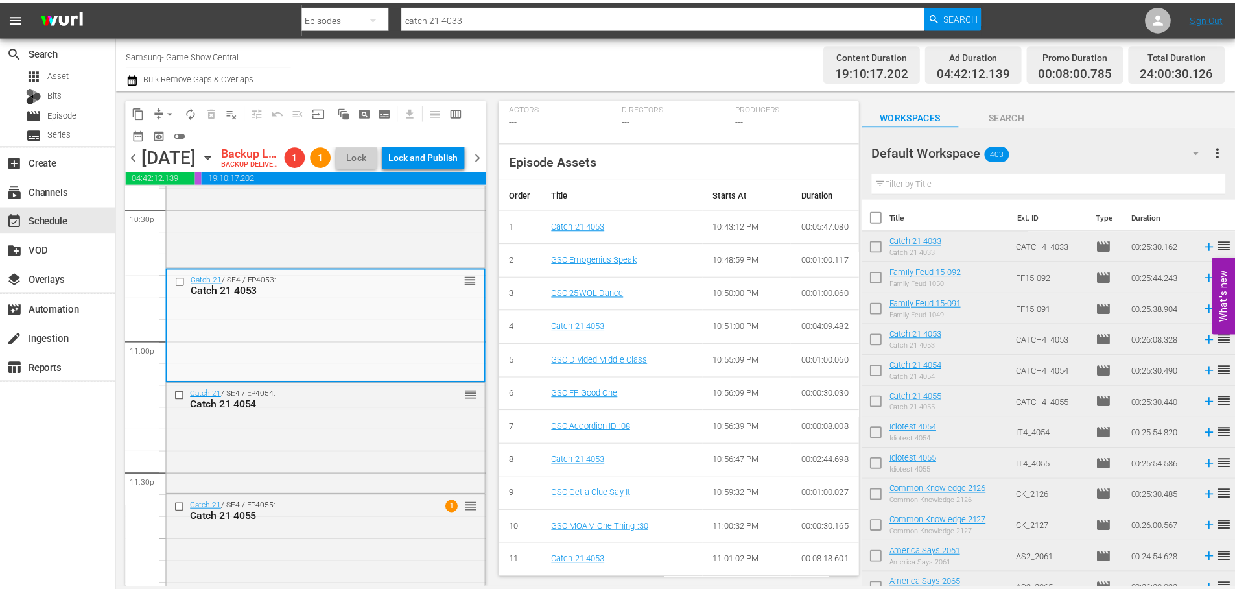
scroll to position [0, 0]
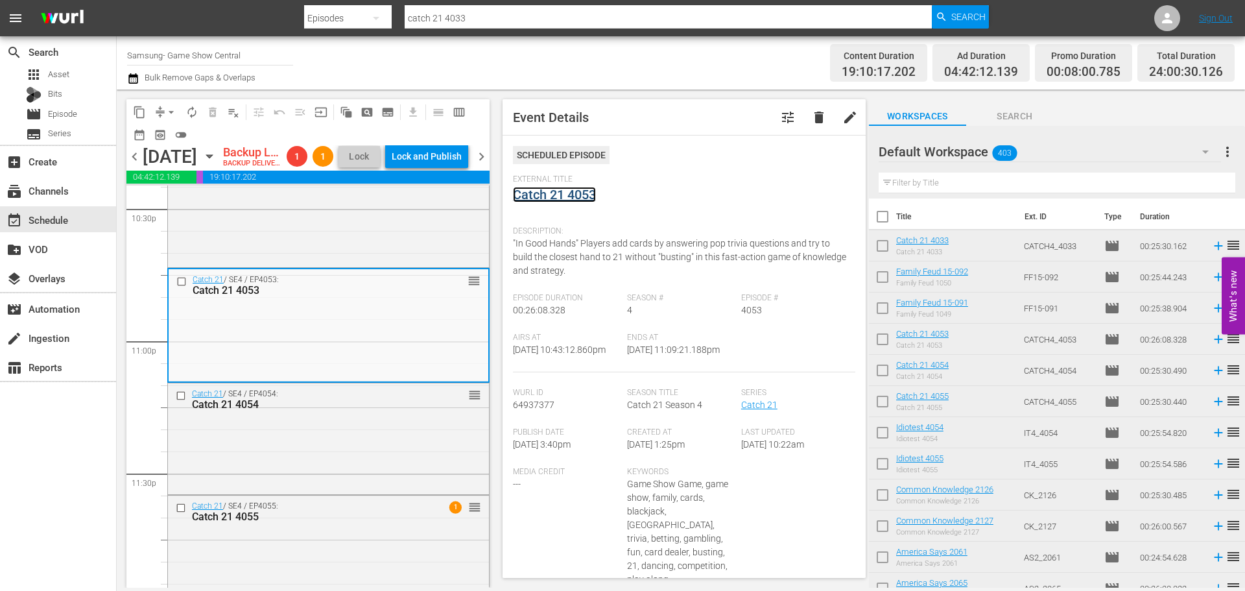
click at [578, 191] on link "Catch 21 4053" at bounding box center [554, 195] width 83 height 16
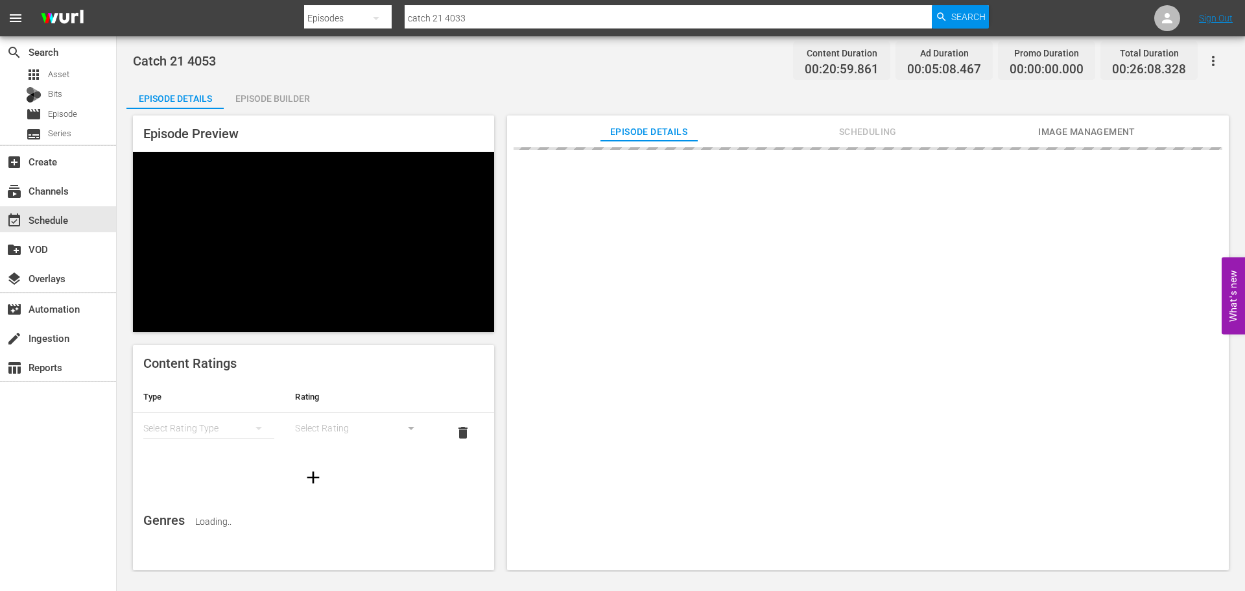
click at [289, 117] on div "Episode Preview" at bounding box center [313, 223] width 361 height 217
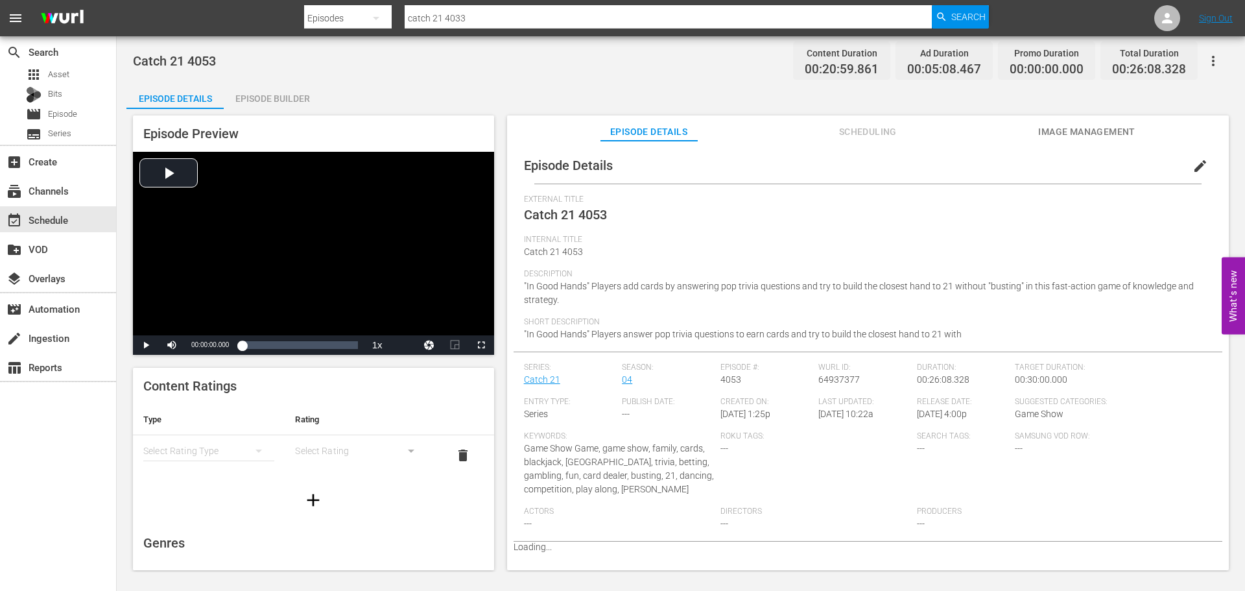
click at [287, 99] on div "Episode Builder" at bounding box center [272, 98] width 97 height 31
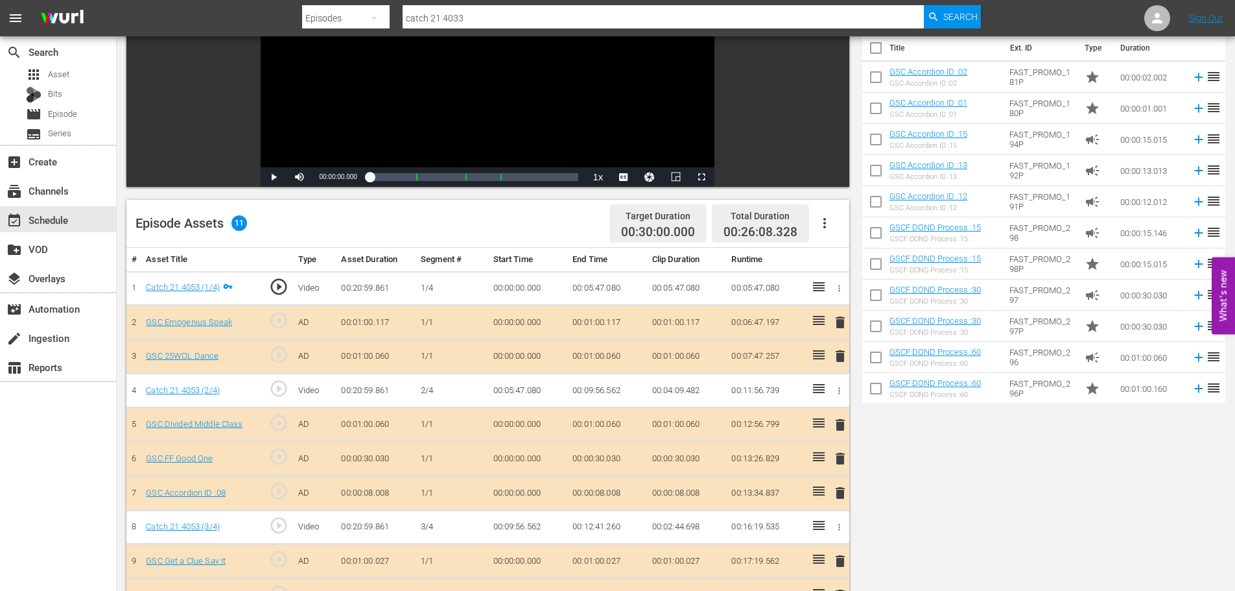
scroll to position [338, 0]
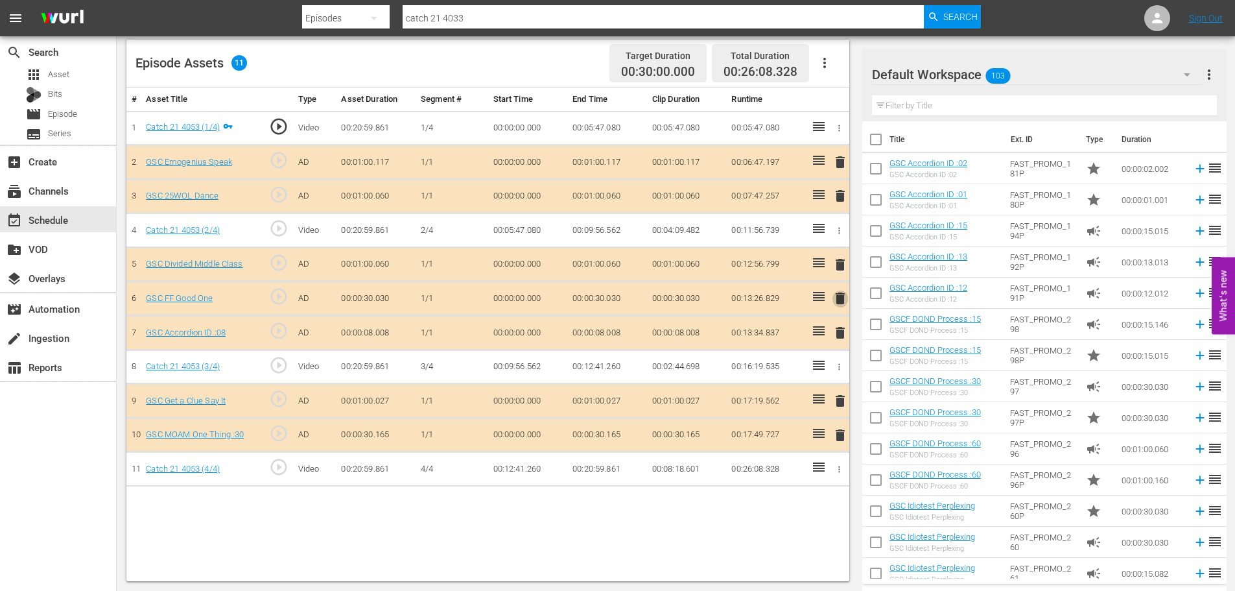
click at [842, 301] on span "delete" at bounding box center [841, 299] width 16 height 16
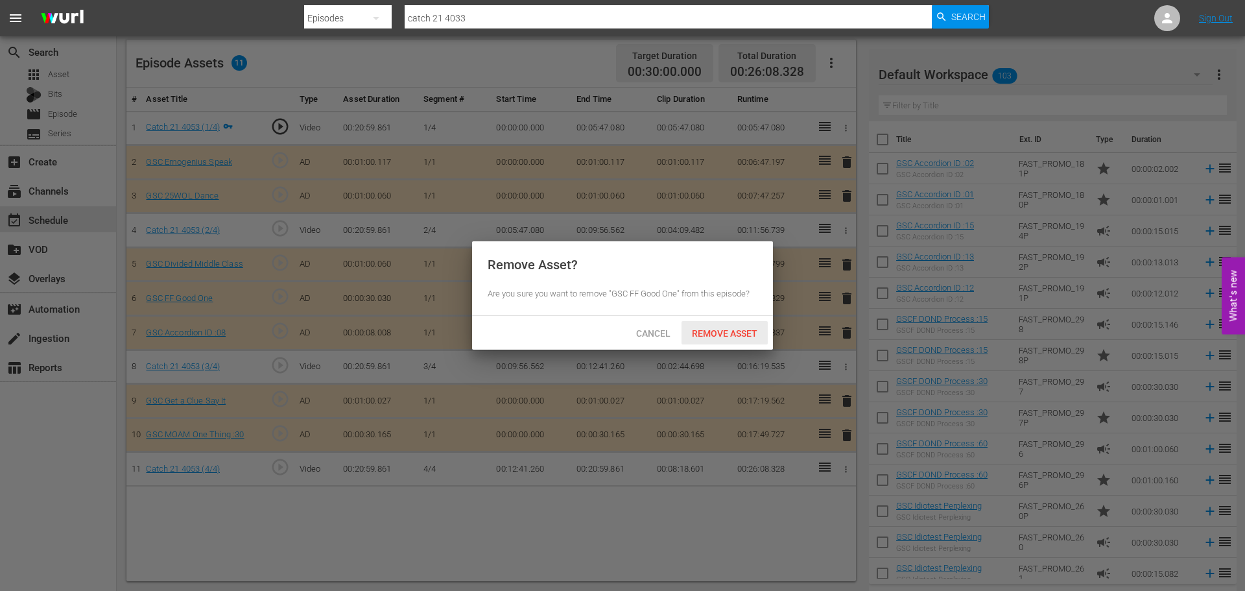
click at [754, 324] on div "Remove Asset" at bounding box center [725, 333] width 86 height 24
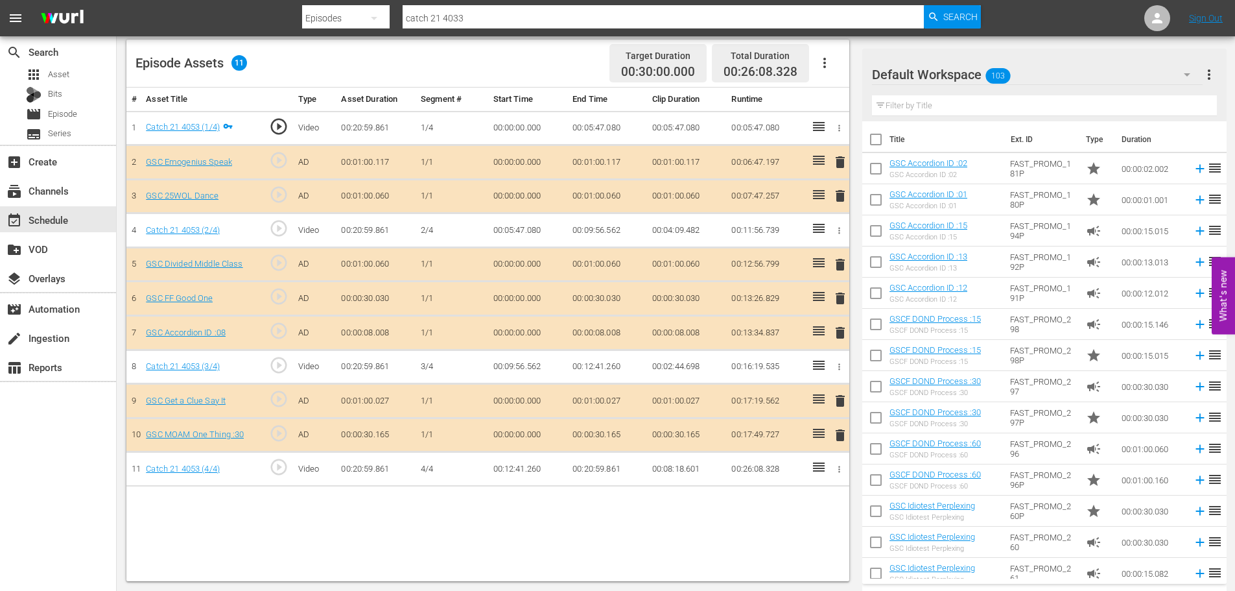
click at [842, 333] on span "delete" at bounding box center [841, 333] width 16 height 16
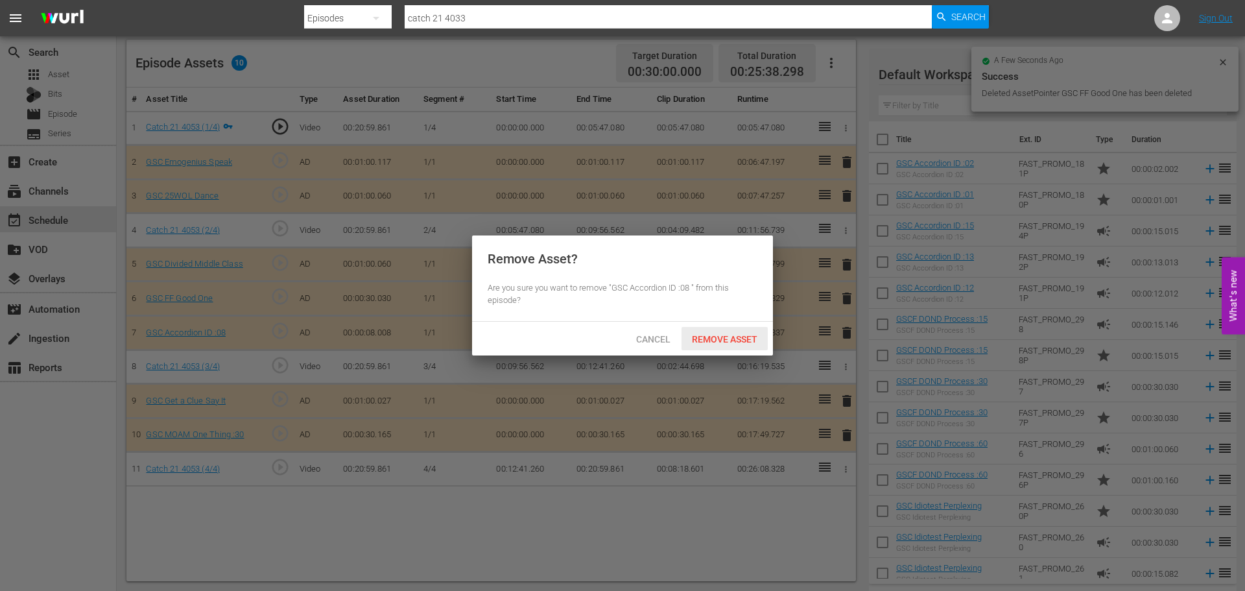
click at [726, 329] on div "Remove Asset" at bounding box center [725, 339] width 86 height 24
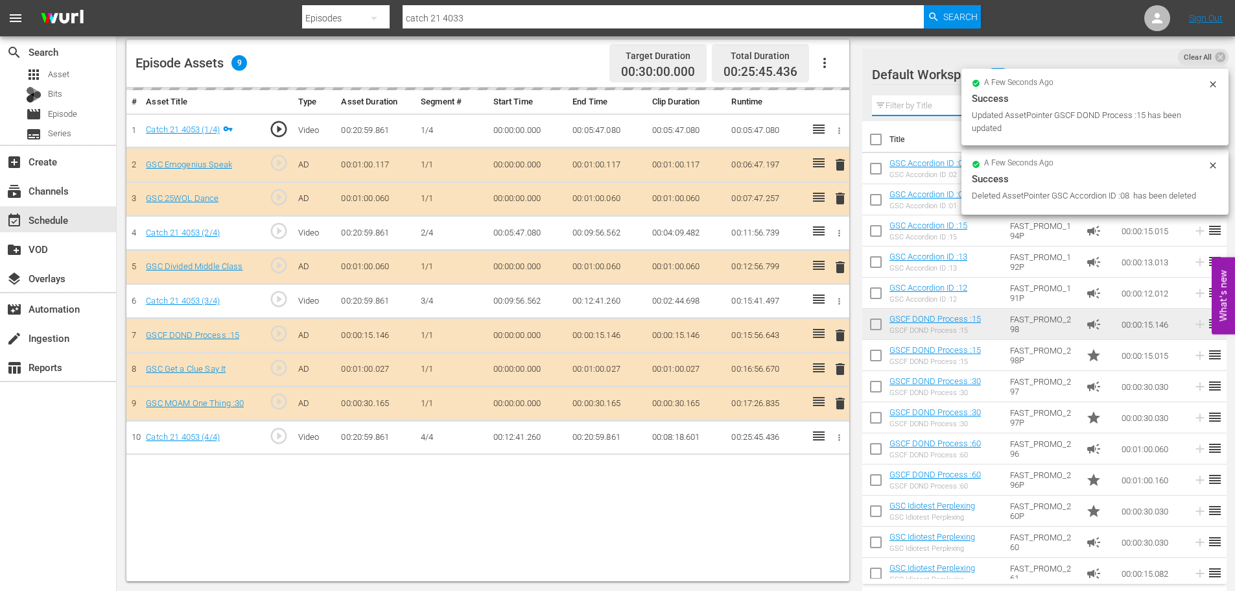
click at [903, 104] on input "text" at bounding box center [1044, 105] width 345 height 21
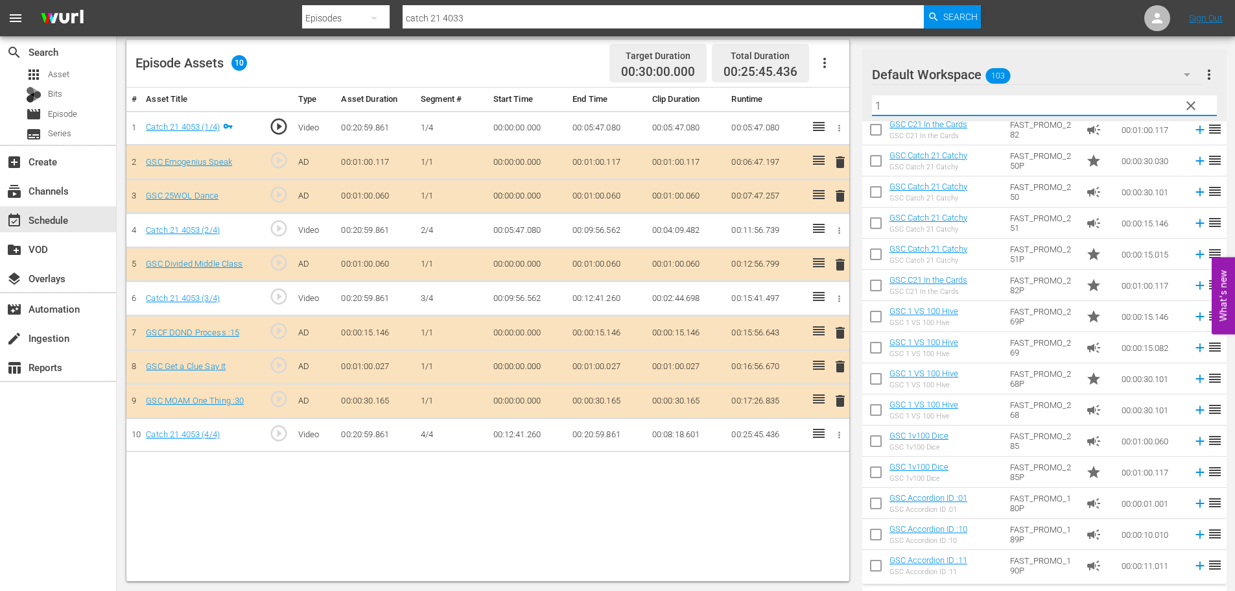
scroll to position [508, 0]
type input "1"
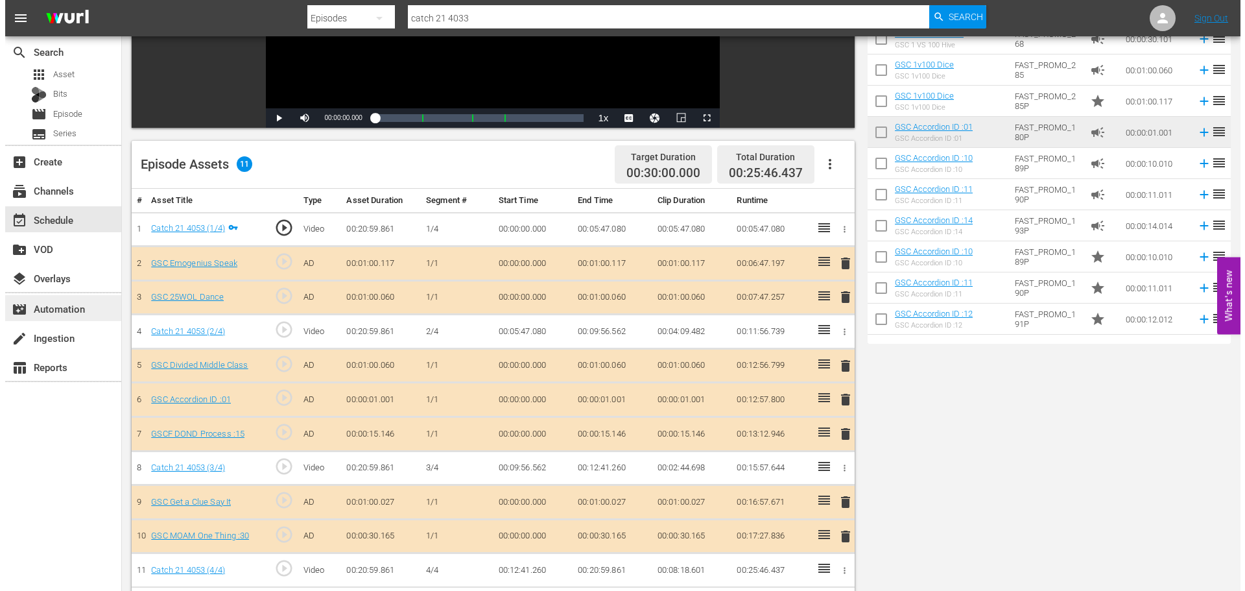
scroll to position [0, 0]
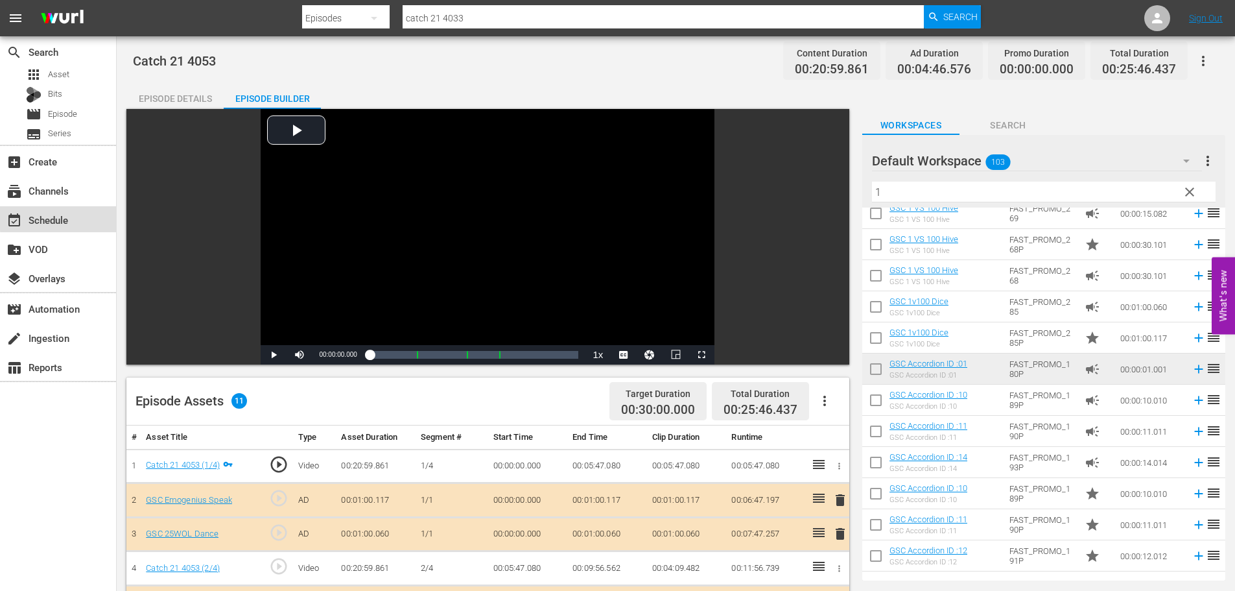
click at [109, 217] on div "event_available Schedule" at bounding box center [58, 219] width 116 height 26
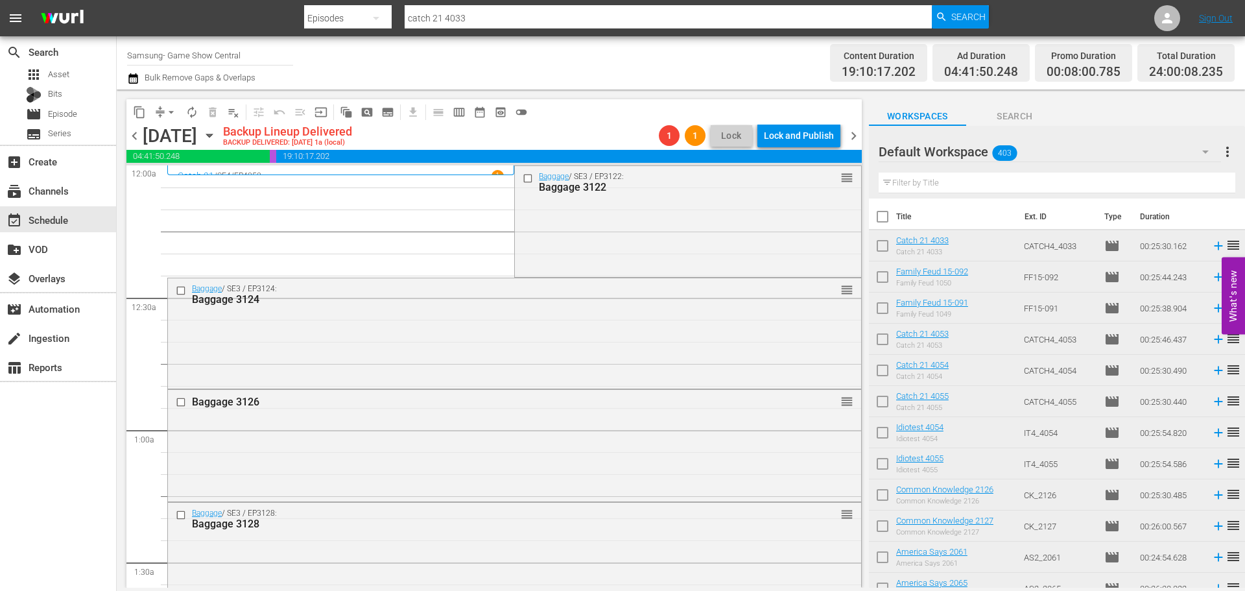
click at [167, 111] on span "arrow_drop_down" at bounding box center [171, 112] width 13 height 13
click at [184, 139] on li "Align to Midnight" at bounding box center [172, 138] width 136 height 21
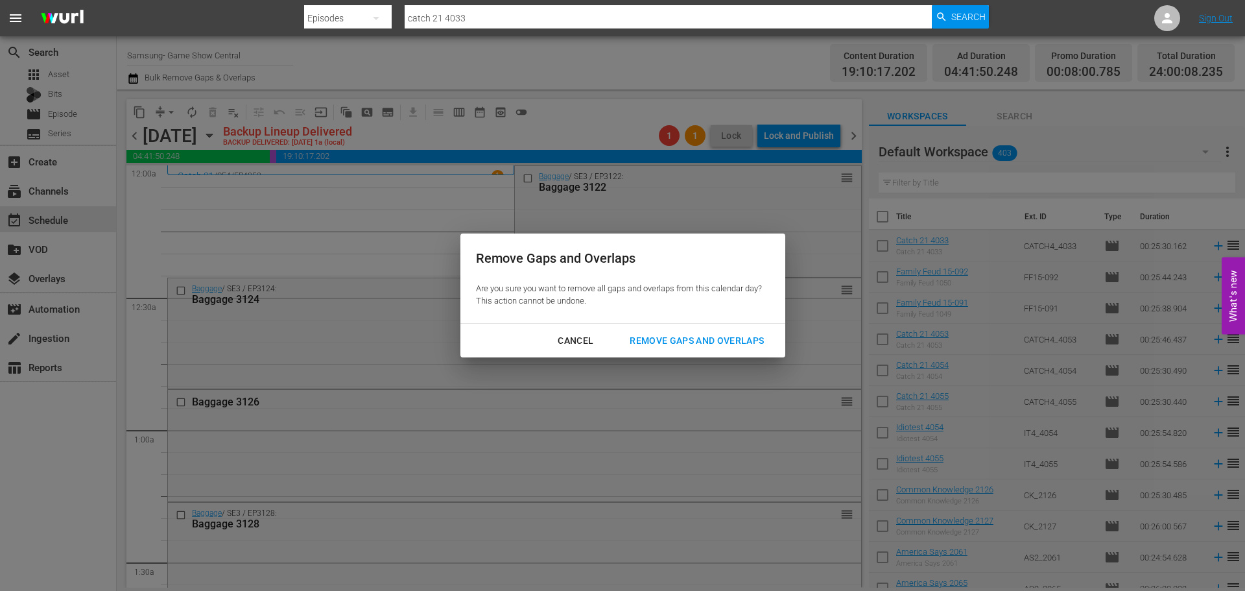
click at [661, 339] on div "Remove Gaps and Overlaps" at bounding box center [696, 341] width 155 height 16
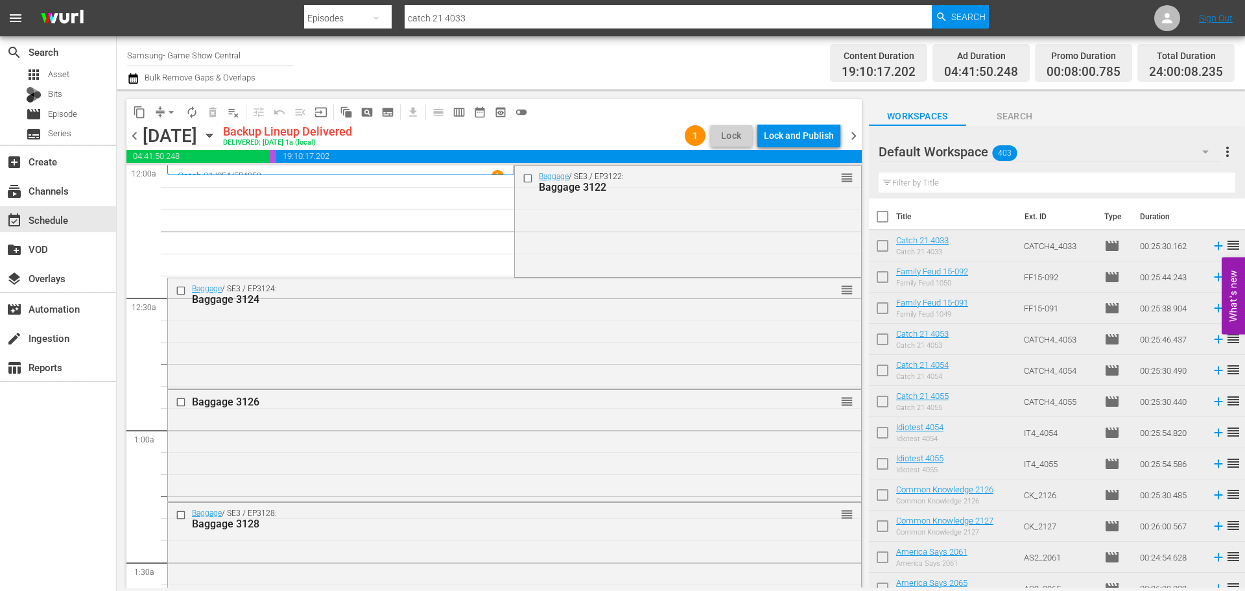
scroll to position [5928, 0]
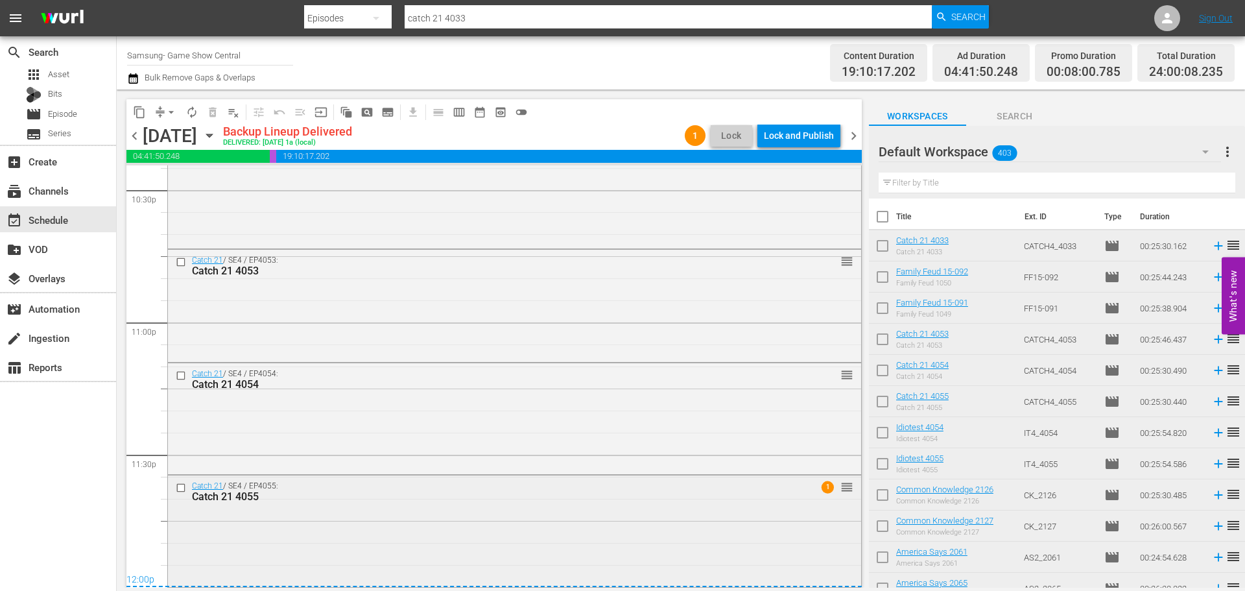
click at [440, 530] on div "Catch 21 / SE4 / EP4055: Catch 21 4055 1 reorder" at bounding box center [514, 529] width 693 height 108
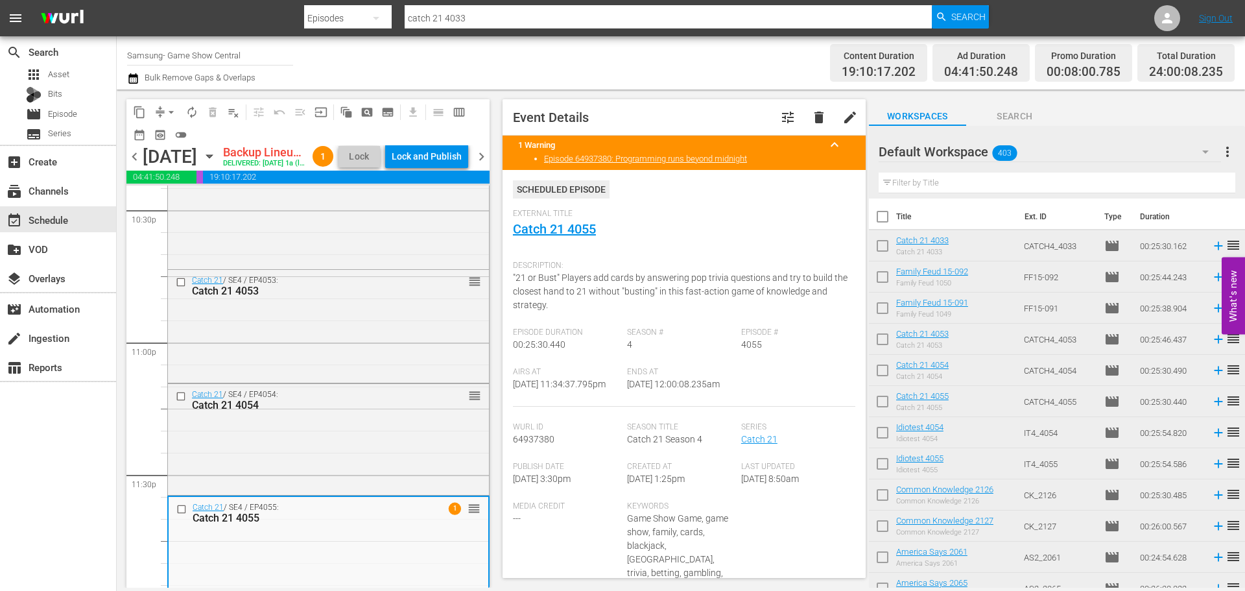
scroll to position [514, 0]
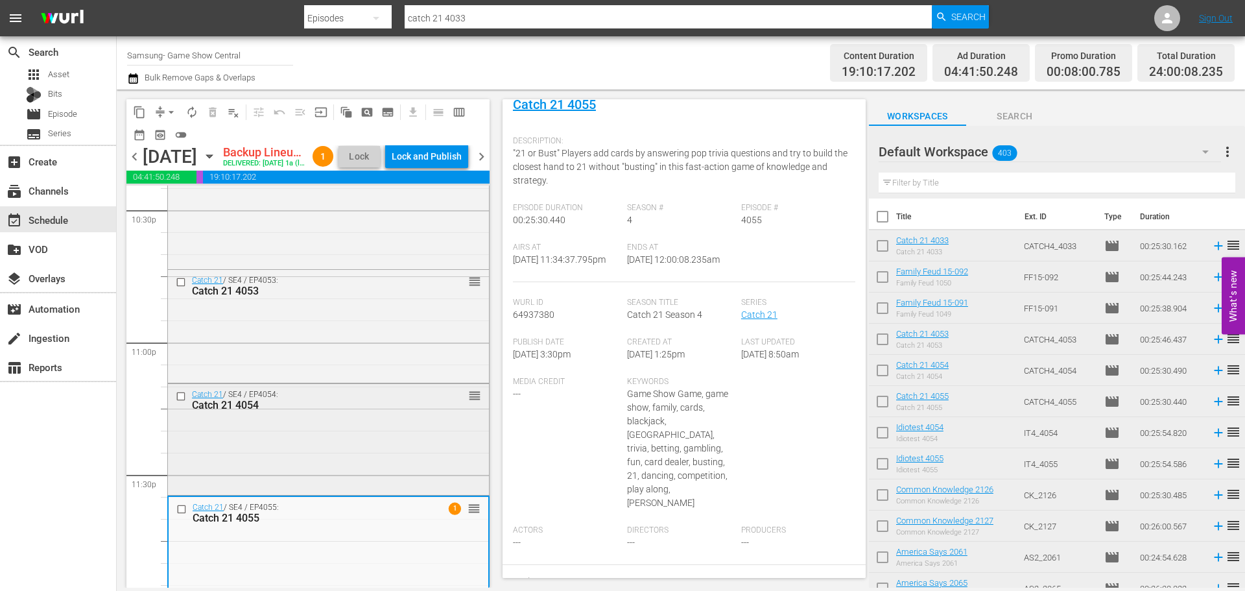
click at [351, 483] on div "Catch 21 / SE4 / EP4054: Catch 21 4054 reorder" at bounding box center [328, 438] width 321 height 108
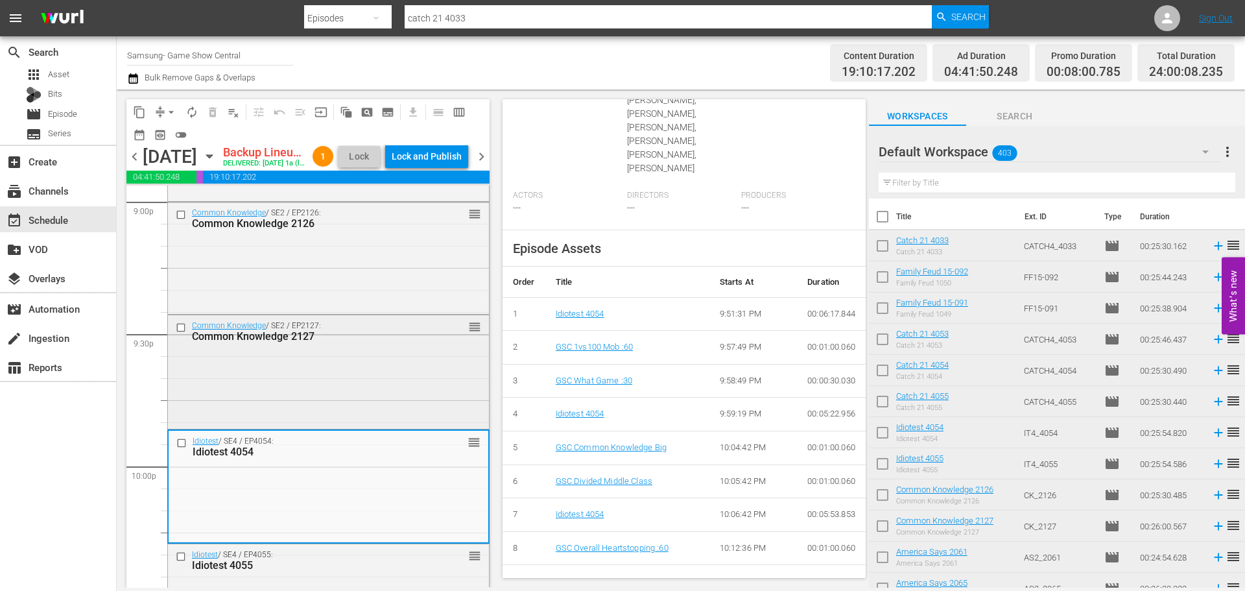
scroll to position [5539, 0]
click at [383, 378] on div "Common Knowledge / SE2 / EP2127: Common Knowledge 2127 reorder" at bounding box center [328, 371] width 321 height 111
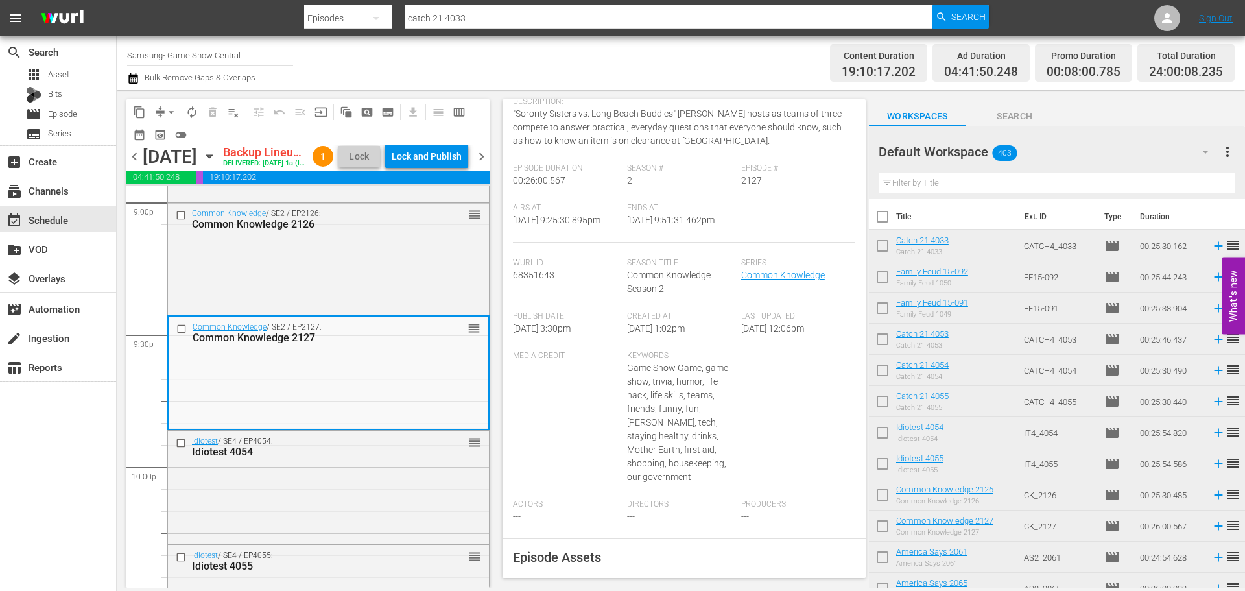
scroll to position [506, 0]
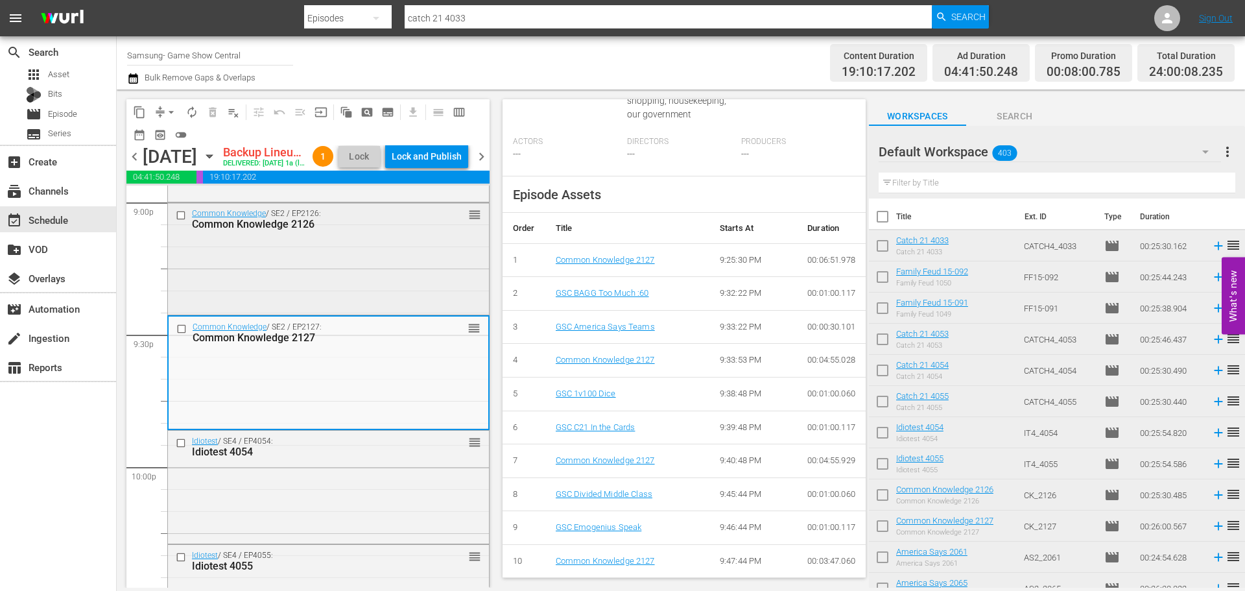
click at [431, 235] on div "Common Knowledge / SE2 / EP2126: Common Knowledge 2126 reorder" at bounding box center [328, 219] width 321 height 32
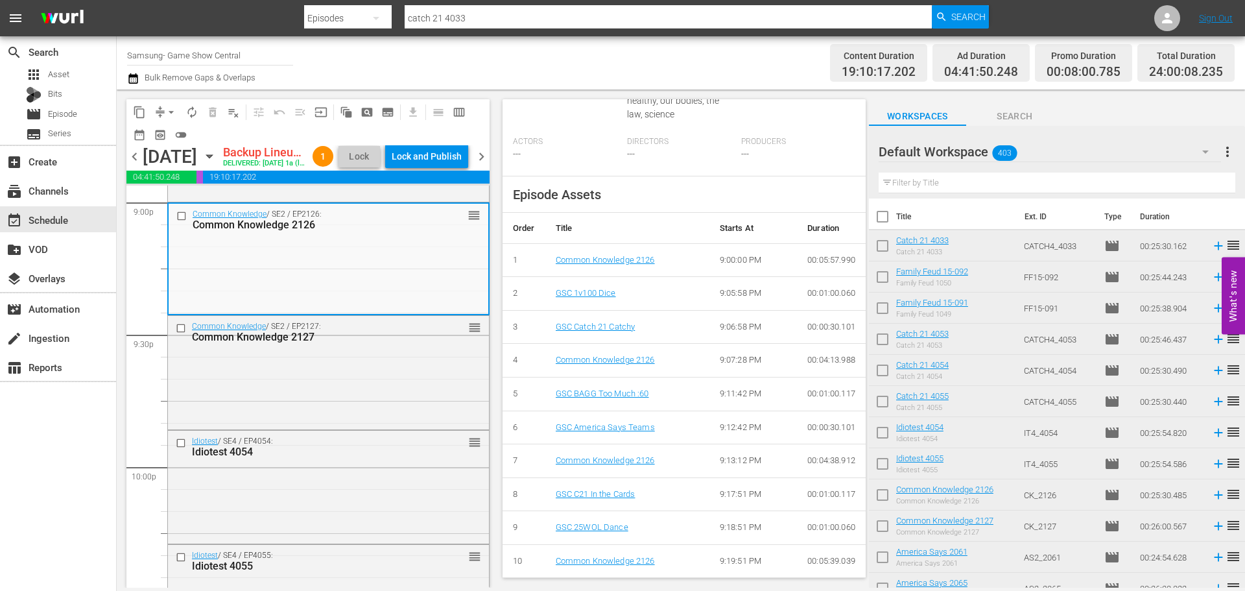
scroll to position [5970, 0]
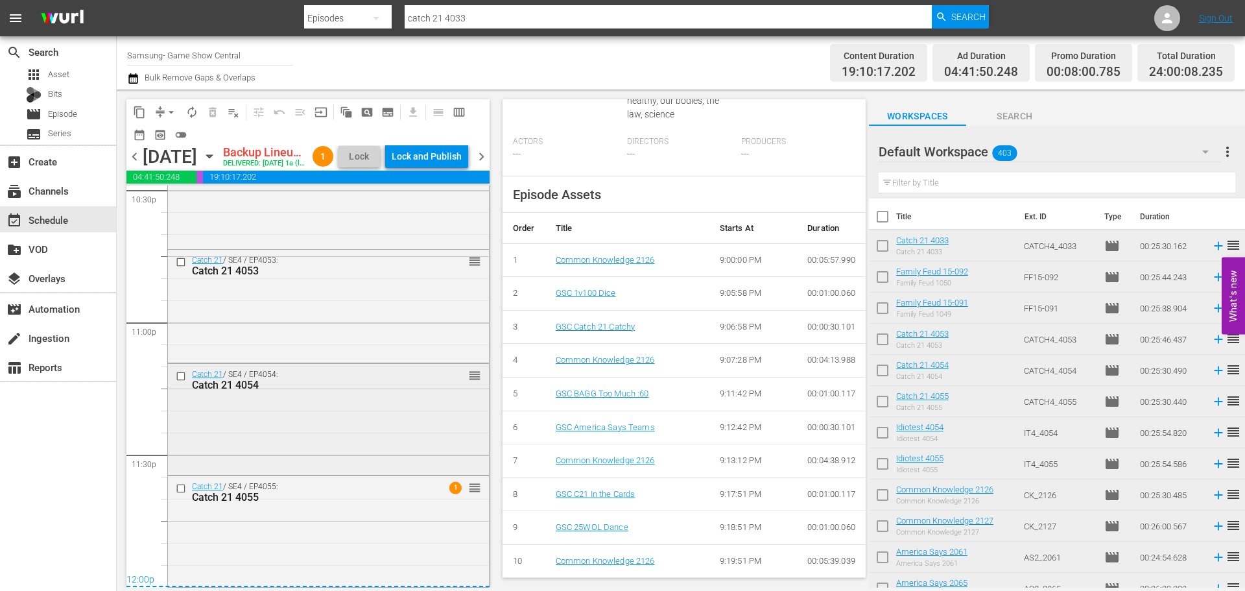
click at [412, 433] on div "Catch 21 / SE4 / EP4054: Catch 21 4054 reorder" at bounding box center [328, 418] width 321 height 108
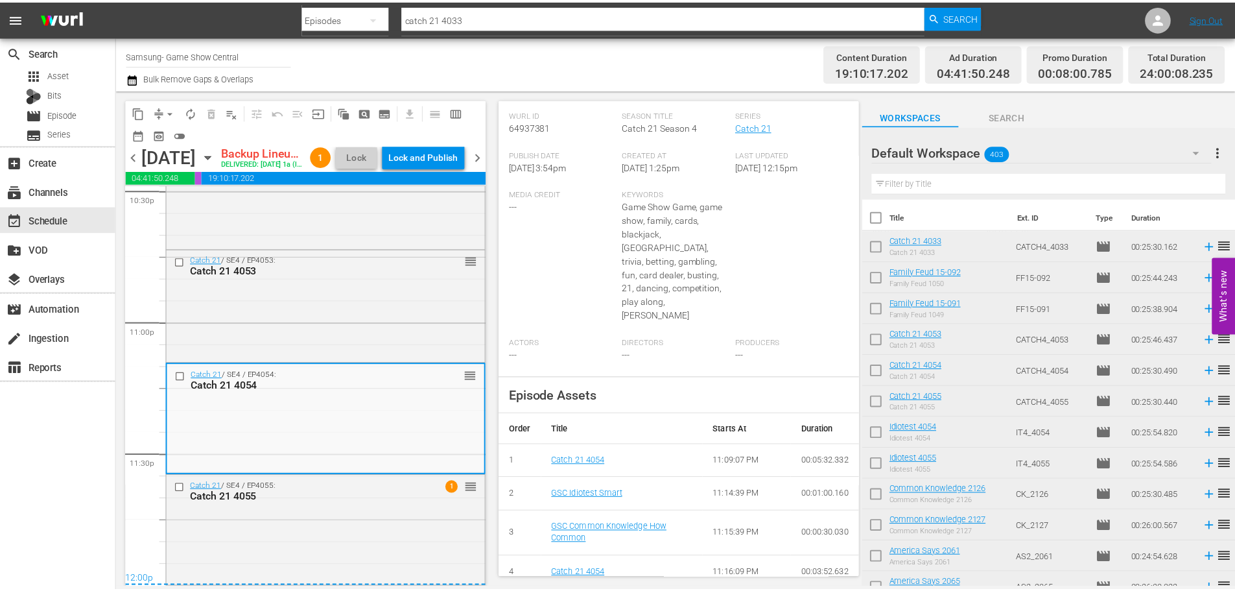
scroll to position [0, 0]
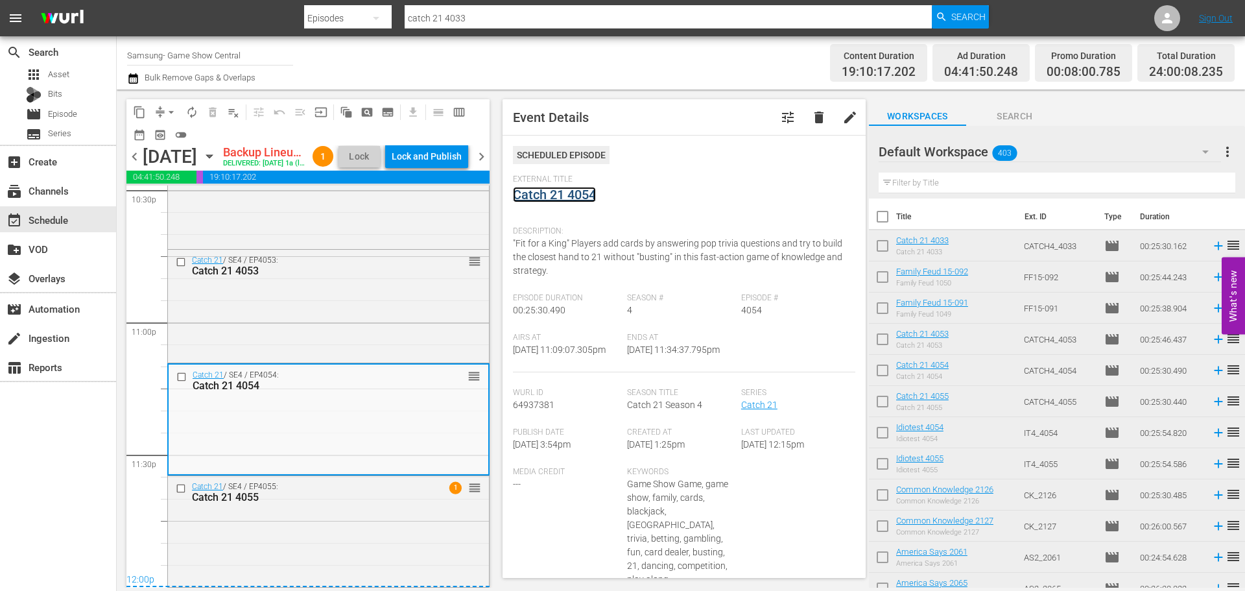
click at [530, 198] on link "Catch 21 4054" at bounding box center [554, 195] width 83 height 16
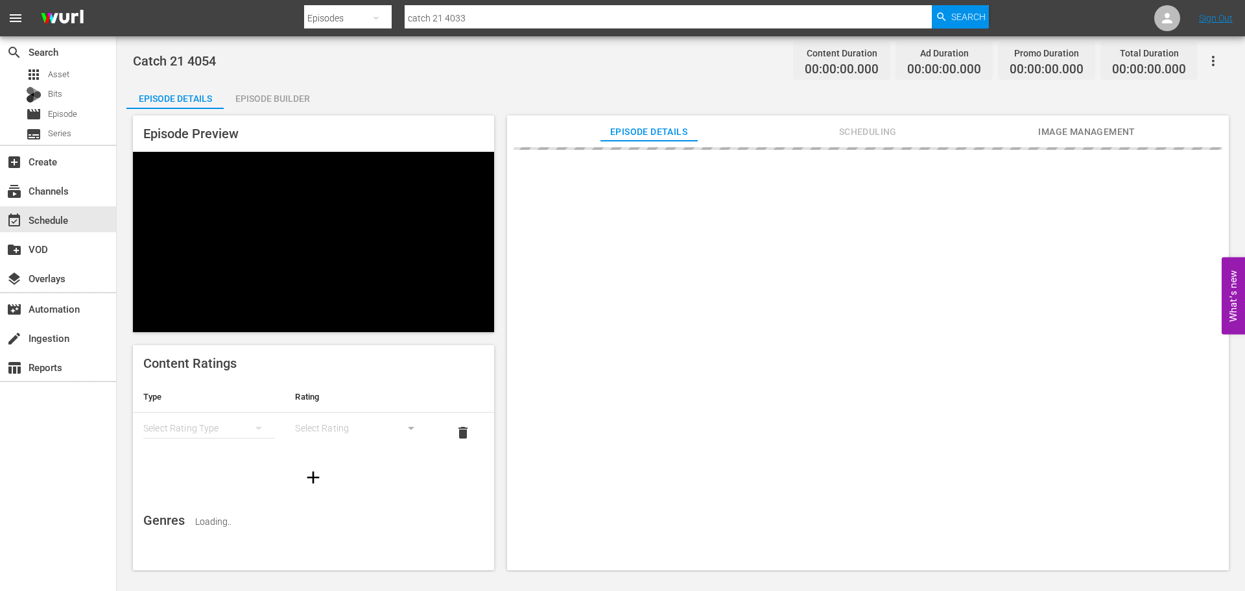
click at [285, 93] on div "Episode Builder" at bounding box center [272, 98] width 97 height 31
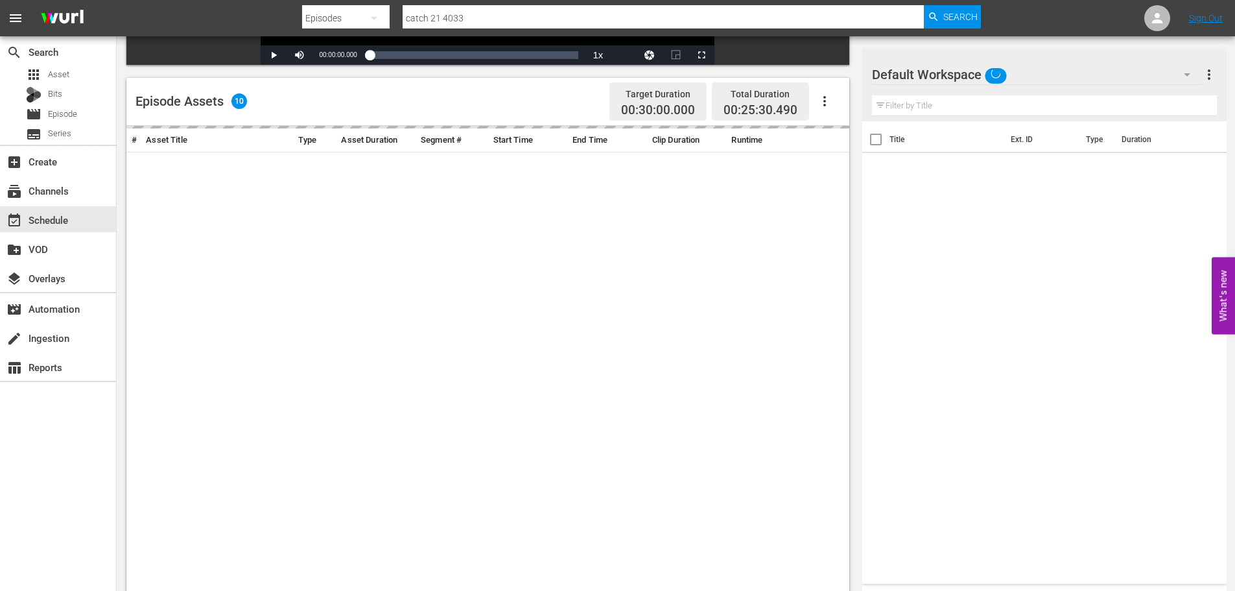
scroll to position [338, 0]
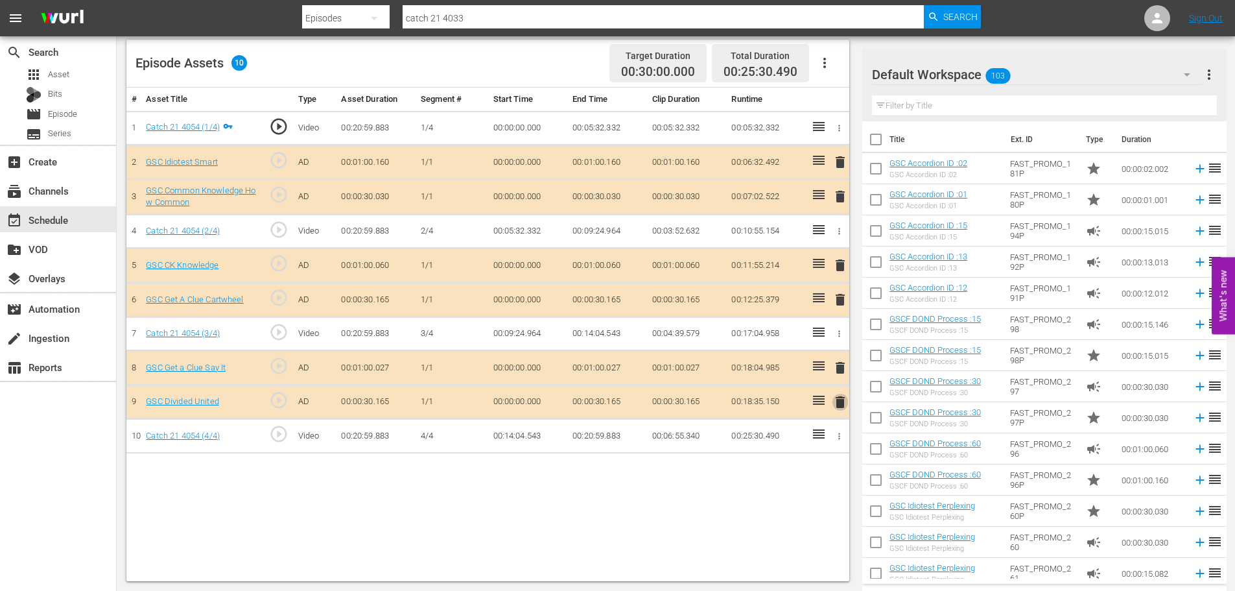
click at [836, 408] on span "delete" at bounding box center [841, 402] width 16 height 16
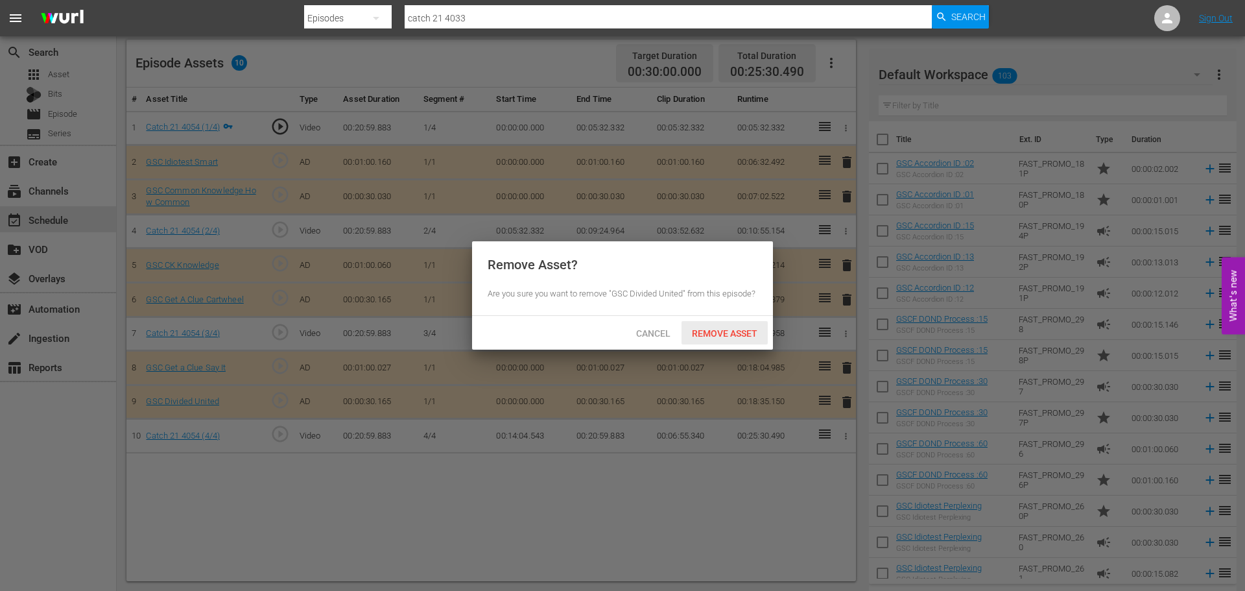
click at [718, 337] on span "Remove Asset" at bounding box center [725, 333] width 86 height 10
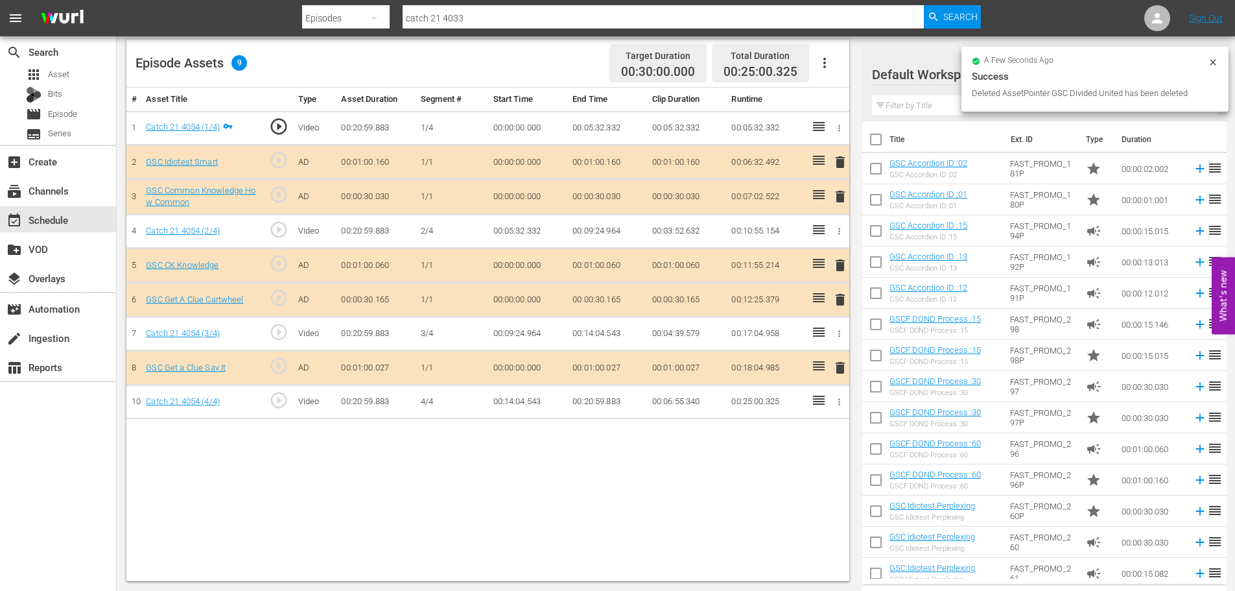
click at [923, 102] on input "text" at bounding box center [1044, 105] width 345 height 21
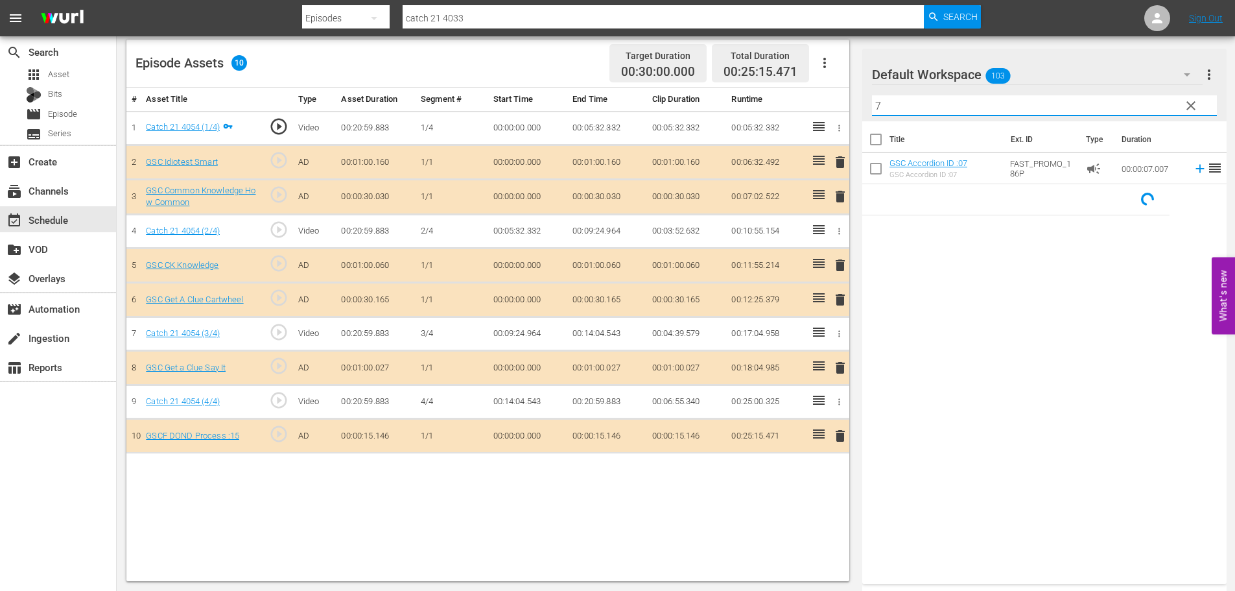
type input "7"
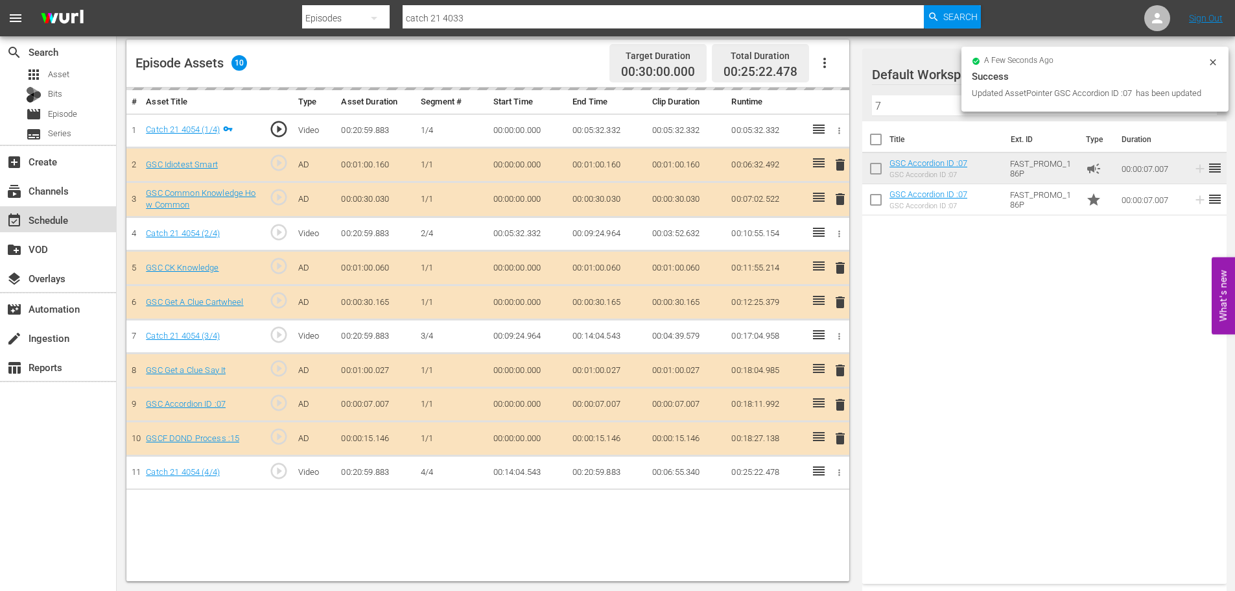
click at [43, 219] on div "event_available Schedule" at bounding box center [36, 218] width 73 height 12
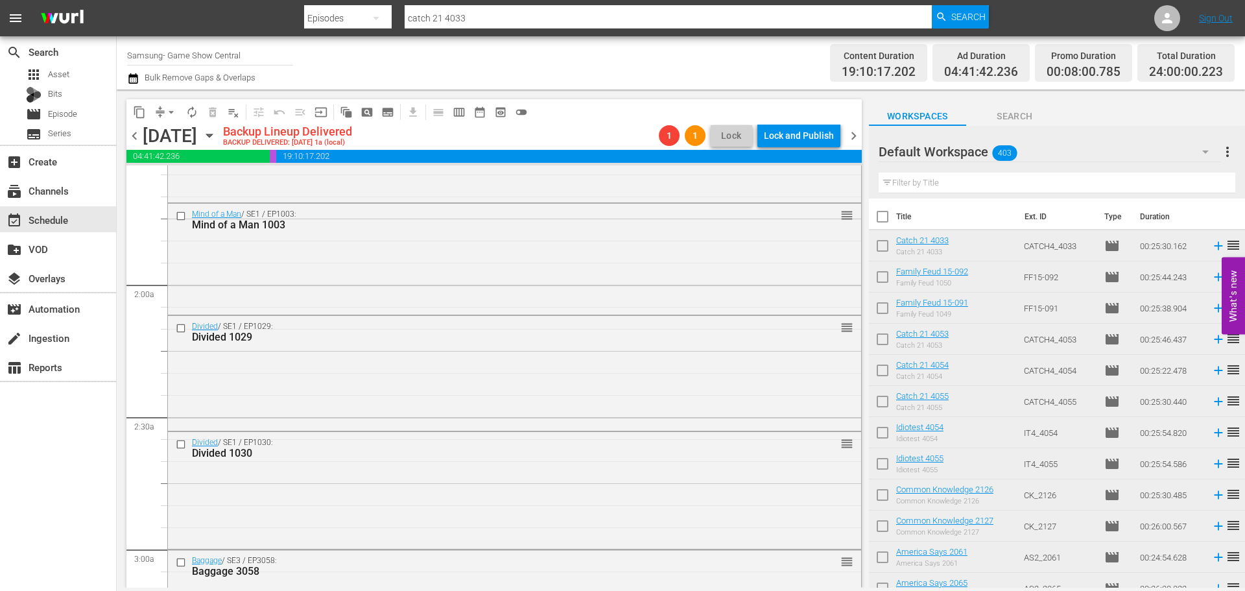
scroll to position [454, 0]
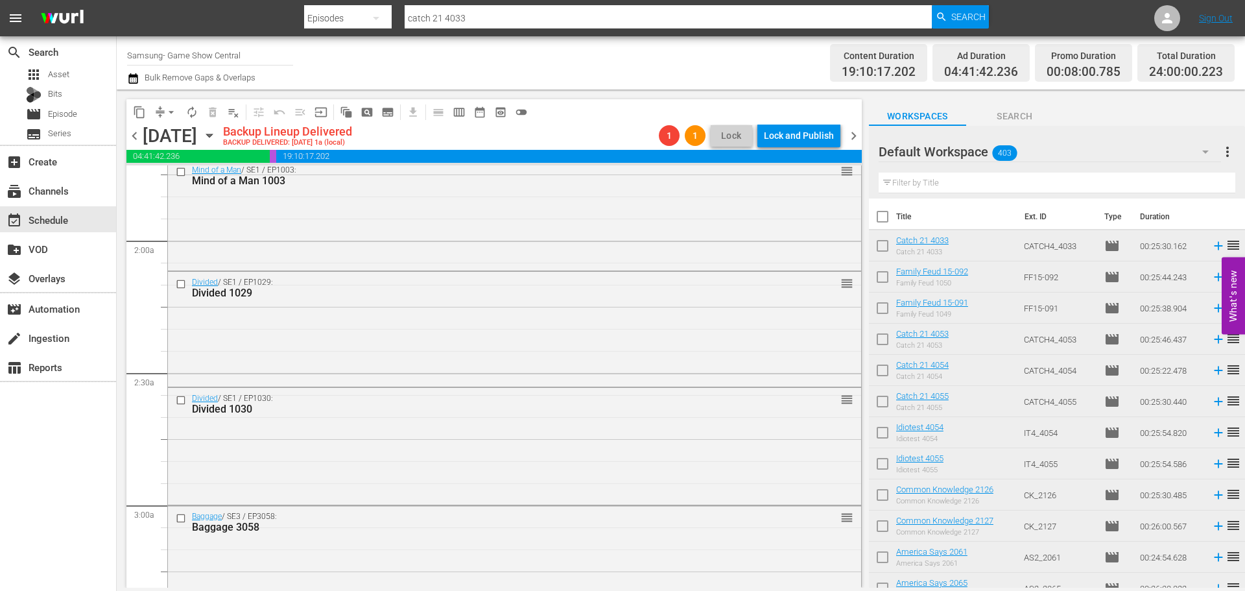
click at [169, 106] on span "arrow_drop_down" at bounding box center [171, 112] width 13 height 13
click at [182, 126] on ul "Align to Midnight Align to First Episode Align to End of Previous Day" at bounding box center [172, 160] width 136 height 75
click at [189, 139] on li "Align to Midnight" at bounding box center [172, 138] width 136 height 21
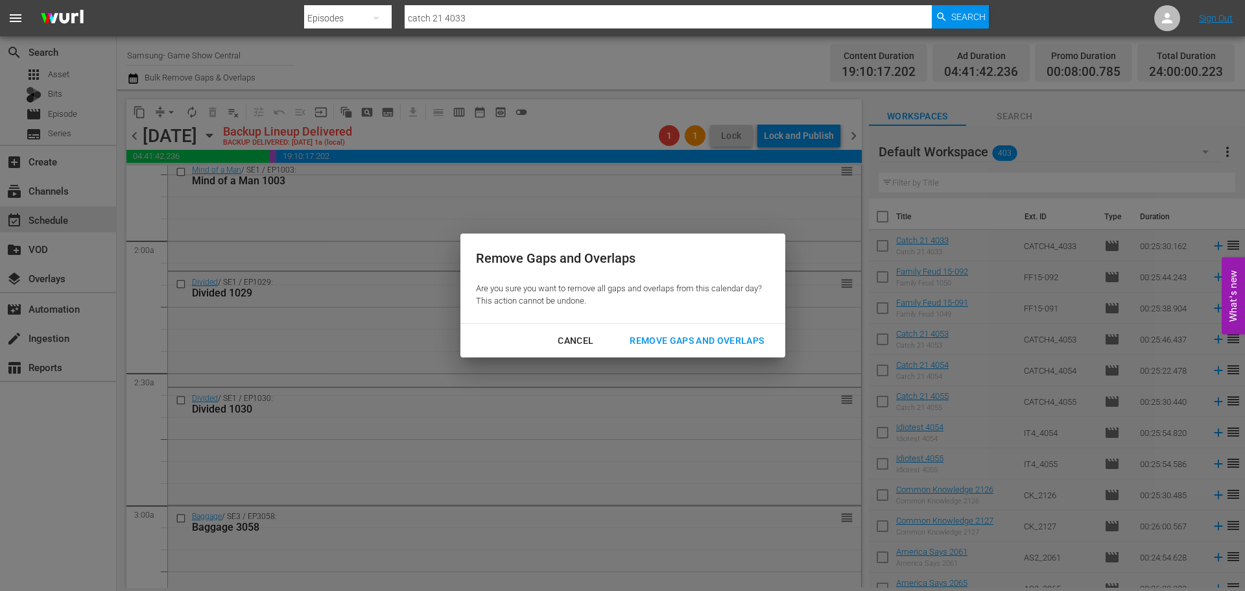
click at [694, 327] on div "Cancel Remove Gaps and Overlaps" at bounding box center [622, 341] width 325 height 34
click at [694, 331] on button "Remove Gaps and Overlaps" at bounding box center [696, 341] width 165 height 24
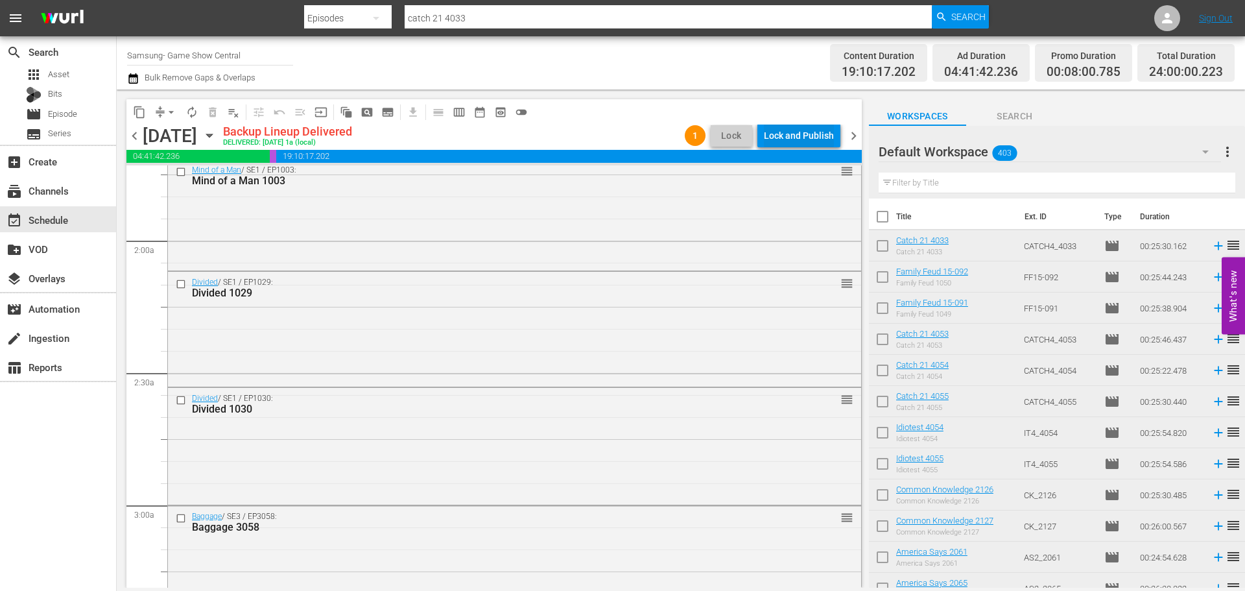
click at [837, 137] on button "Lock and Publish" at bounding box center [798, 135] width 83 height 23
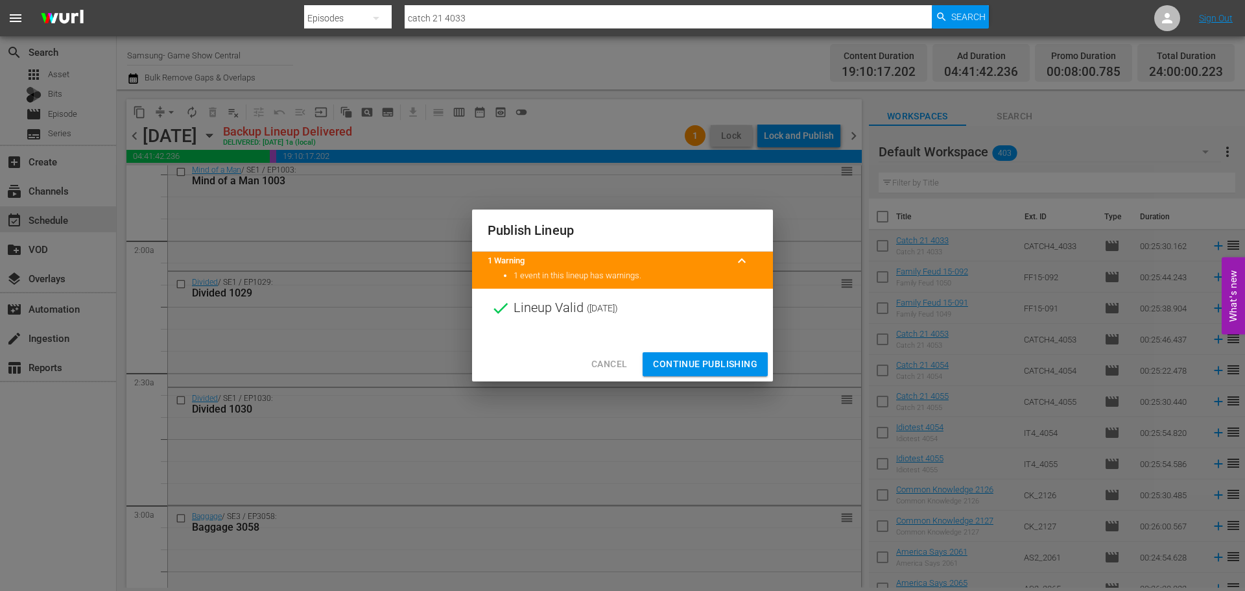
click at [717, 364] on span "Continue Publishing" at bounding box center [705, 364] width 104 height 16
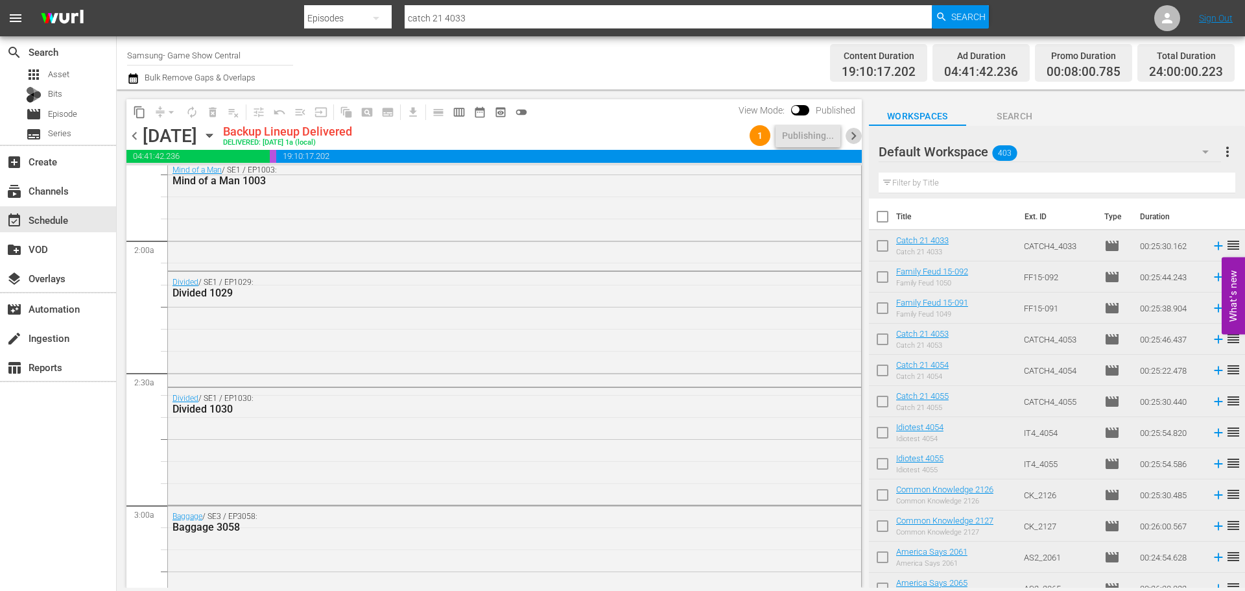
click at [860, 130] on span "chevron_right" at bounding box center [854, 136] width 16 height 16
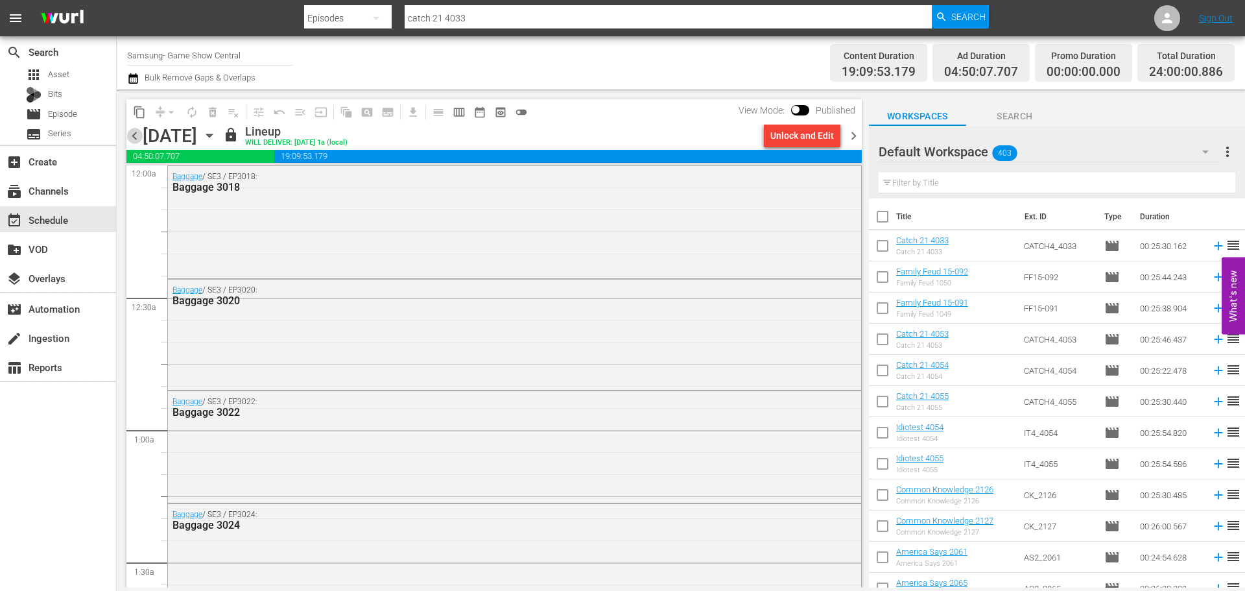
click at [137, 137] on span "chevron_left" at bounding box center [134, 136] width 16 height 16
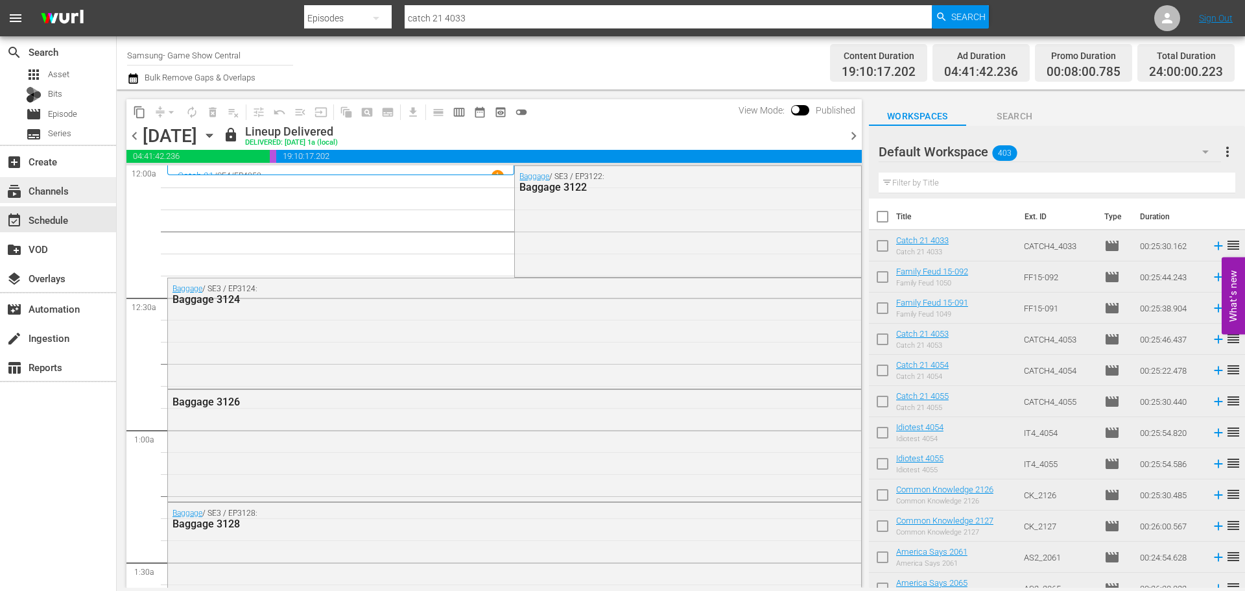
click at [38, 191] on div "subscriptions Channels" at bounding box center [36, 189] width 73 height 12
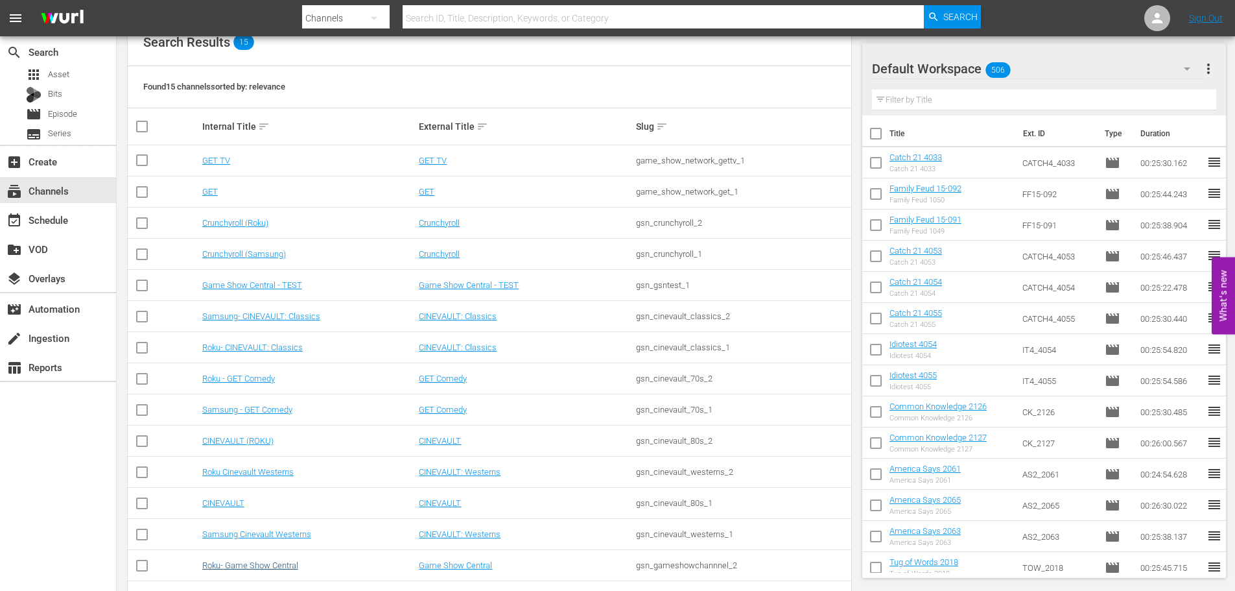
scroll to position [194, 0]
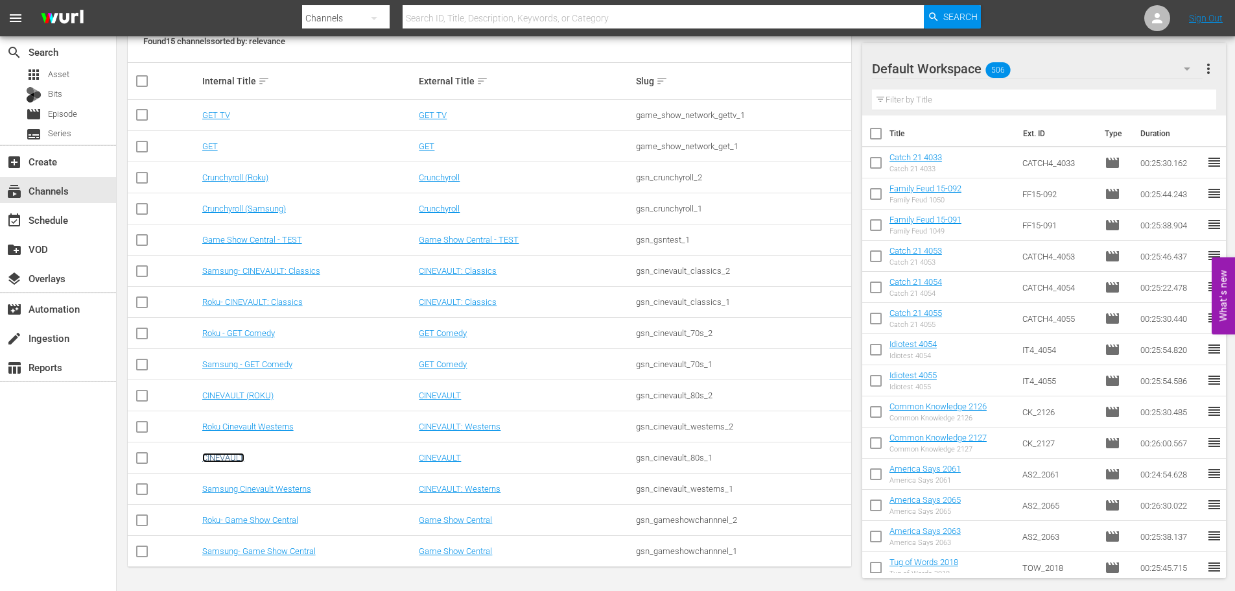
click at [227, 458] on link "CINEVAULT" at bounding box center [223, 458] width 42 height 10
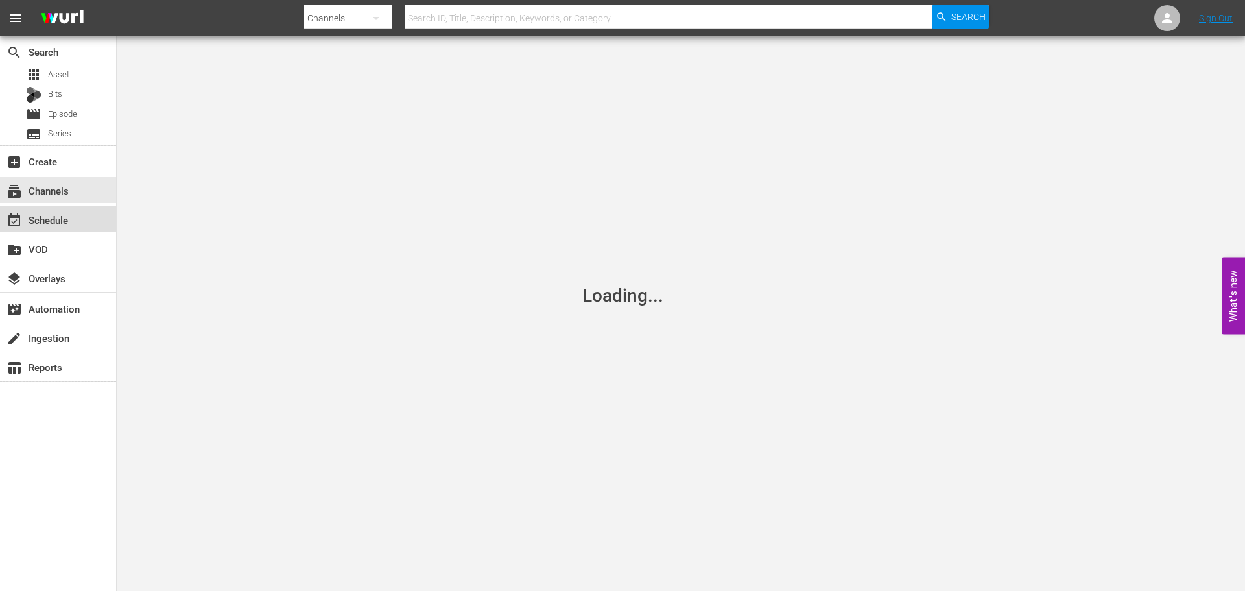
click at [82, 224] on div "event_available Schedule" at bounding box center [58, 219] width 116 height 26
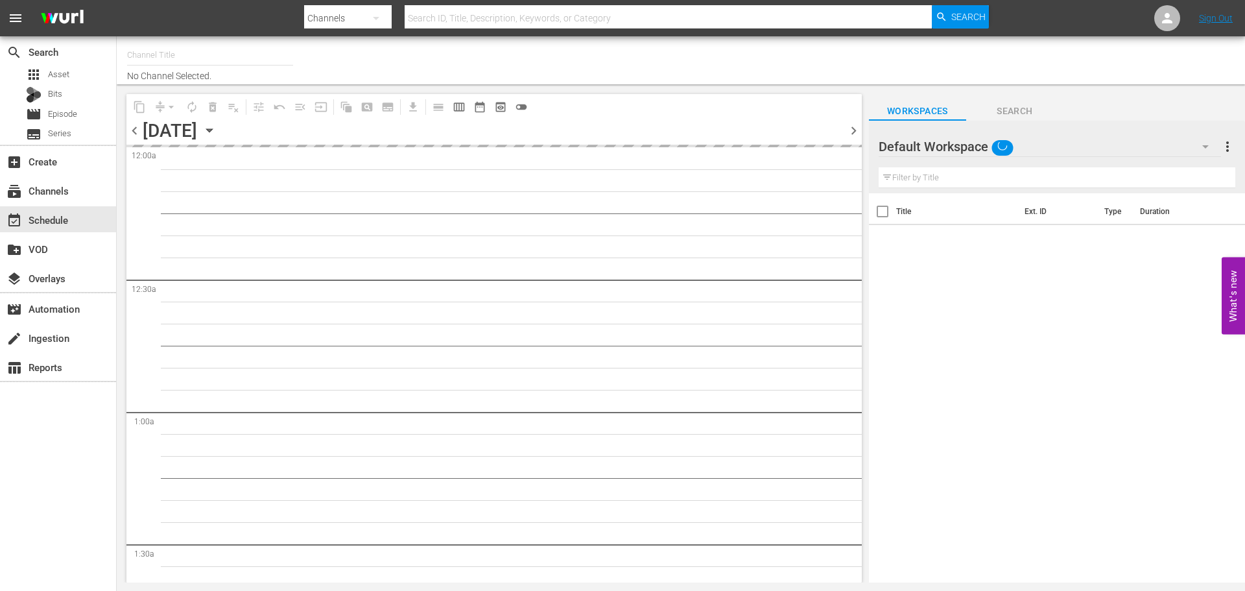
type input "CINEVAULT (691)"
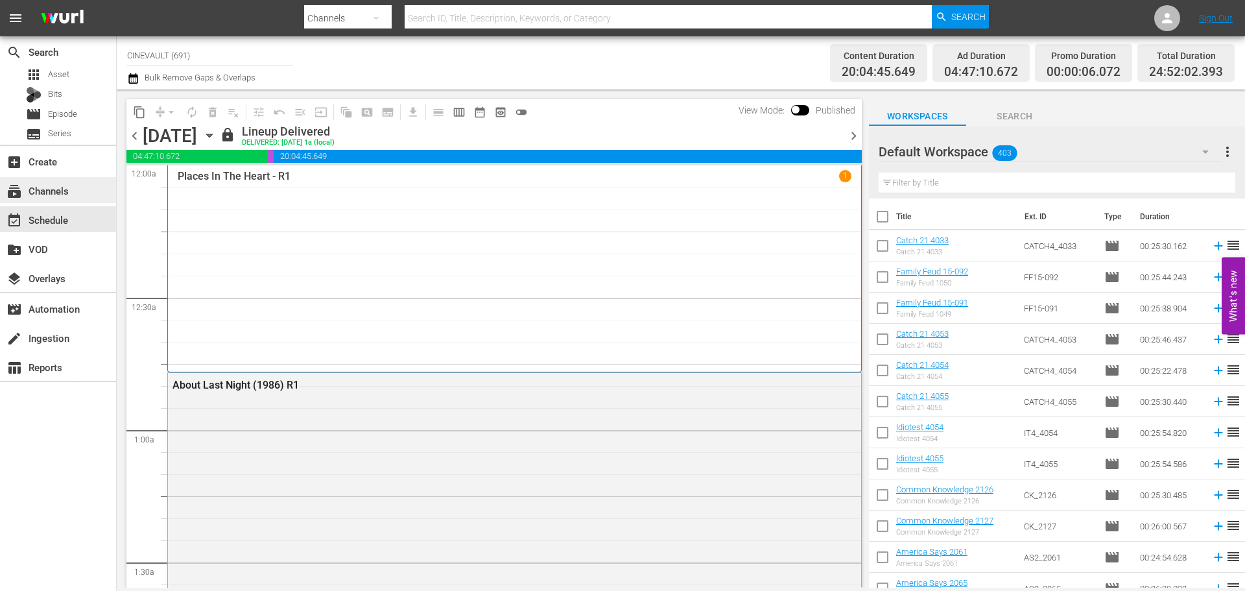
click at [63, 190] on div "subscriptions Channels" at bounding box center [36, 189] width 73 height 12
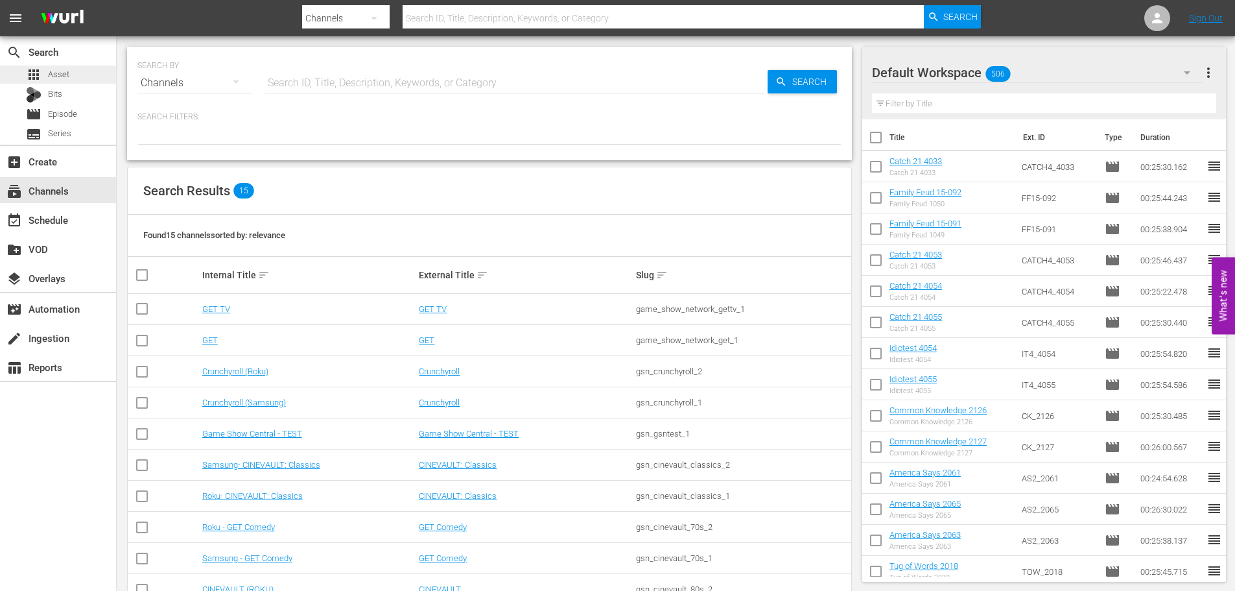
click at [18, 73] on div "apps Asset" at bounding box center [34, 74] width 69 height 18
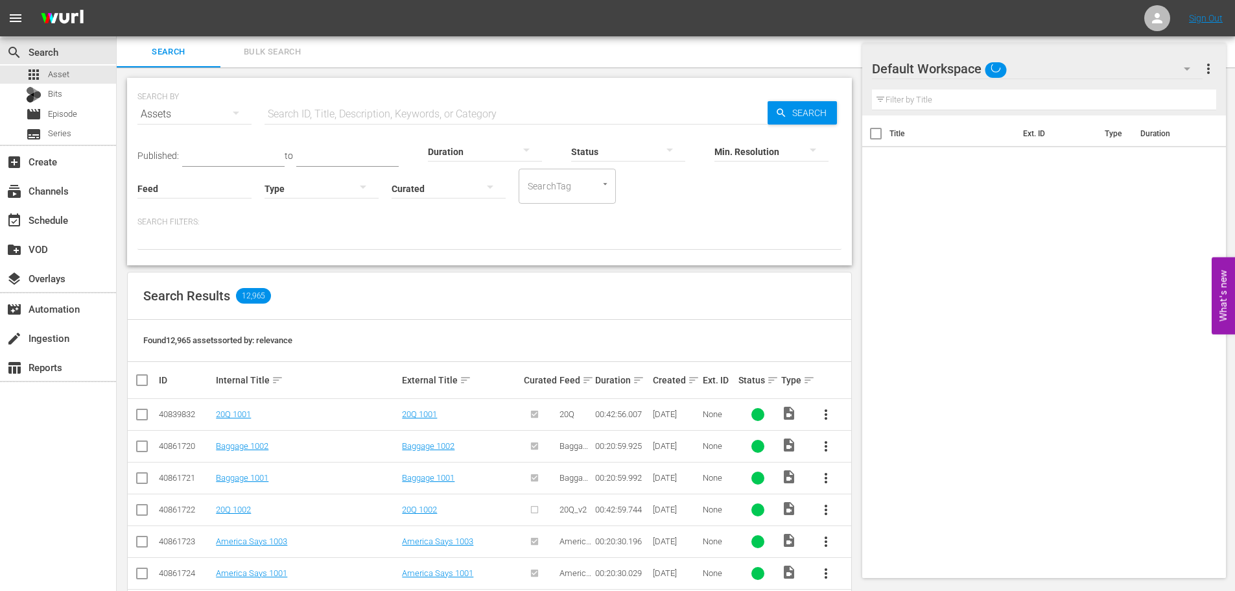
scroll to position [195, 0]
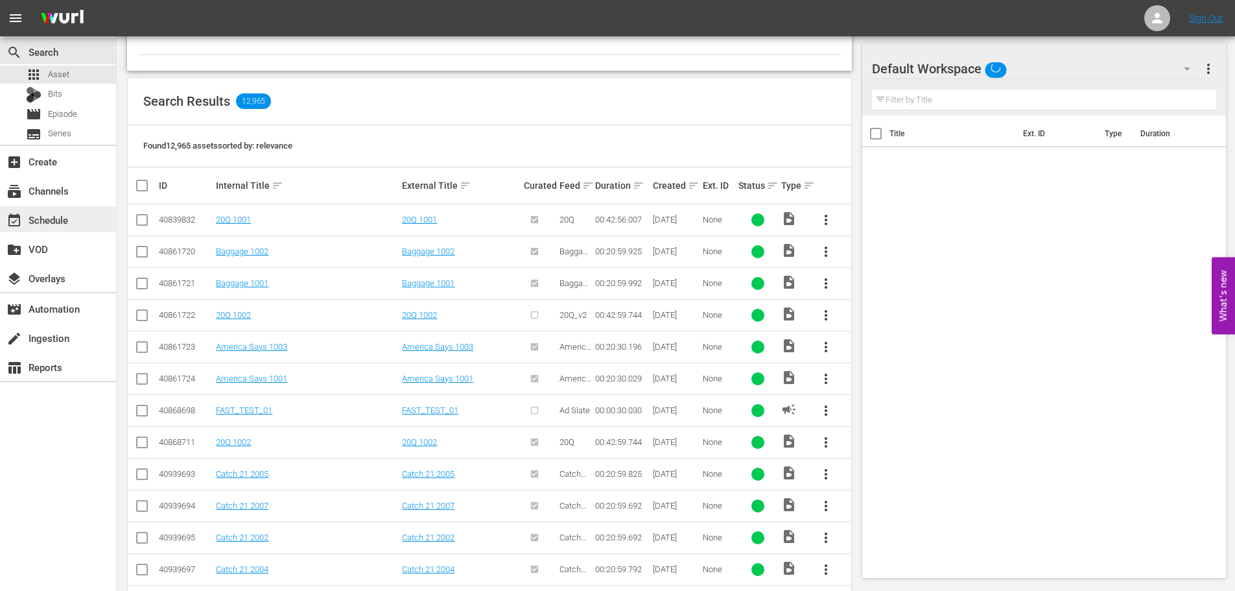
click at [22, 211] on div "event_available Schedule" at bounding box center [58, 219] width 116 height 26
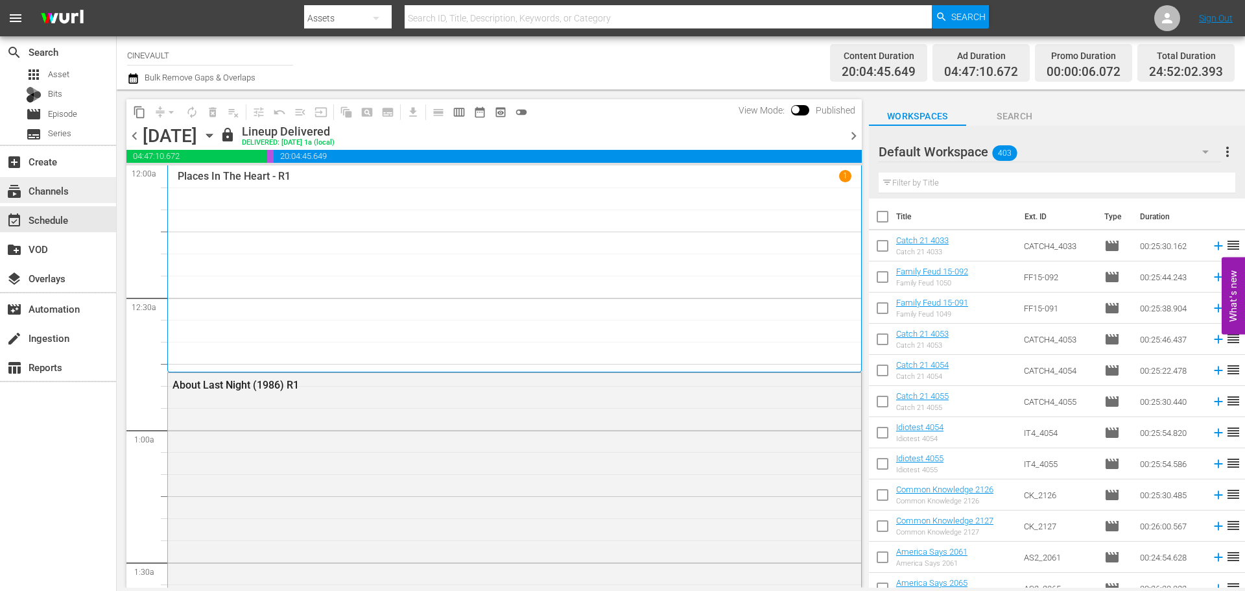
click at [29, 185] on div "subscriptions Channels" at bounding box center [36, 189] width 73 height 12
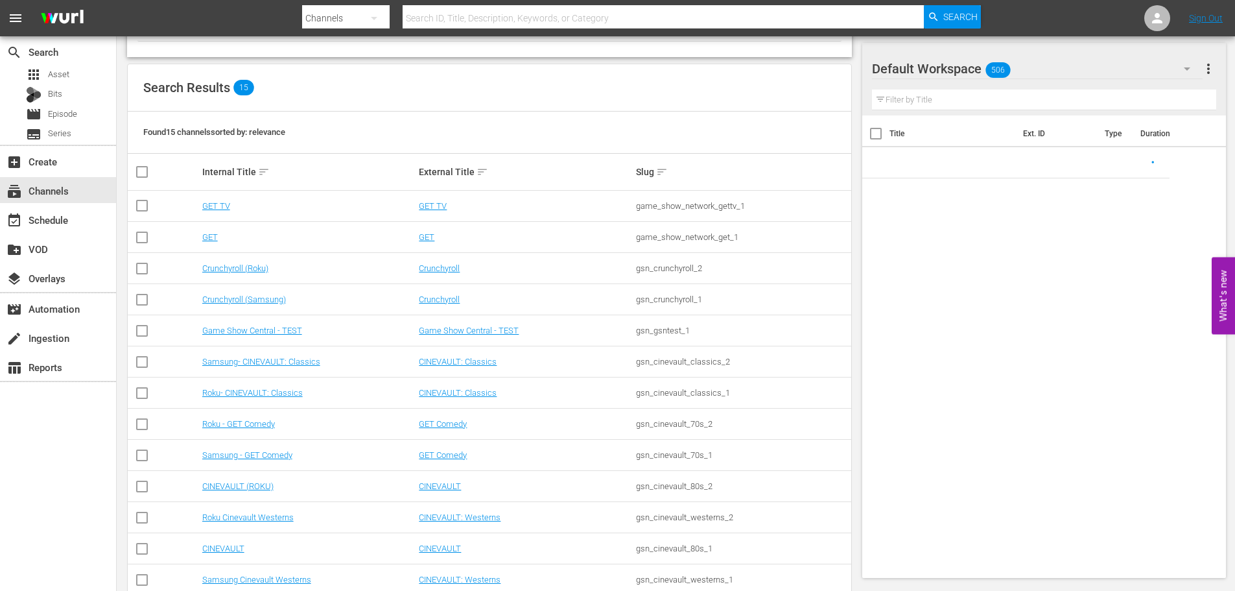
scroll to position [194, 0]
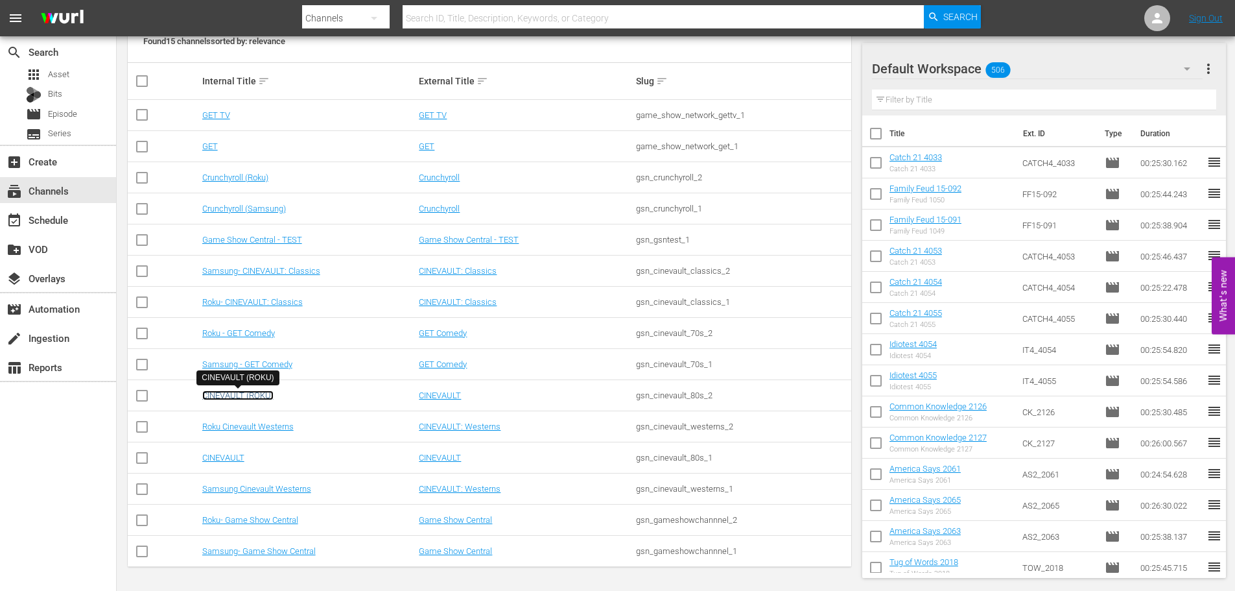
click at [259, 396] on link "CINEVAULT (ROKU)" at bounding box center [237, 395] width 71 height 10
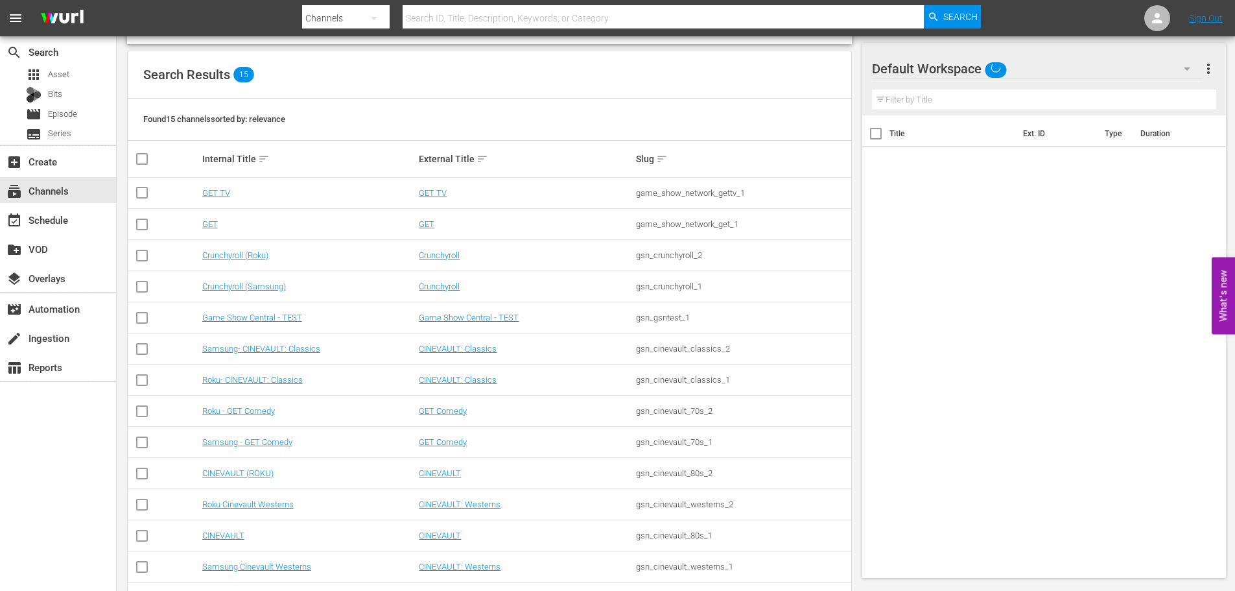
scroll to position [194, 0]
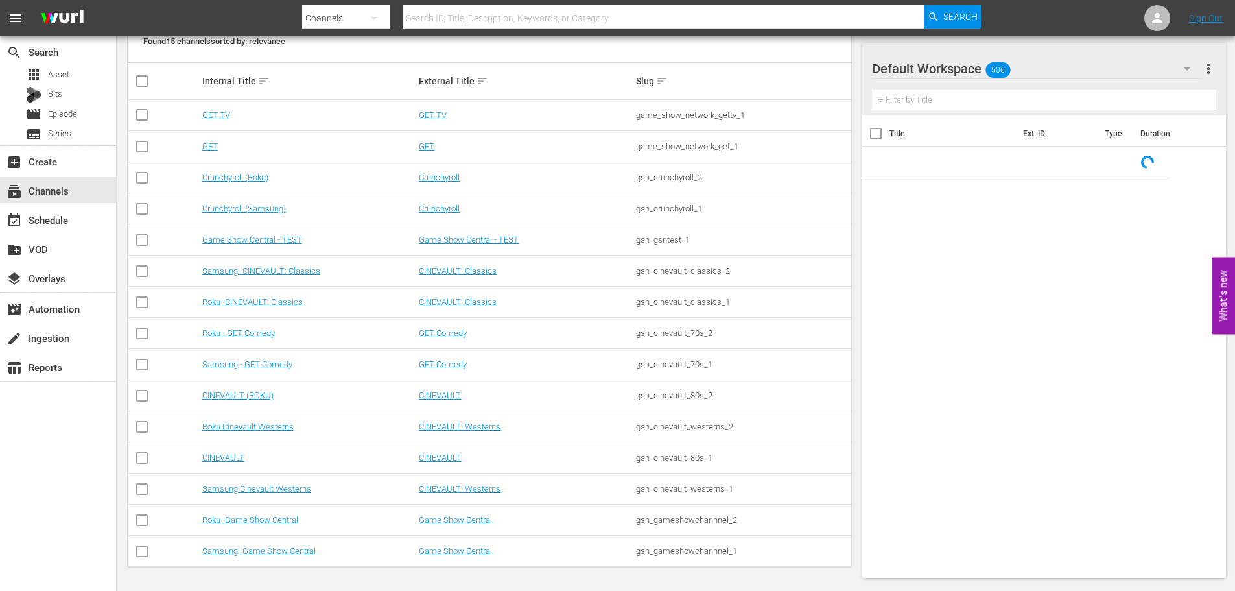
click at [261, 203] on td "Crunchyroll (Samsung)" at bounding box center [308, 208] width 217 height 31
click at [261, 206] on link "Crunchyroll (Samsung)" at bounding box center [244, 209] width 84 height 10
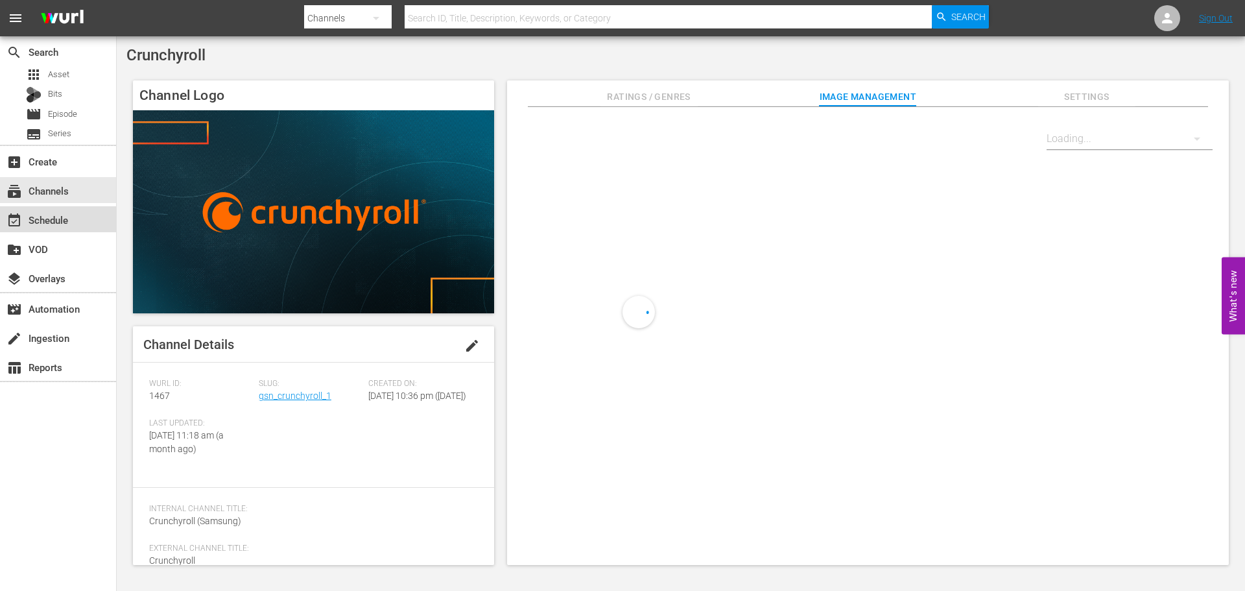
click at [82, 206] on div "event_available Schedule" at bounding box center [58, 219] width 116 height 26
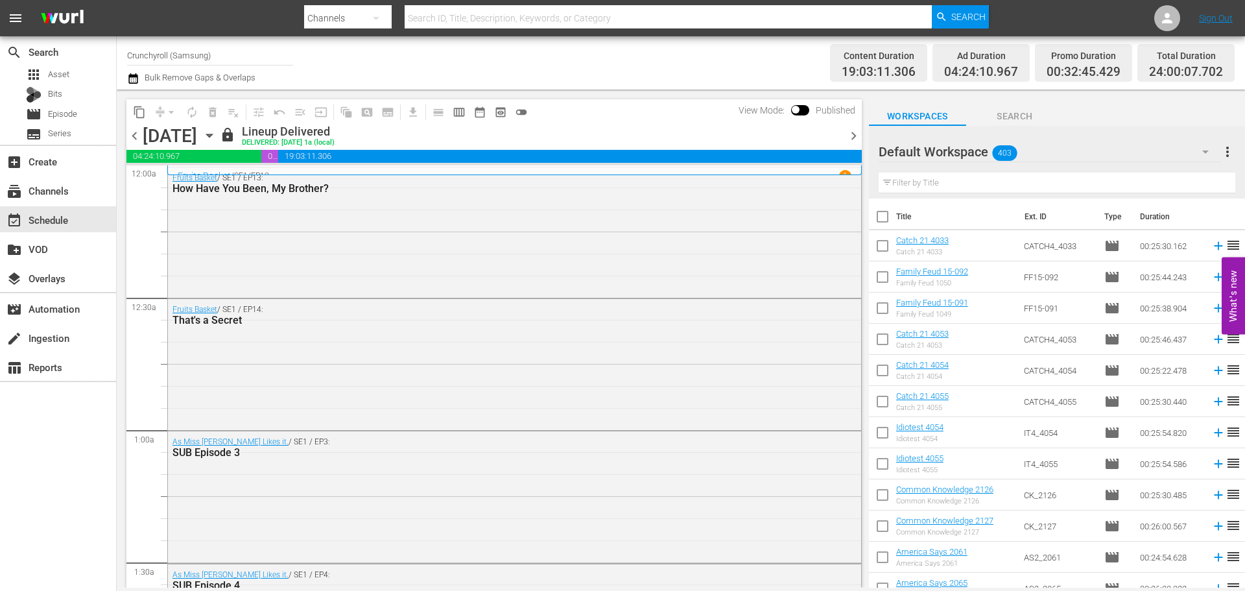
click at [217, 141] on icon "button" at bounding box center [209, 135] width 14 height 14
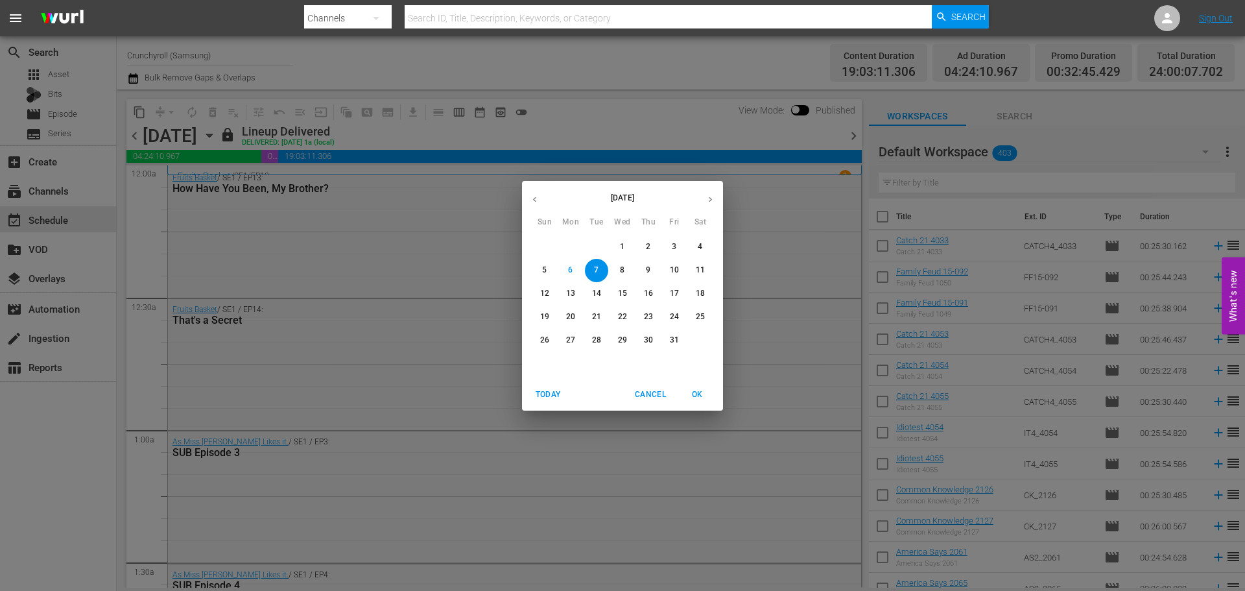
click at [630, 270] on span "8" at bounding box center [622, 270] width 23 height 11
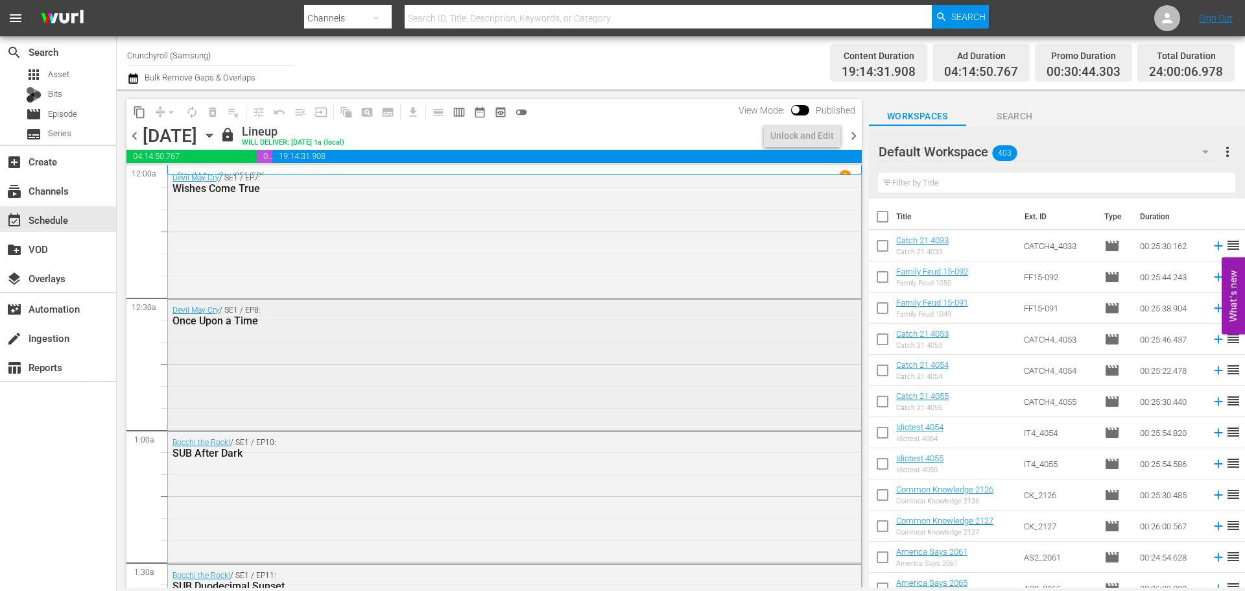
click at [398, 328] on div "Devil May Cry / SE1 / EP8: Once Upon a Time" at bounding box center [514, 316] width 693 height 32
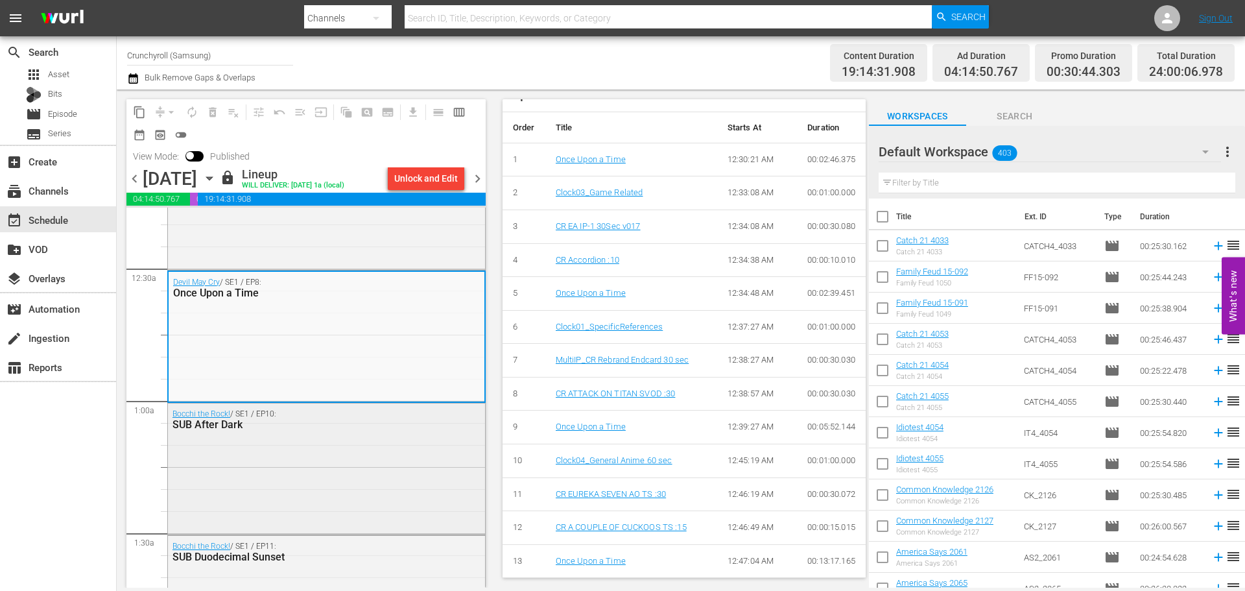
scroll to position [195, 0]
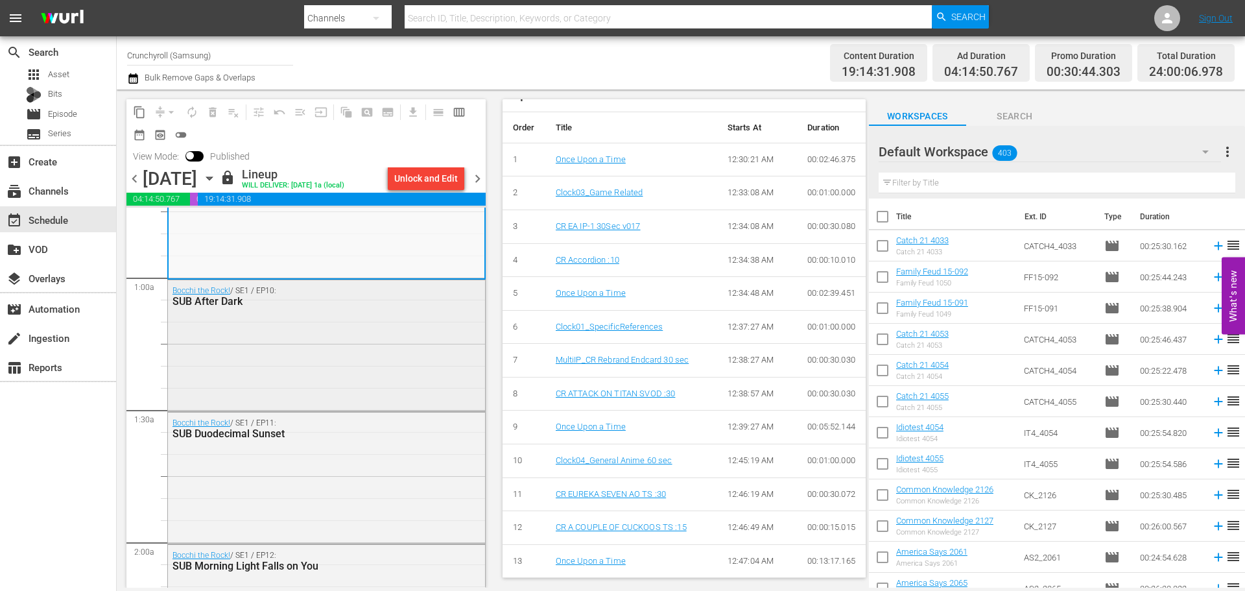
click at [287, 294] on div "Bocchi the Rock! / SE1 / EP10: SUB After Dark" at bounding box center [294, 296] width 244 height 21
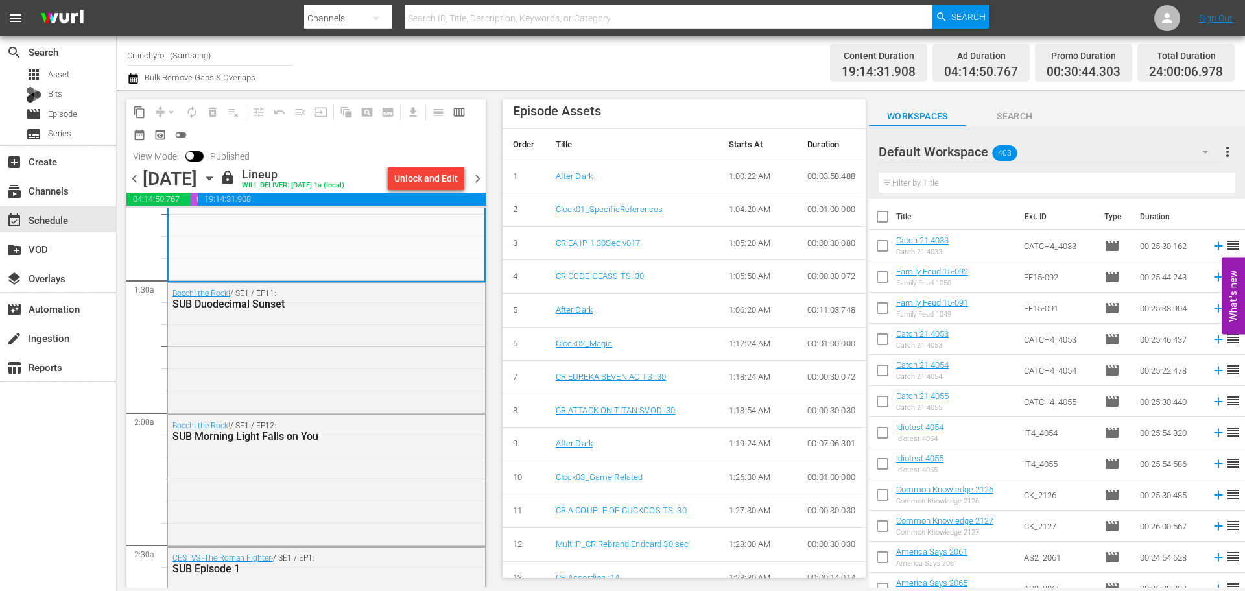
scroll to position [504, 0]
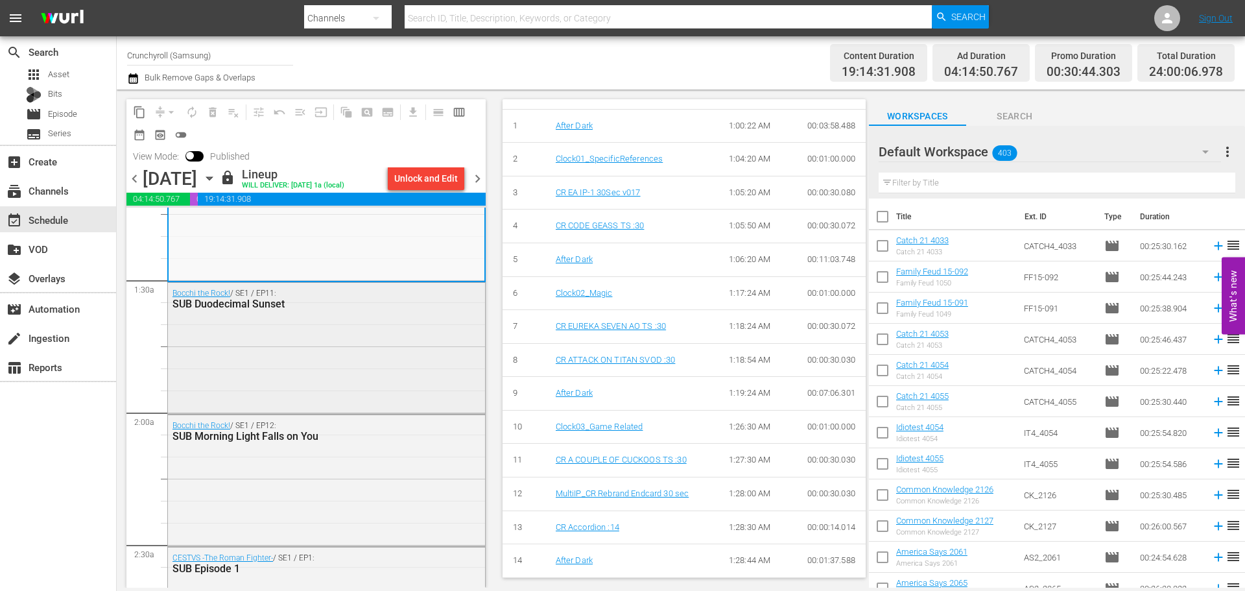
click at [294, 342] on div "Bocchi the Rock! / SE1 / EP11: SUB Duodecimal Sunset" at bounding box center [326, 347] width 317 height 128
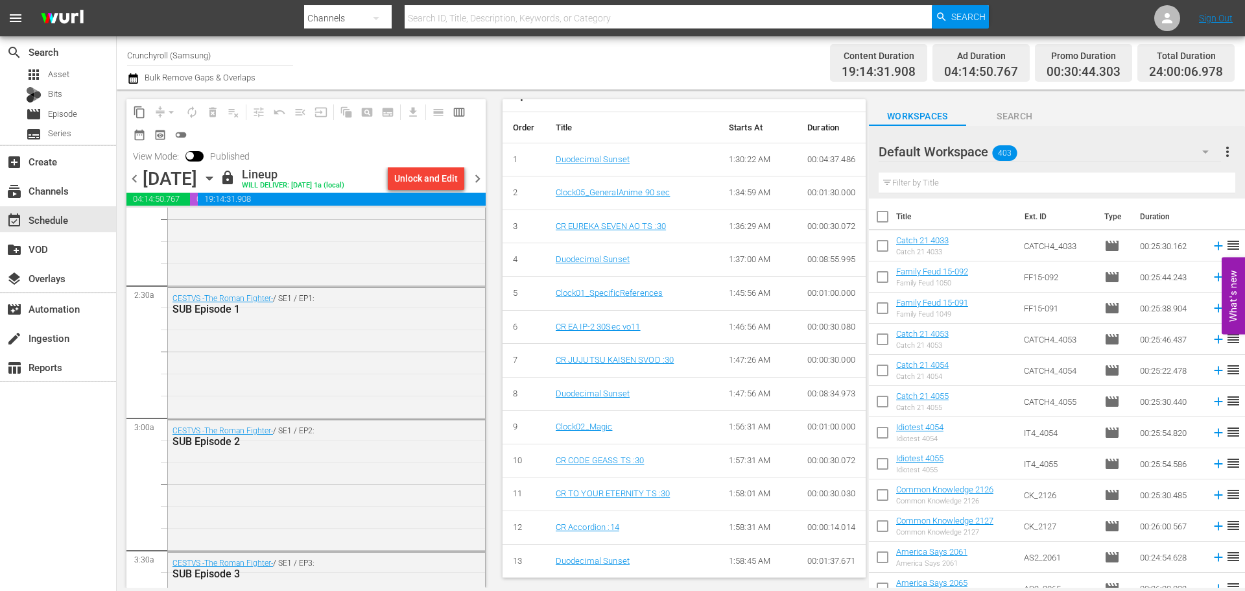
scroll to position [324, 0]
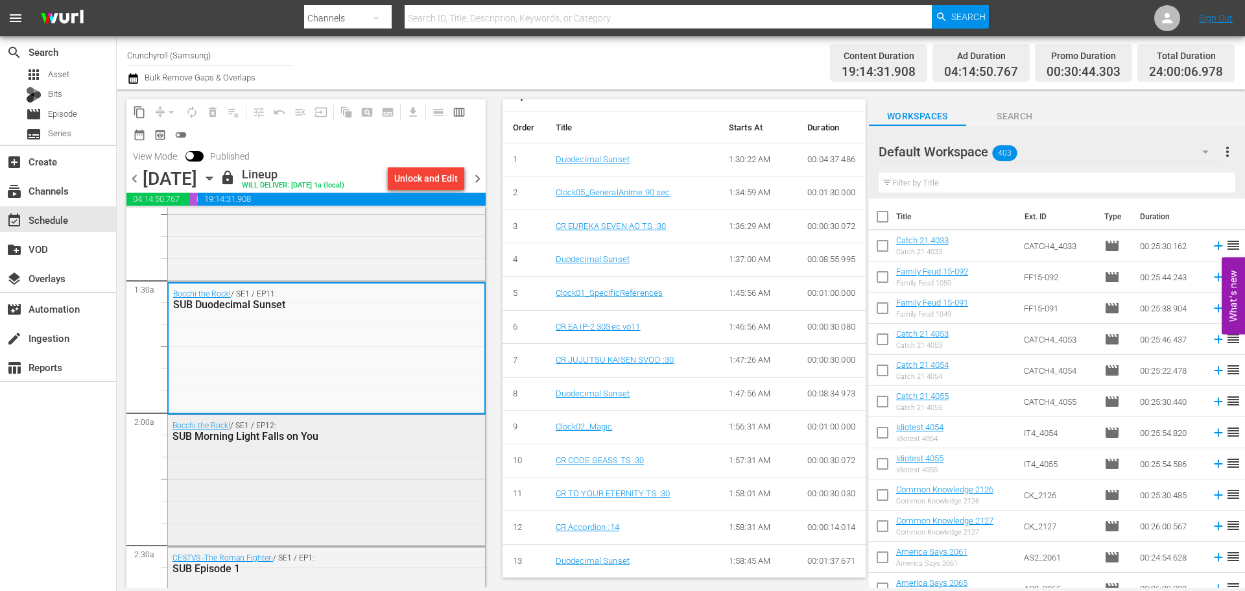
click at [298, 493] on div "Bocchi the Rock! / SE1 / EP12: SUB Morning Light Falls on You" at bounding box center [326, 479] width 317 height 128
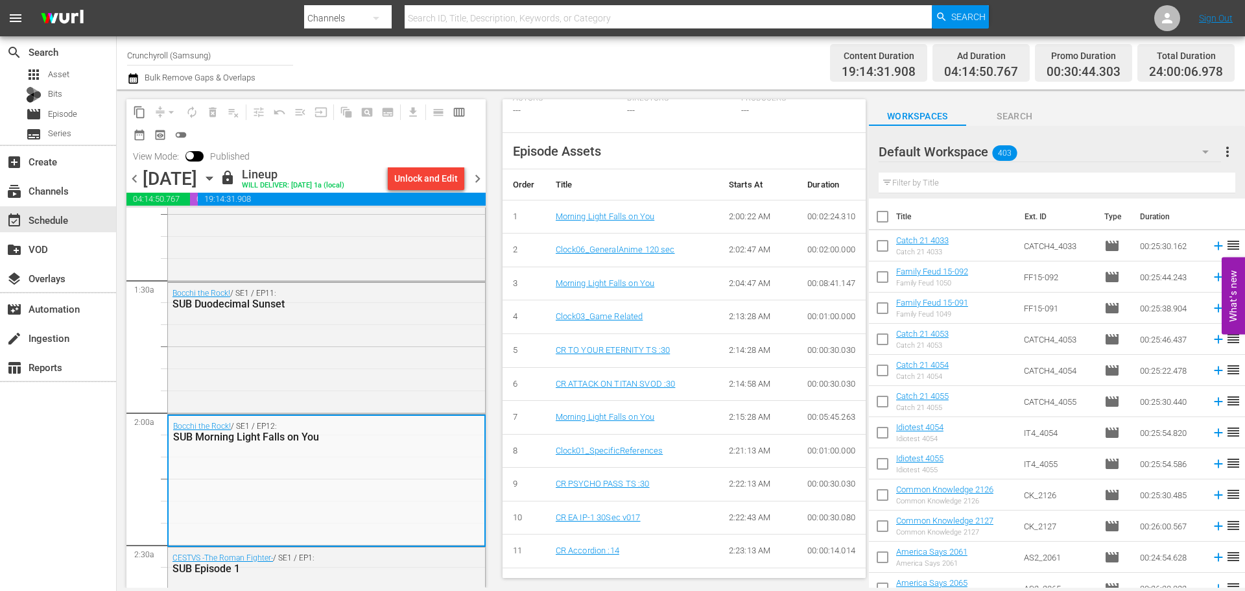
scroll to position [438, 0]
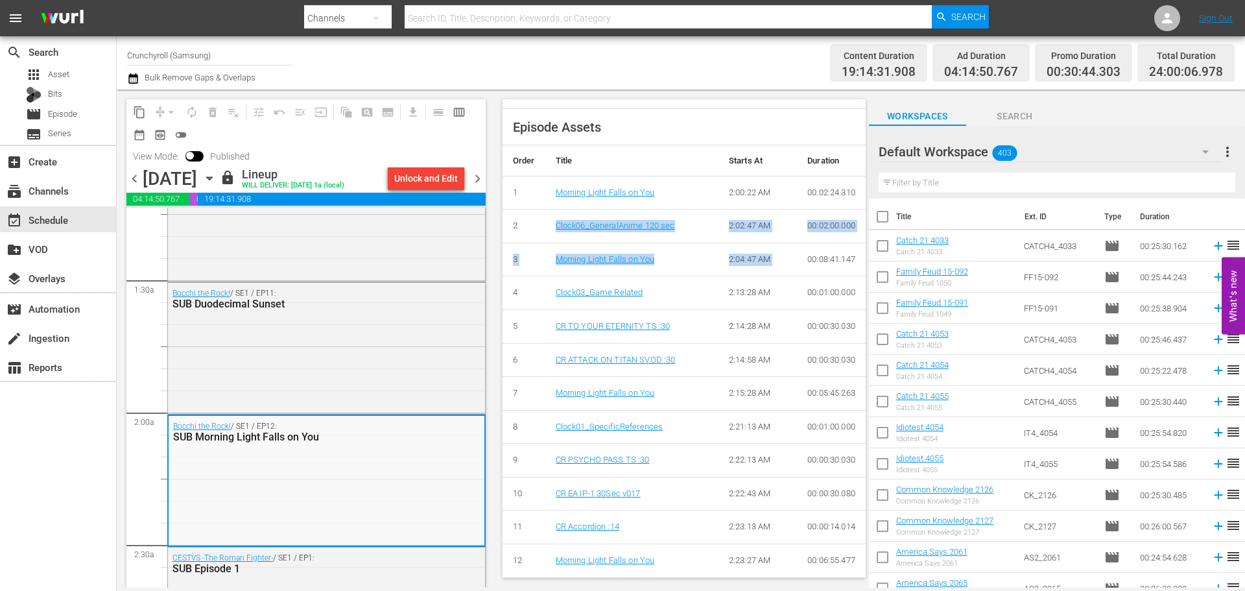
drag, startPoint x: 785, startPoint y: 248, endPoint x: 525, endPoint y: 232, distance: 260.5
click at [525, 232] on tbody "1 Morning Light Falls on You 2:00:22 AM 00:02:24.310 2 Clock06_GeneralAnime 120…" at bounding box center [684, 376] width 363 height 401
